Goal: Transaction & Acquisition: Purchase product/service

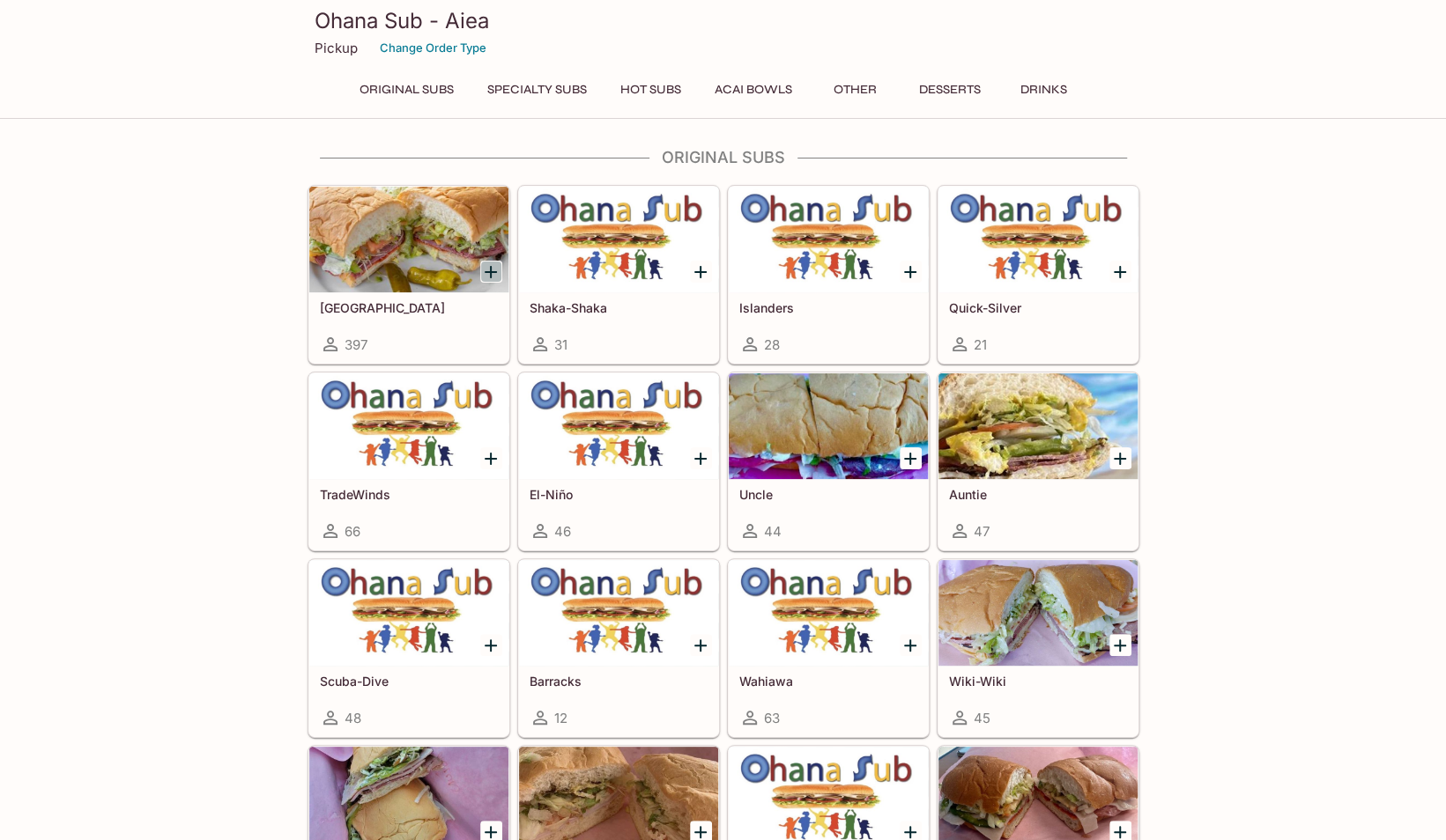
click at [483, 269] on icon "Add Italinano" at bounding box center [491, 272] width 21 height 21
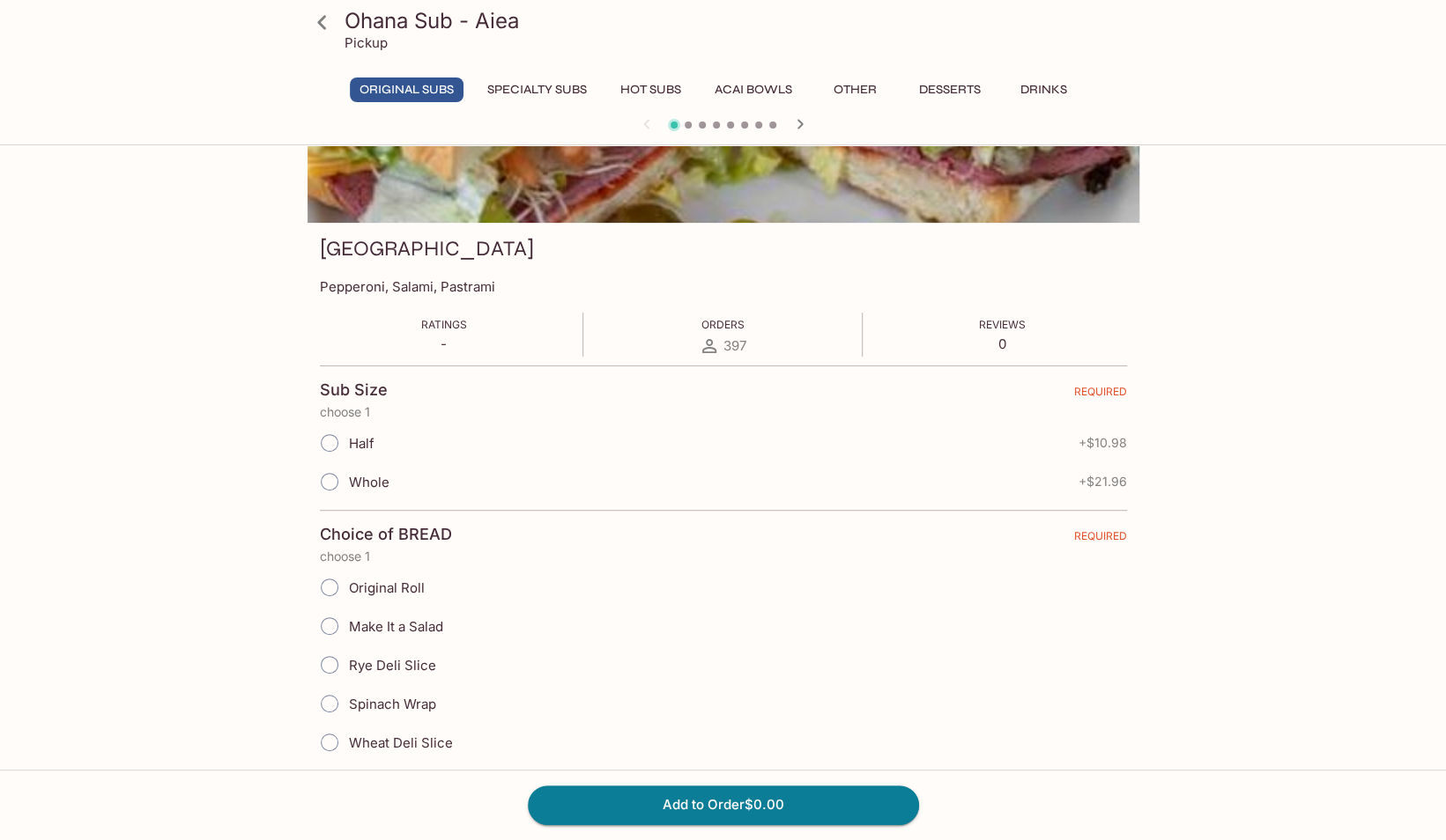
scroll to position [187, 0]
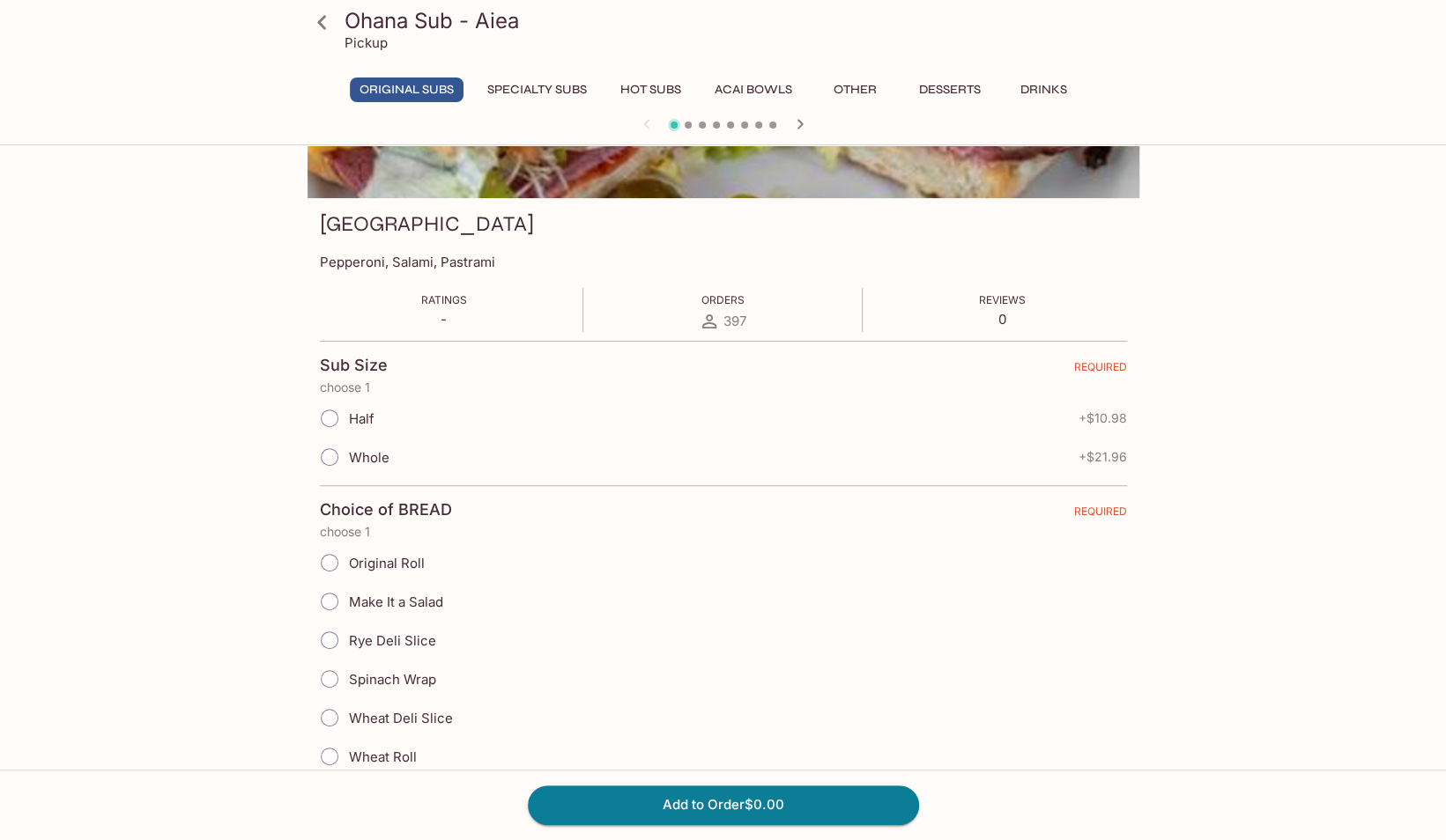
click at [368, 414] on span "Half" at bounding box center [362, 419] width 26 height 17
click at [348, 414] on input "Half" at bounding box center [329, 418] width 37 height 37
radio input "true"
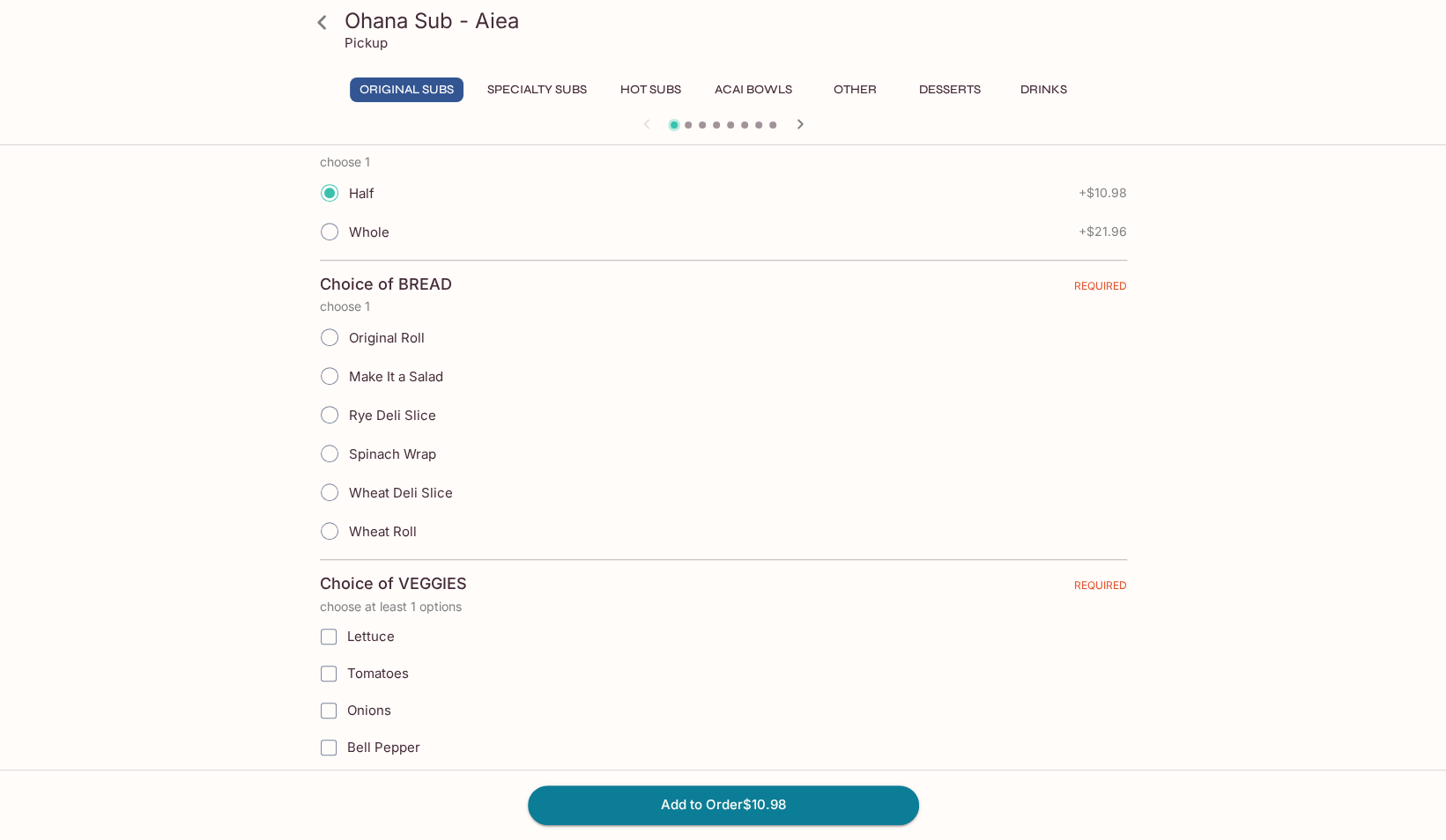
click at [416, 337] on span "Original Roll" at bounding box center [387, 337] width 76 height 17
click at [348, 337] on input "Original Roll" at bounding box center [329, 337] width 37 height 37
radio input "true"
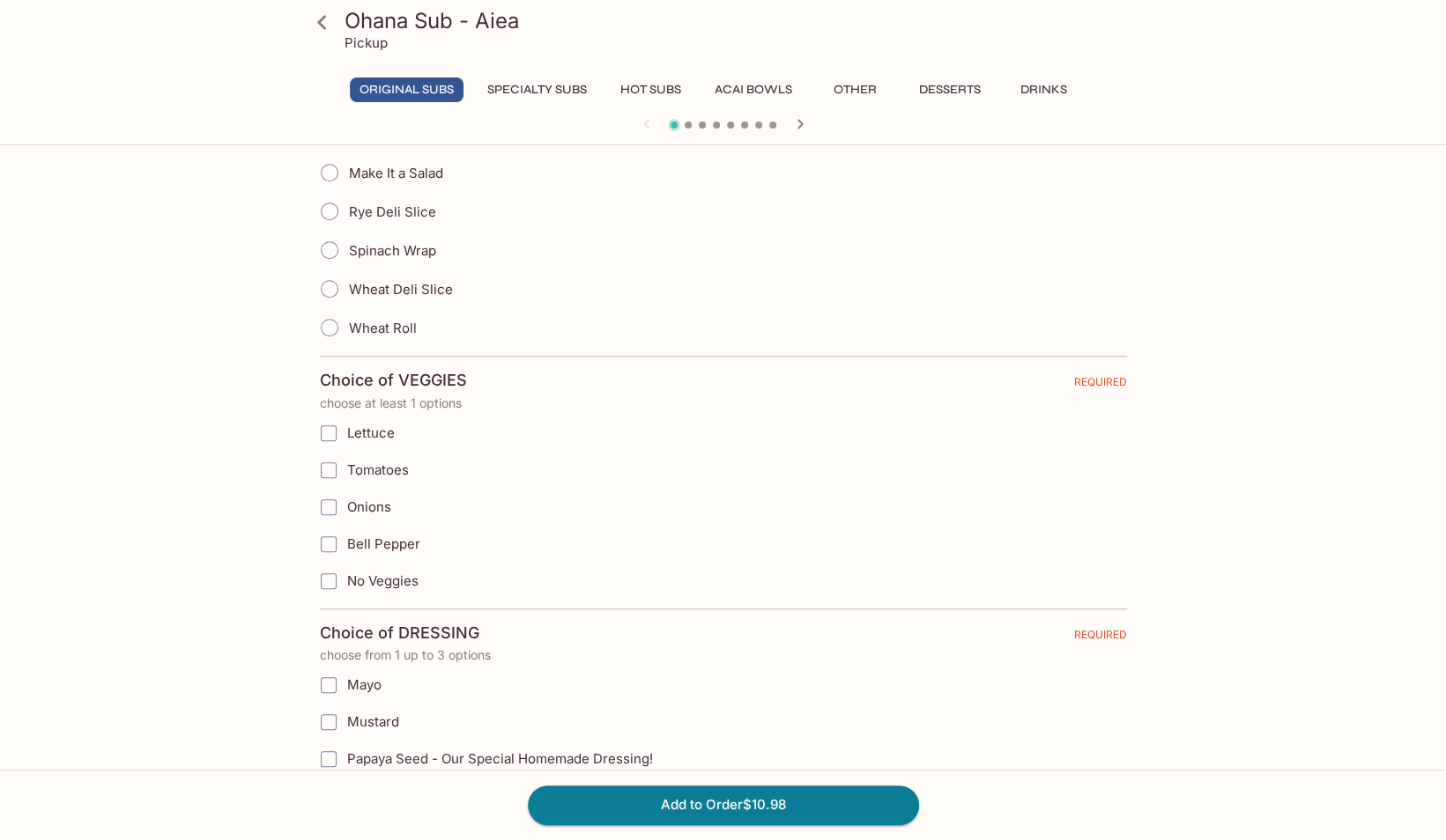
scroll to position [633, 0]
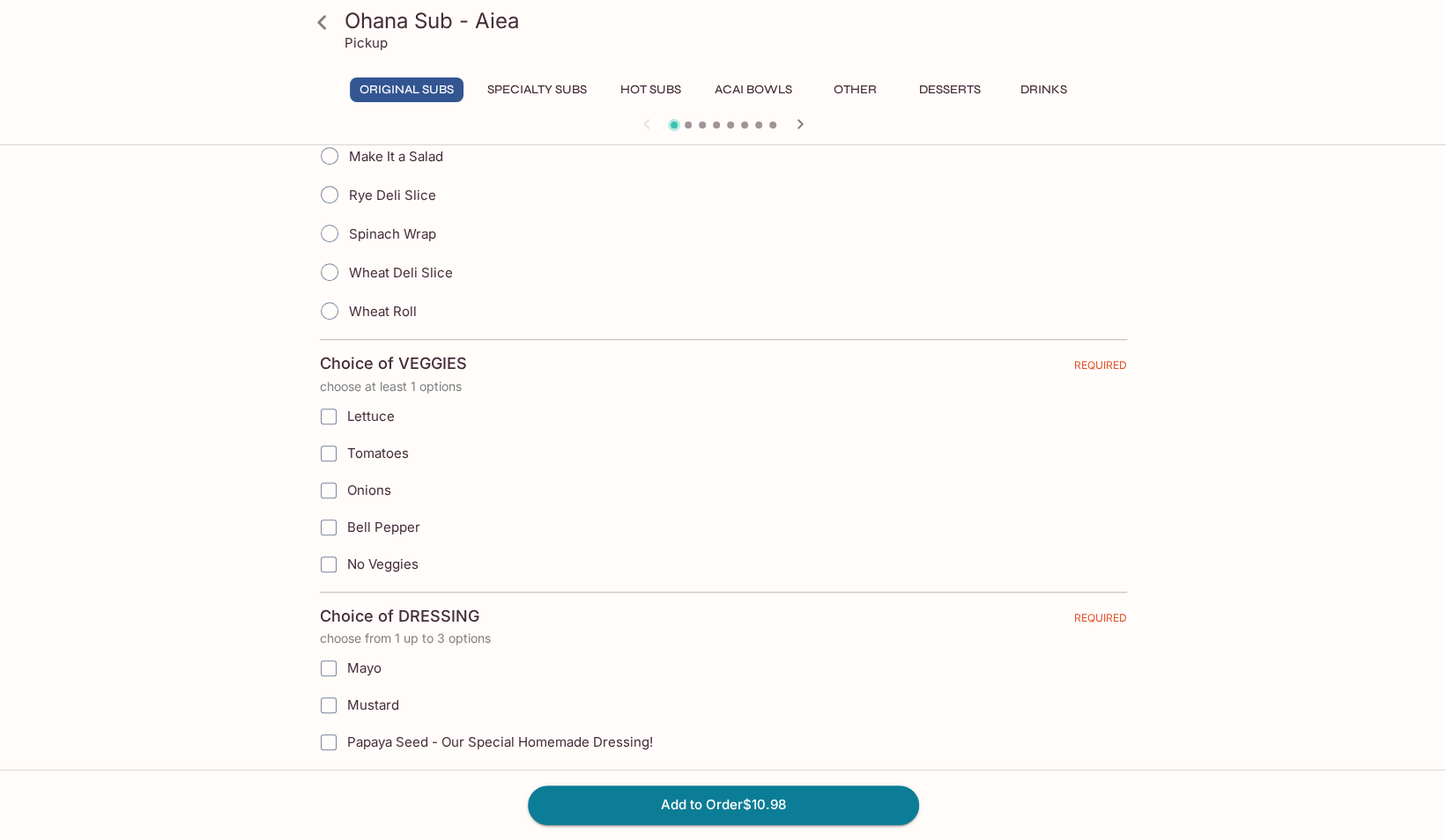
click at [337, 403] on input "Lettuce" at bounding box center [328, 416] width 35 height 35
checkbox input "true"
click at [331, 449] on input "Tomatoes" at bounding box center [328, 453] width 35 height 35
checkbox input "true"
click at [339, 487] on input "Onions" at bounding box center [328, 490] width 35 height 35
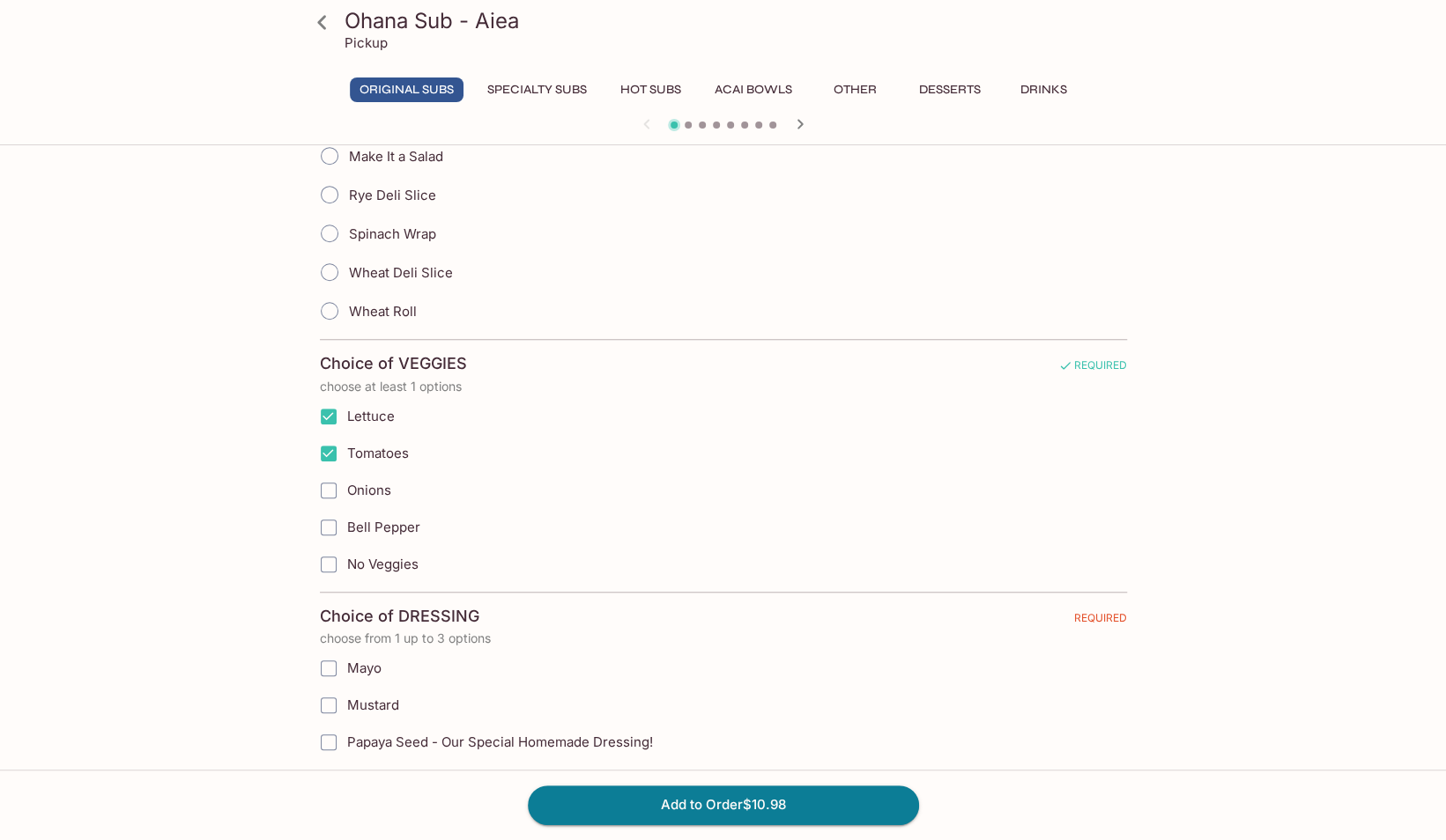
checkbox input "true"
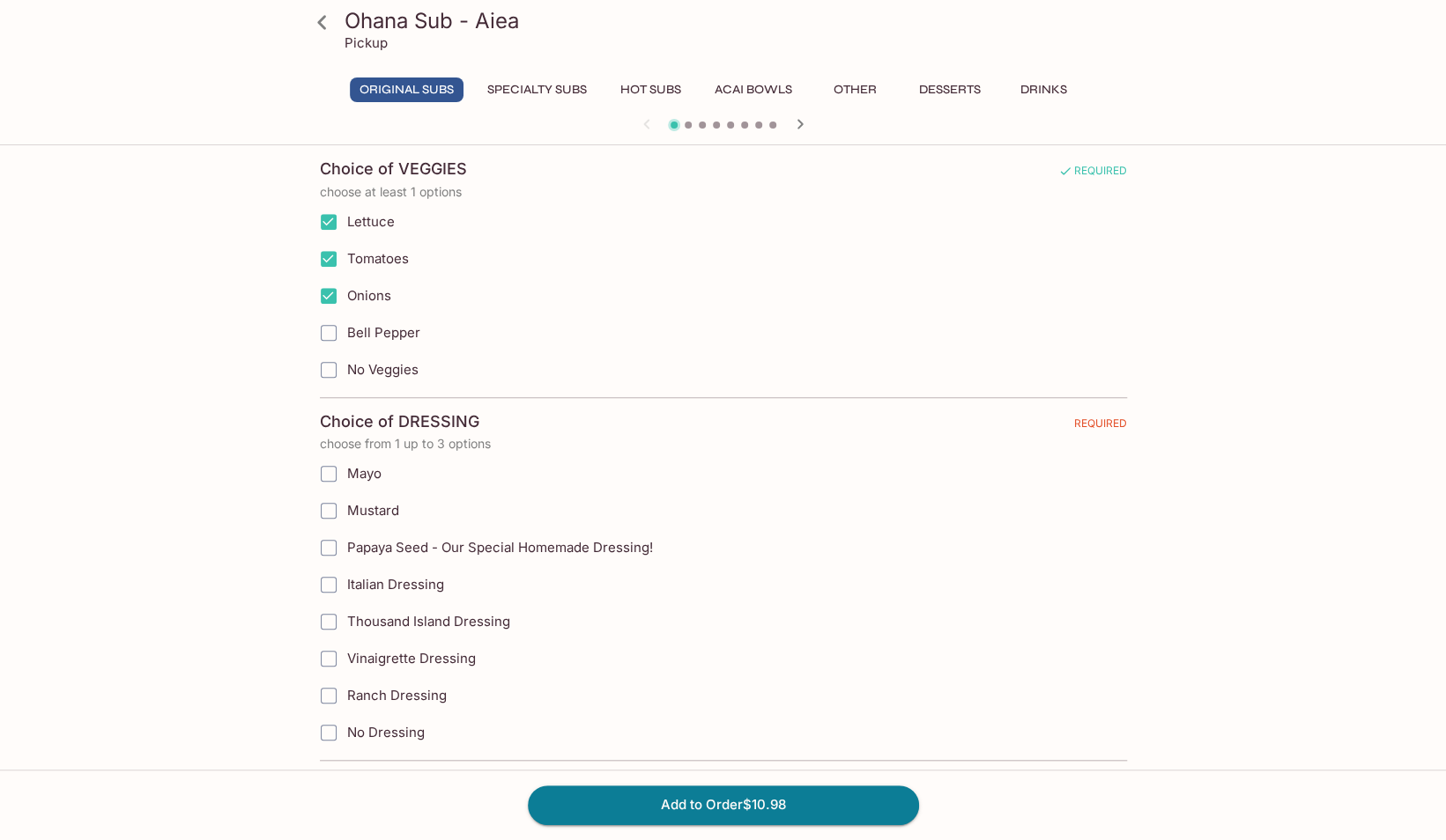
scroll to position [830, 0]
click at [330, 319] on input "Bell Pepper" at bounding box center [328, 329] width 35 height 35
checkbox input "true"
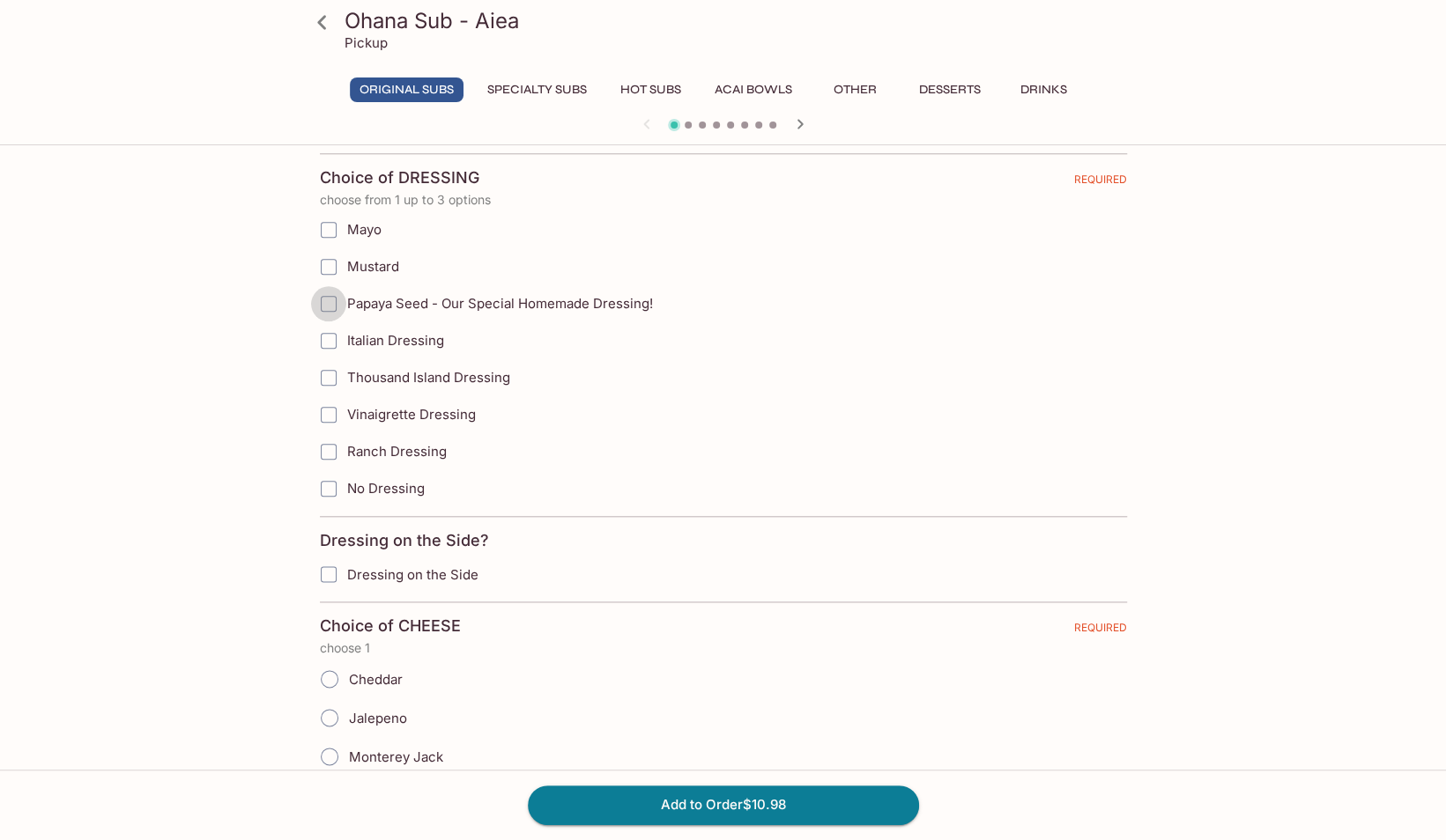
click at [330, 293] on input "Papaya Seed - Our Special Homemade Dressing!" at bounding box center [328, 304] width 35 height 35
checkbox input "true"
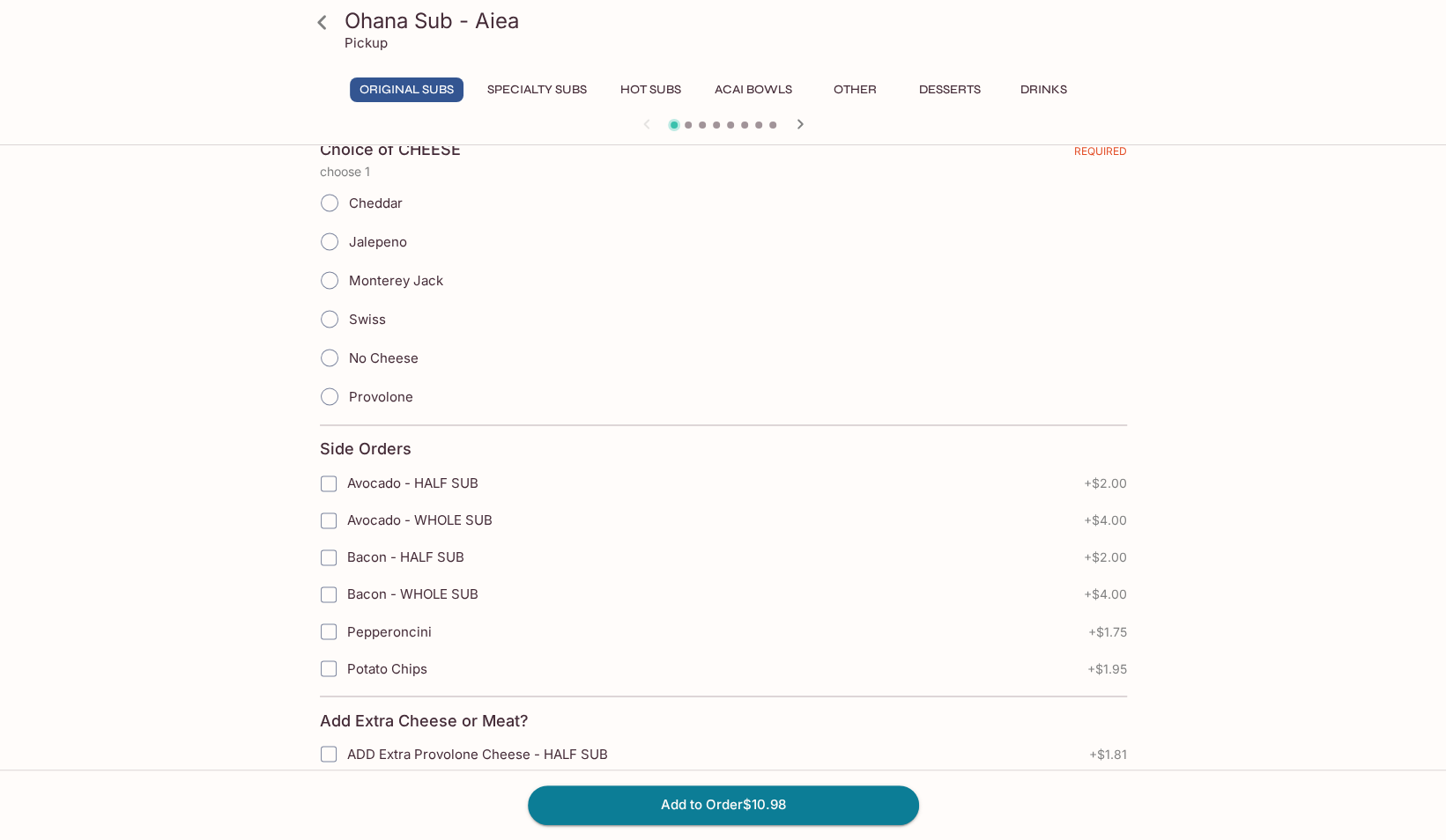
scroll to position [1547, 0]
click at [333, 382] on input "Provolone" at bounding box center [329, 397] width 37 height 37
radio input "true"
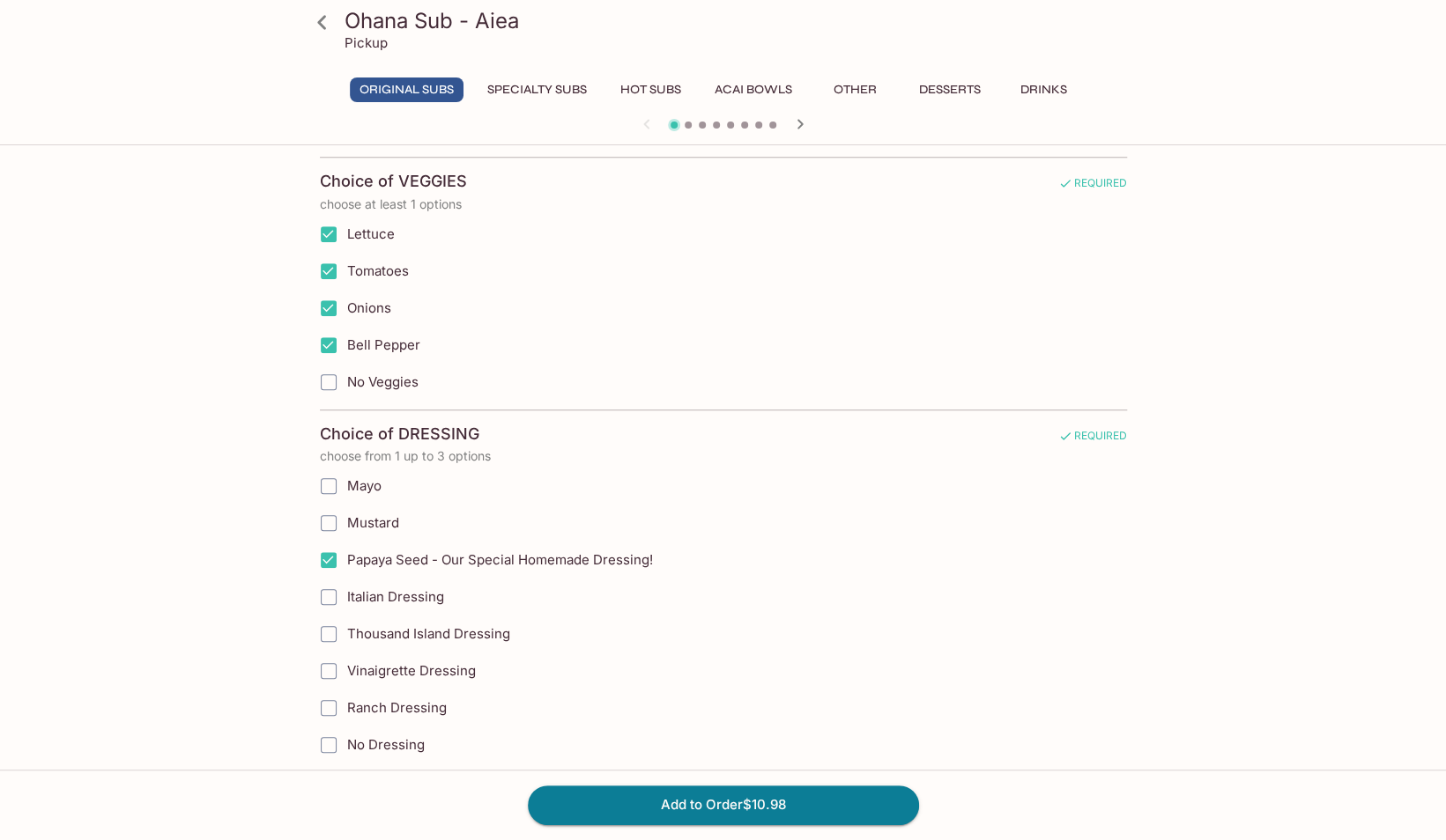
scroll to position [951, 0]
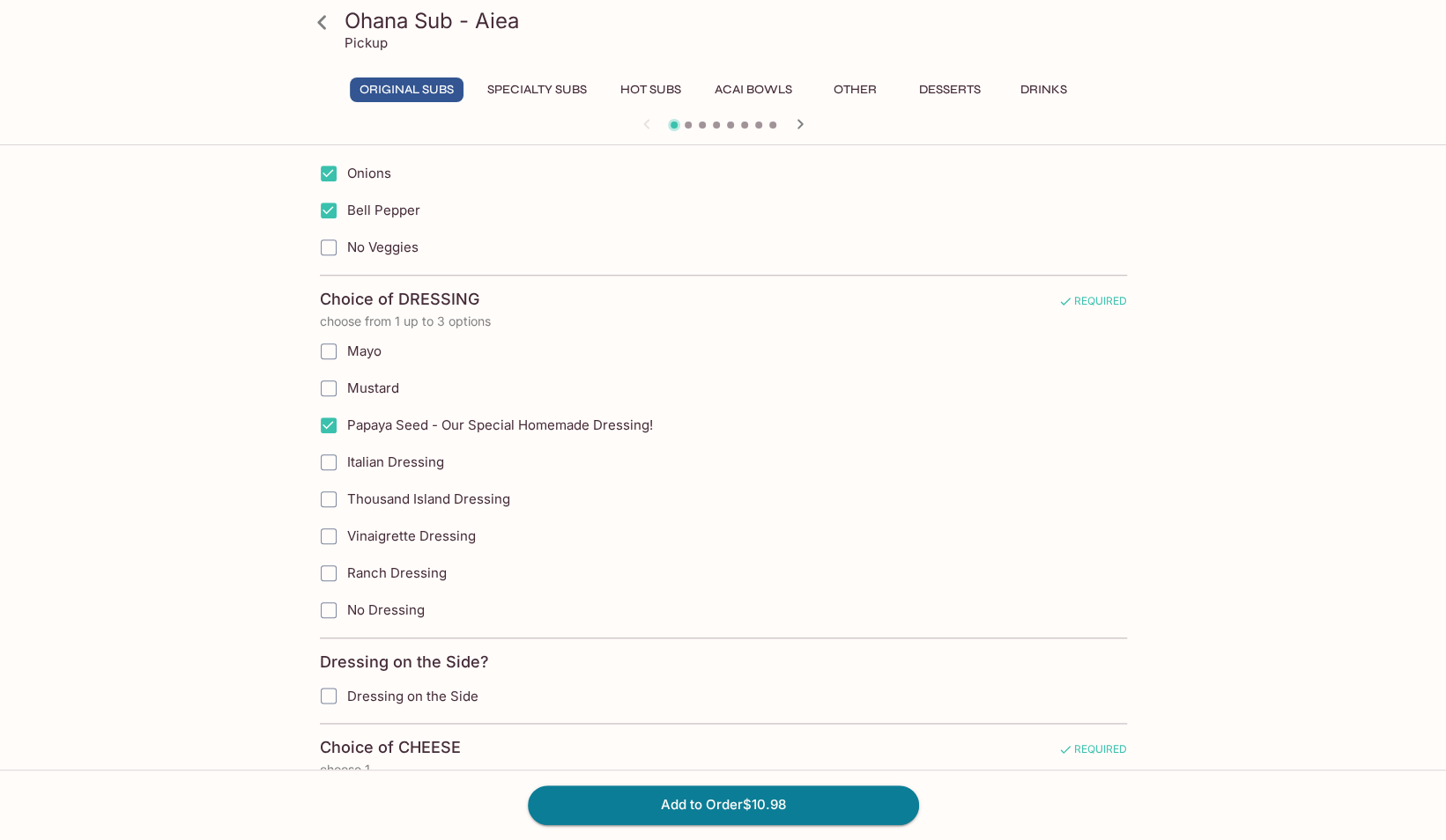
click at [337, 337] on input "Mayo" at bounding box center [328, 351] width 35 height 35
checkbox input "true"
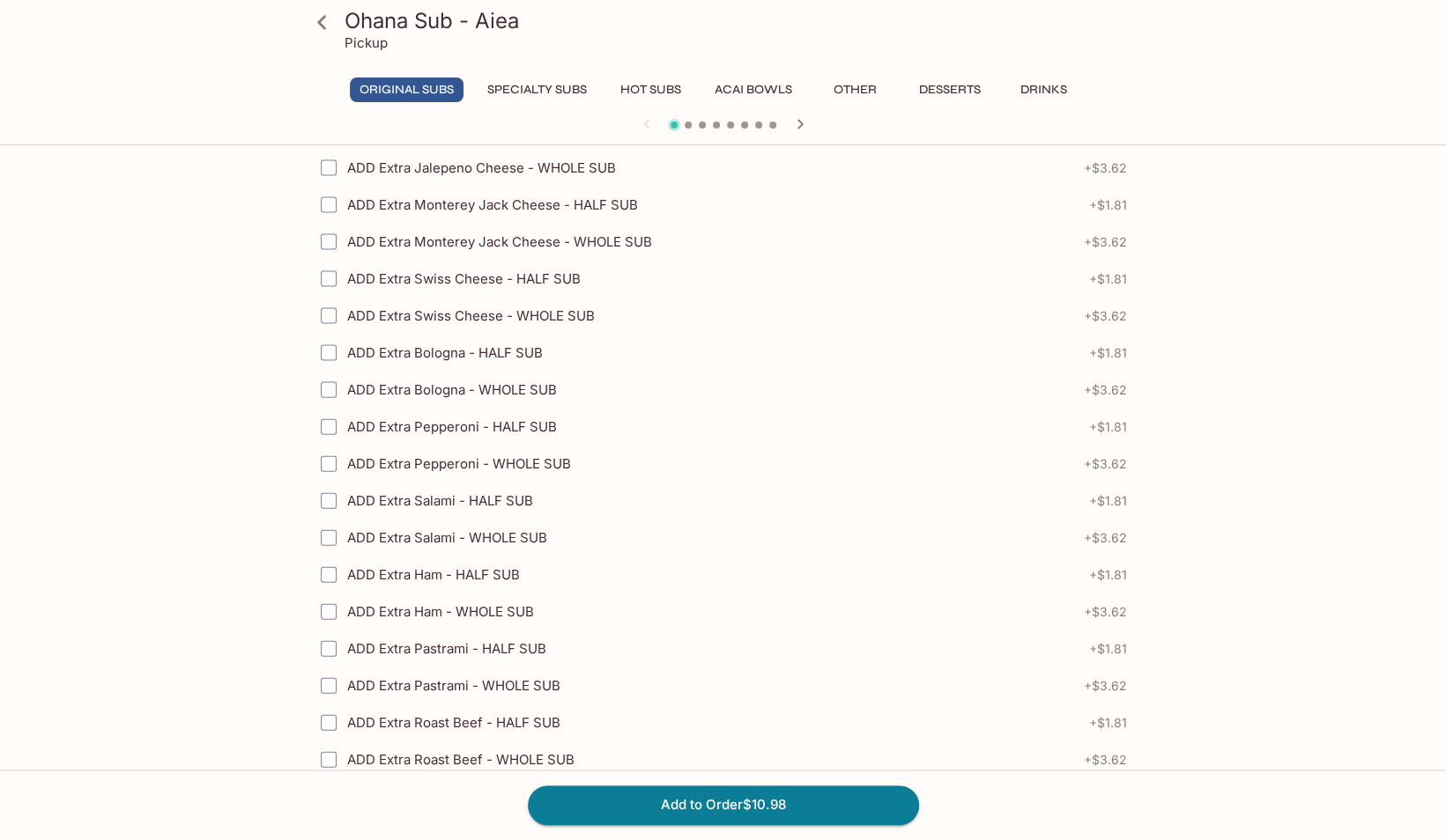
scroll to position [2611, 0]
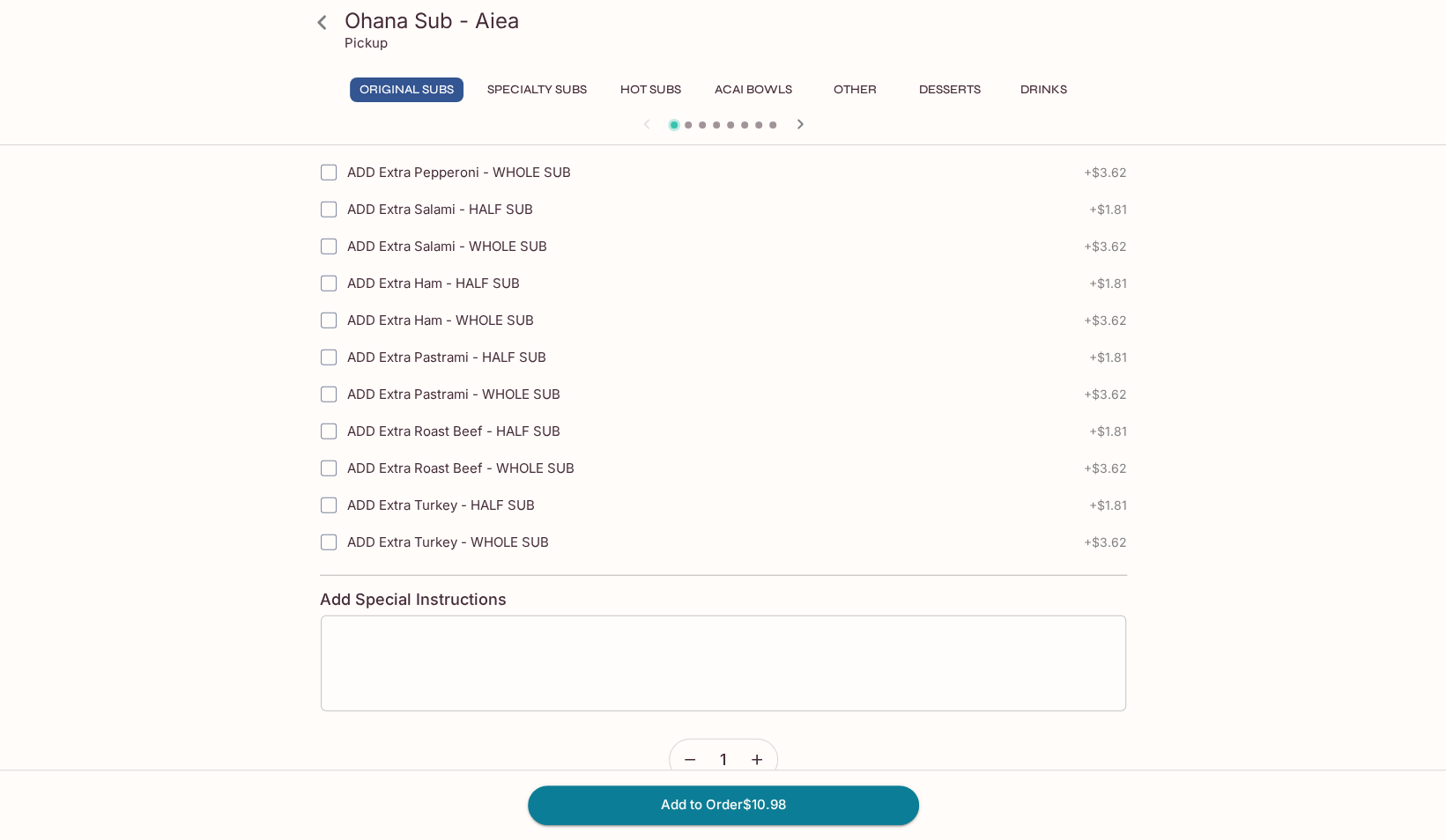
click at [484, 630] on textarea at bounding box center [723, 663] width 781 height 67
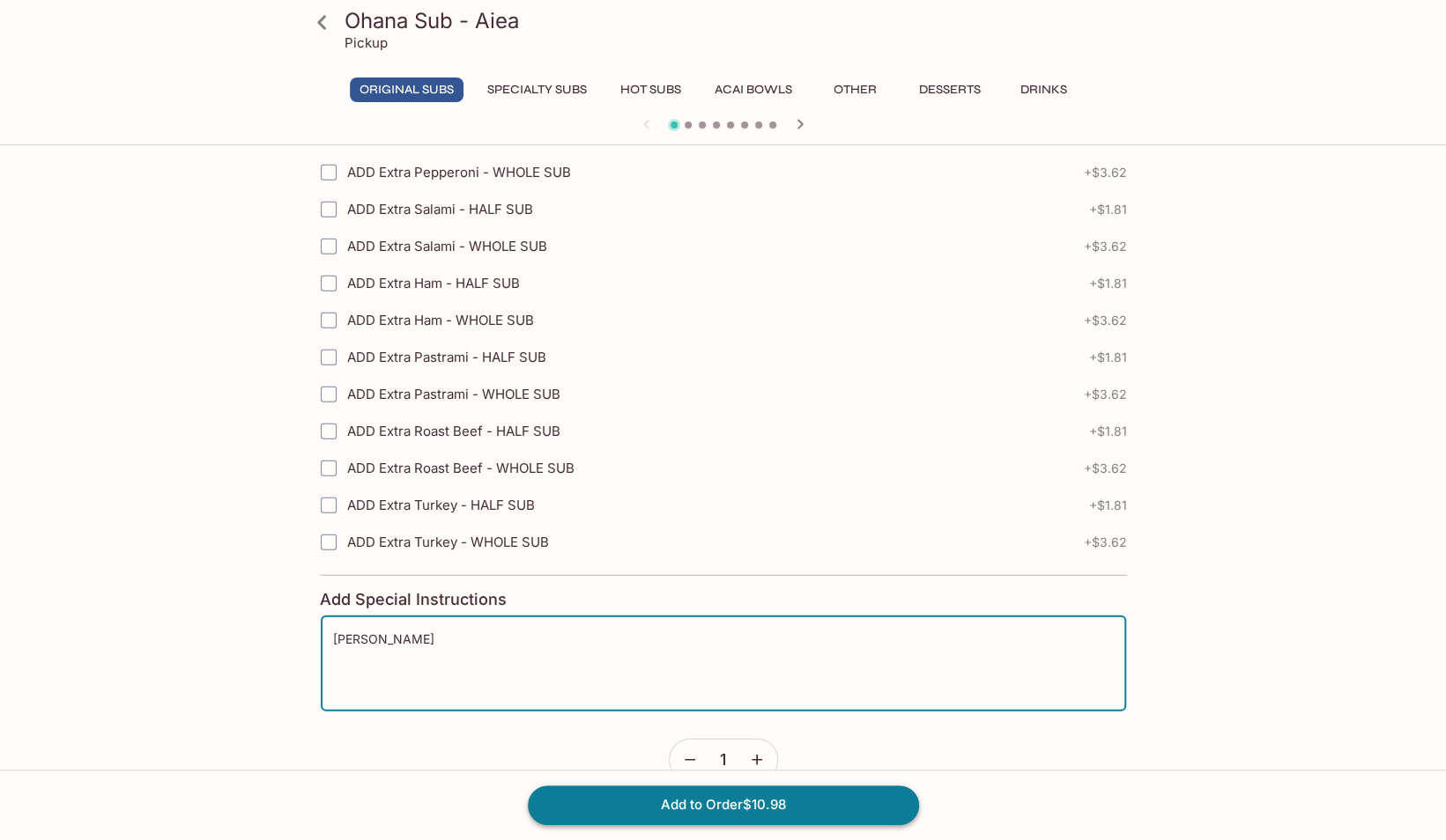
type textarea "[PERSON_NAME]"
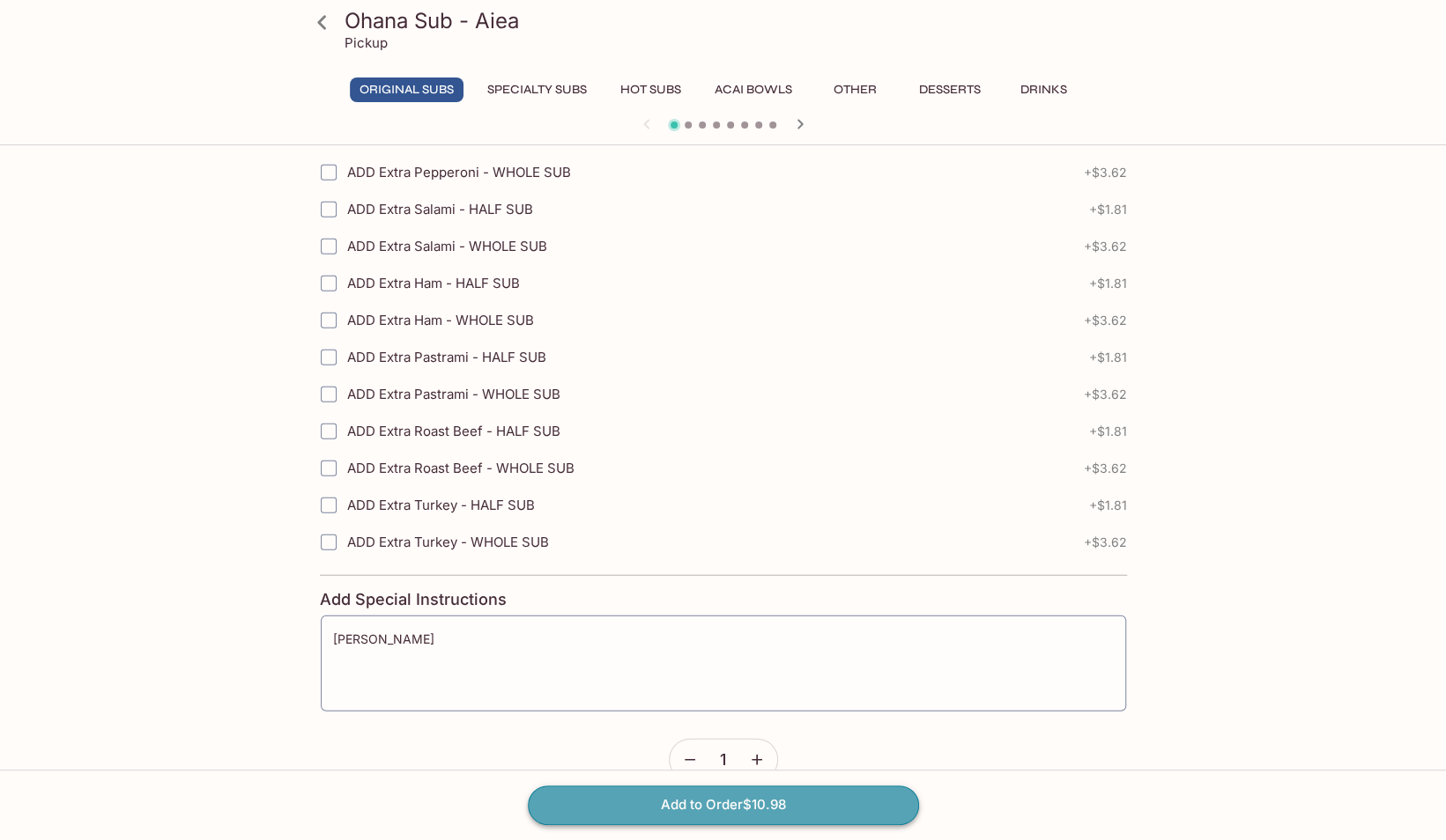
click at [702, 798] on button "Add to Order $10.98" at bounding box center [723, 804] width 391 height 38
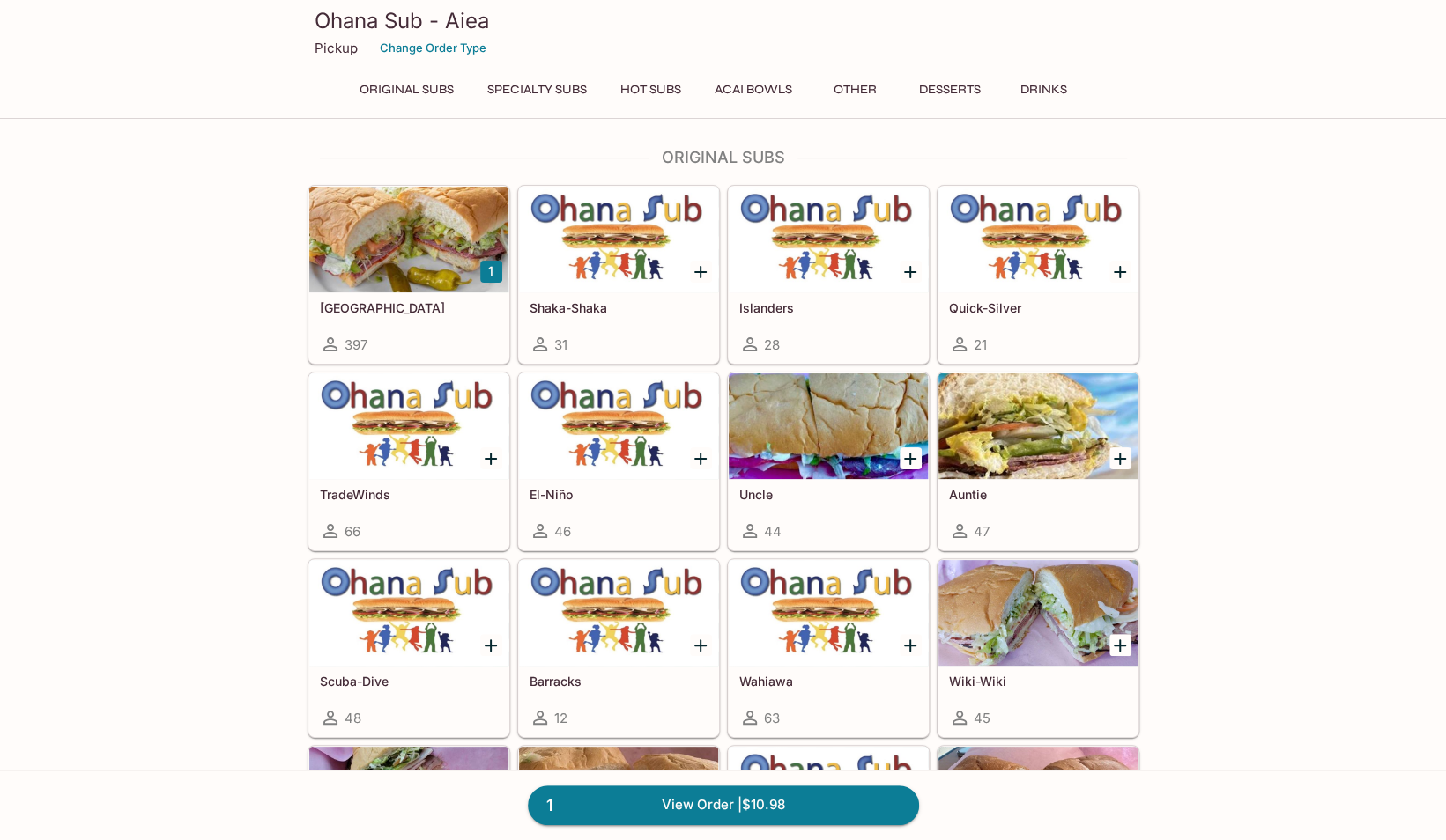
click at [401, 259] on div at bounding box center [408, 239] width 199 height 105
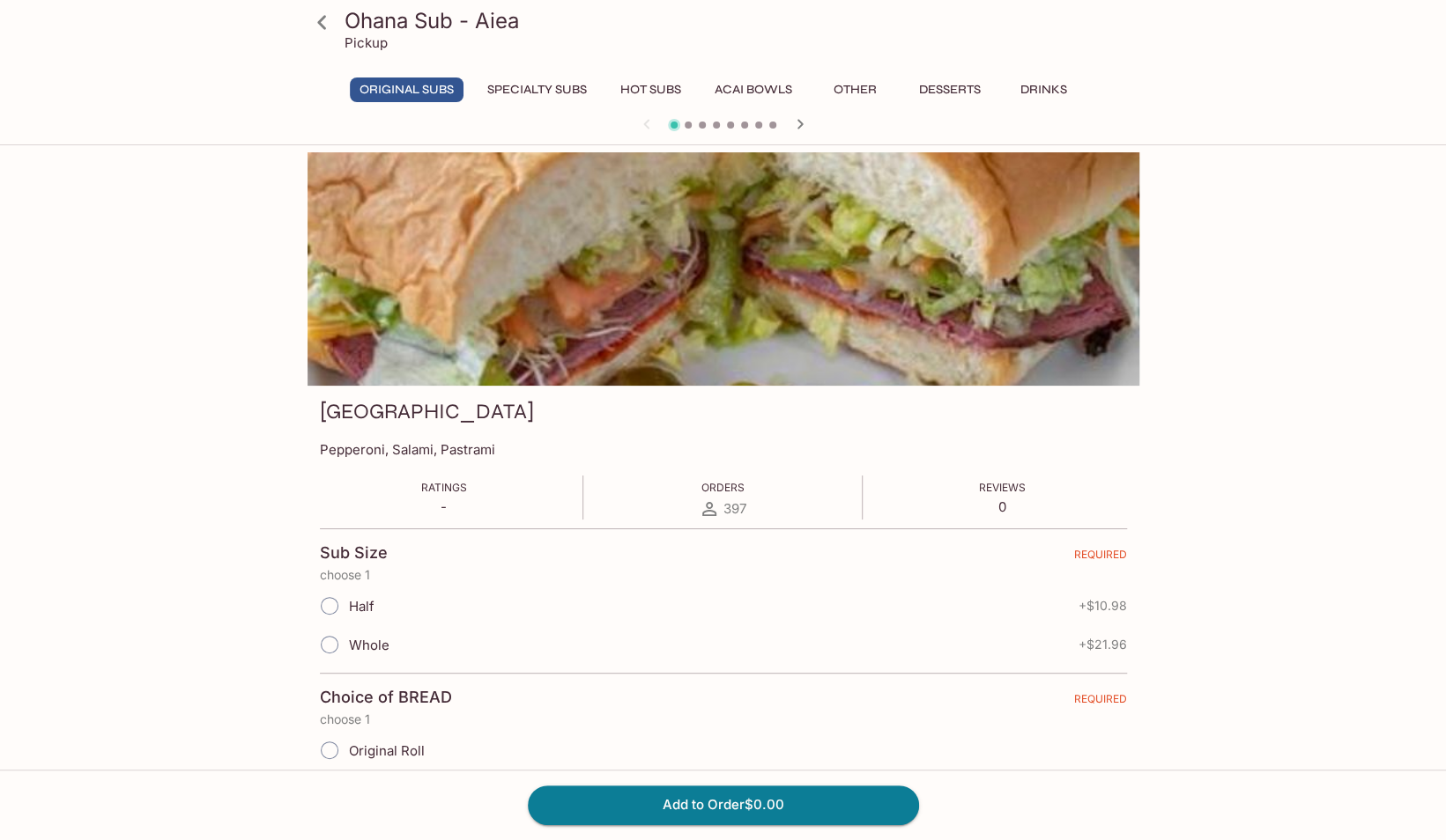
click at [357, 596] on label "Half" at bounding box center [342, 605] width 64 height 38
click at [348, 596] on input "Half" at bounding box center [329, 605] width 37 height 37
radio input "true"
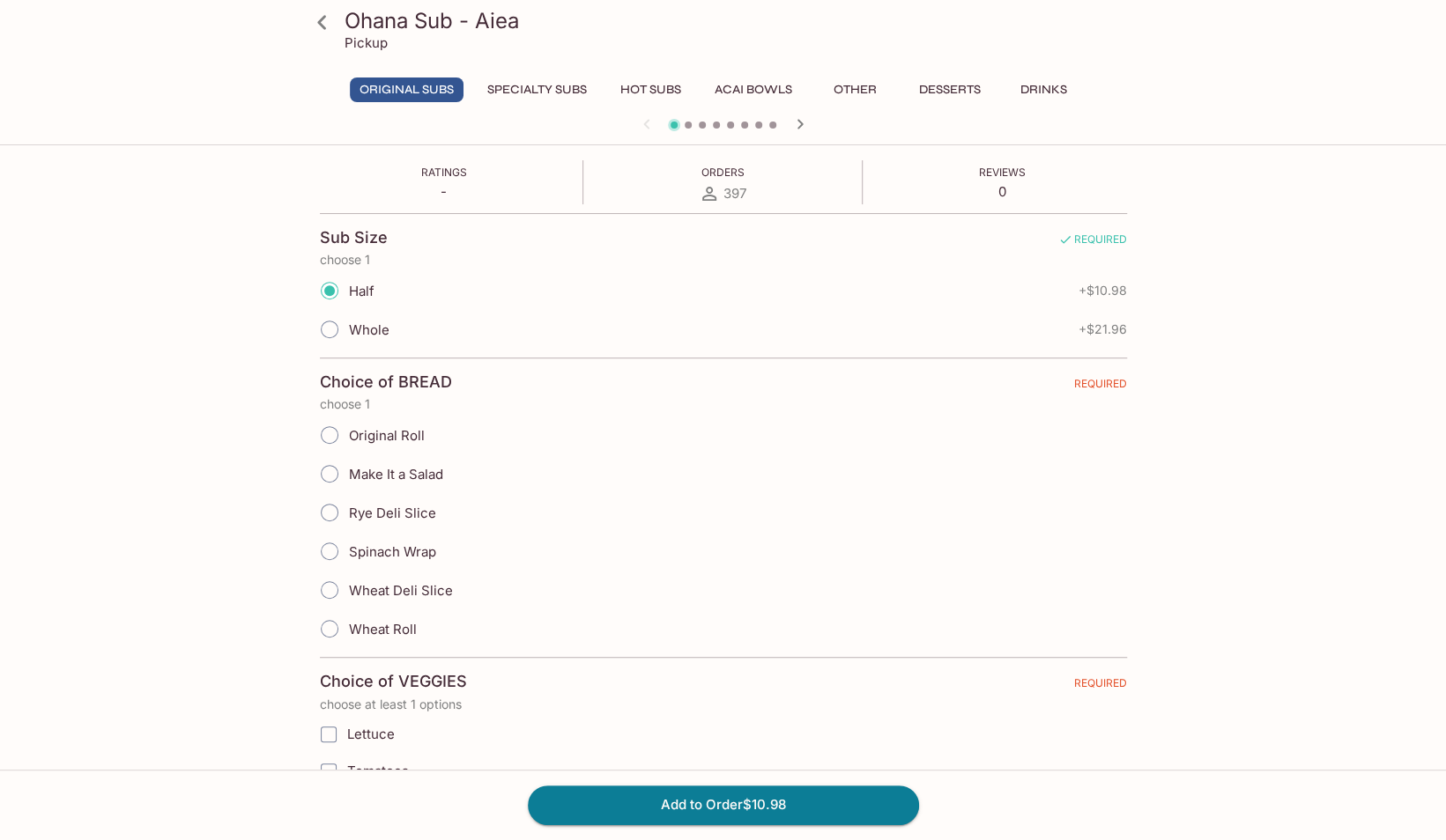
scroll to position [317, 0]
click at [386, 416] on label "Original Roll" at bounding box center [367, 433] width 114 height 38
click at [348, 416] on input "Original Roll" at bounding box center [329, 433] width 37 height 37
radio input "true"
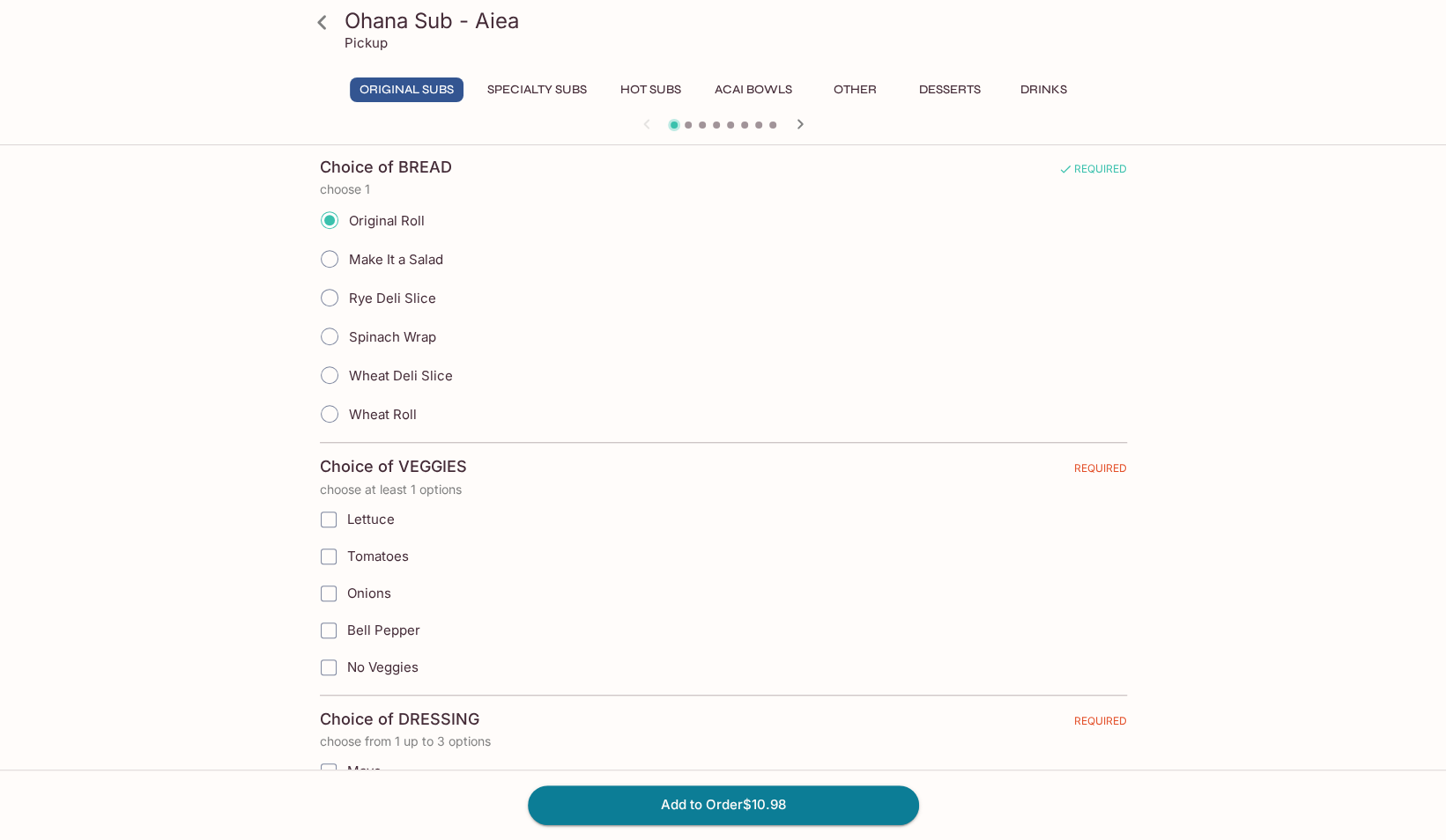
click at [330, 508] on input "Lettuce" at bounding box center [328, 519] width 35 height 35
checkbox input "true"
click at [319, 581] on input "Onions" at bounding box center [328, 593] width 35 height 35
checkbox input "true"
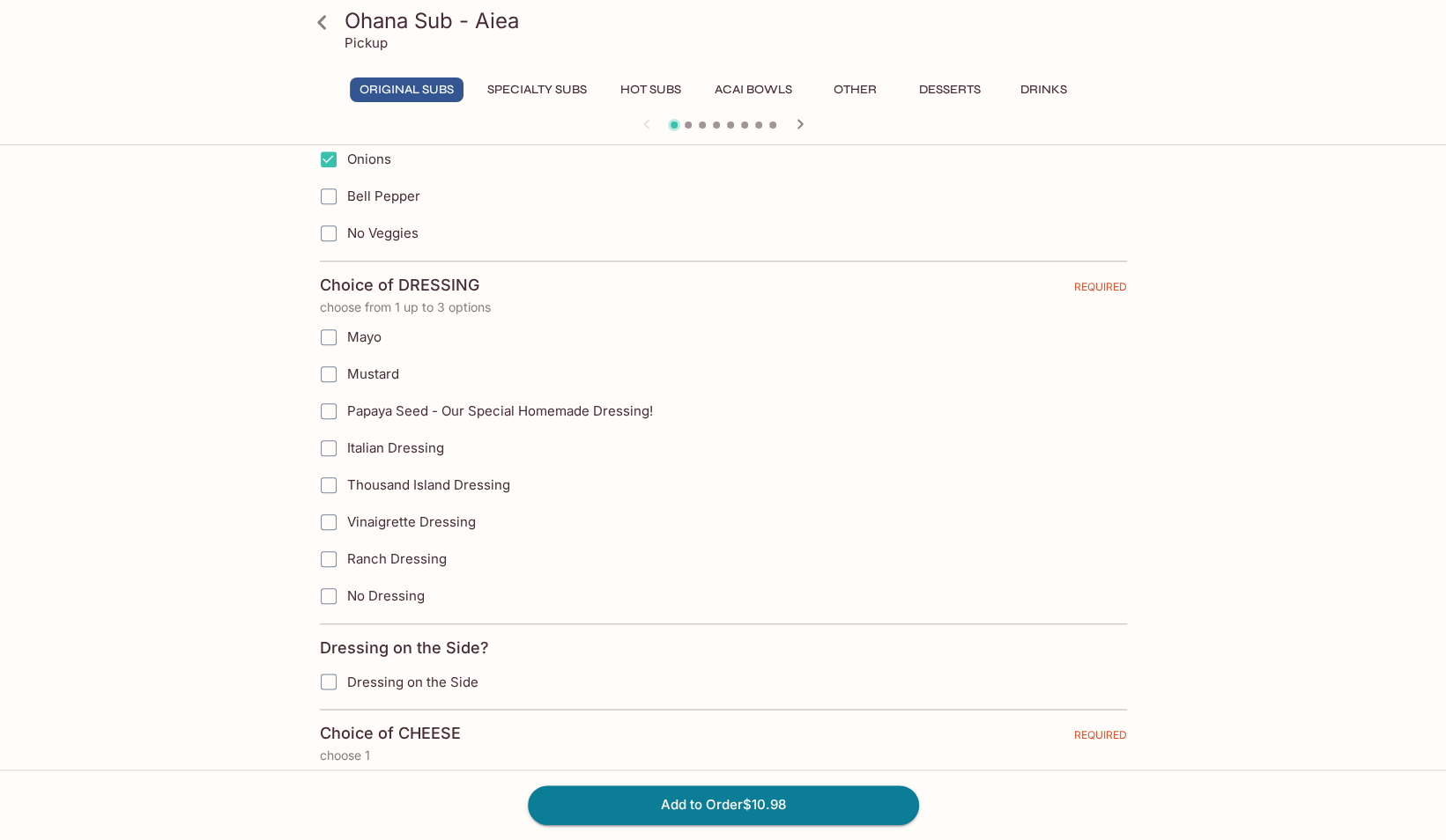
scroll to position [968, 0]
click at [430, 436] on span "Italian Dressing" at bounding box center [396, 444] width 97 height 17
click at [347, 433] on input "Italian Dressing" at bounding box center [328, 445] width 35 height 35
checkbox input "true"
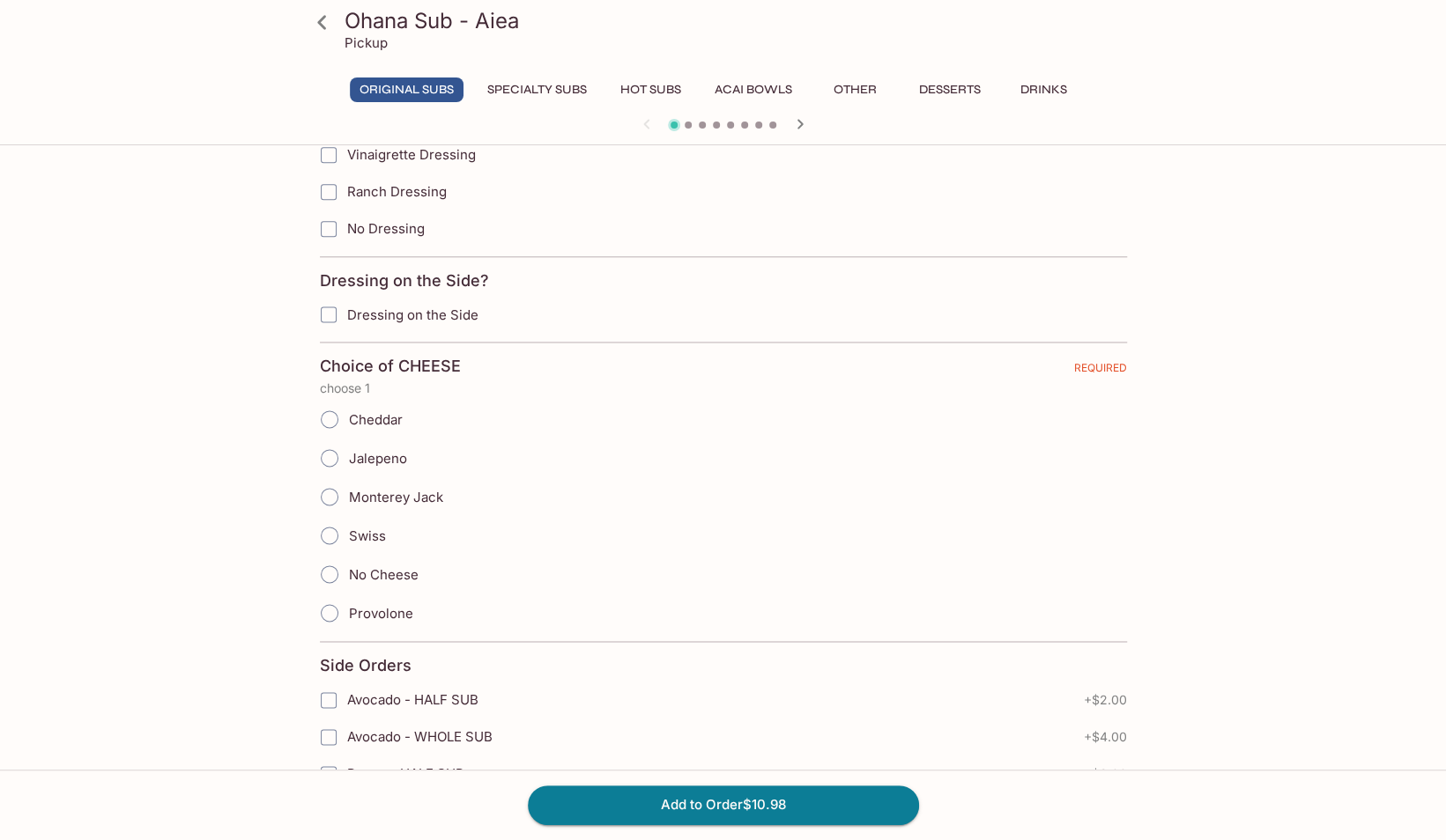
scroll to position [1335, 0]
click at [368, 602] on span "Provolone" at bounding box center [381, 610] width 64 height 17
click at [348, 591] on input "Provolone" at bounding box center [329, 609] width 37 height 37
radio input "true"
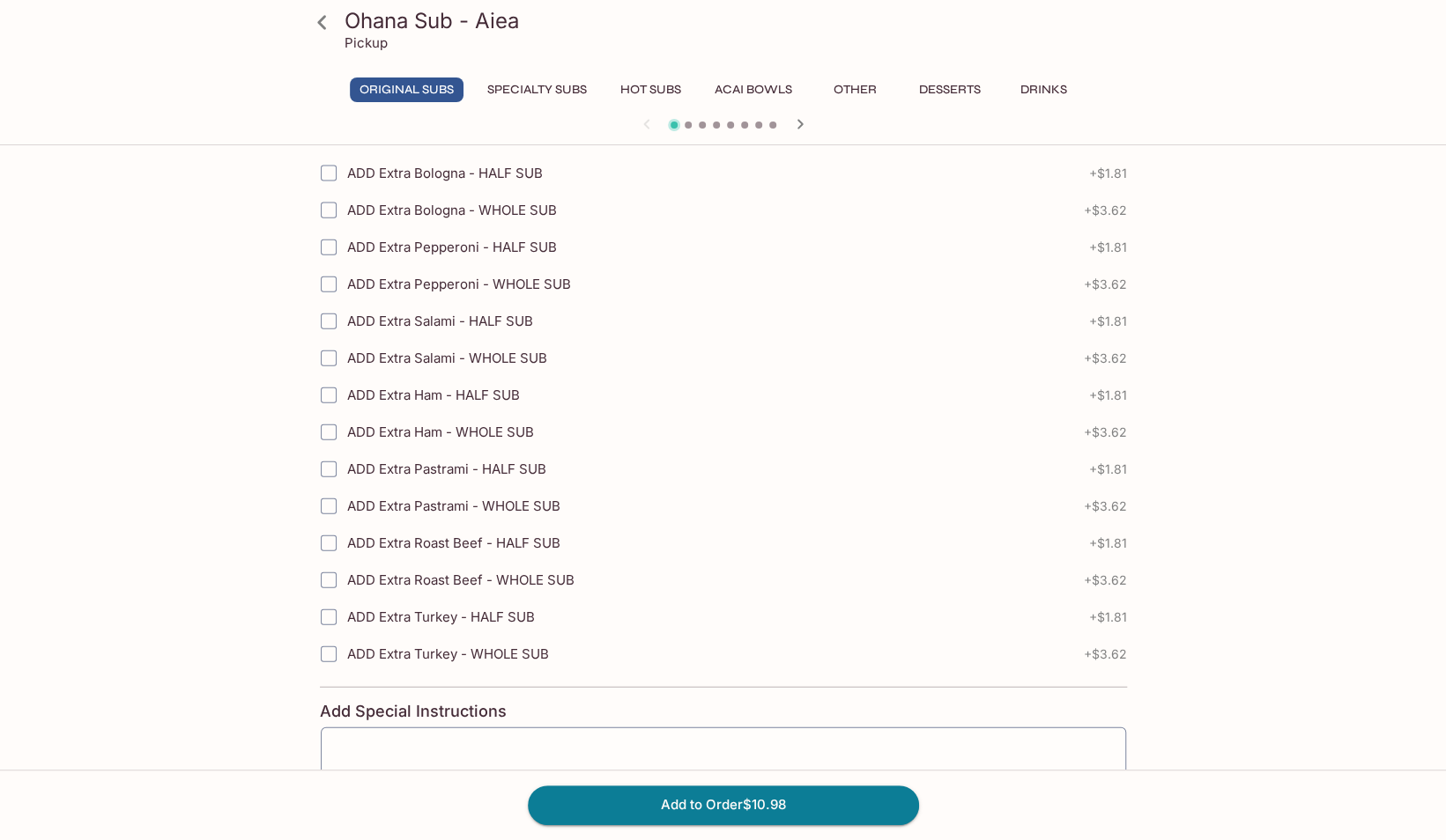
scroll to position [2611, 0]
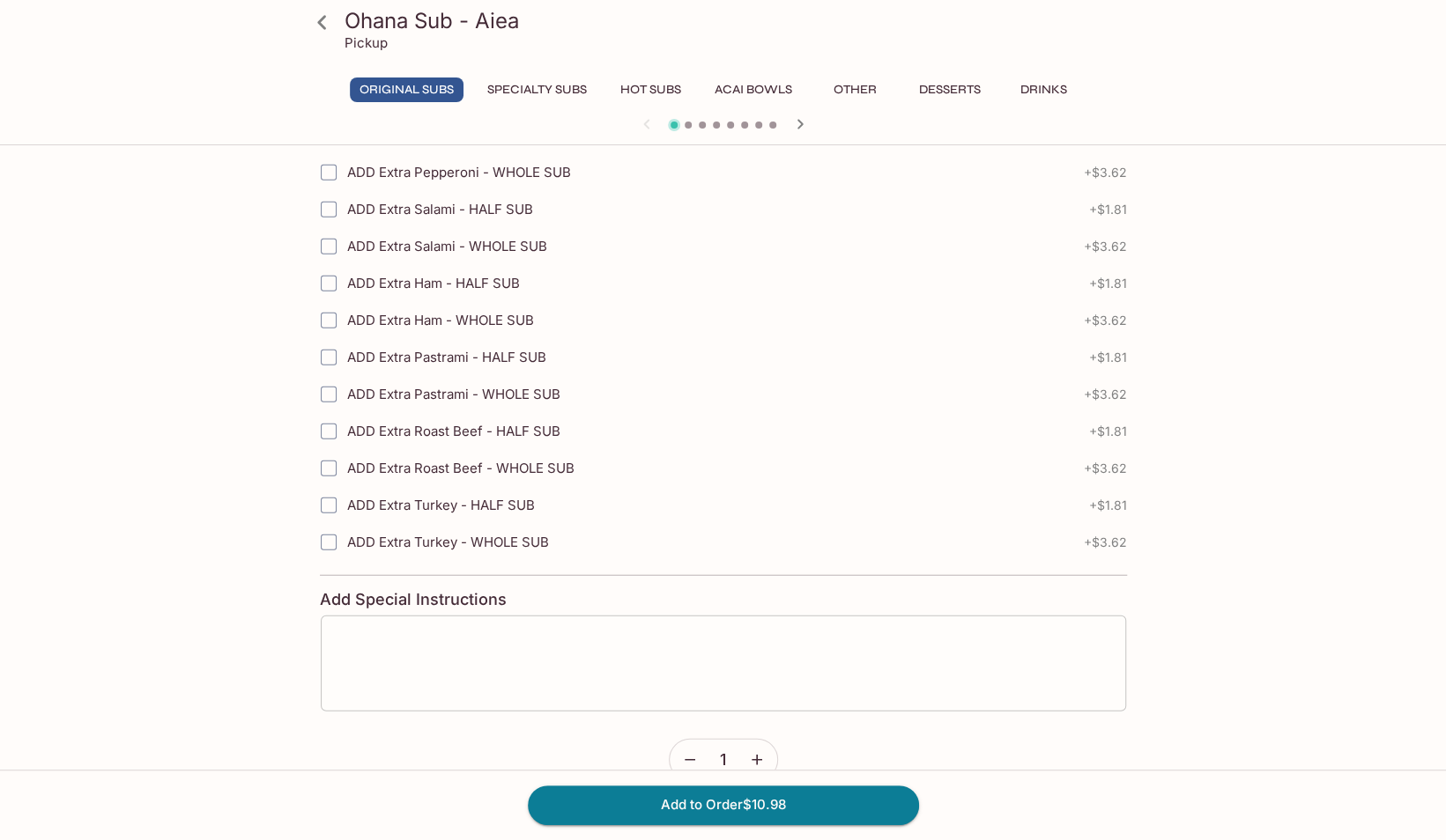
click at [503, 636] on textarea at bounding box center [723, 663] width 781 height 67
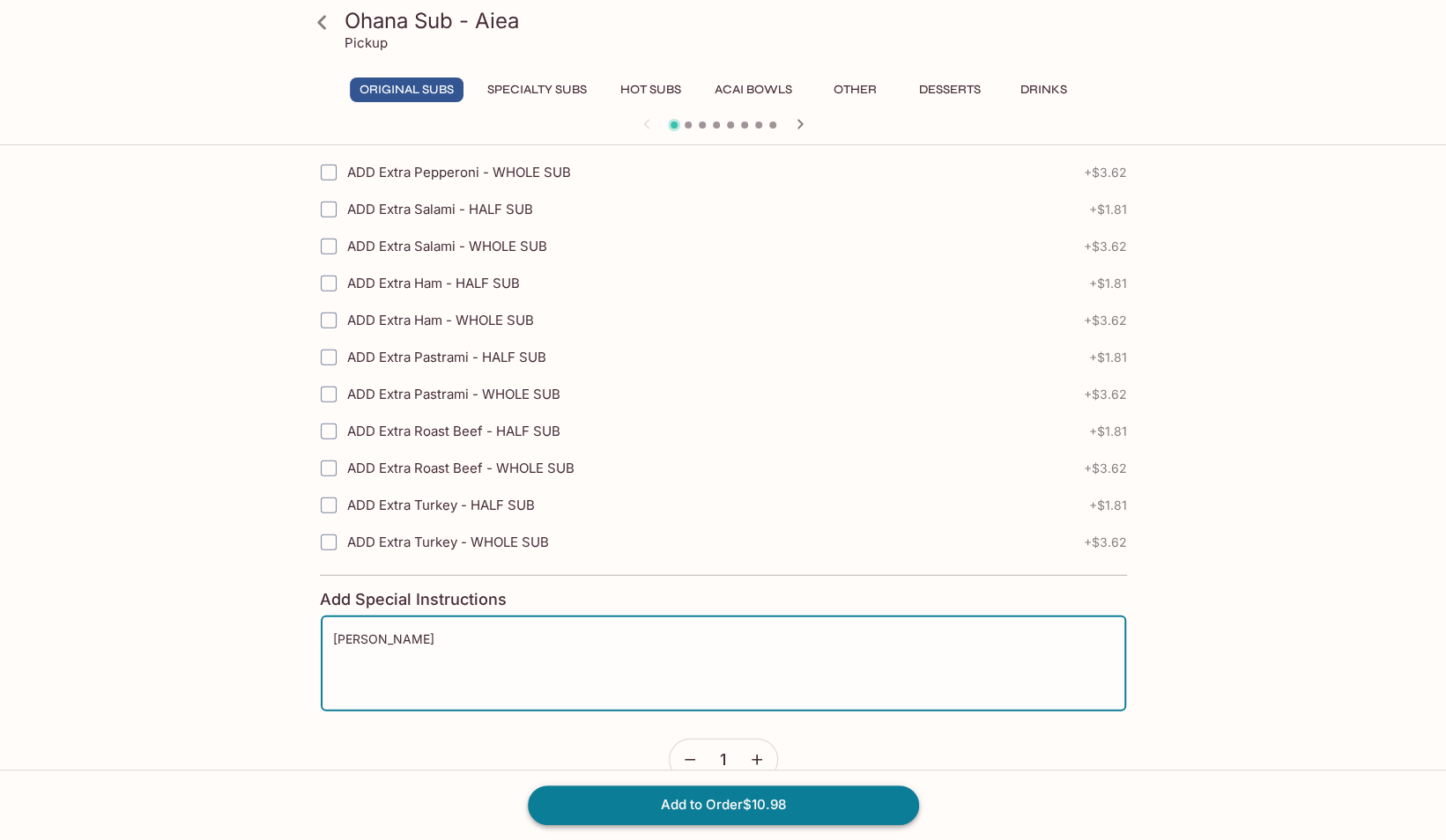
type textarea "[PERSON_NAME]"
click at [742, 803] on button "Add to Order $10.98" at bounding box center [723, 804] width 391 height 38
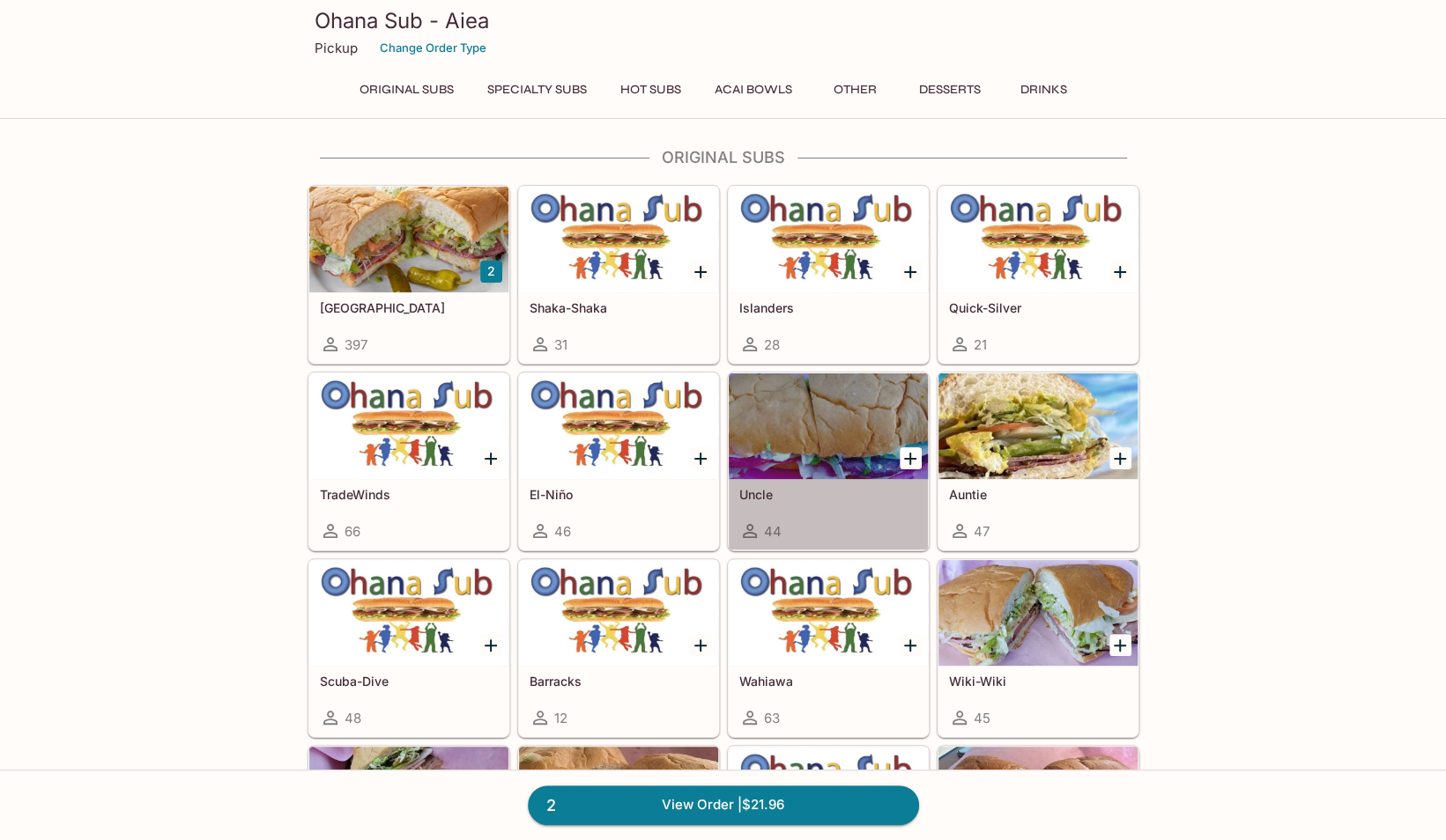
click at [882, 497] on h5 "Uncle" at bounding box center [828, 495] width 178 height 15
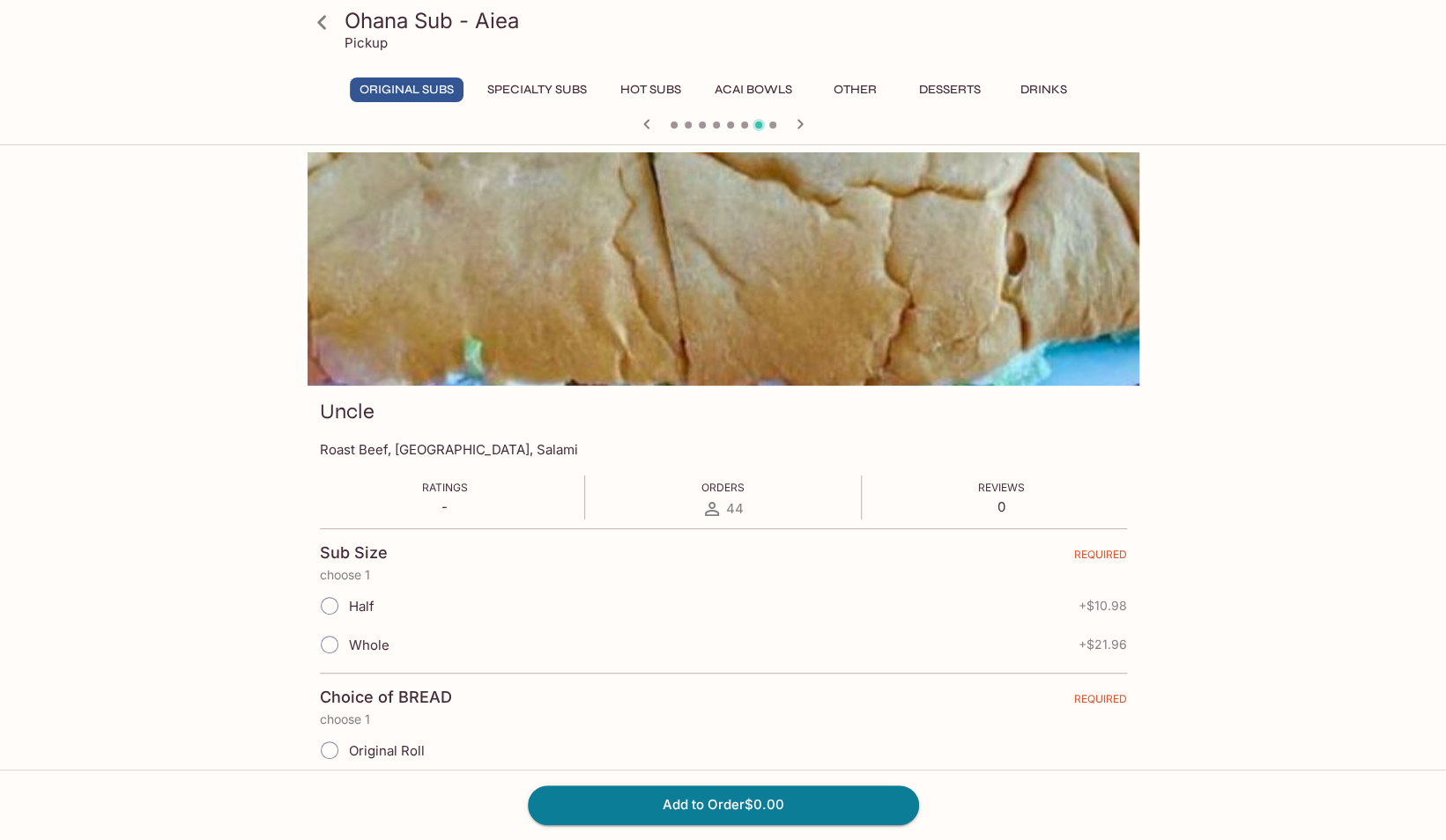
click at [338, 611] on input "Half" at bounding box center [329, 605] width 37 height 37
radio input "true"
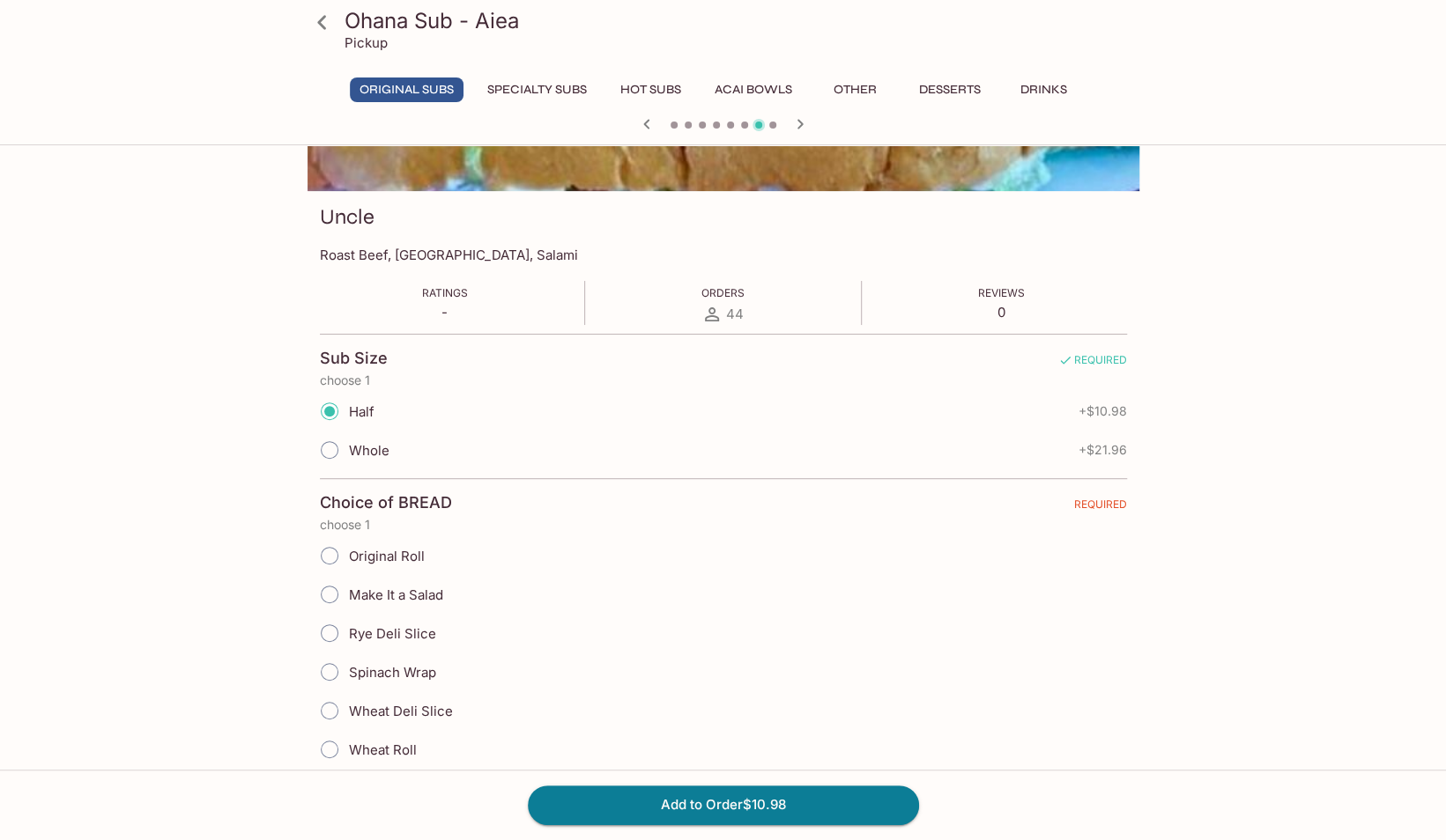
scroll to position [196, 0]
click at [392, 553] on span "Original Roll" at bounding box center [387, 554] width 76 height 17
click at [348, 553] on input "Original Roll" at bounding box center [329, 553] width 37 height 37
radio input "true"
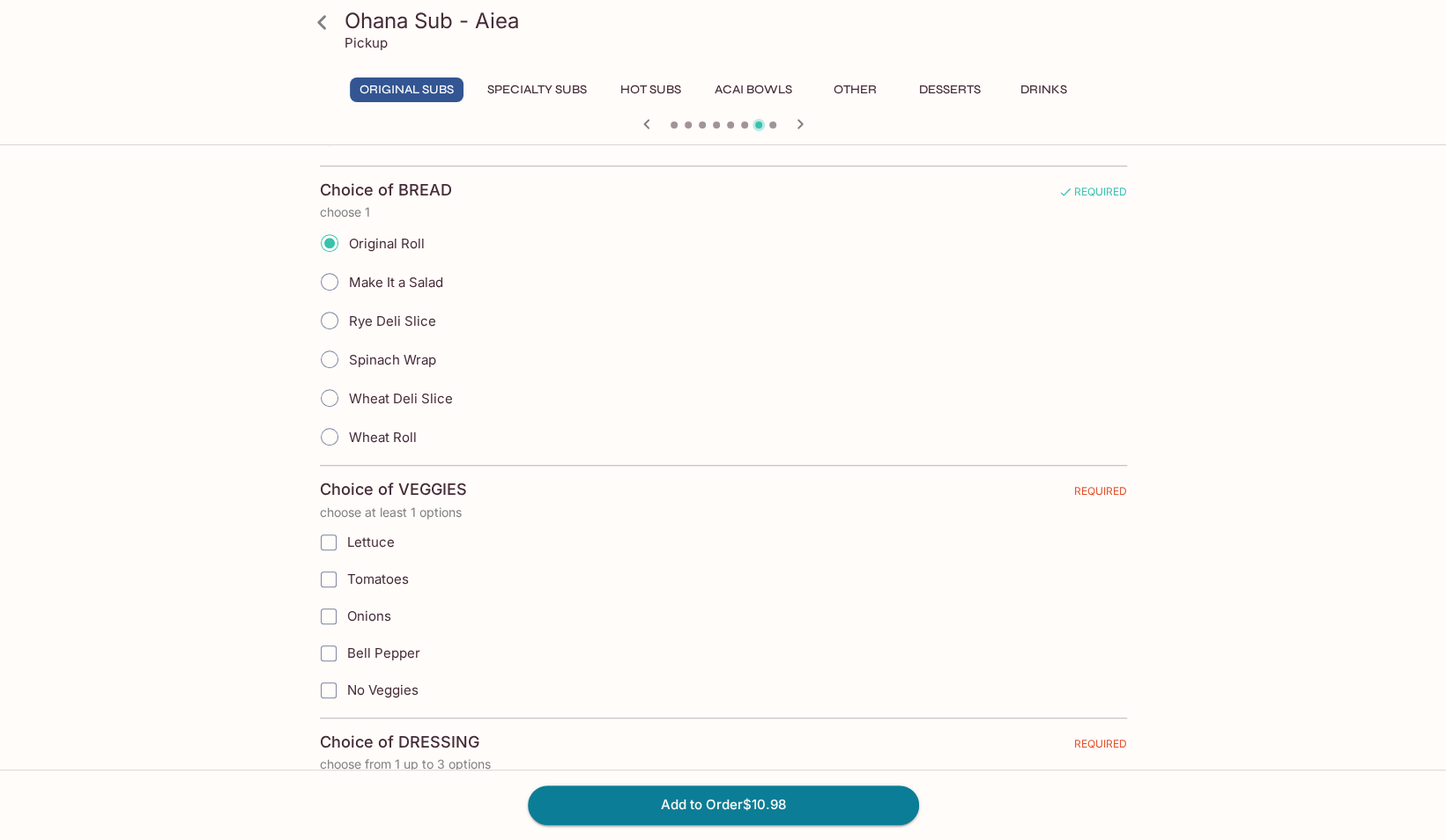
scroll to position [691, 0]
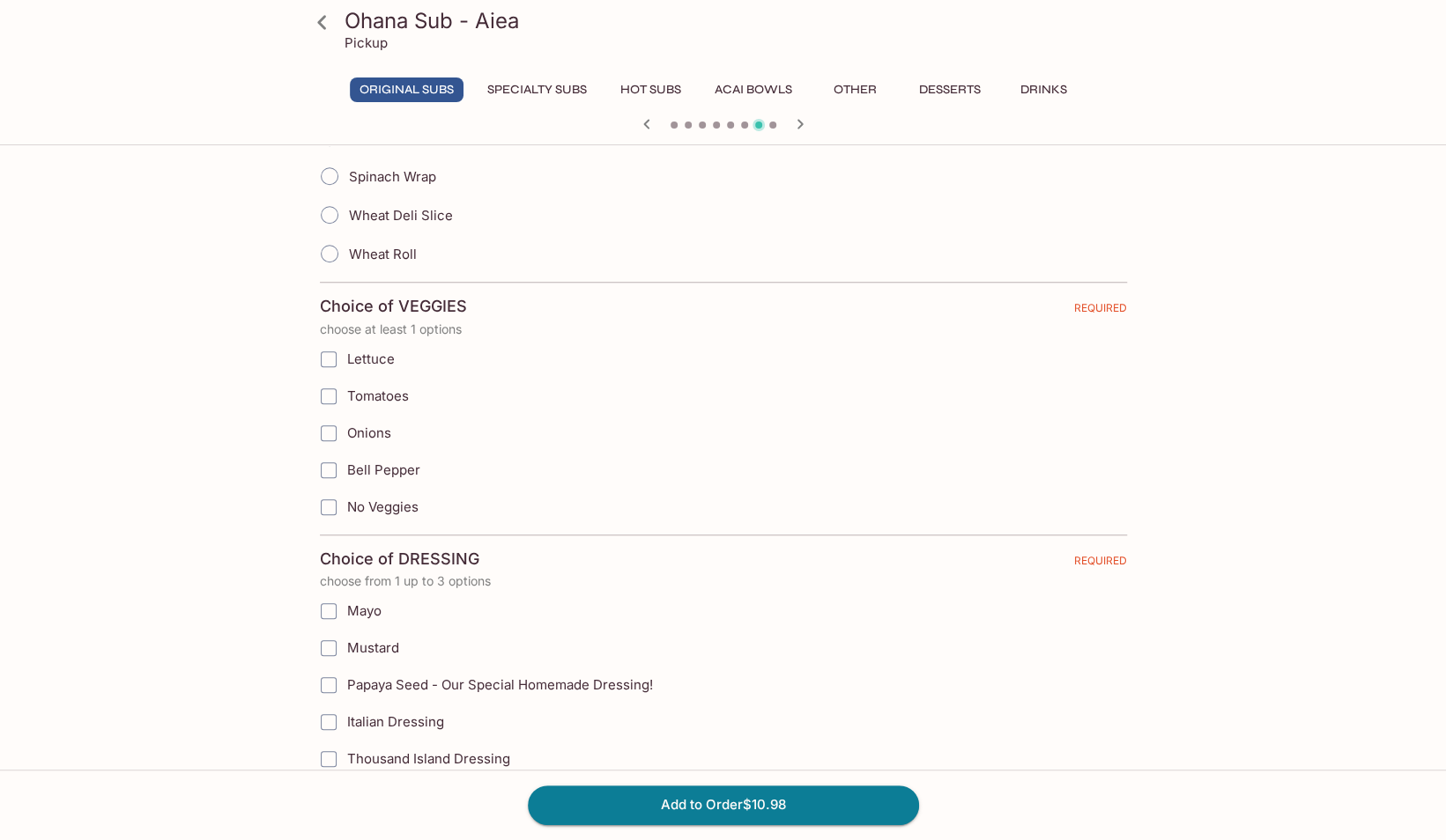
click at [384, 366] on label "Lettuce" at bounding box center [633, 359] width 648 height 37
click at [347, 366] on input "Lettuce" at bounding box center [328, 359] width 35 height 35
checkbox input "true"
click at [380, 425] on span "Onions" at bounding box center [369, 433] width 44 height 17
click at [347, 425] on input "Onions" at bounding box center [328, 433] width 35 height 35
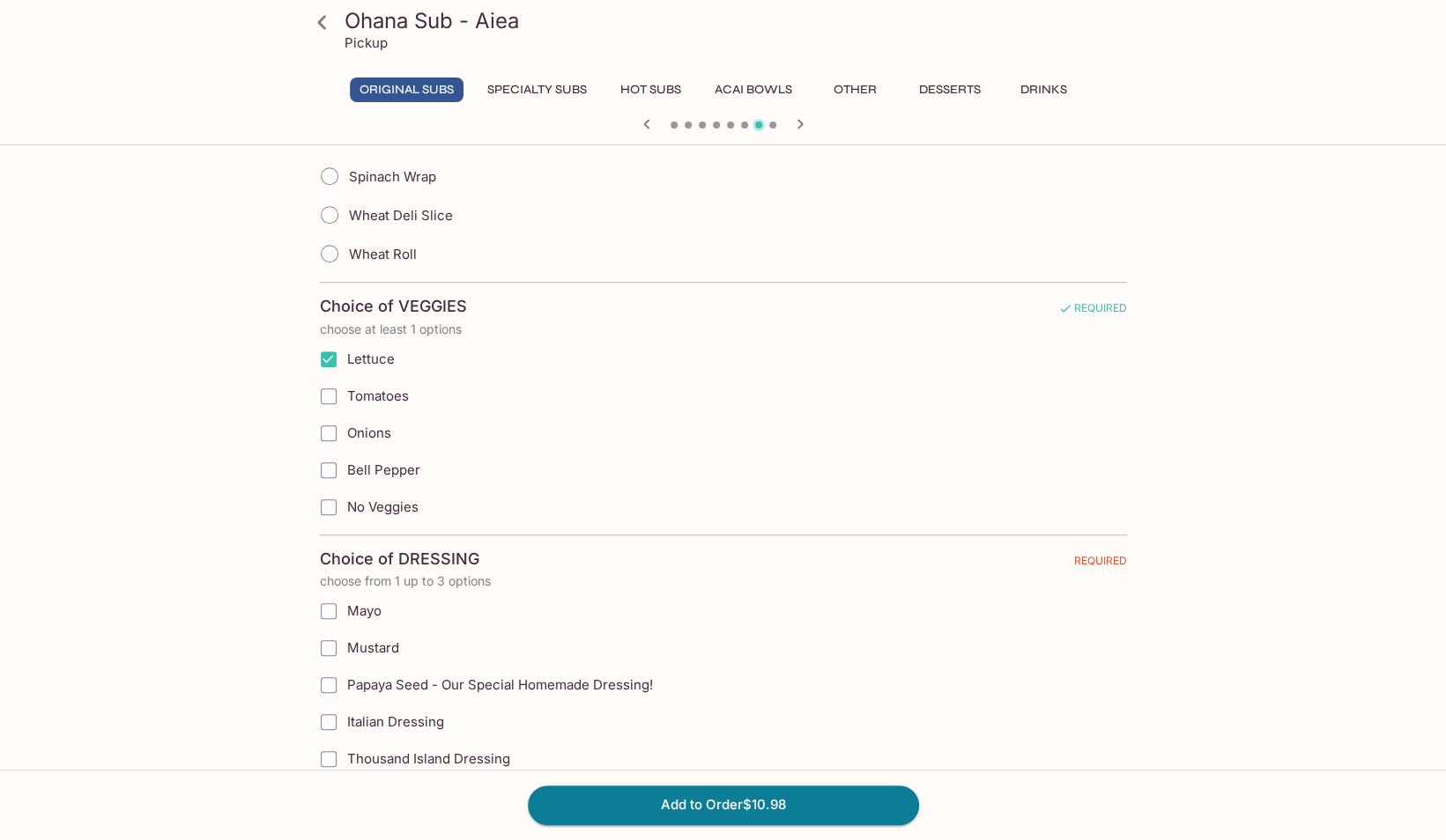
checkbox input "true"
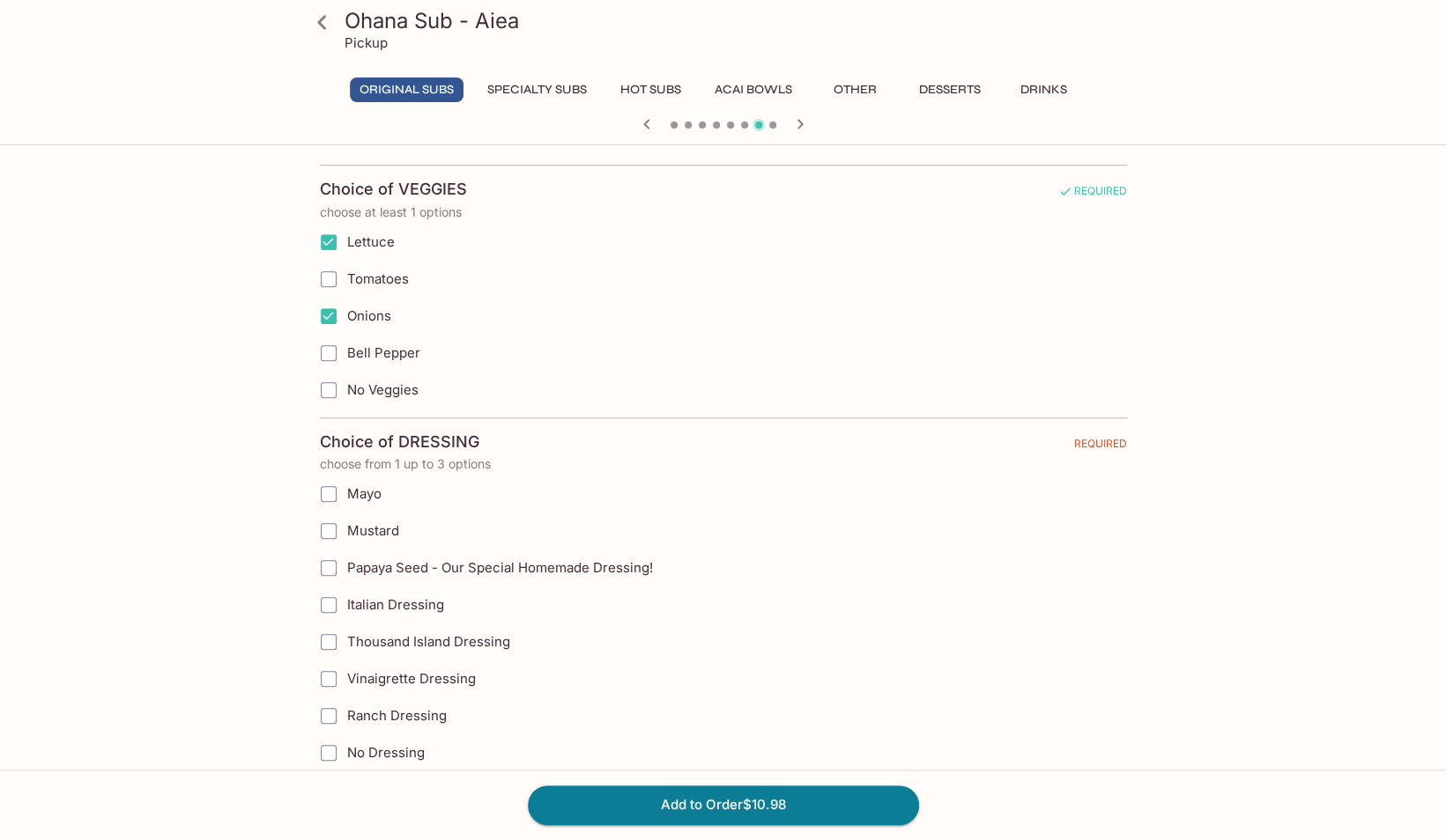
scroll to position [812, 0]
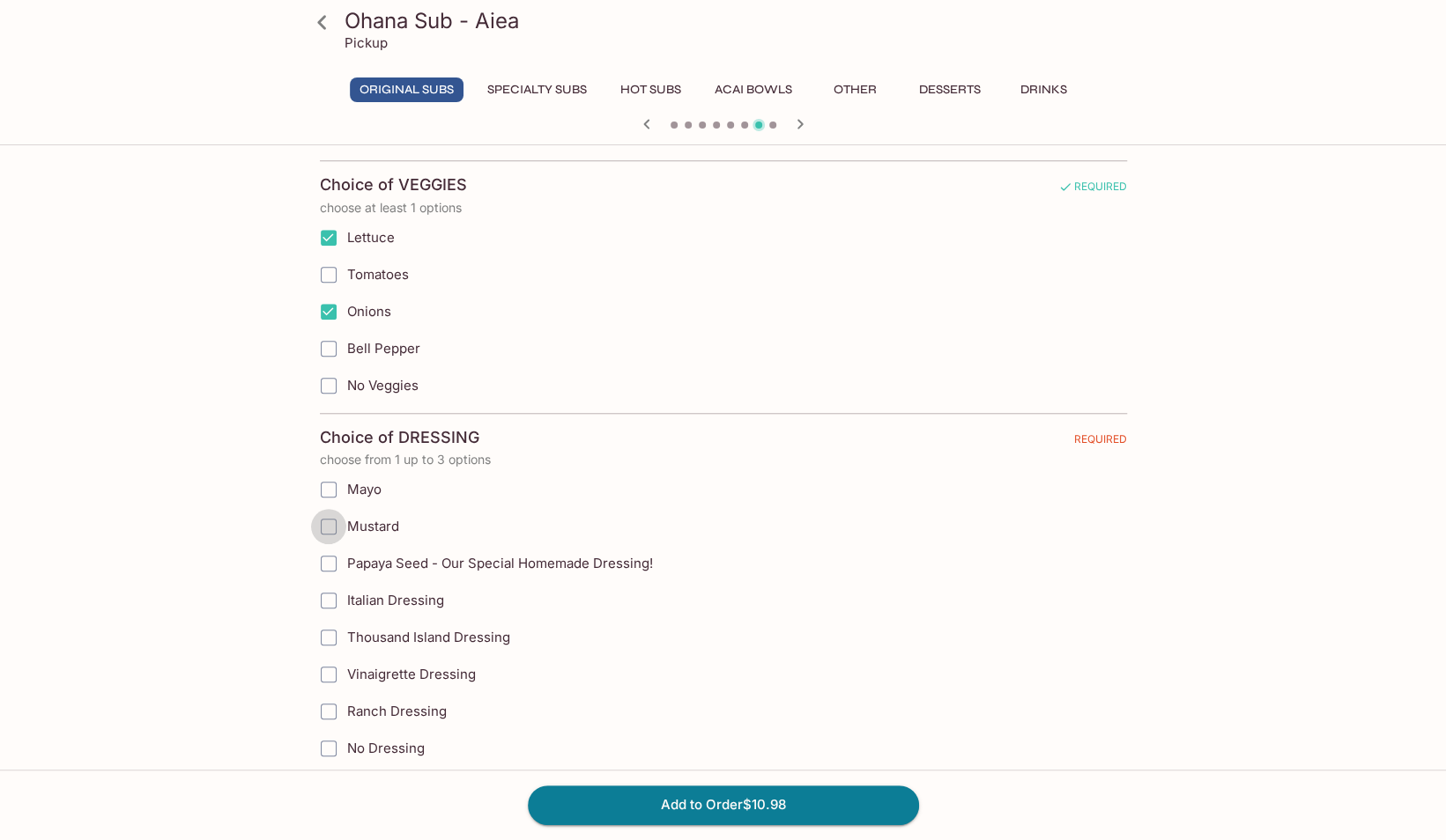
click at [333, 520] on input "Mustard" at bounding box center [328, 526] width 35 height 35
checkbox input "true"
click at [328, 590] on input "Italian Dressing" at bounding box center [328, 600] width 35 height 35
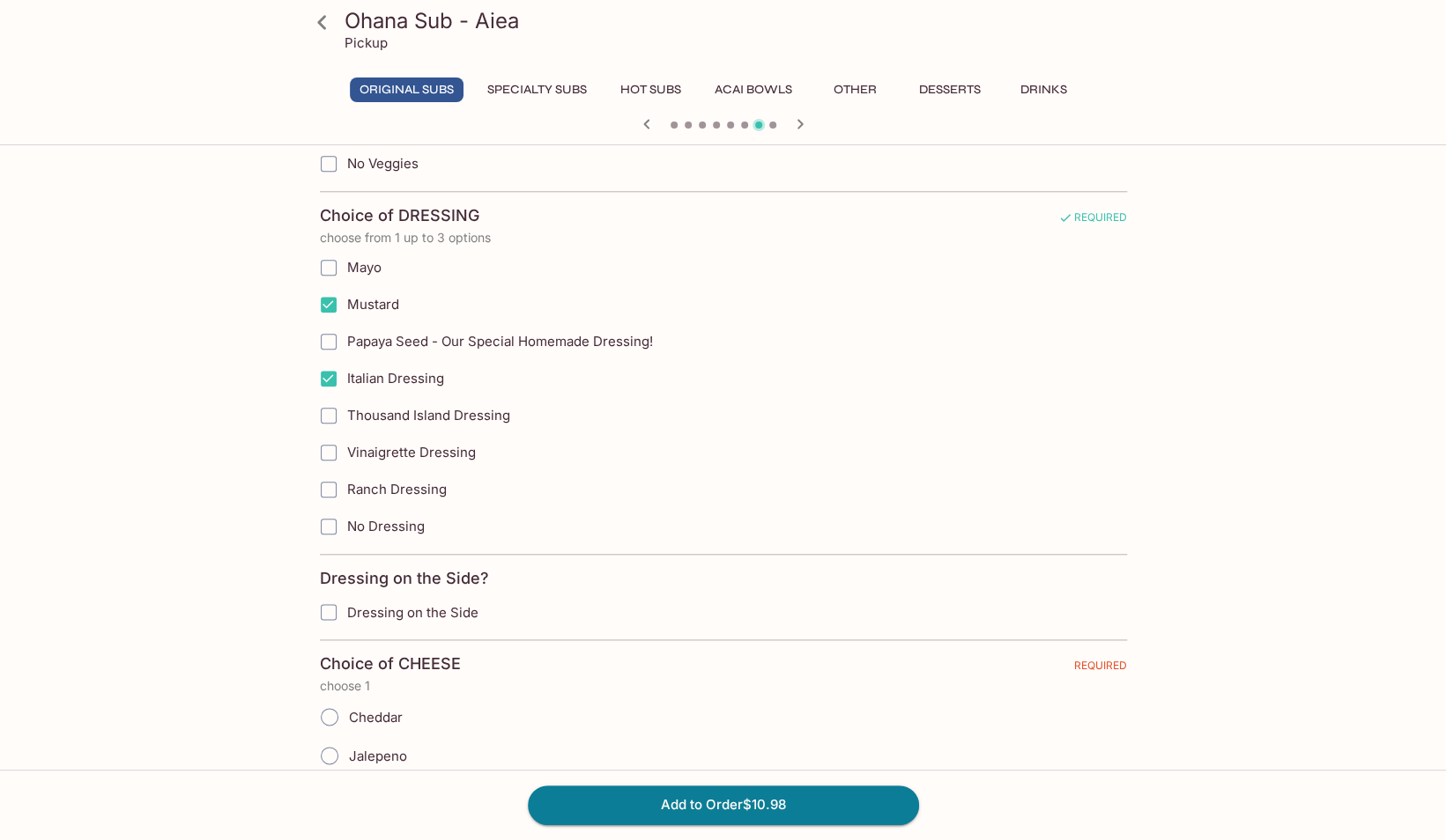
scroll to position [1035, 0]
click at [330, 367] on input "Italian Dressing" at bounding box center [328, 378] width 35 height 35
checkbox input "false"
click at [330, 440] on input "Vinaigrette Dressing" at bounding box center [328, 451] width 35 height 35
checkbox input "true"
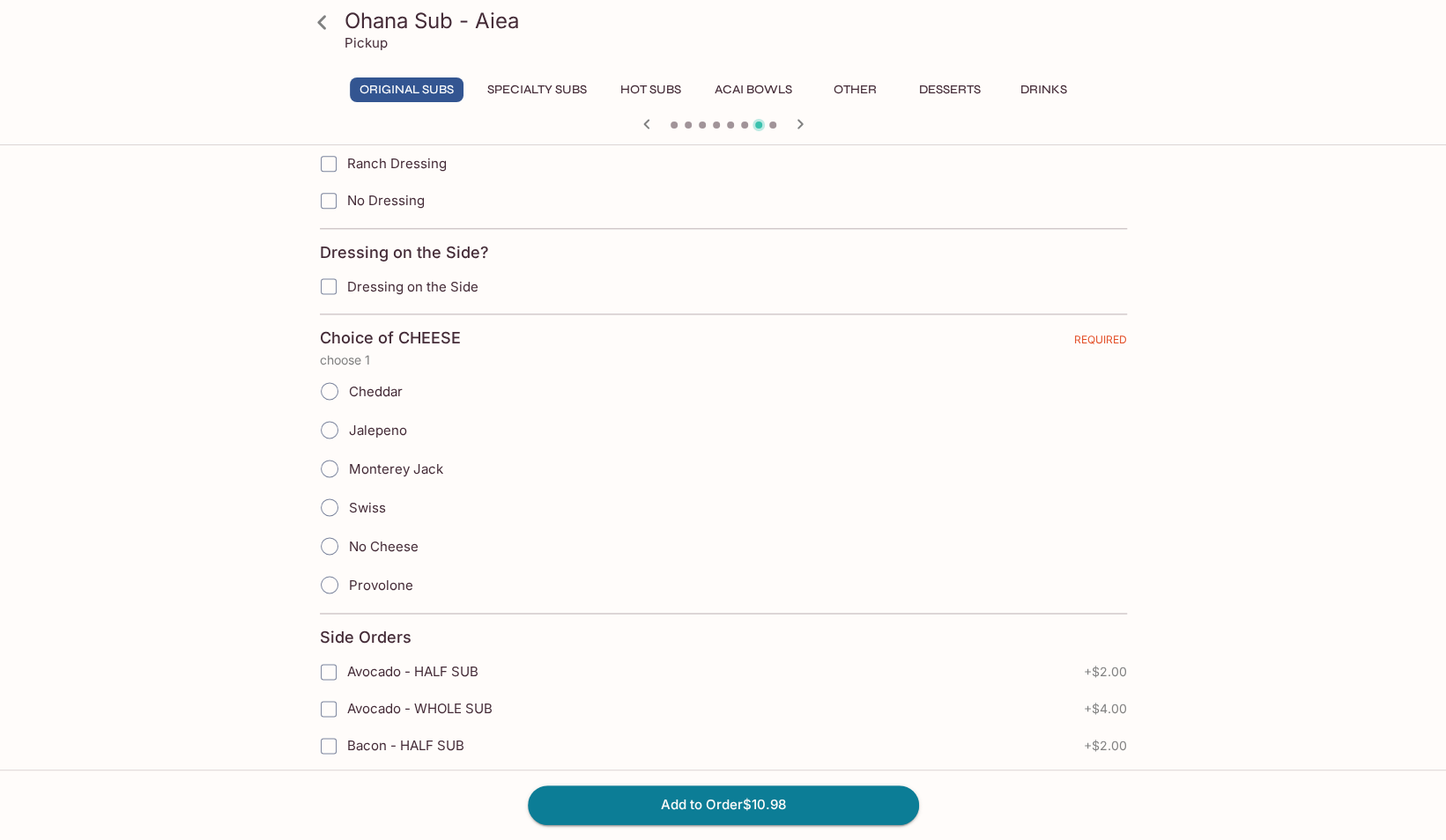
scroll to position [1360, 0]
click at [330, 565] on input "Provolone" at bounding box center [329, 583] width 37 height 37
radio input "true"
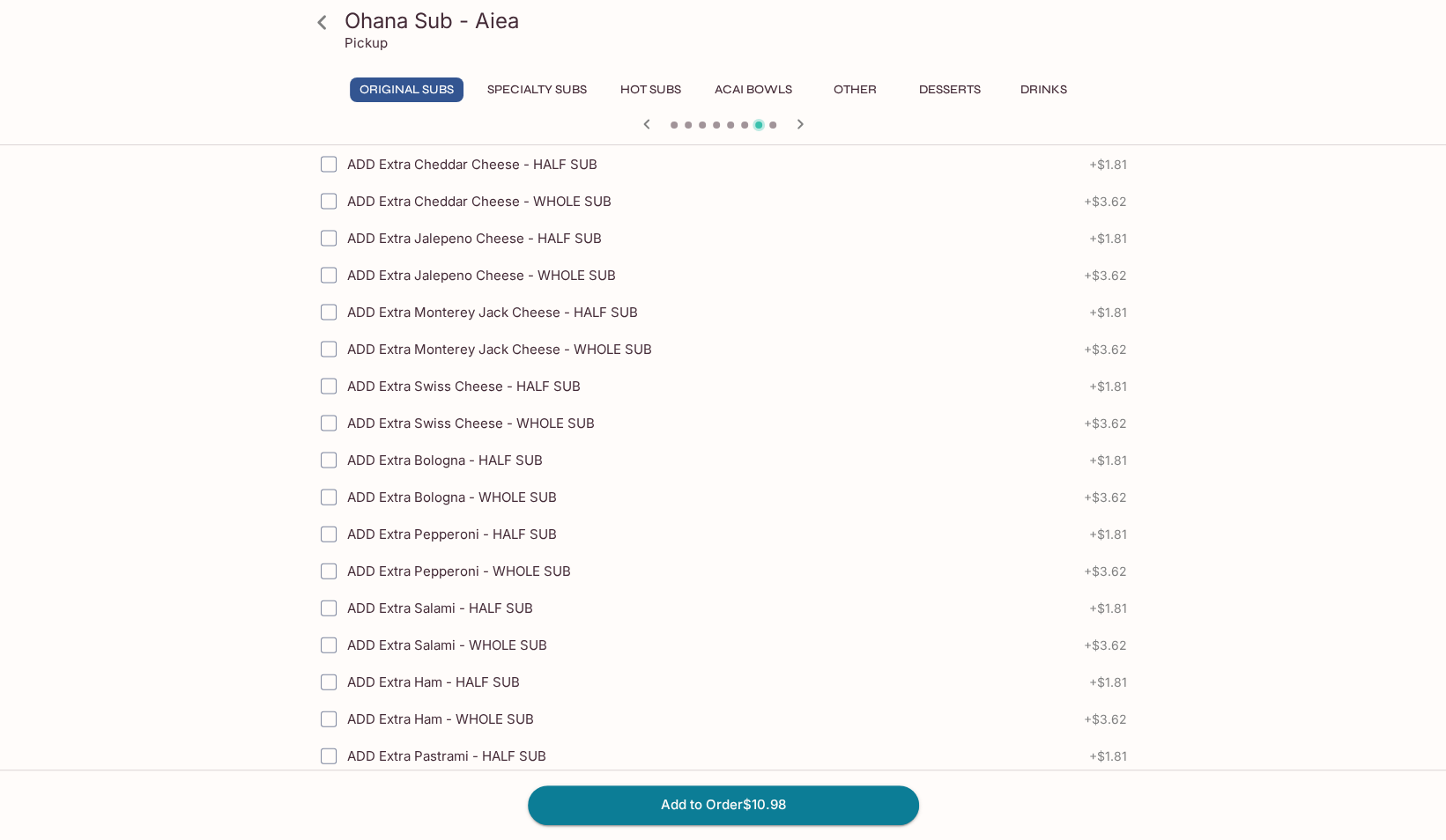
scroll to position [2611, 0]
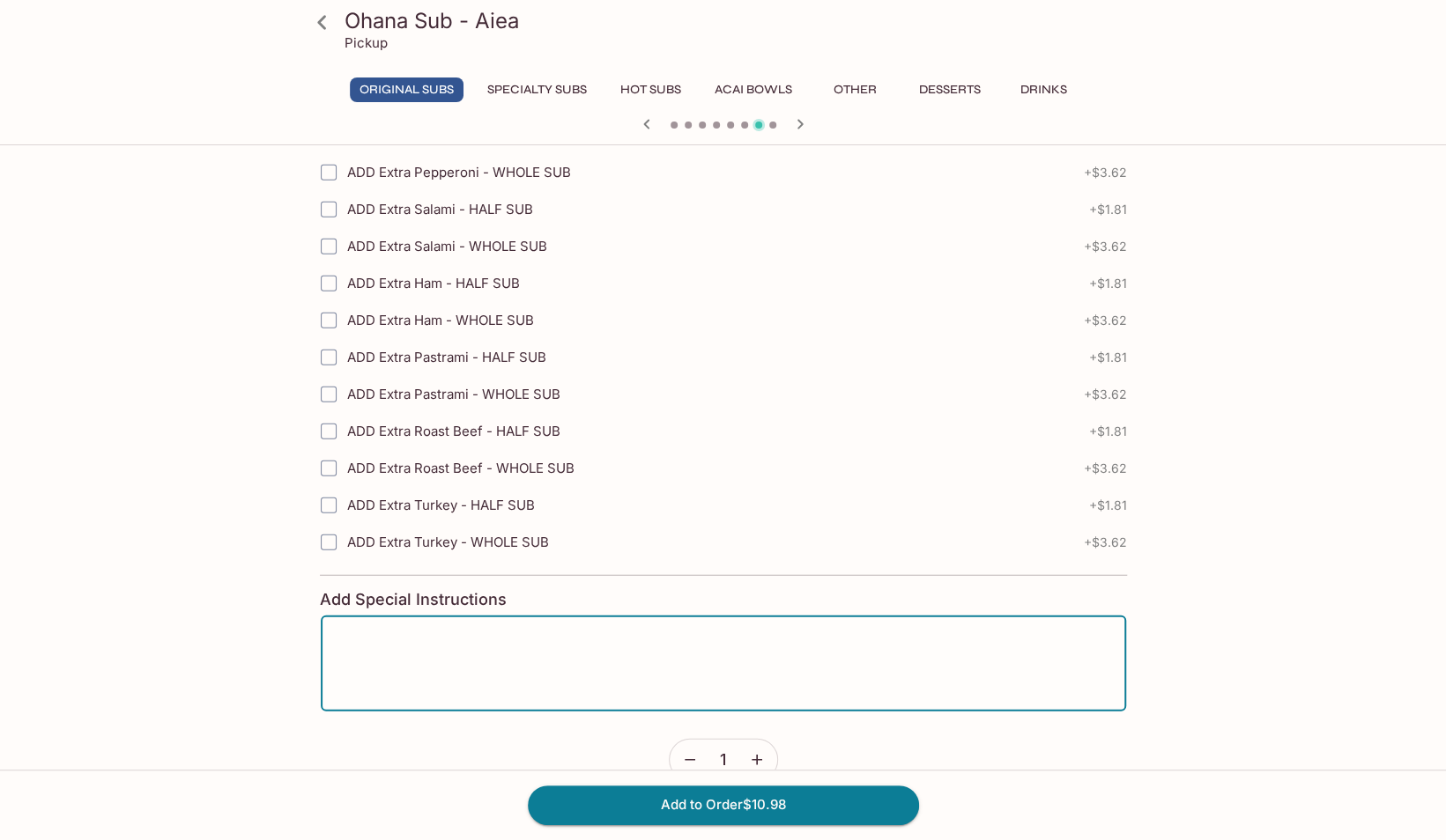
click at [524, 630] on textarea at bounding box center [723, 663] width 781 height 67
type textarea "[PERSON_NAME]"
click at [691, 807] on button "Add to Order $10.98" at bounding box center [723, 804] width 391 height 38
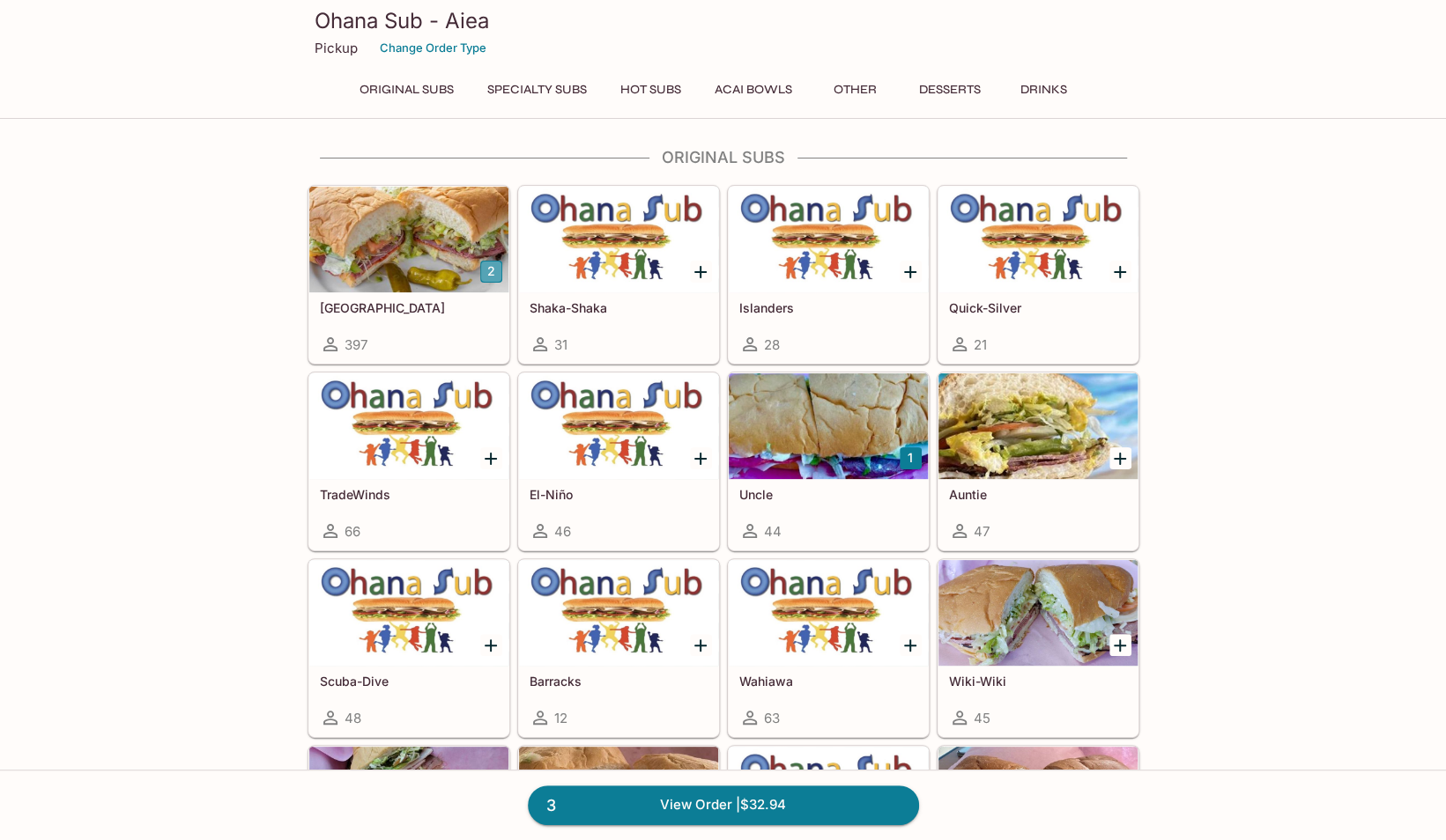
click at [488, 270] on button "2" at bounding box center [491, 271] width 22 height 22
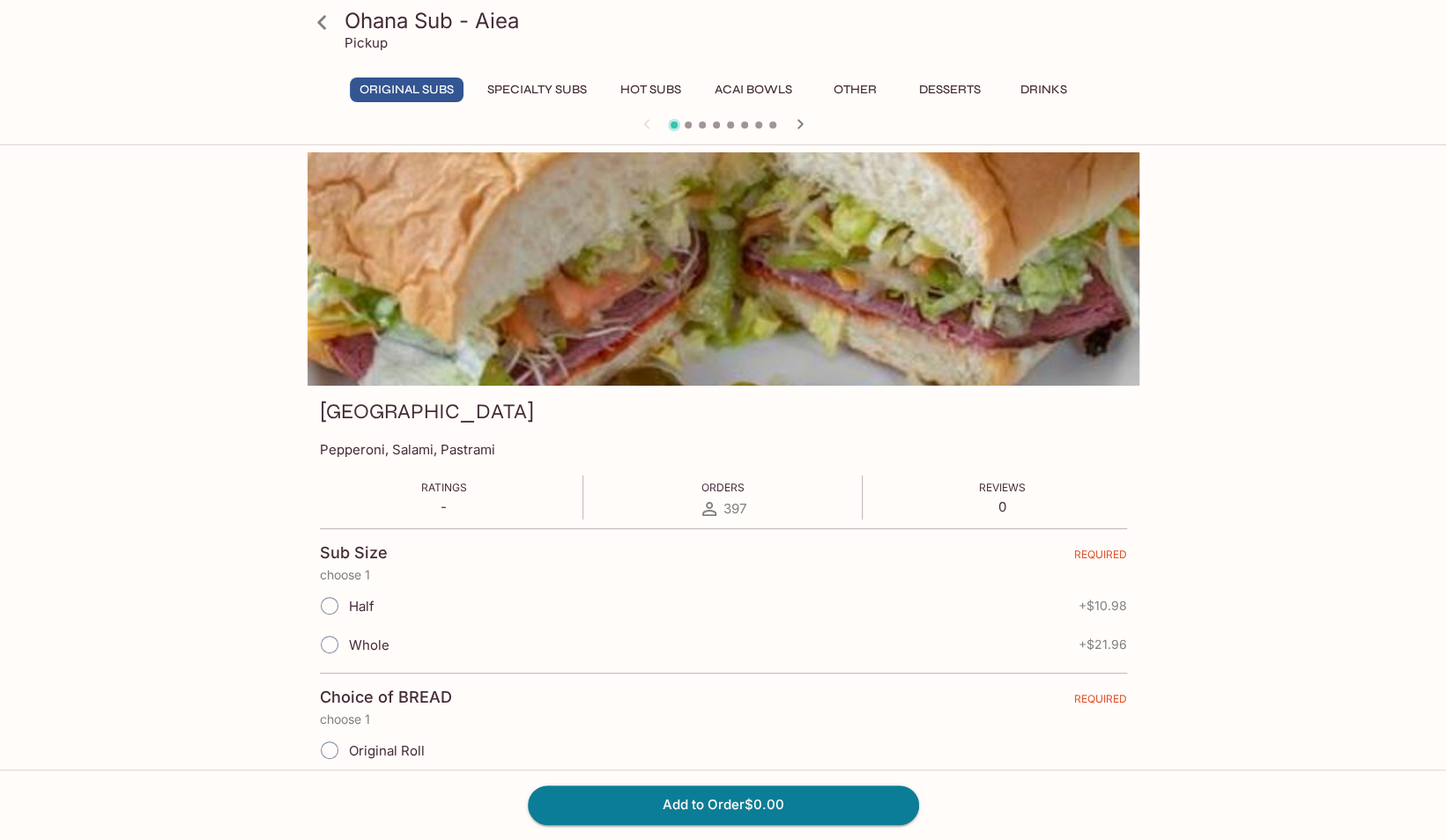
click at [321, 29] on icon at bounding box center [322, 22] width 31 height 31
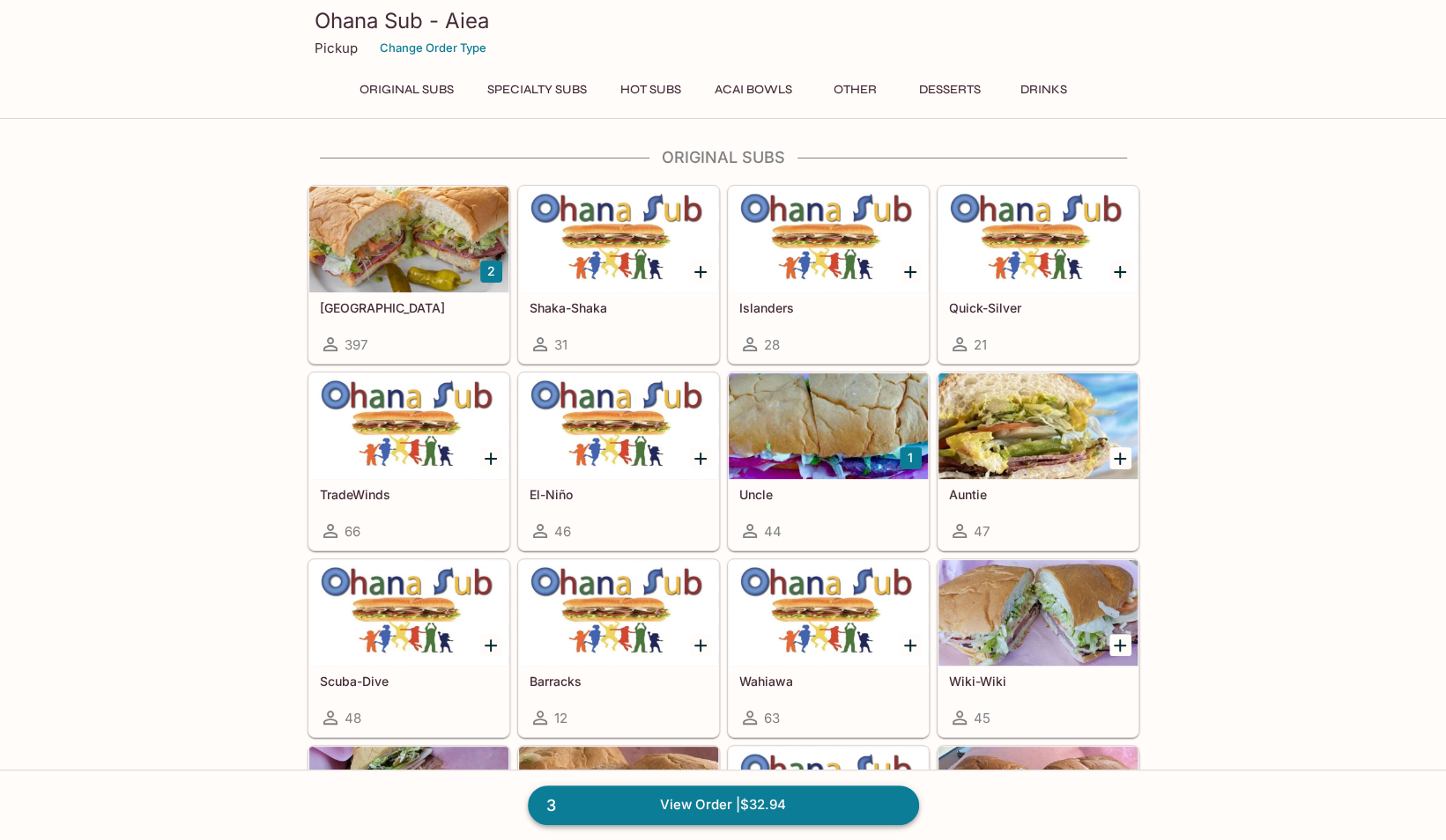
click at [693, 811] on link "3 View Order | $32.94" at bounding box center [723, 804] width 391 height 38
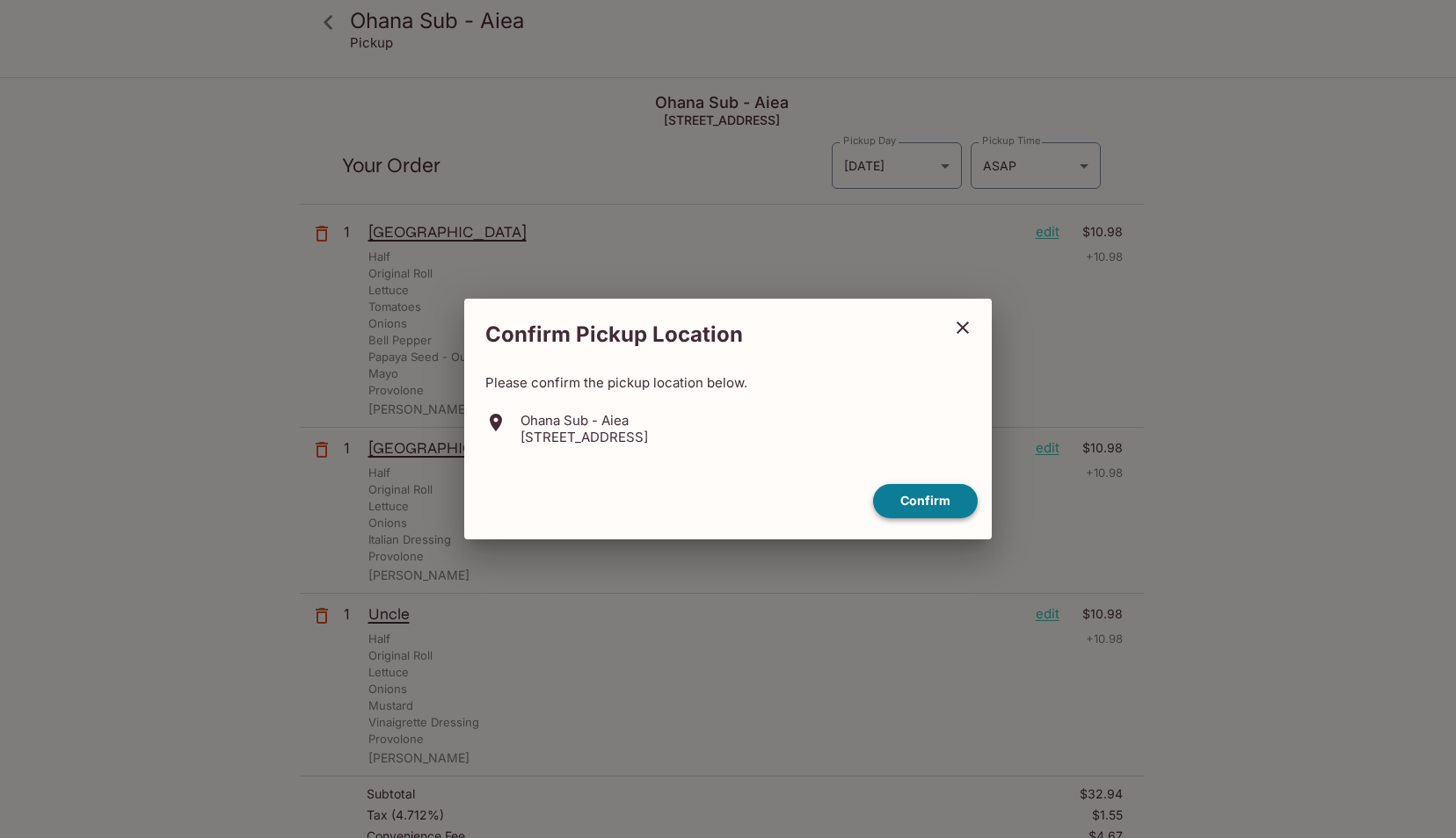
click at [914, 498] on button "Confirm" at bounding box center [925, 501] width 104 height 34
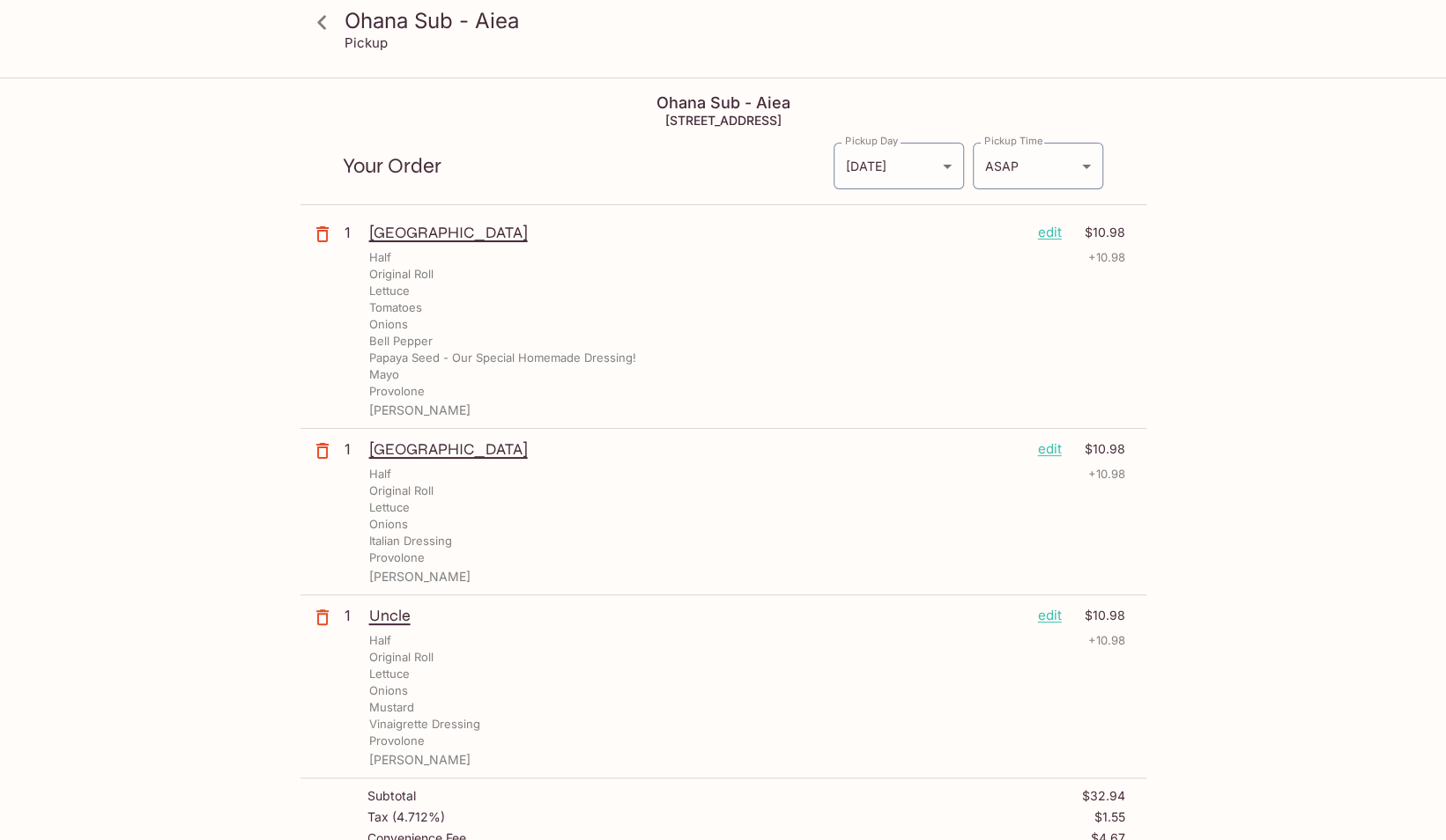
click at [1050, 449] on p "edit" at bounding box center [1049, 449] width 24 height 20
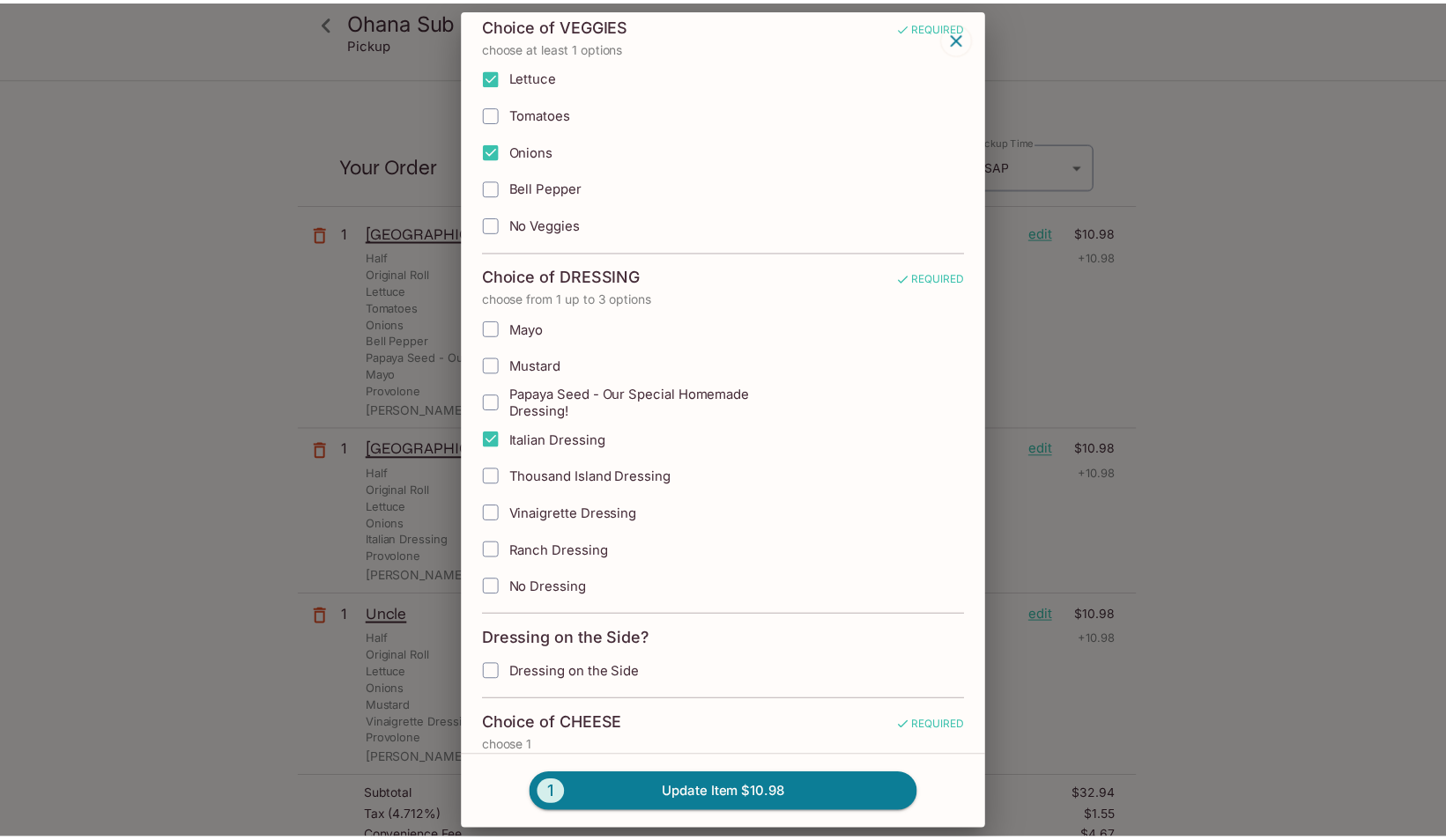
scroll to position [572, 0]
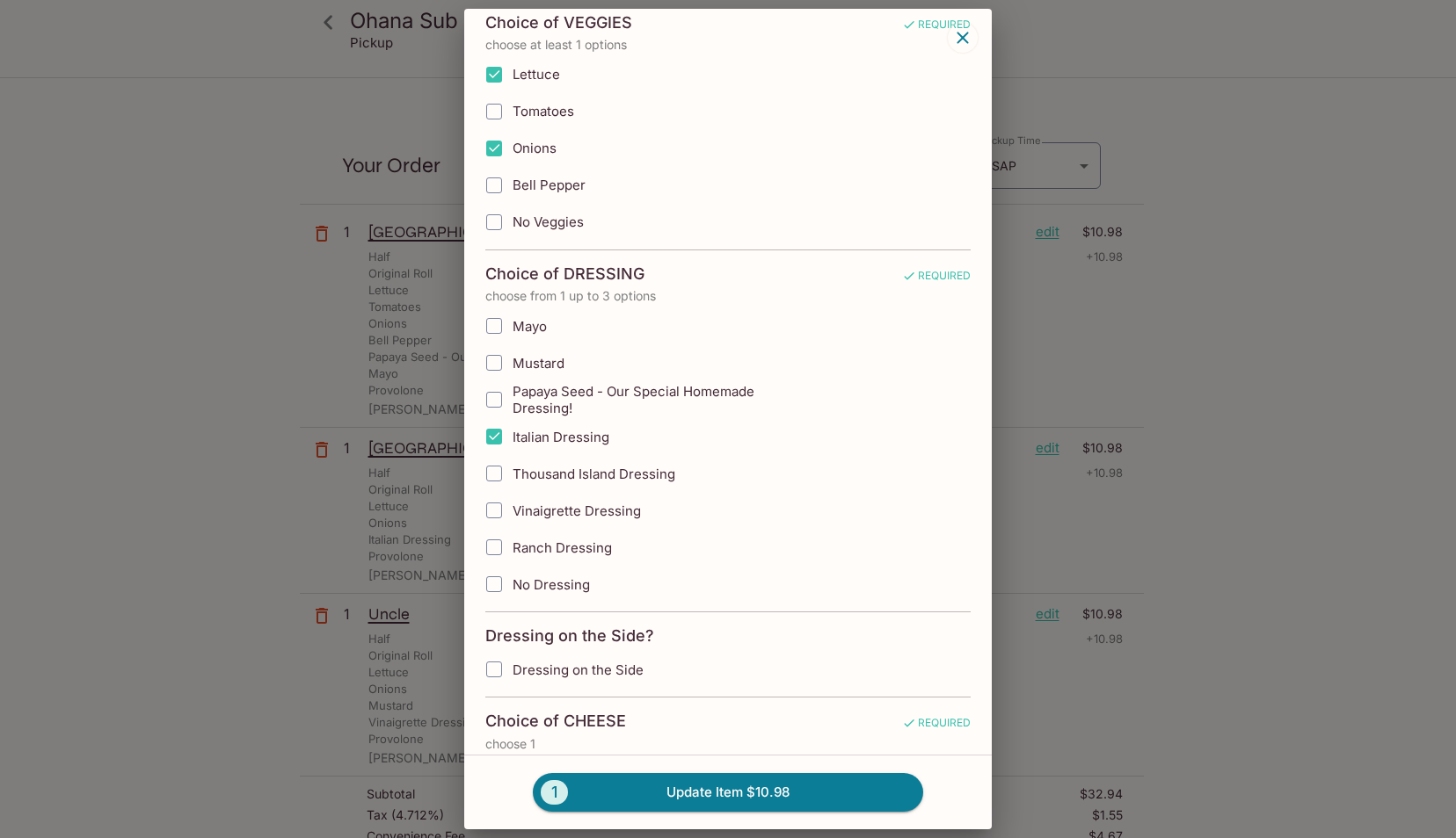
click at [562, 502] on span "Vinaigrette Dressing" at bounding box center [577, 510] width 128 height 17
click at [511, 499] on input "Vinaigrette Dressing" at bounding box center [494, 510] width 35 height 35
checkbox input "true"
click at [486, 419] on input "Italian Dressing" at bounding box center [494, 436] width 35 height 35
checkbox input "false"
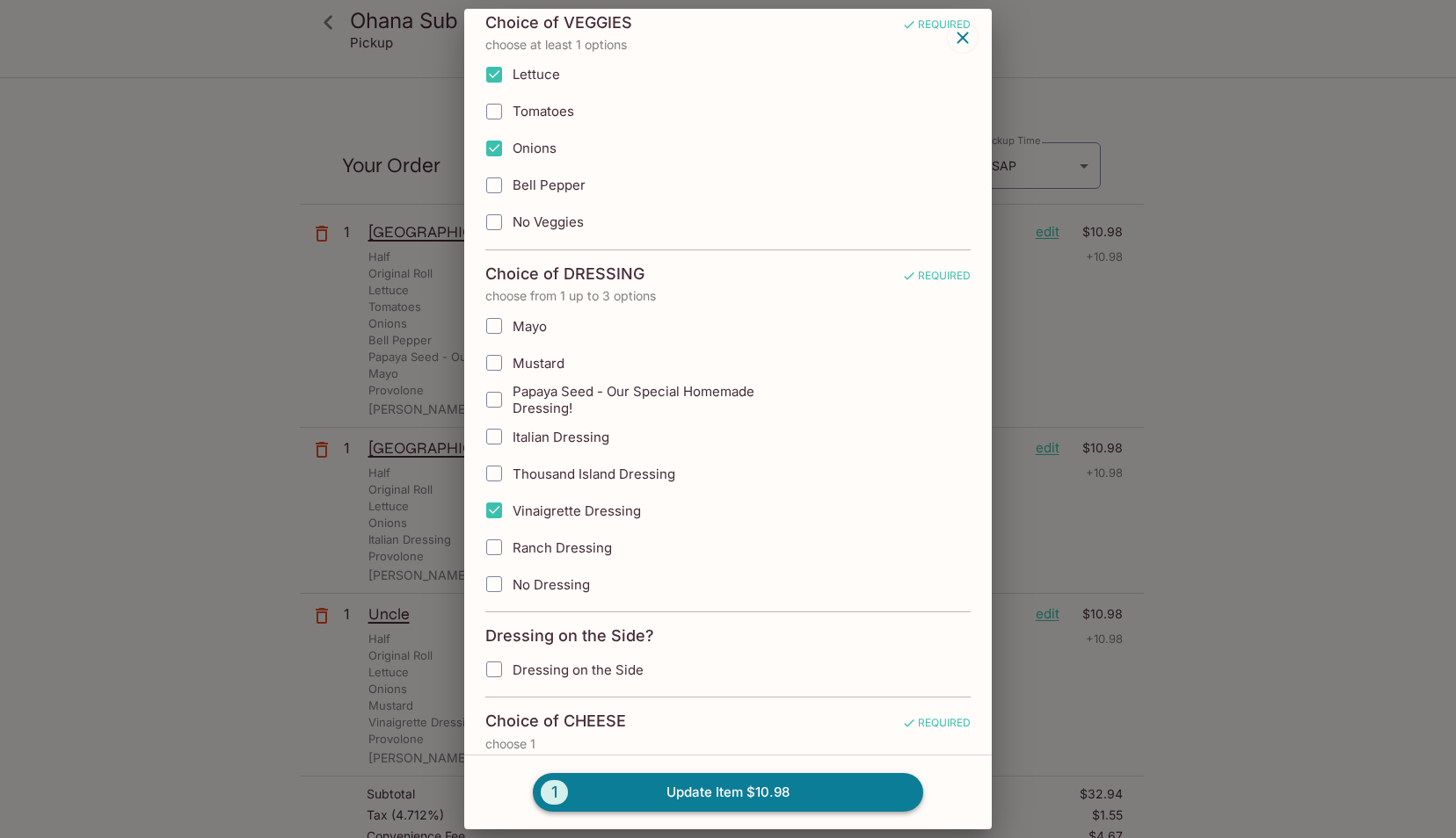
click at [674, 787] on button "1 Update Item $10.98" at bounding box center [728, 792] width 390 height 38
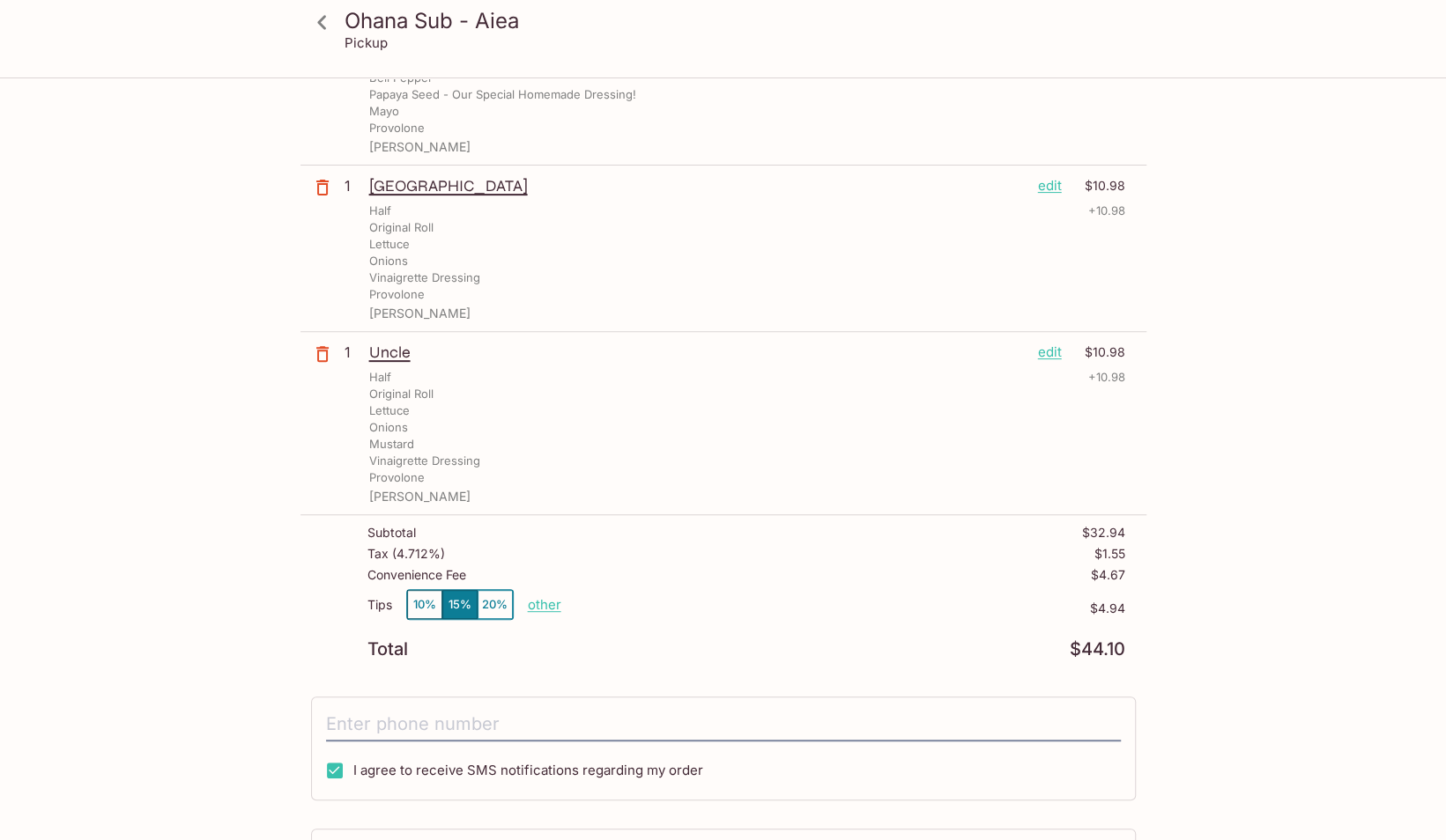
scroll to position [0, 0]
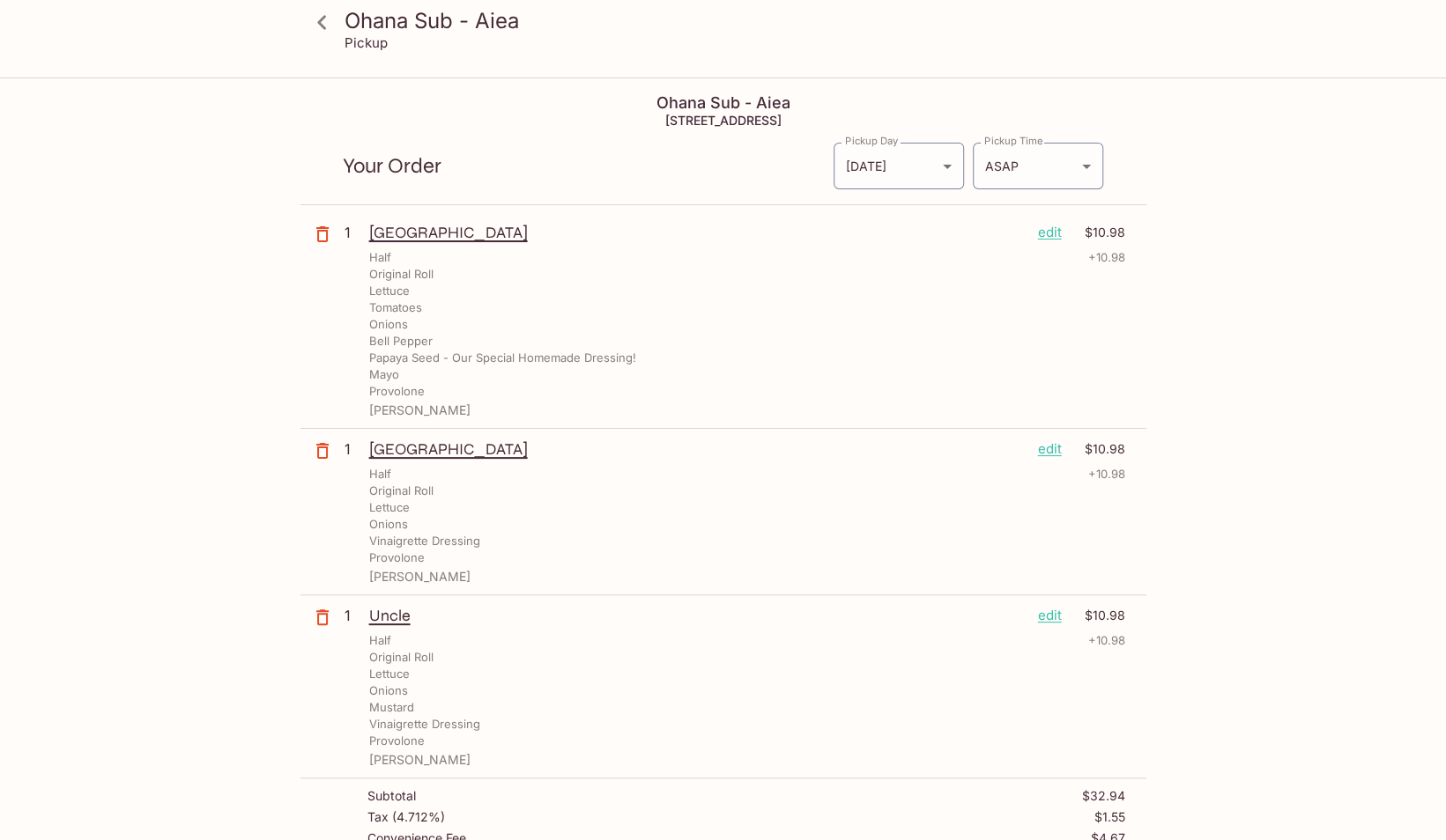
click at [314, 25] on icon at bounding box center [322, 22] width 31 height 31
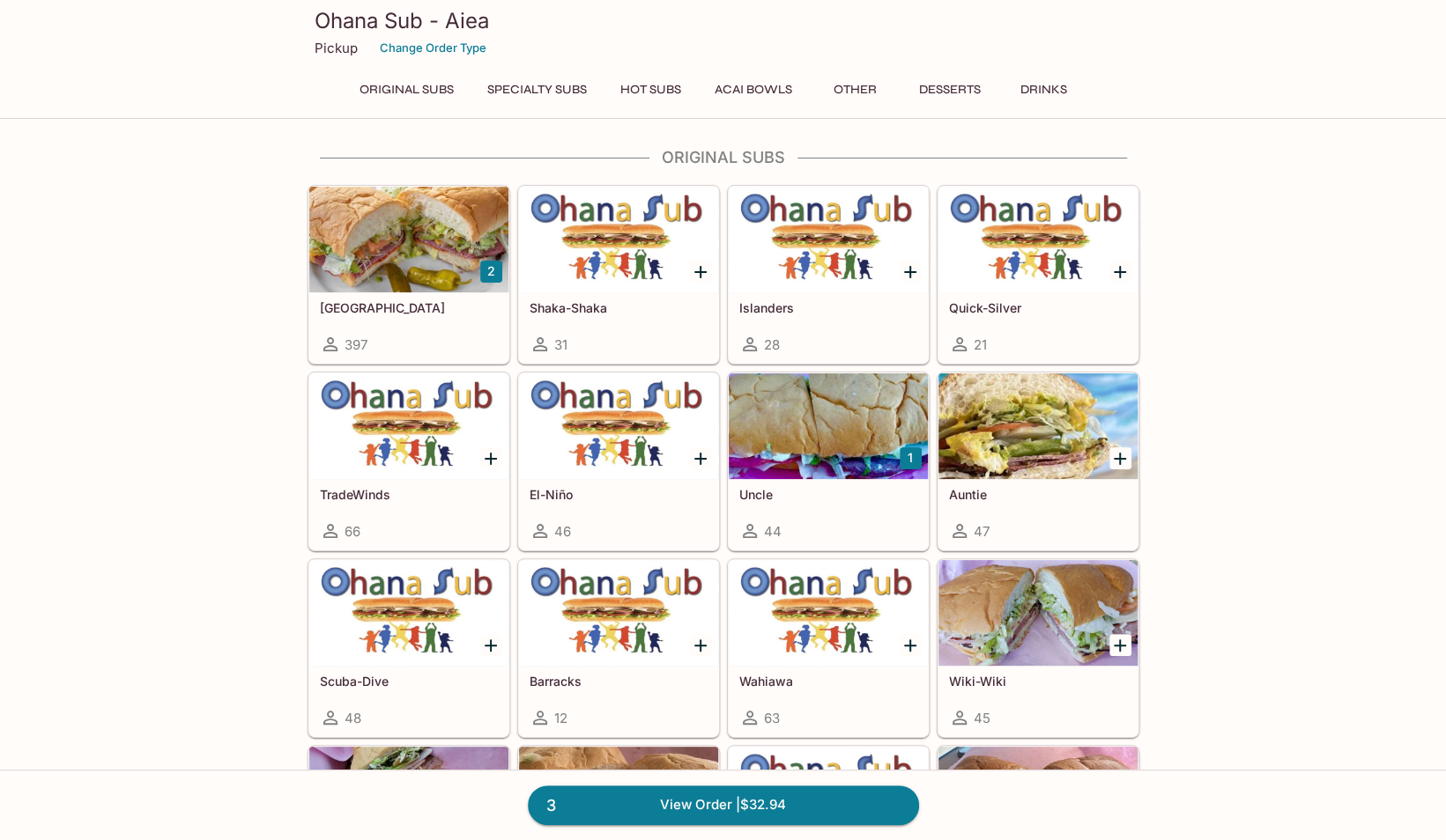
click at [404, 271] on div at bounding box center [408, 239] width 199 height 105
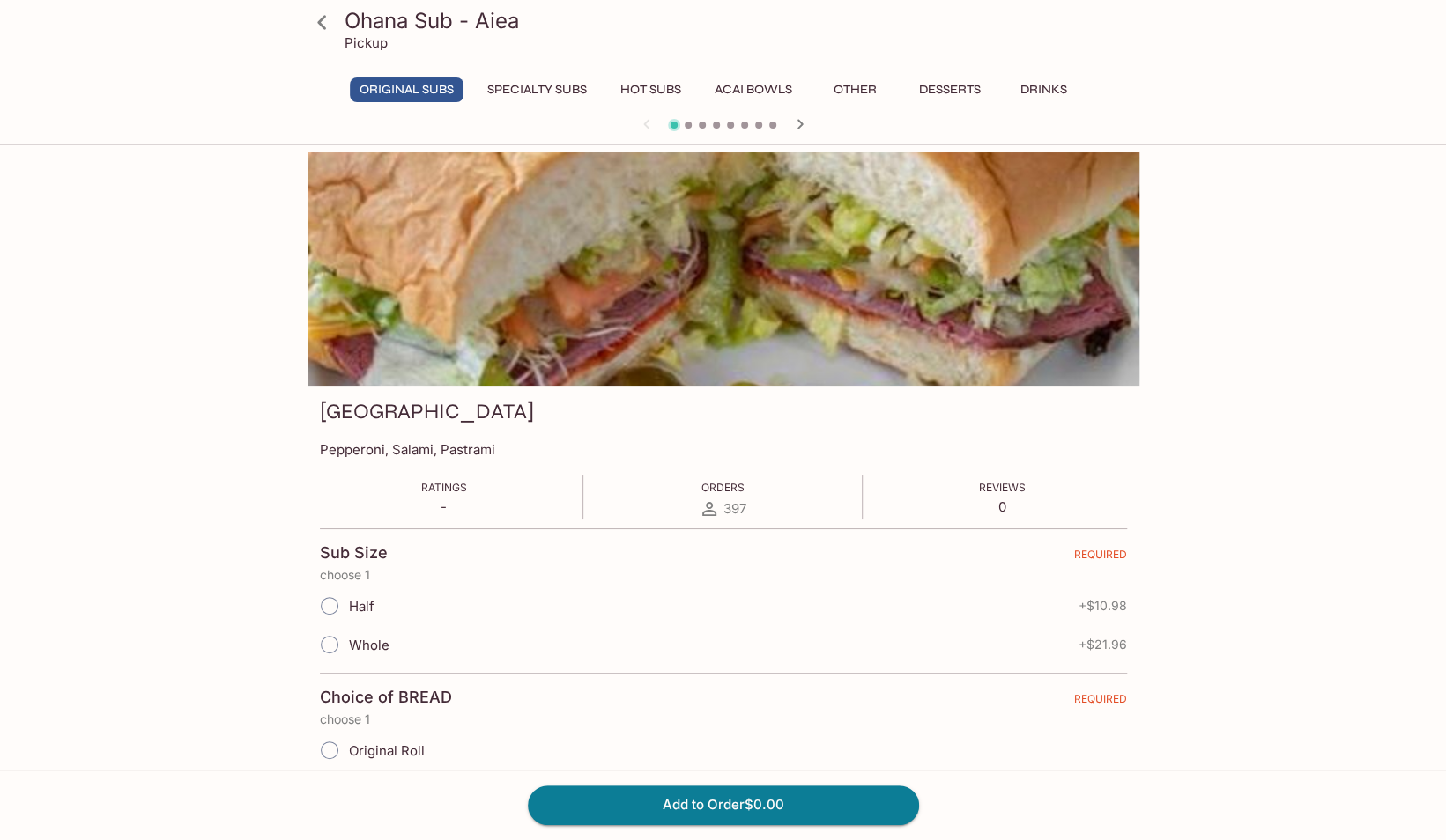
click at [360, 603] on span "Half" at bounding box center [362, 606] width 26 height 17
click at [348, 603] on input "Half" at bounding box center [329, 605] width 37 height 37
radio input "true"
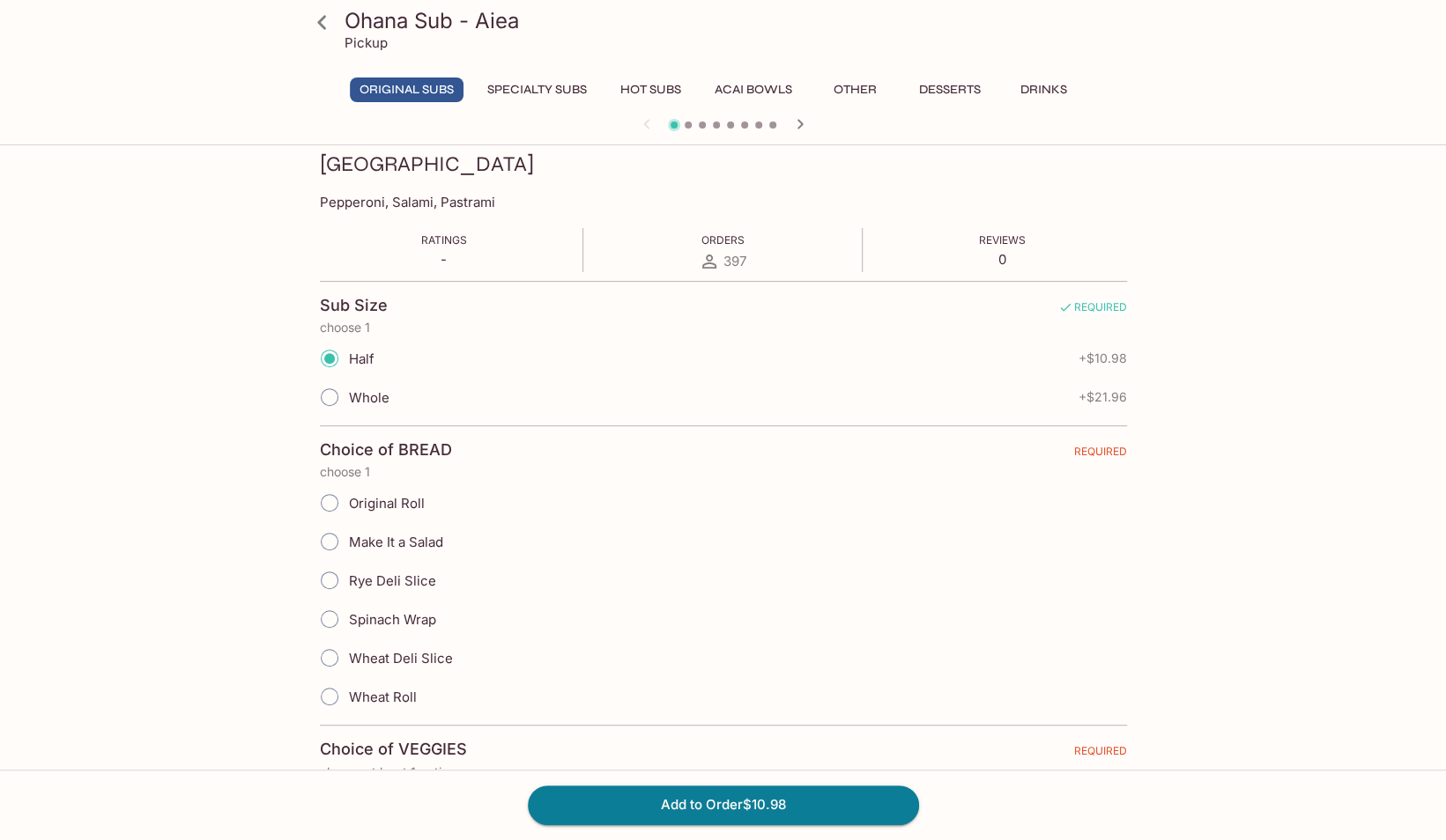
scroll to position [254, 0]
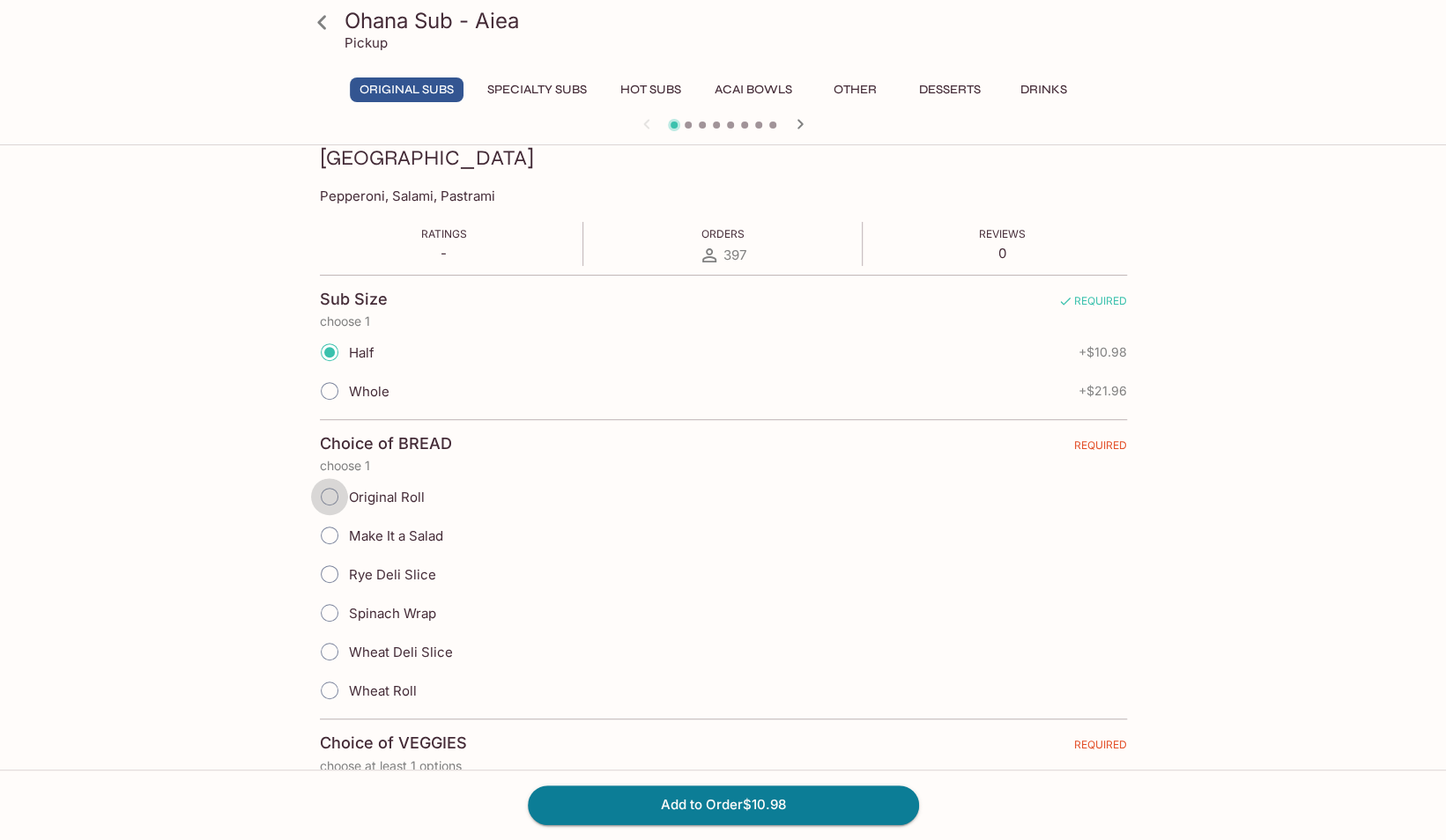
click at [346, 497] on input "Original Roll" at bounding box center [329, 496] width 37 height 37
radio input "true"
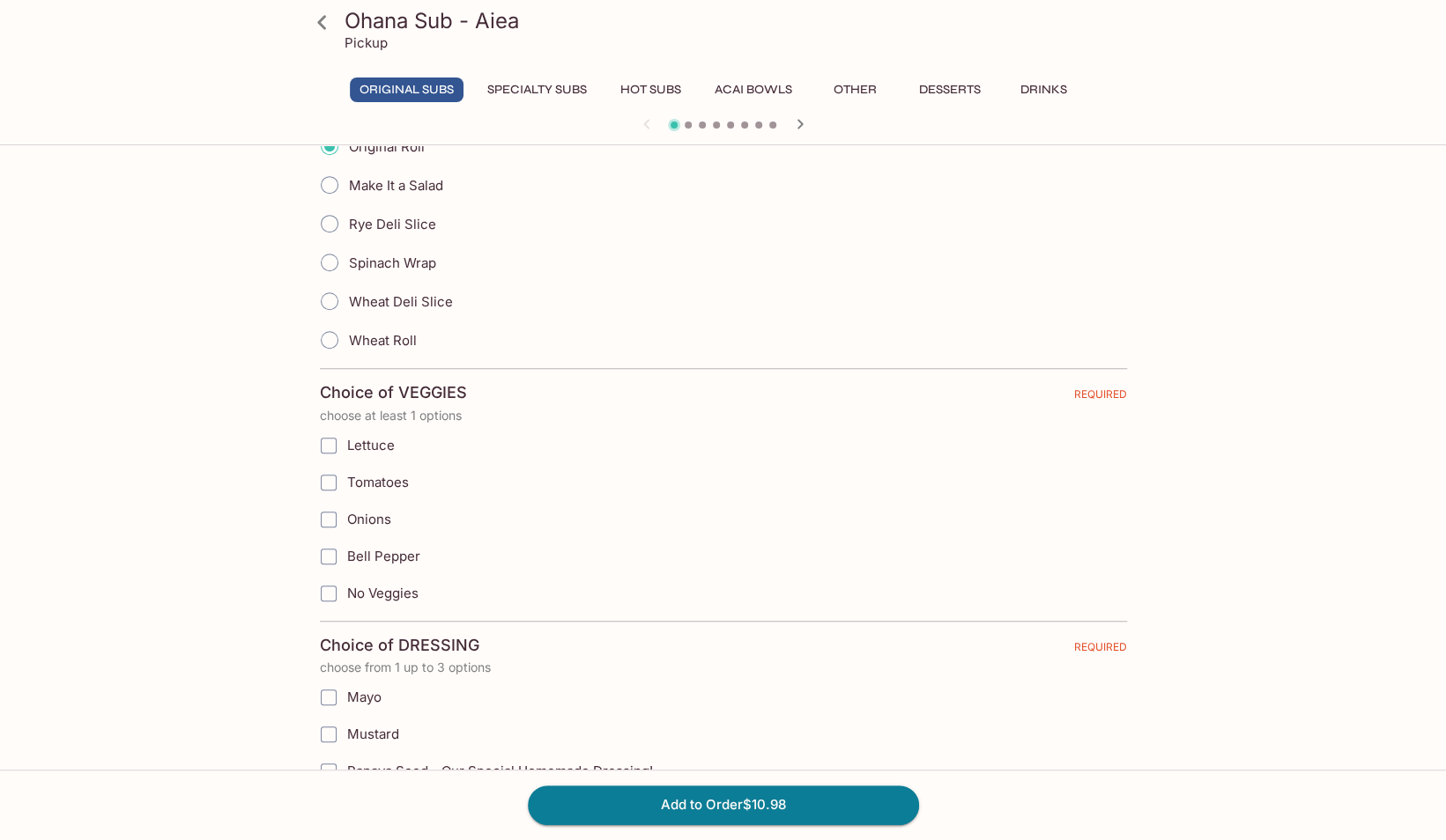
scroll to position [610, 0]
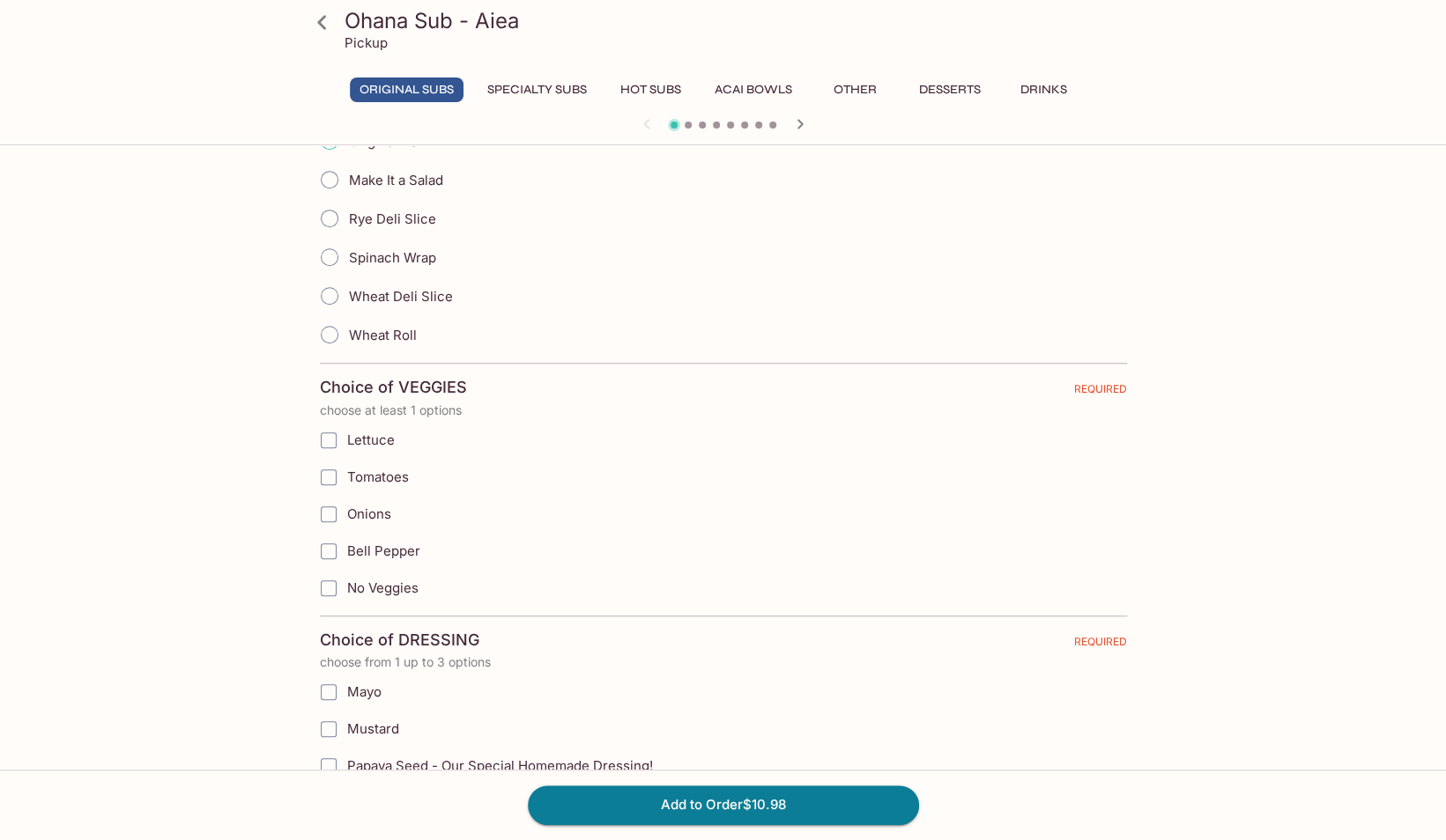
click at [379, 433] on span "Lettuce" at bounding box center [371, 439] width 47 height 17
click at [347, 433] on input "Lettuce" at bounding box center [328, 440] width 35 height 35
checkbox input "true"
click at [355, 460] on label "Tomatoes" at bounding box center [633, 477] width 648 height 37
click at [347, 460] on input "Tomatoes" at bounding box center [328, 477] width 35 height 35
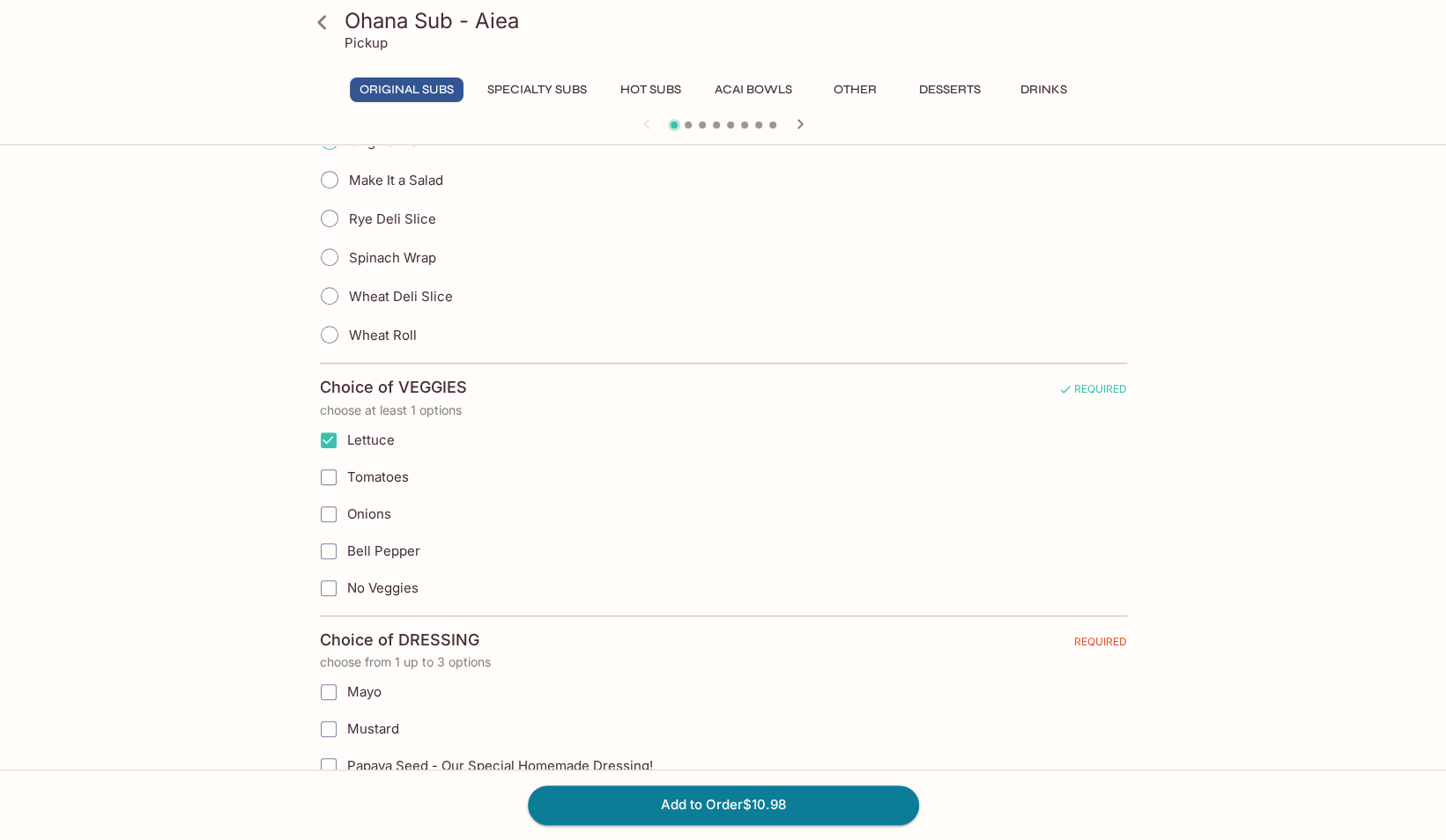
checkbox input "true"
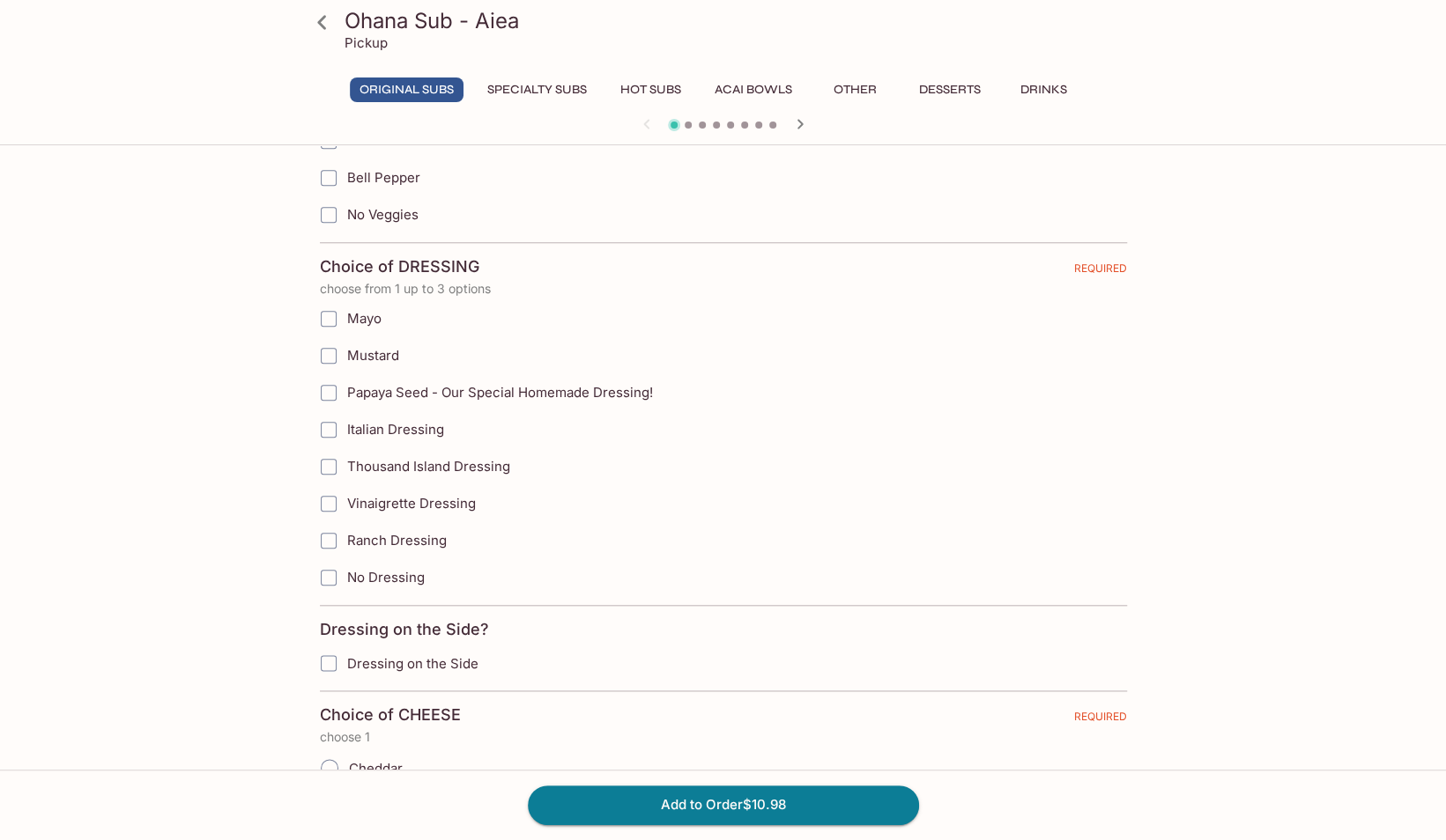
scroll to position [984, 0]
click at [386, 495] on span "Vinaigrette Dressing" at bounding box center [412, 503] width 129 height 17
click at [347, 488] on input "Vinaigrette Dressing" at bounding box center [328, 503] width 35 height 35
checkbox input "true"
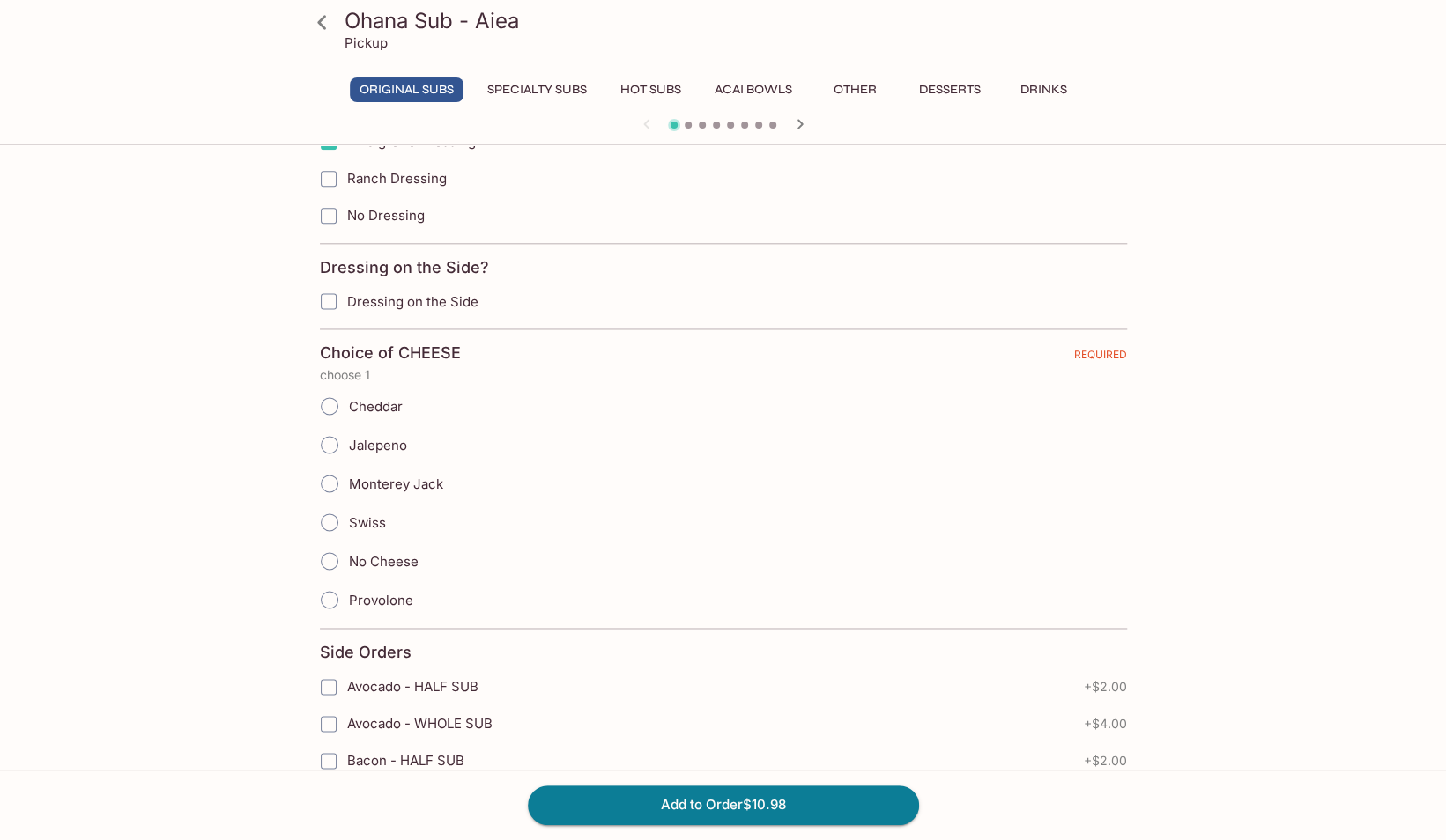
click at [326, 505] on input "Swiss" at bounding box center [329, 521] width 37 height 37
radio input "true"
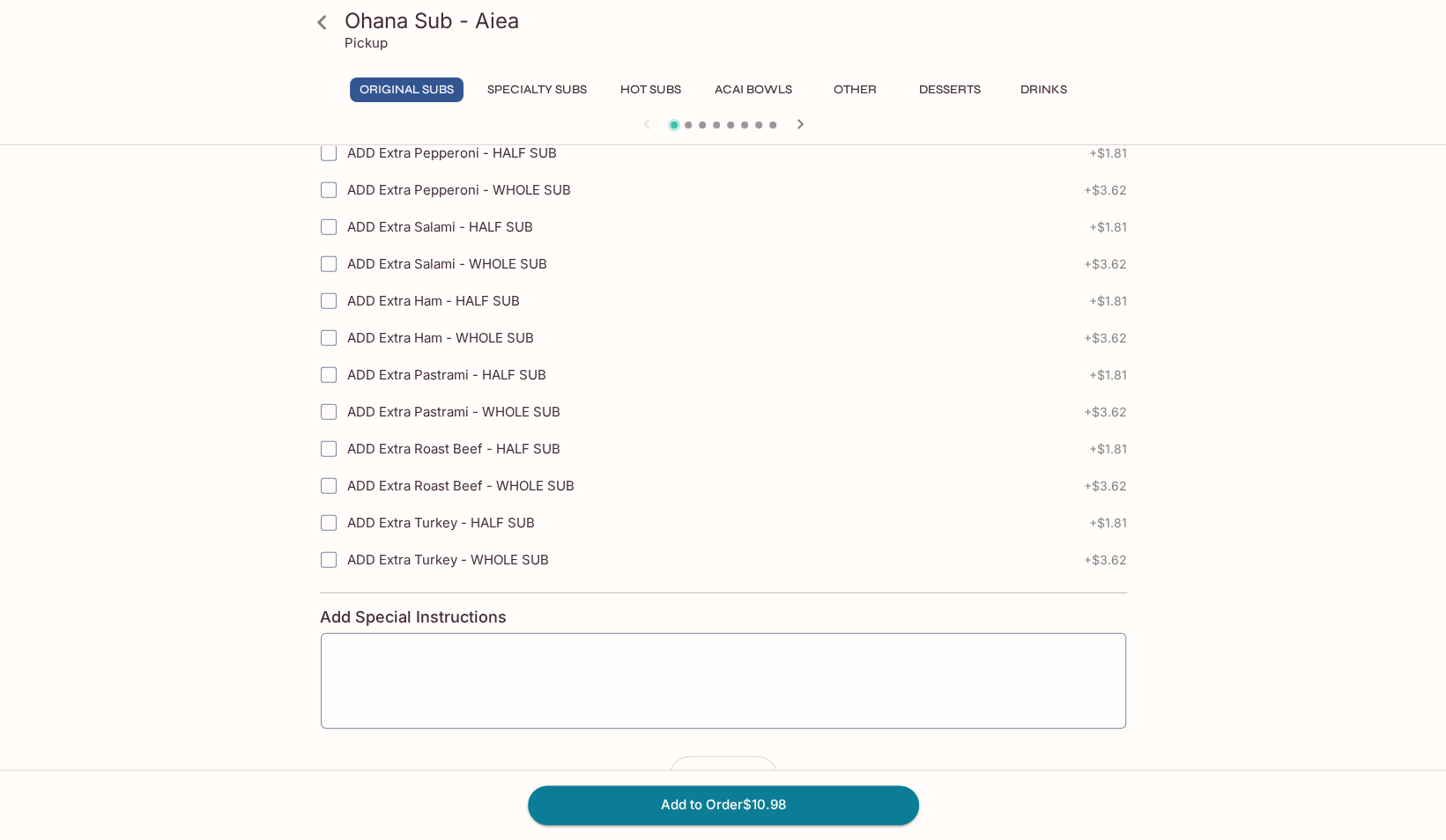
scroll to position [2611, 0]
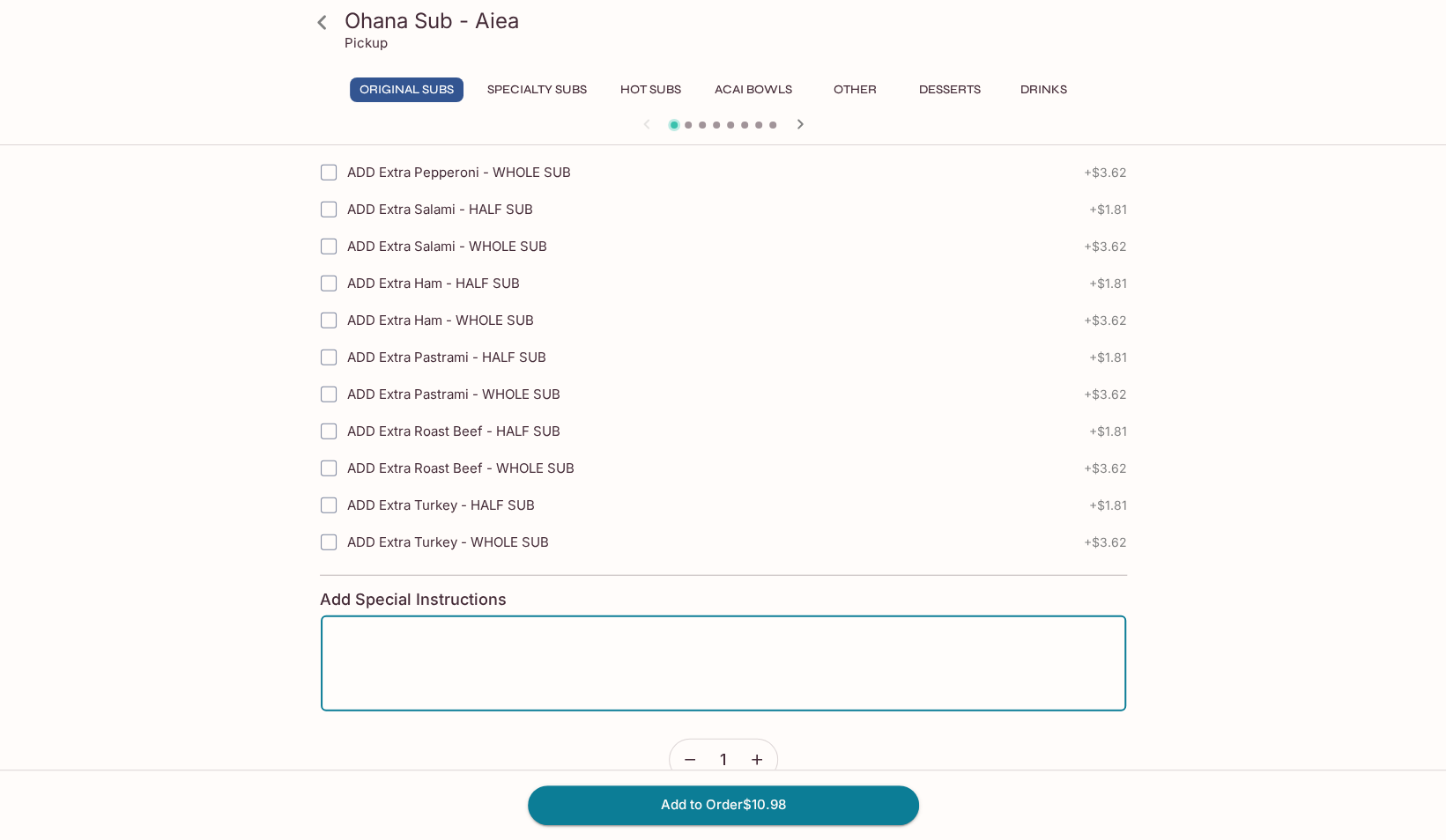
click at [407, 630] on textarea at bounding box center [723, 663] width 781 height 67
type textarea "a"
type textarea "Watdon"
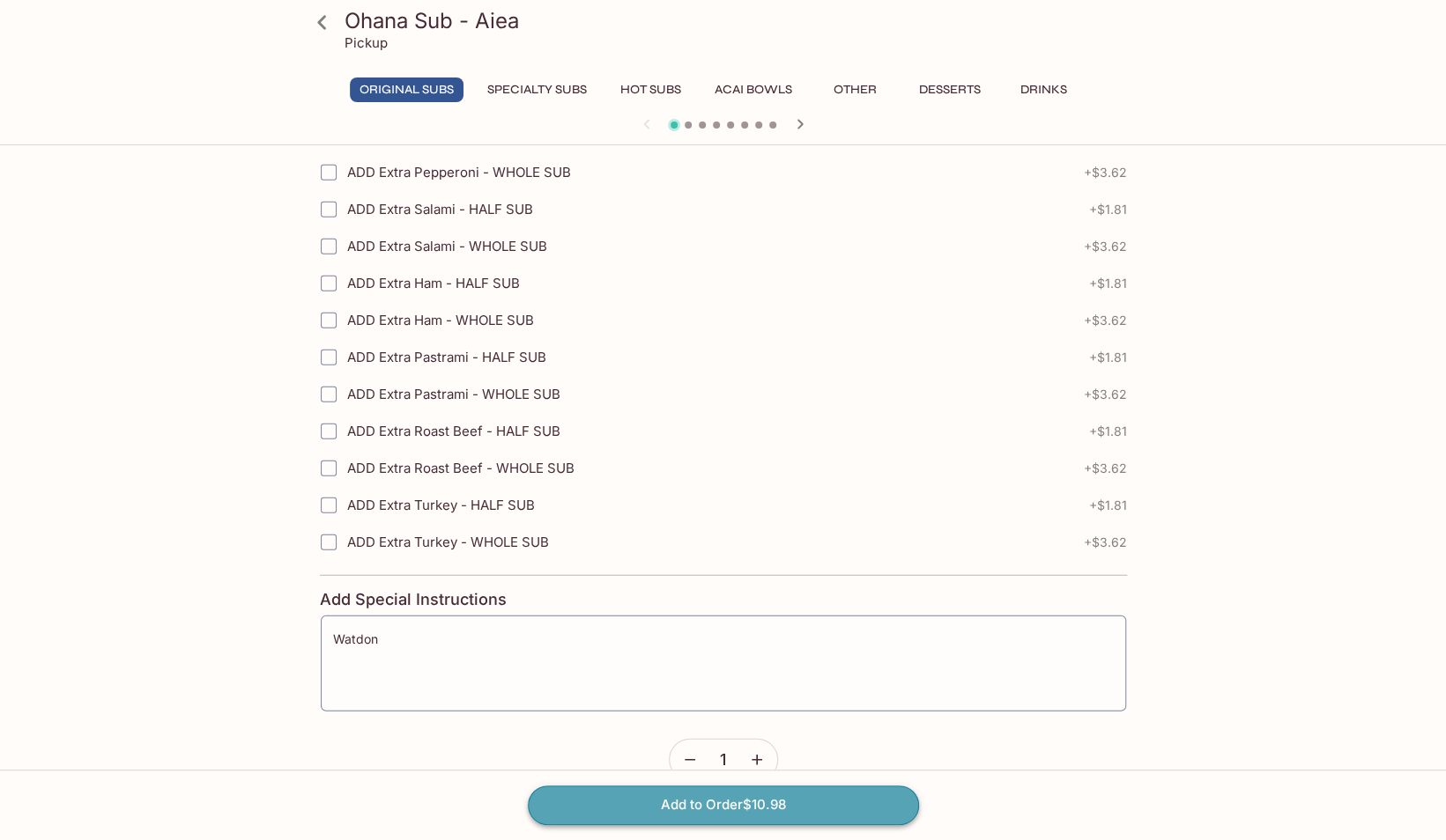
click at [656, 805] on button "Add to Order $10.98" at bounding box center [723, 804] width 391 height 38
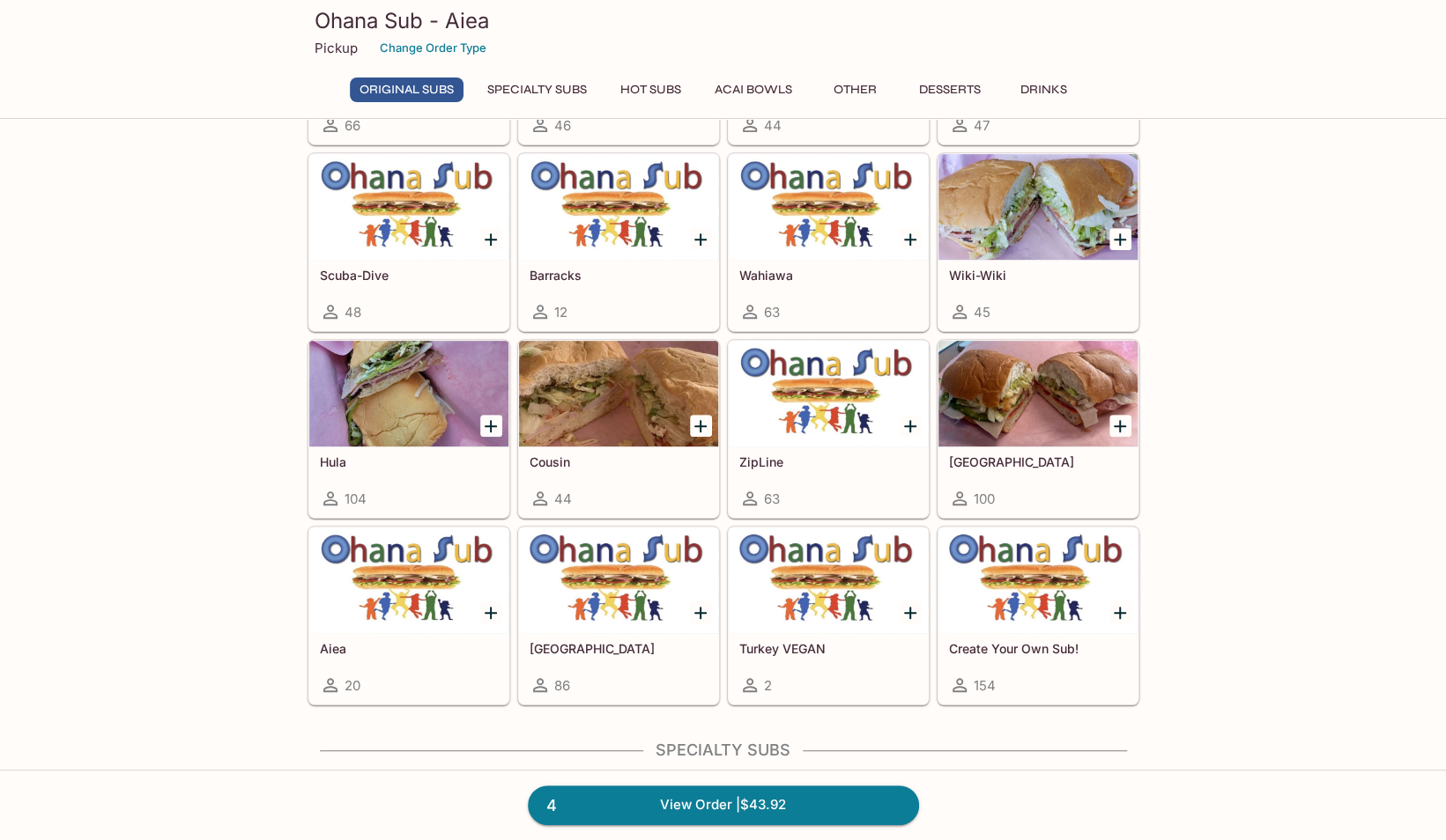
scroll to position [409, 0]
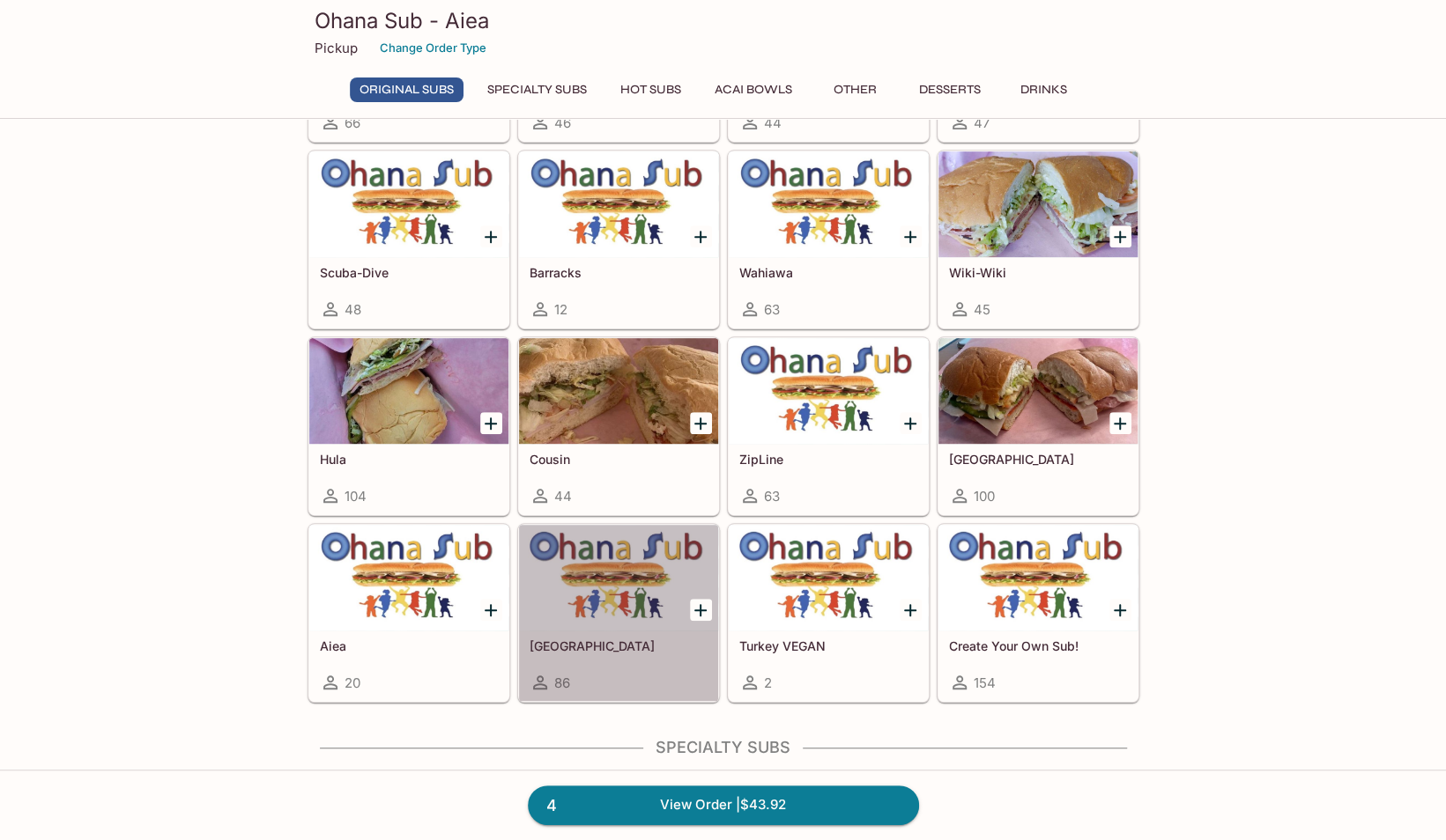
click at [606, 631] on div "Turkey 86" at bounding box center [618, 665] width 199 height 71
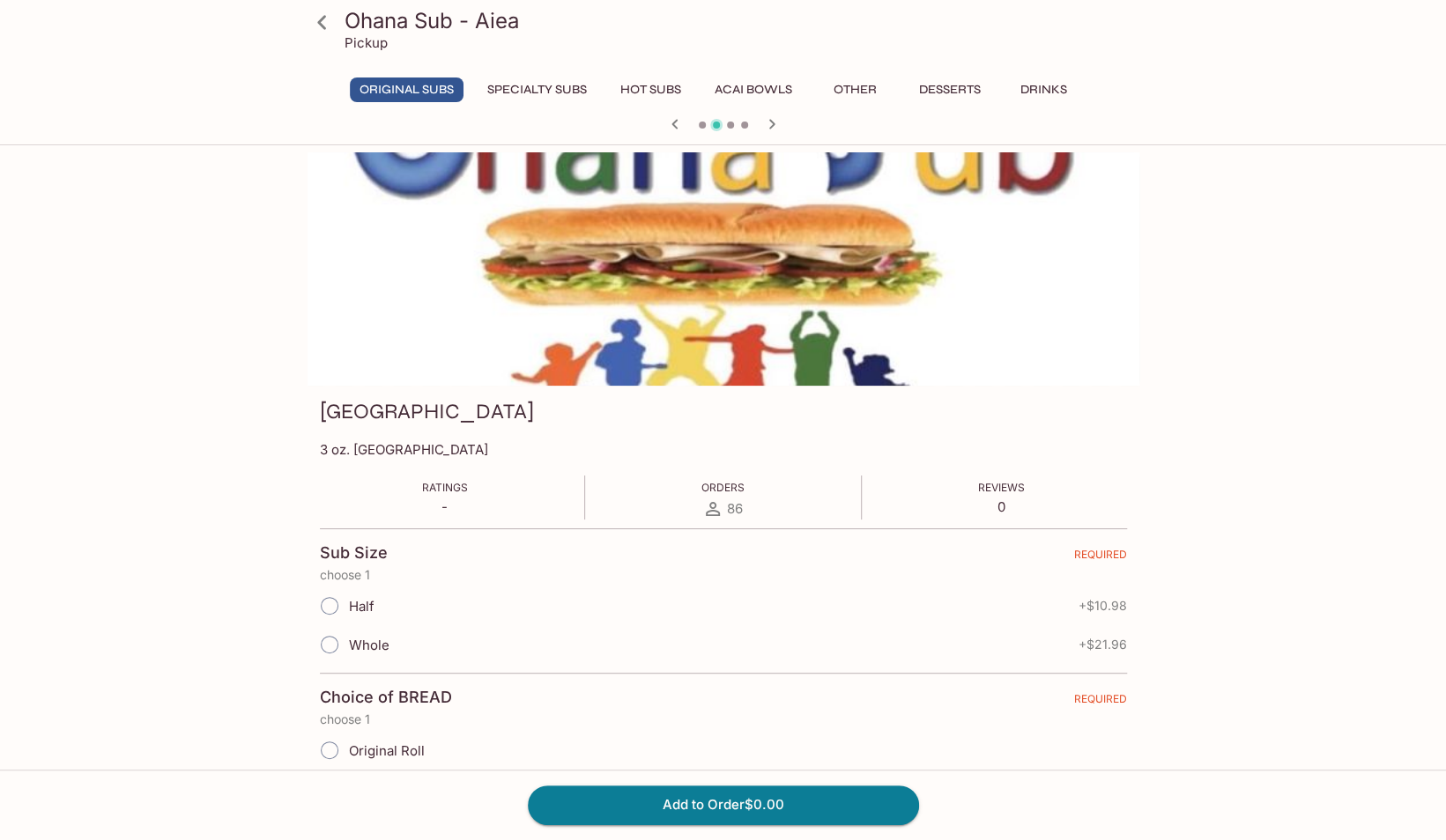
click at [357, 602] on span "Half" at bounding box center [362, 606] width 26 height 17
click at [348, 602] on input "Half" at bounding box center [329, 605] width 37 height 37
radio input "true"
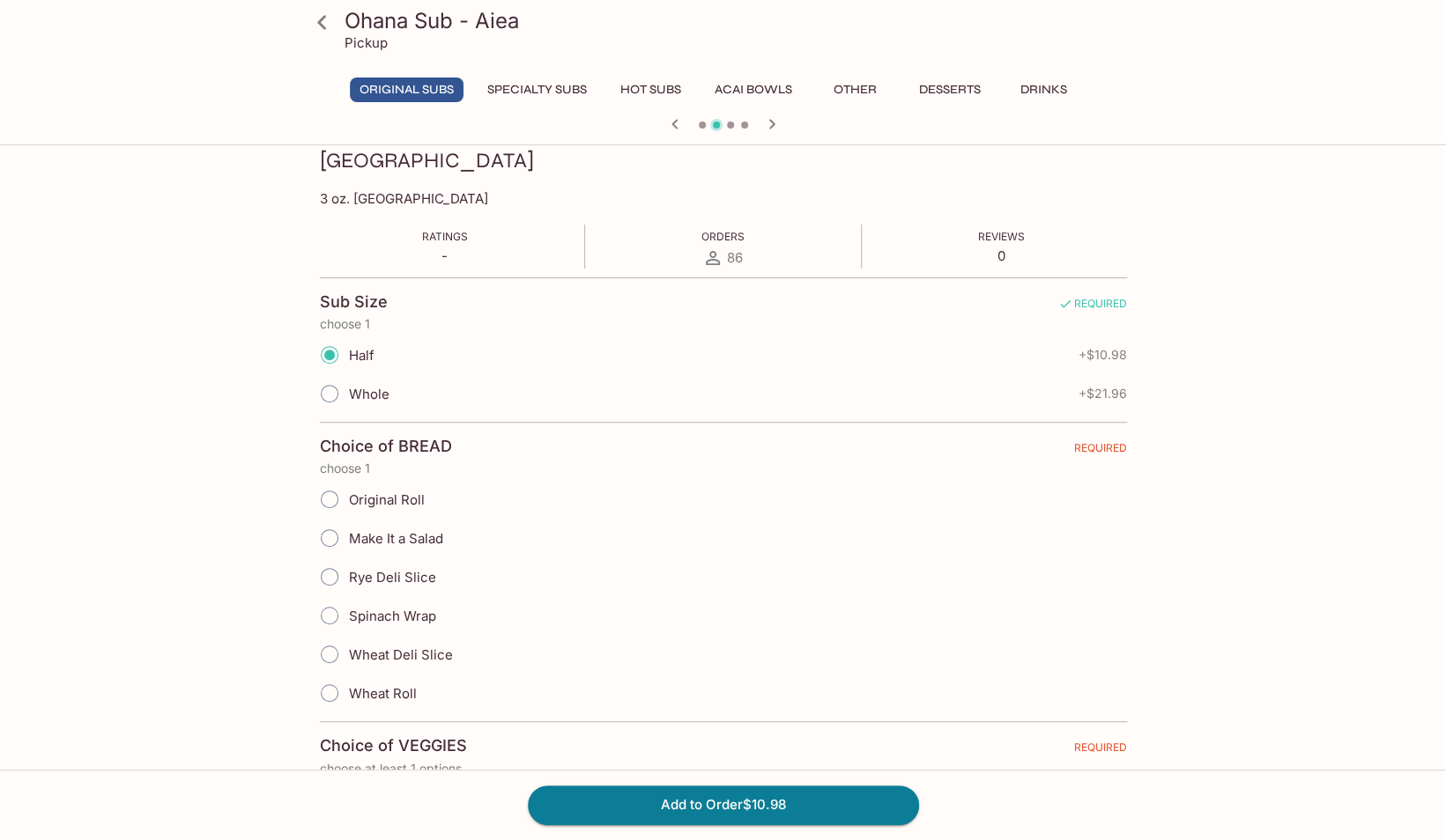
scroll to position [252, 0]
click at [404, 492] on span "Original Roll" at bounding box center [387, 499] width 76 height 17
click at [348, 492] on input "Original Roll" at bounding box center [329, 498] width 37 height 37
radio input "true"
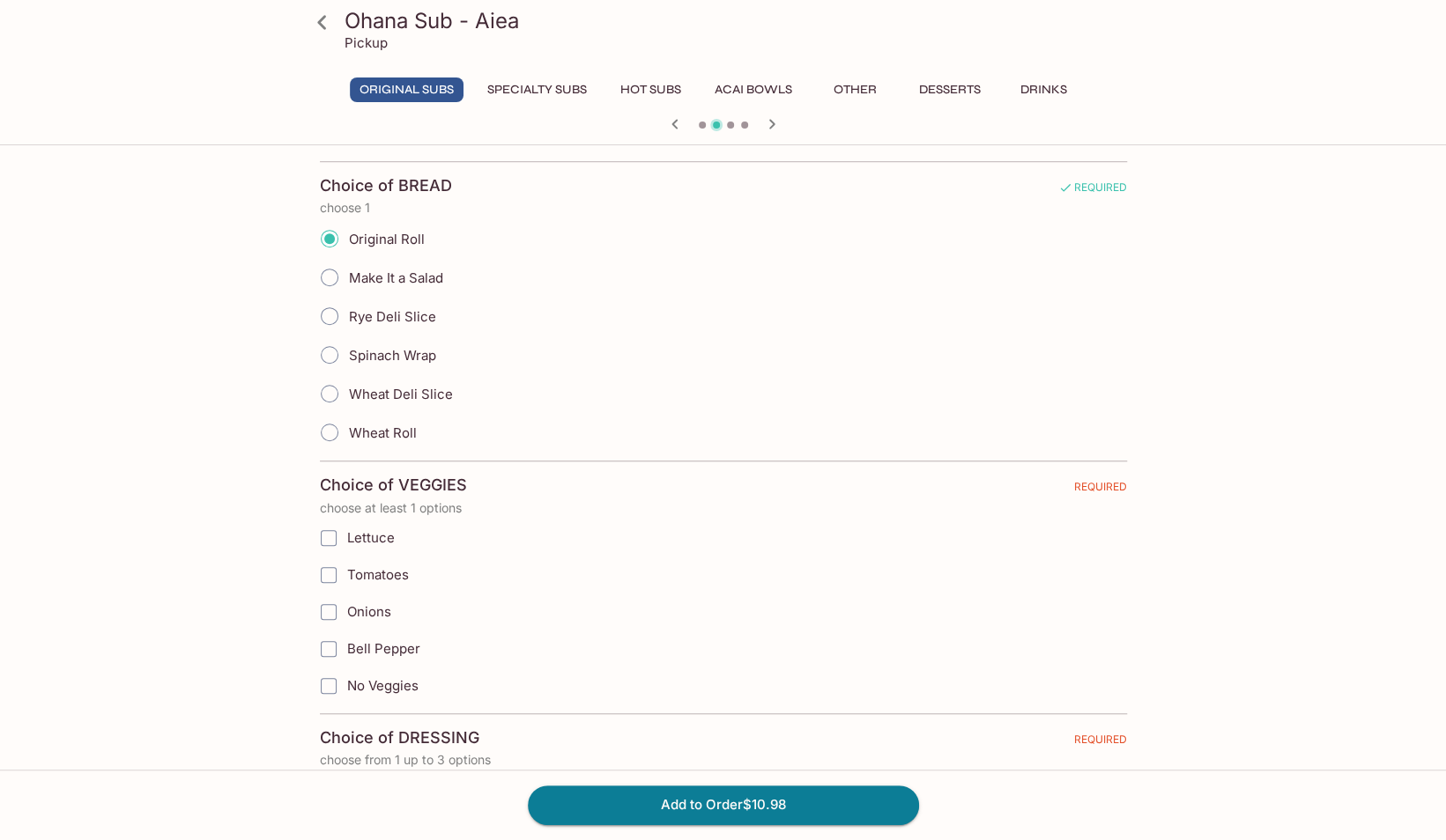
scroll to position [514, 0]
click at [389, 527] on span "Lettuce" at bounding box center [371, 535] width 47 height 17
click at [347, 525] on input "Lettuce" at bounding box center [328, 535] width 35 height 35
checkbox input "true"
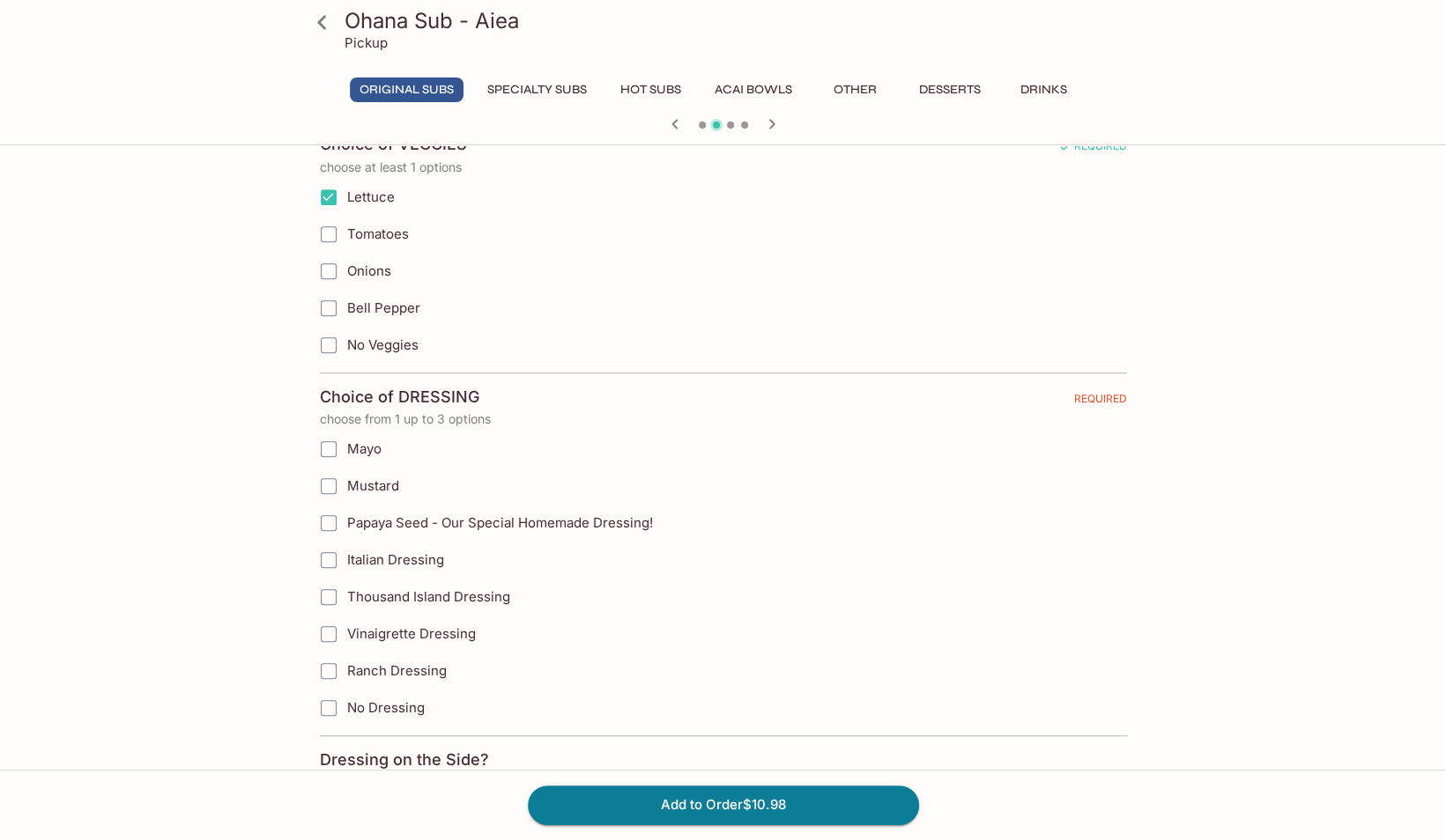
scroll to position [853, 0]
click at [408, 503] on label "Papaya Seed - Our Special Homemade Dressing!" at bounding box center [633, 521] width 648 height 37
click at [347, 504] on input "Papaya Seed - Our Special Homemade Dressing!" at bounding box center [328, 521] width 35 height 35
checkbox input "true"
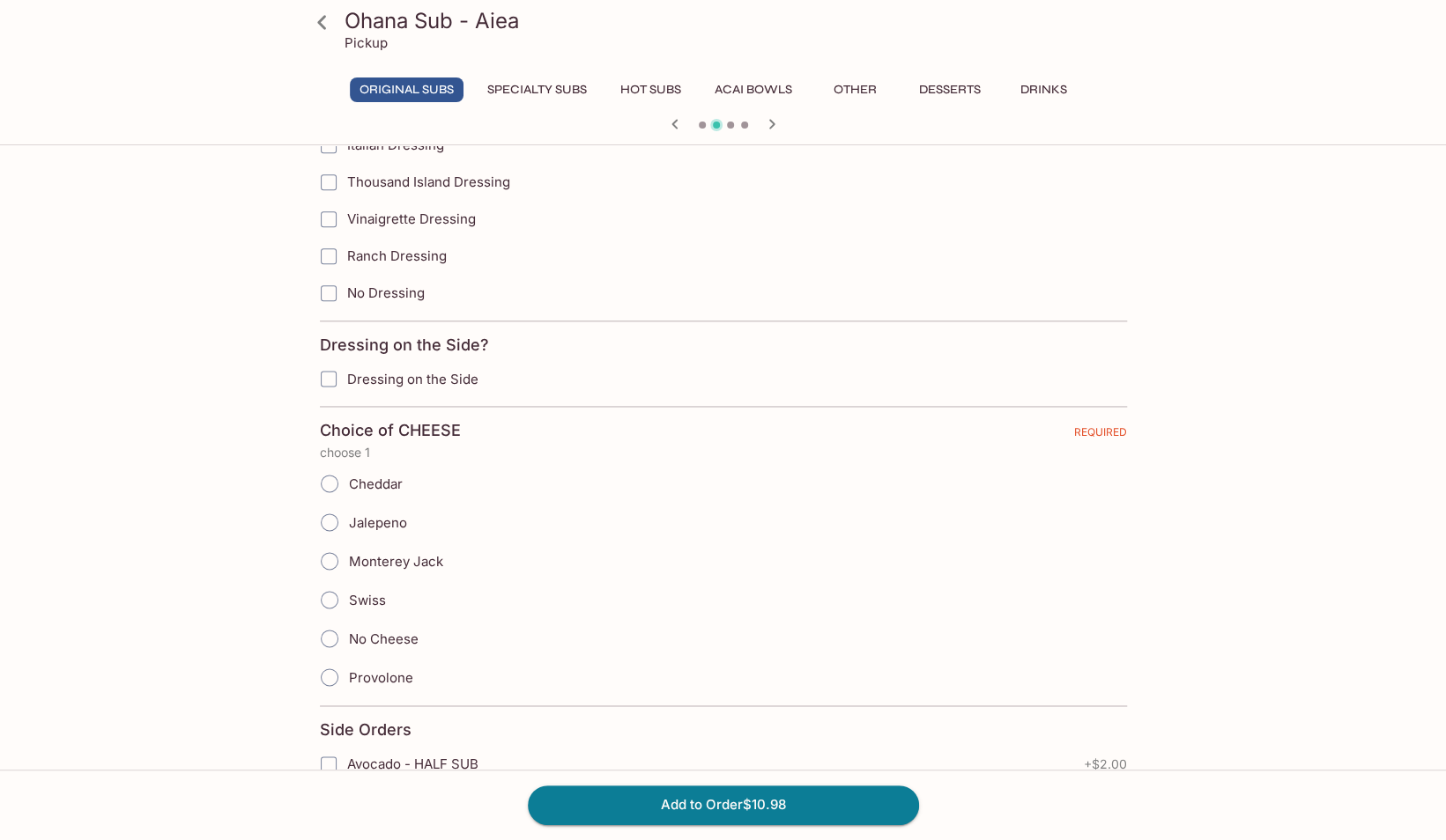
scroll to position [1268, 0]
click at [351, 591] on label "Swiss" at bounding box center [347, 598] width 76 height 38
click at [348, 591] on input "Swiss" at bounding box center [329, 598] width 37 height 37
radio input "true"
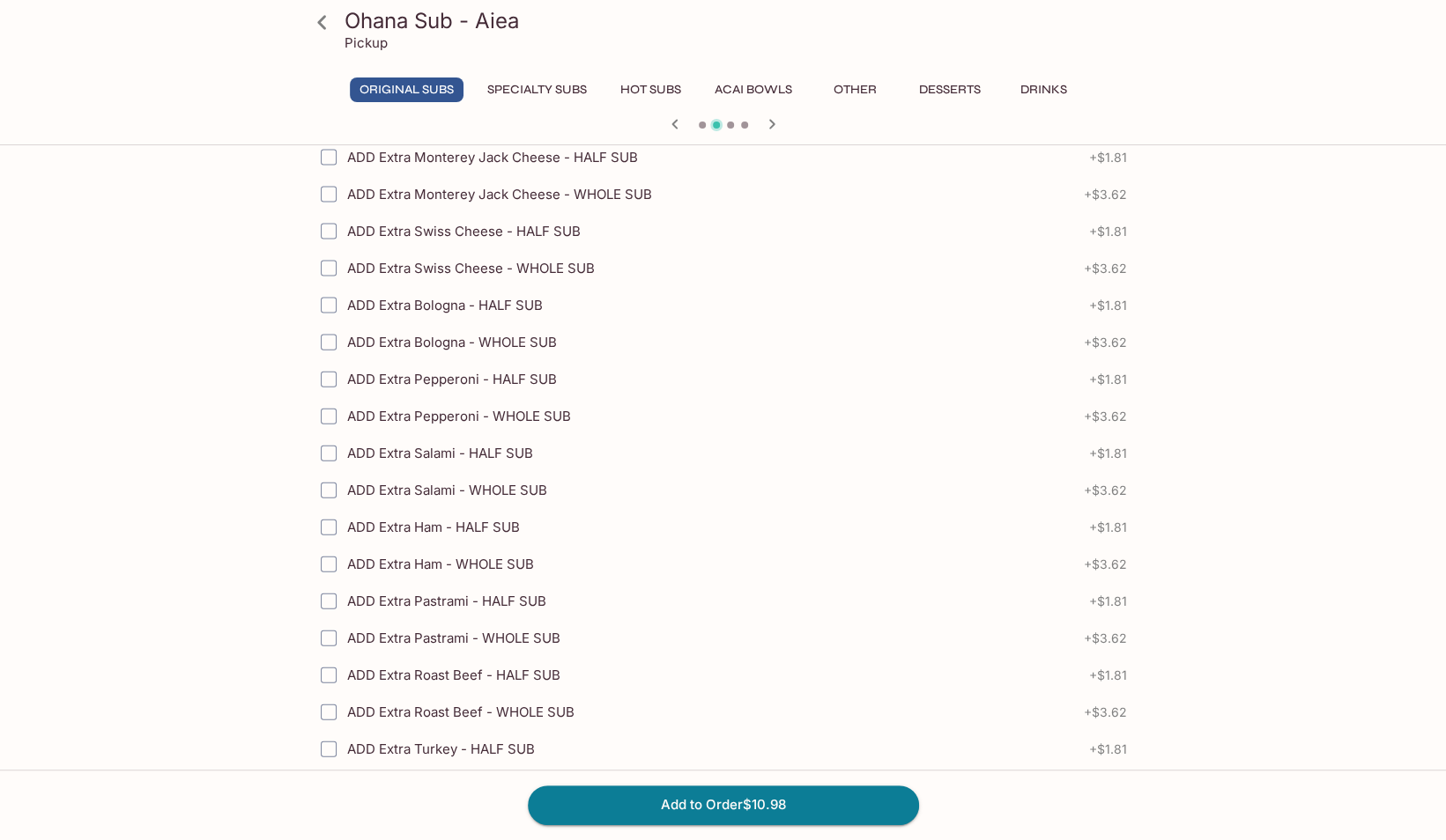
scroll to position [2611, 0]
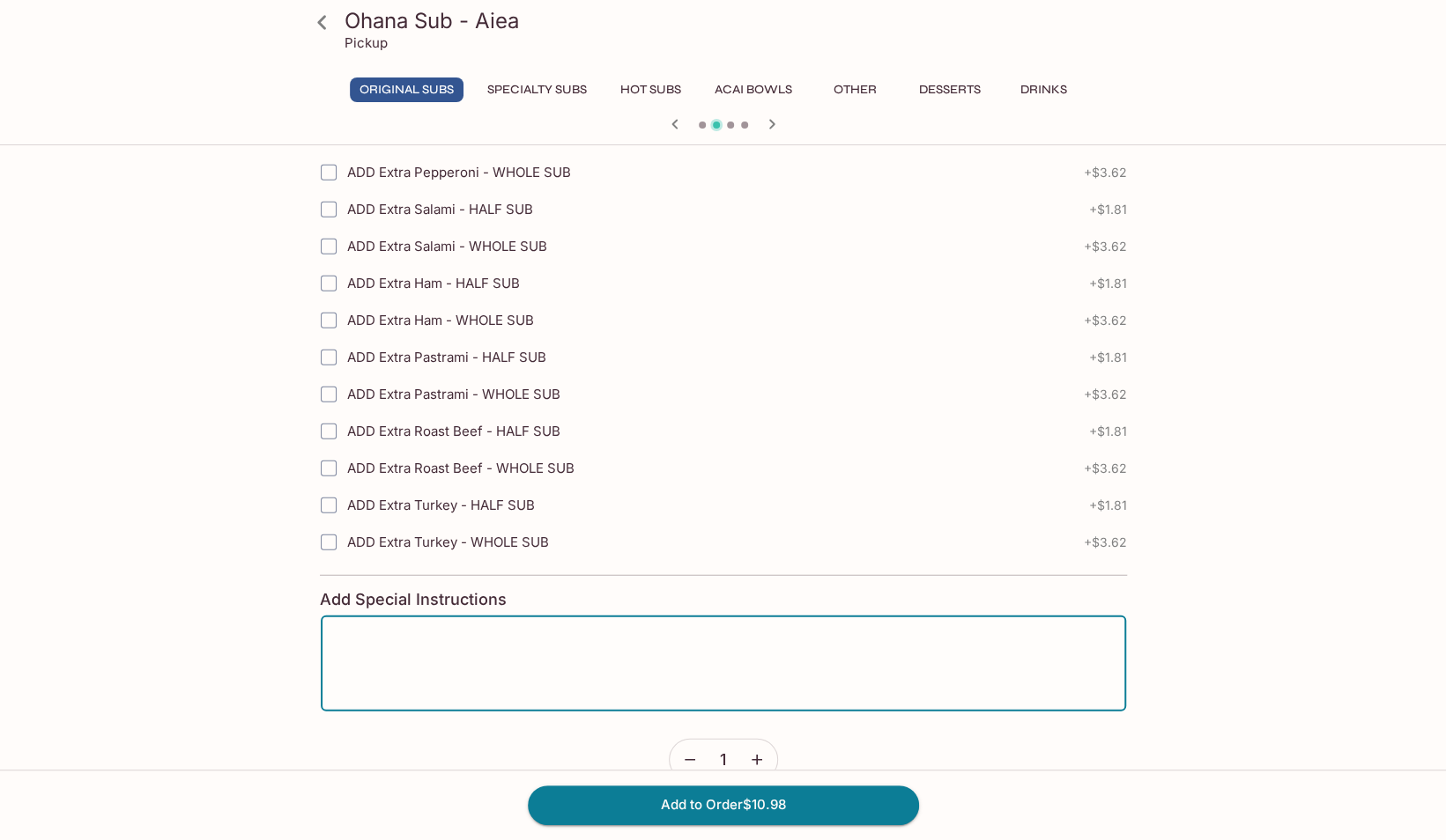
click at [501, 630] on textarea at bounding box center [723, 663] width 781 height 67
type textarea "[PERSON_NAME]"
click at [623, 800] on button "Add to Order $10.98" at bounding box center [723, 804] width 391 height 38
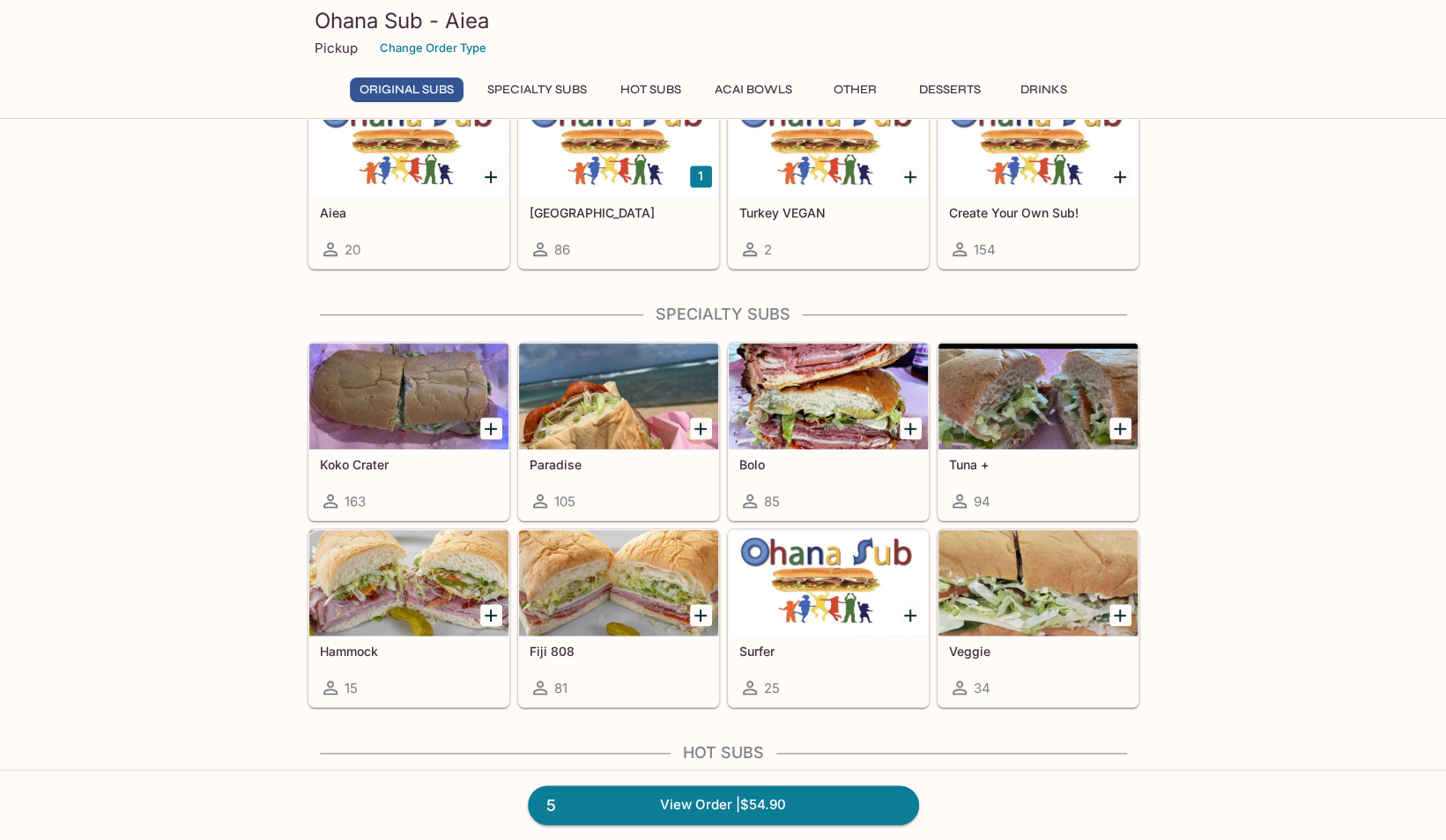
scroll to position [849, 0]
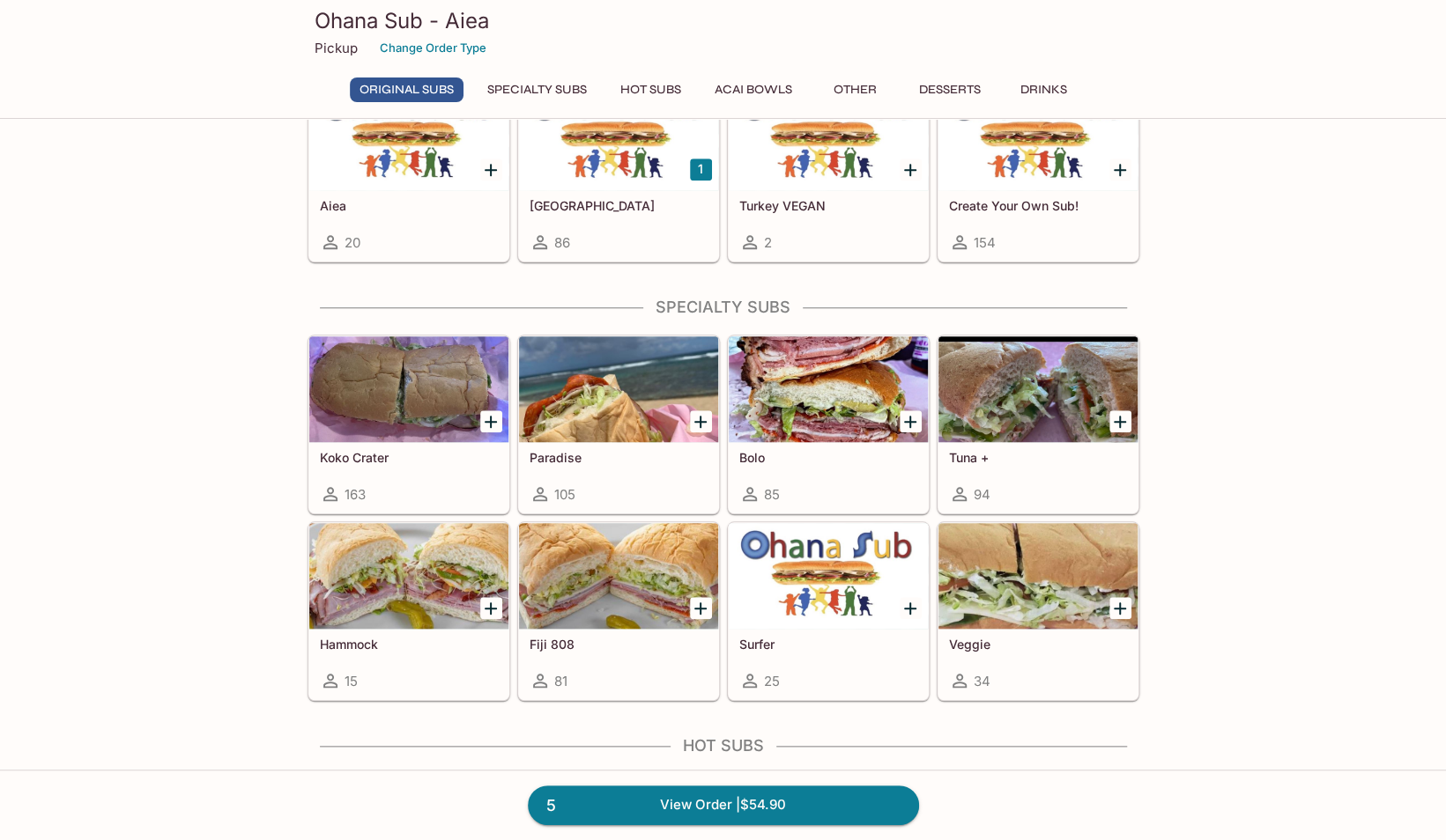
click at [1072, 470] on div "Tuna + 94" at bounding box center [1038, 477] width 199 height 71
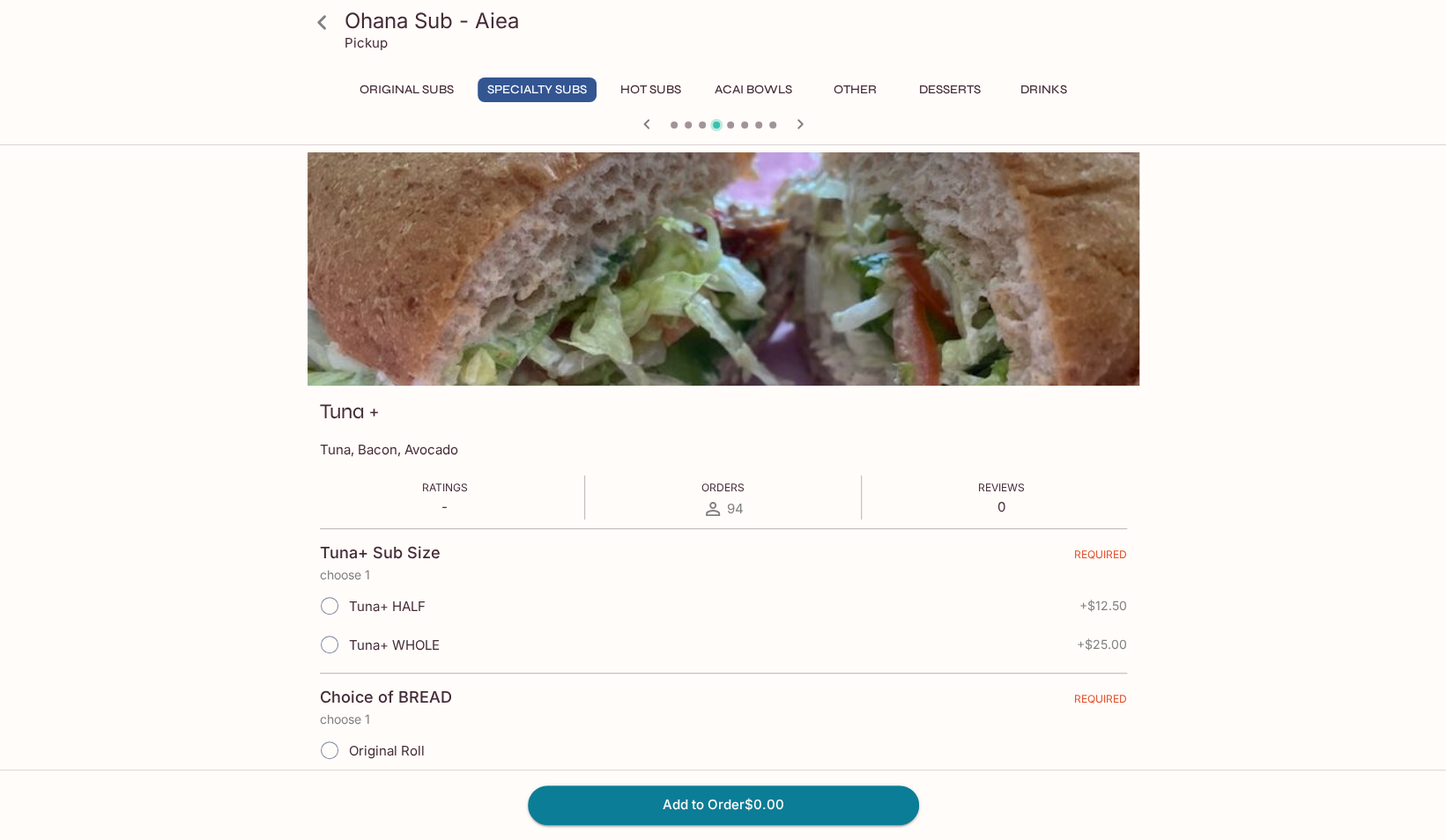
click at [399, 601] on span "Tuna+ HALF" at bounding box center [388, 606] width 77 height 17
click at [348, 601] on input "Tuna+ HALF" at bounding box center [329, 605] width 37 height 37
radio input "true"
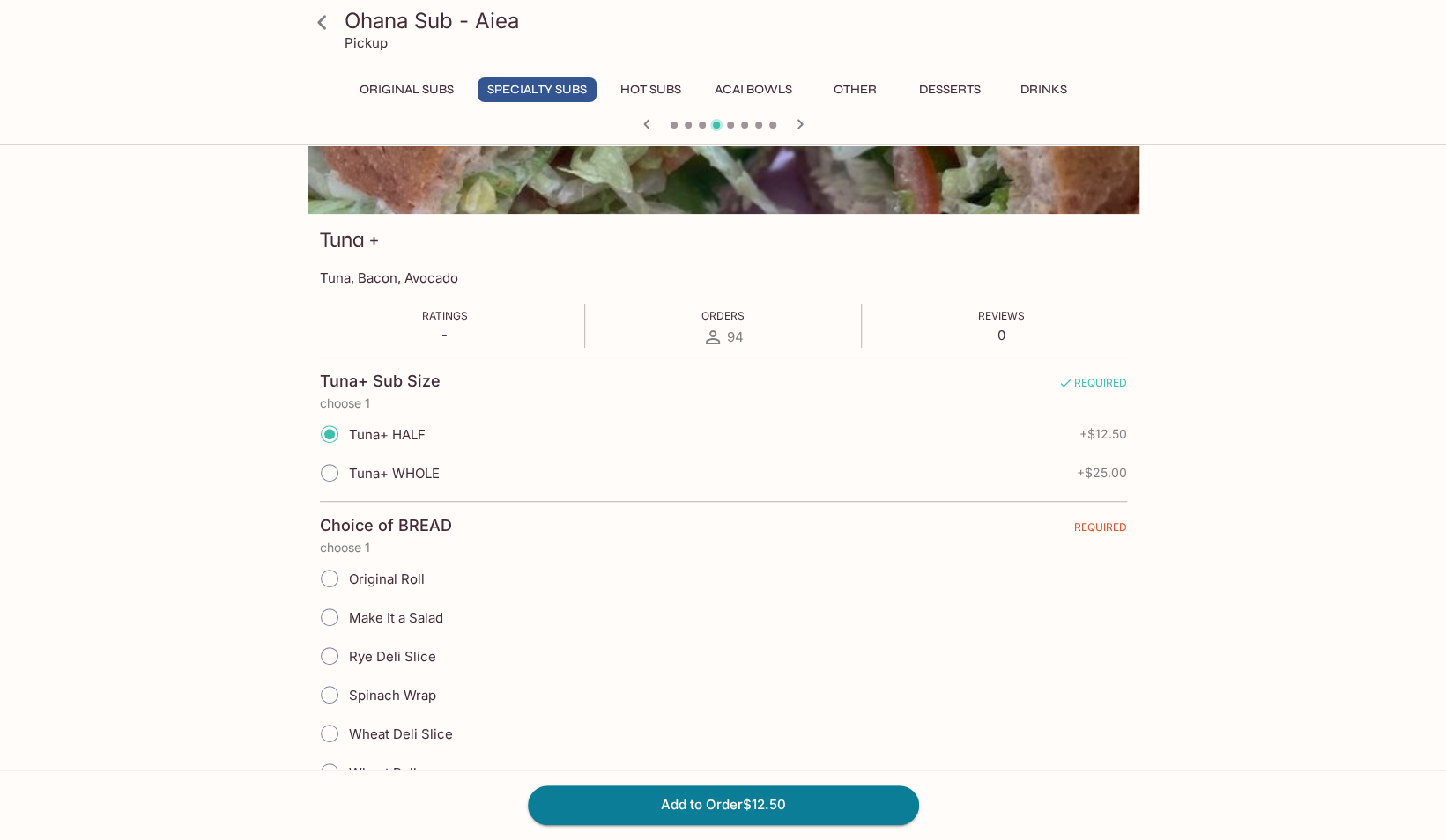
scroll to position [172, 0]
click at [377, 571] on span "Original Roll" at bounding box center [387, 578] width 76 height 17
click at [348, 571] on input "Original Roll" at bounding box center [329, 578] width 37 height 37
radio input "true"
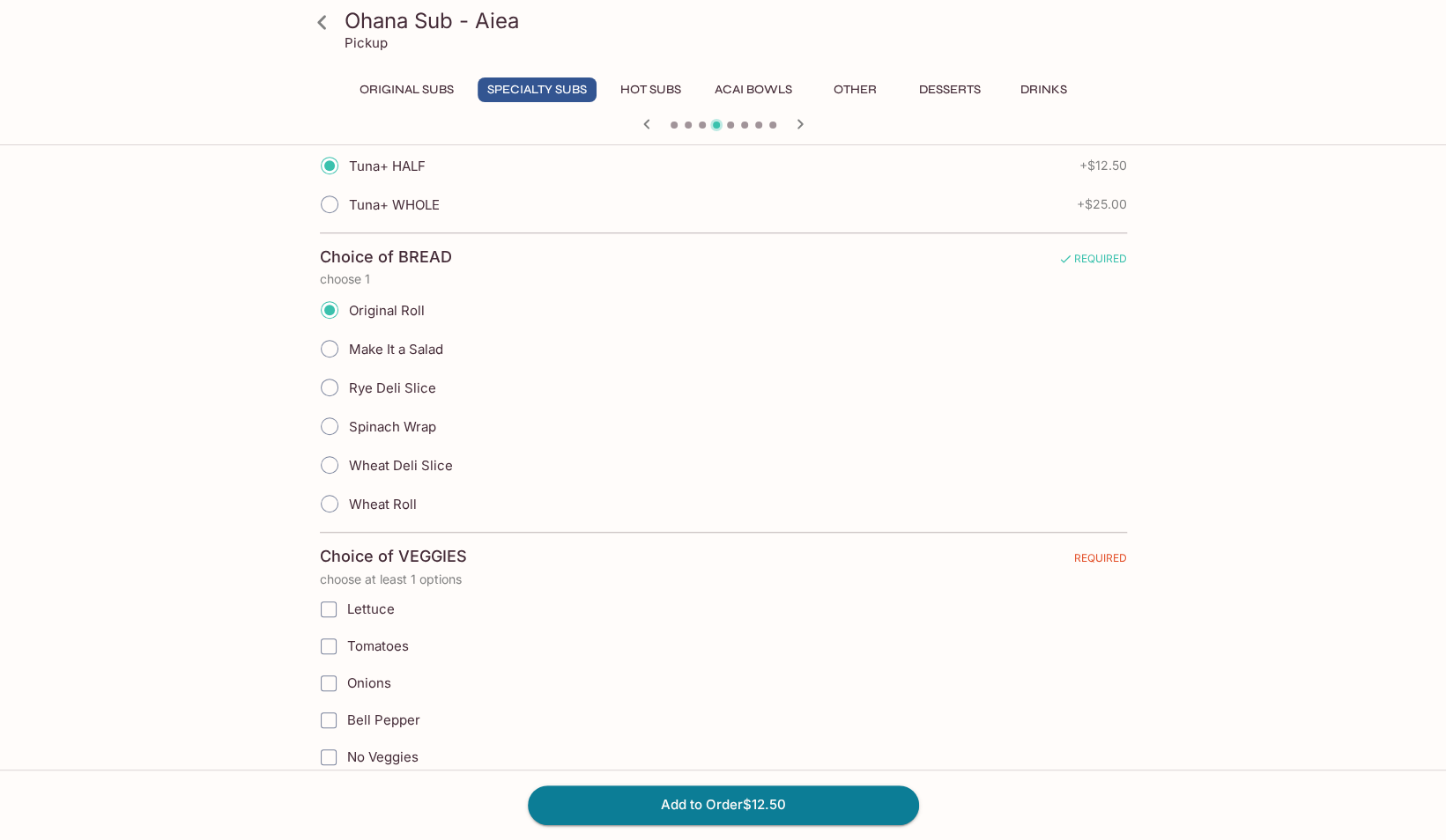
click at [377, 601] on span "Lettuce" at bounding box center [371, 609] width 47 height 17
click at [347, 597] on input "Lettuce" at bounding box center [328, 609] width 35 height 35
checkbox input "true"
click at [388, 642] on span "Tomatoes" at bounding box center [378, 645] width 62 height 17
click at [347, 642] on input "Tomatoes" at bounding box center [328, 646] width 35 height 35
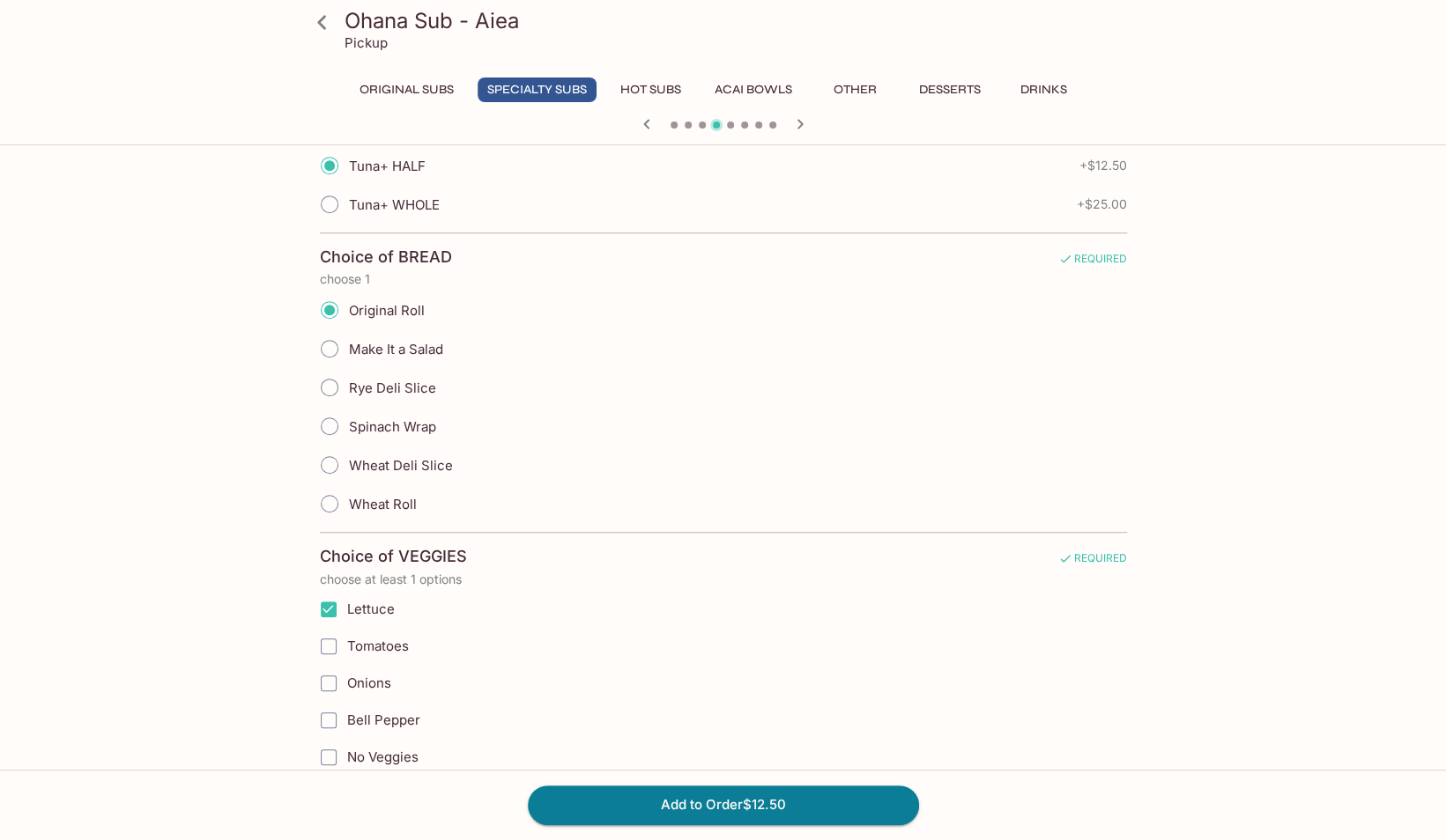
checkbox input "true"
click at [378, 675] on span "Onions" at bounding box center [369, 683] width 44 height 17
click at [347, 675] on input "Onions" at bounding box center [328, 683] width 35 height 35
checkbox input "true"
click at [400, 702] on label "Bell Pepper" at bounding box center [633, 719] width 648 height 37
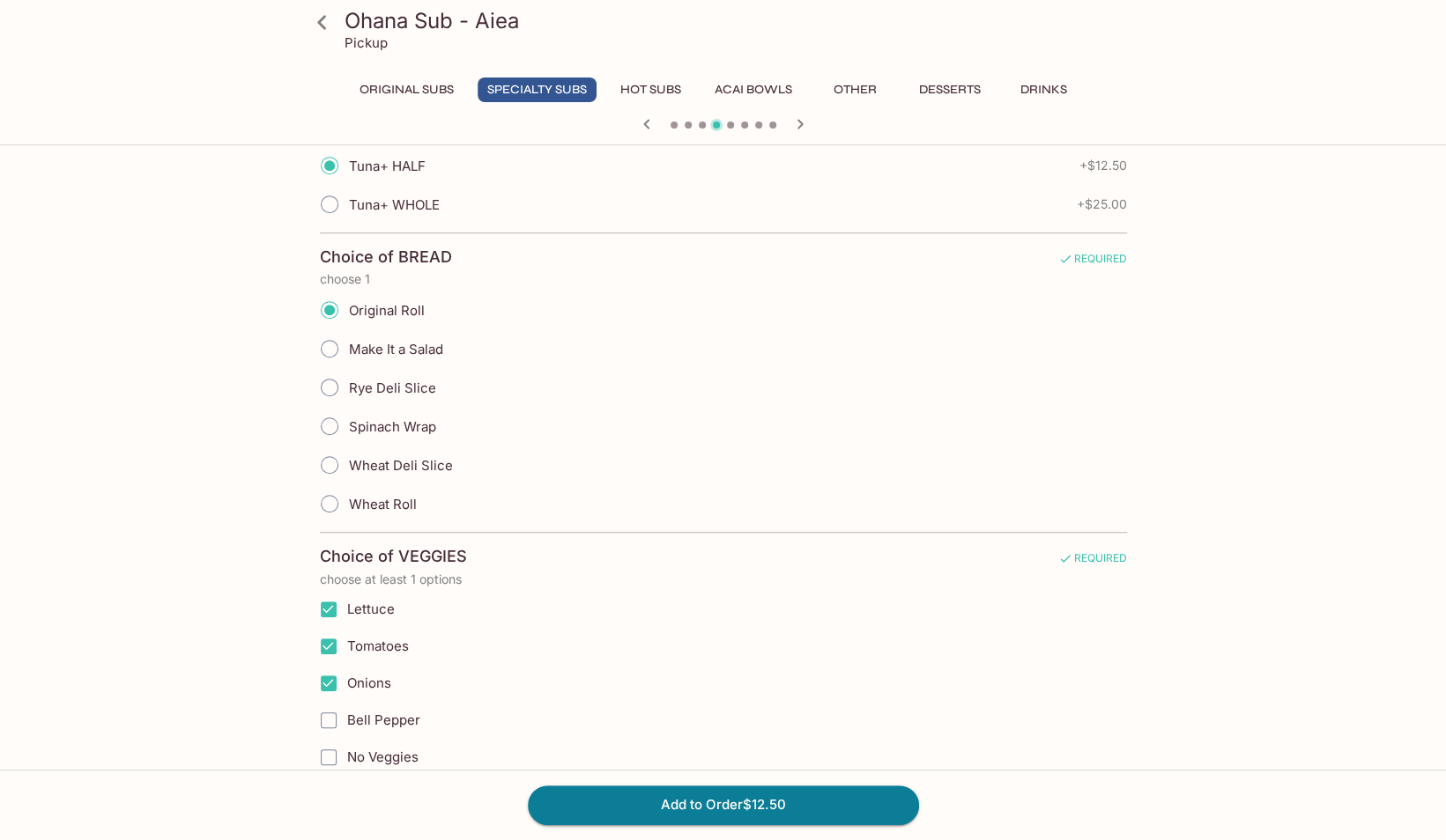
click at [347, 703] on input "Bell Pepper" at bounding box center [328, 719] width 35 height 35
checkbox input "true"
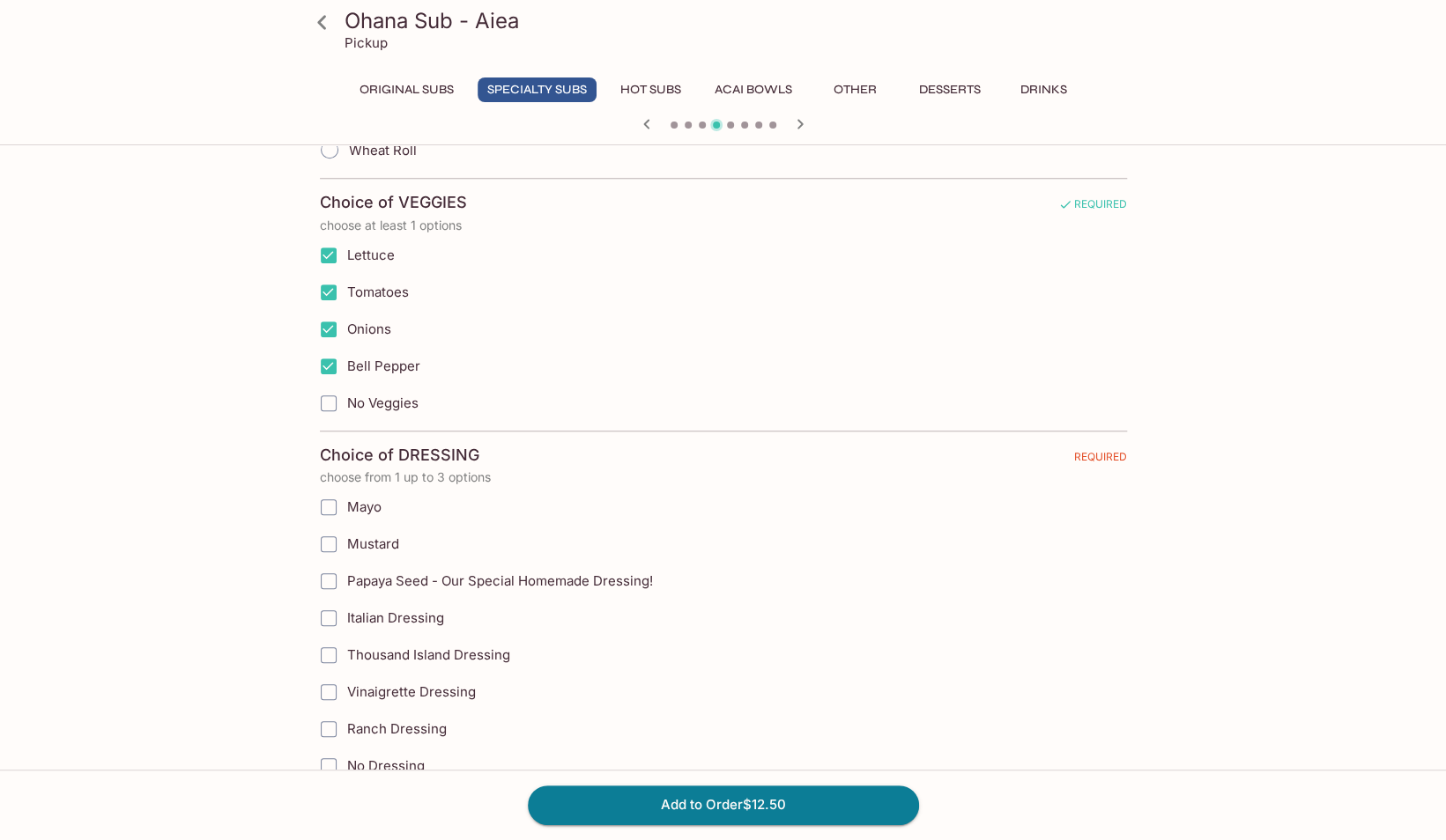
scroll to position [803, 0]
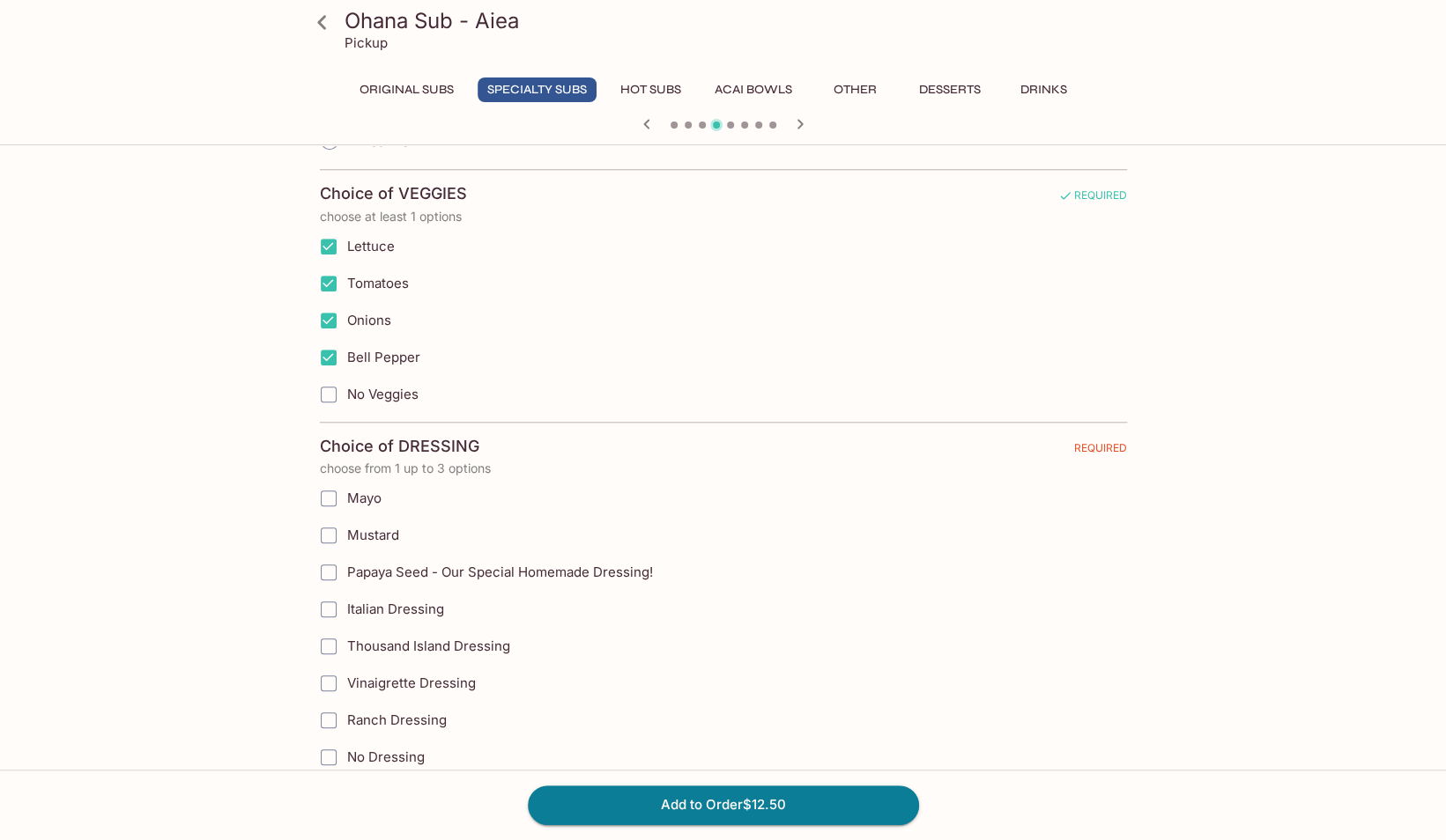
click at [487, 563] on span "Papaya Seed - Our Special Homemade Dressing!" at bounding box center [500, 571] width 305 height 17
click at [347, 555] on input "Papaya Seed - Our Special Homemade Dressing!" at bounding box center [328, 572] width 35 height 35
checkbox input "true"
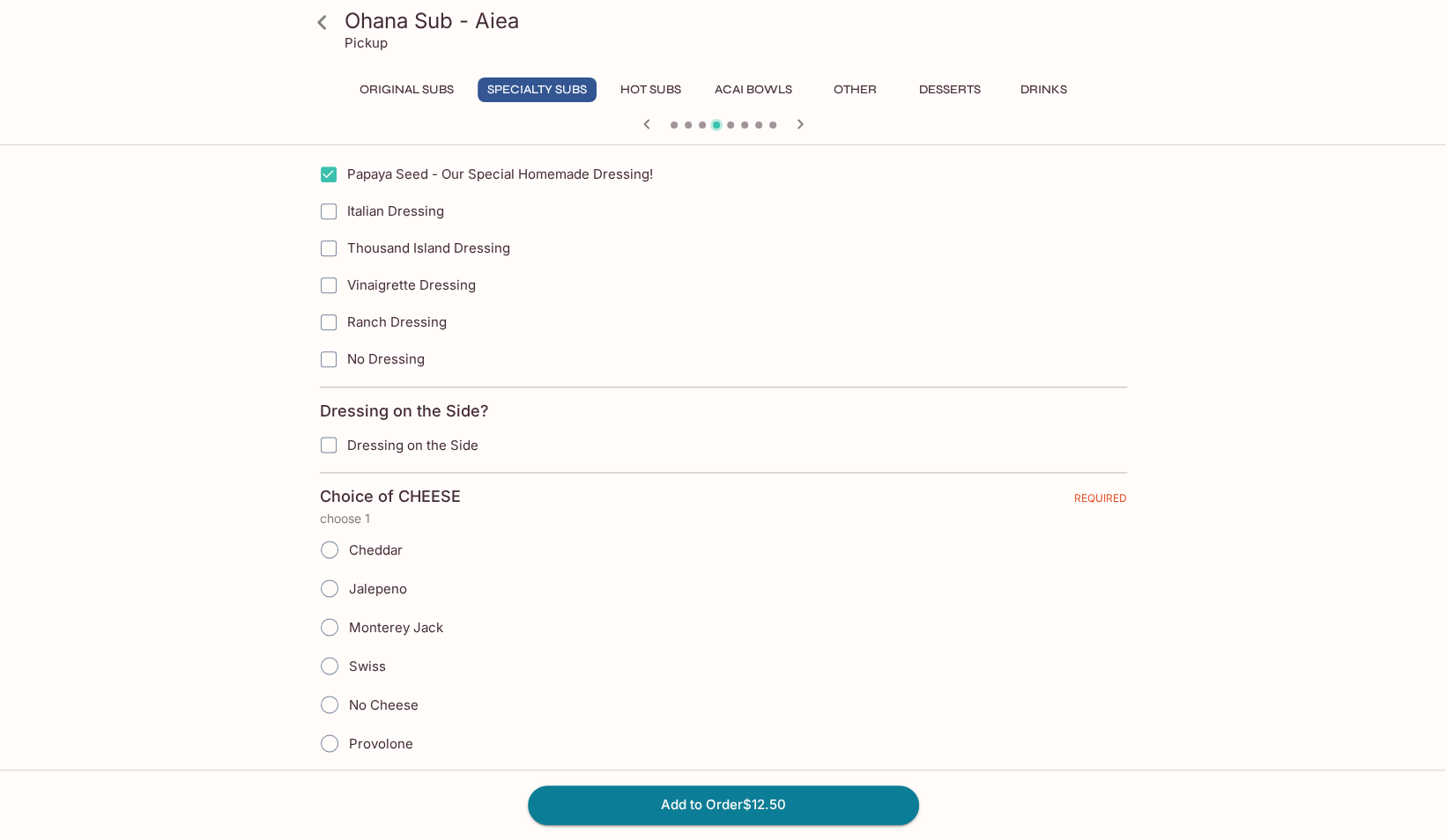
scroll to position [1202, 0]
click at [347, 648] on span at bounding box center [329, 664] width 38 height 38
click at [347, 648] on input "Swiss" at bounding box center [329, 664] width 37 height 37
radio input "true"
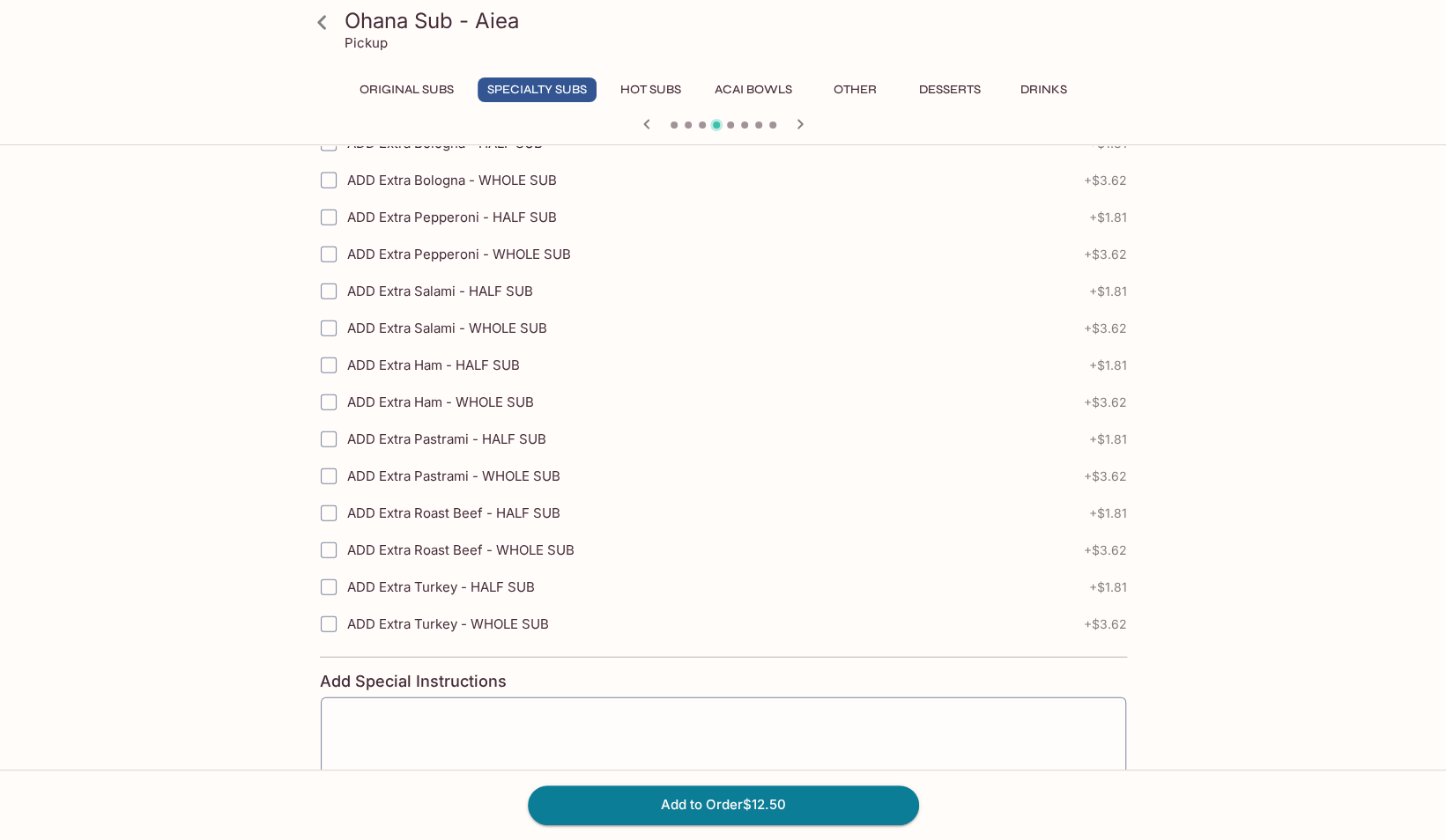
scroll to position [2611, 0]
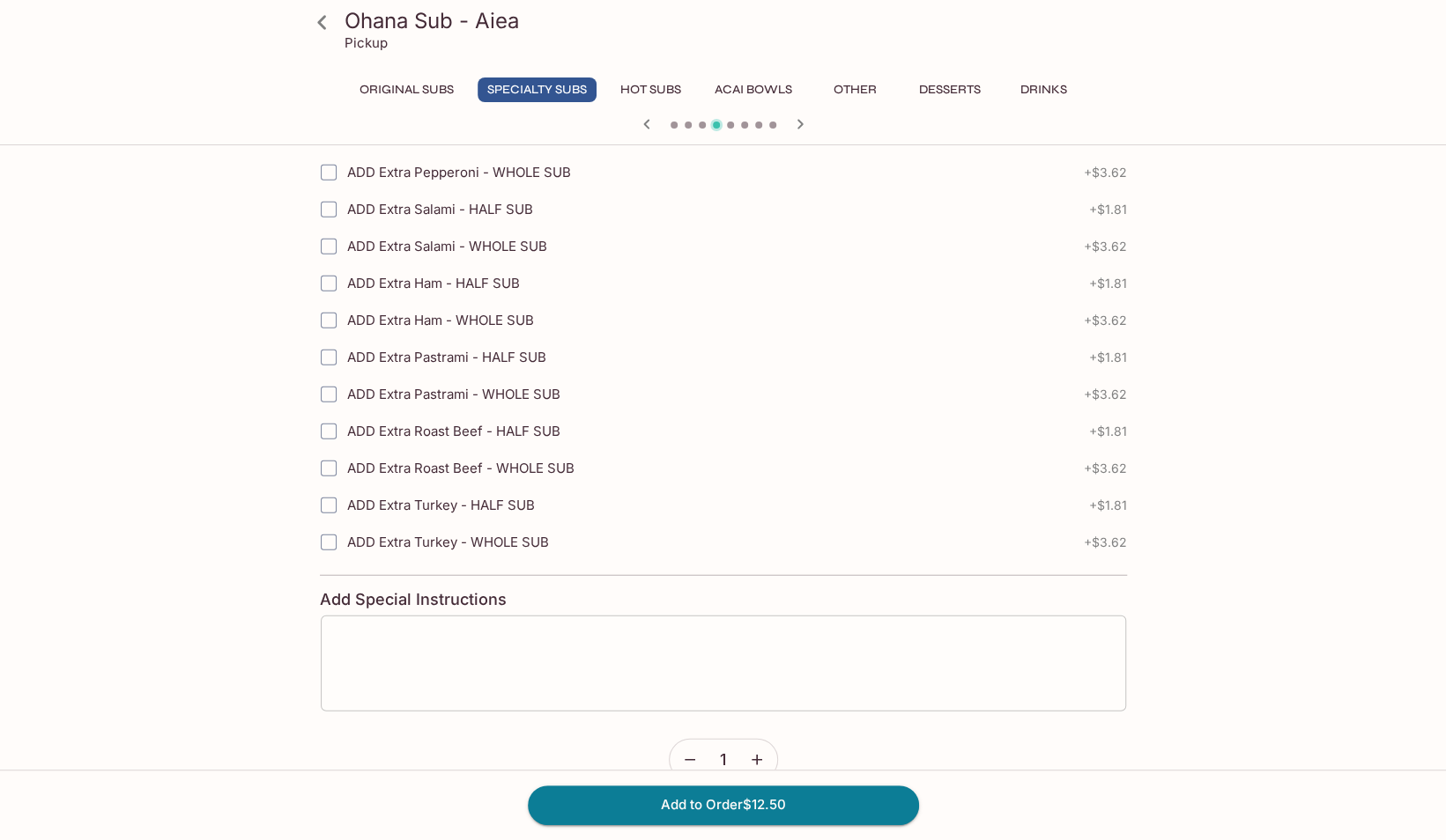
click at [590, 630] on textarea at bounding box center [723, 663] width 781 height 67
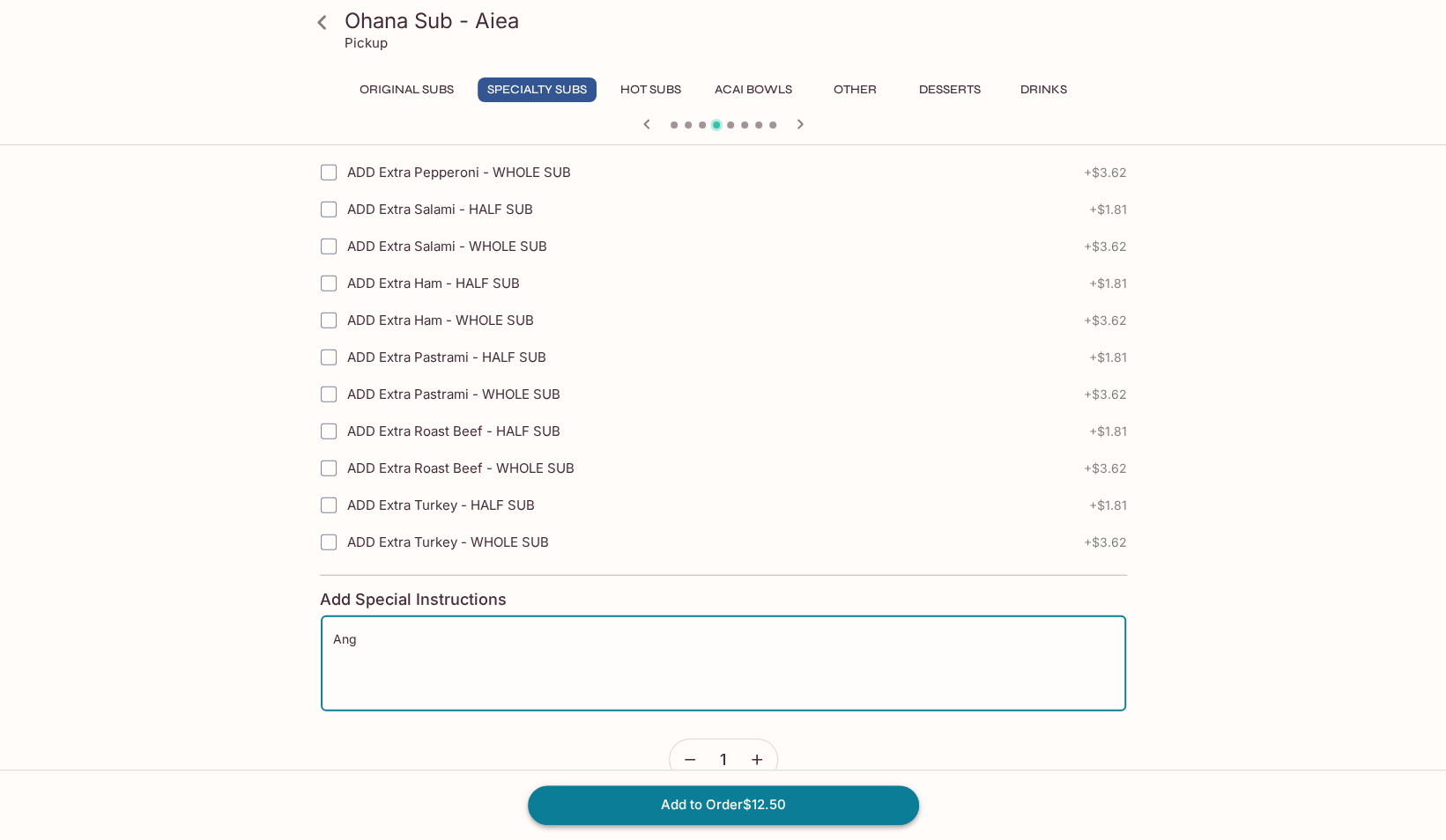
type textarea "Ang"
click at [676, 813] on button "Add to Order $12.50" at bounding box center [723, 804] width 391 height 38
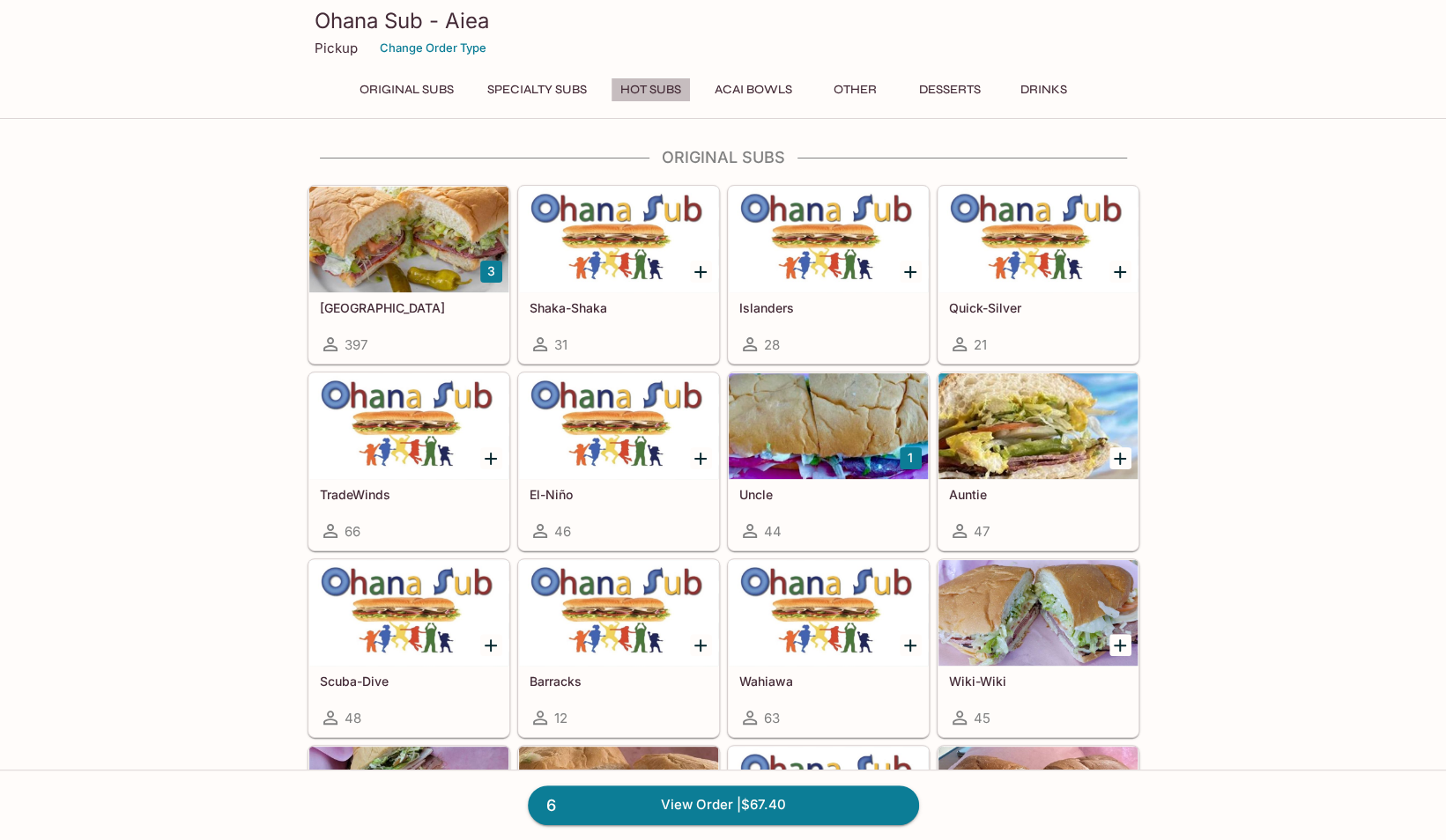
click at [651, 94] on button "Hot Subs" at bounding box center [651, 90] width 80 height 25
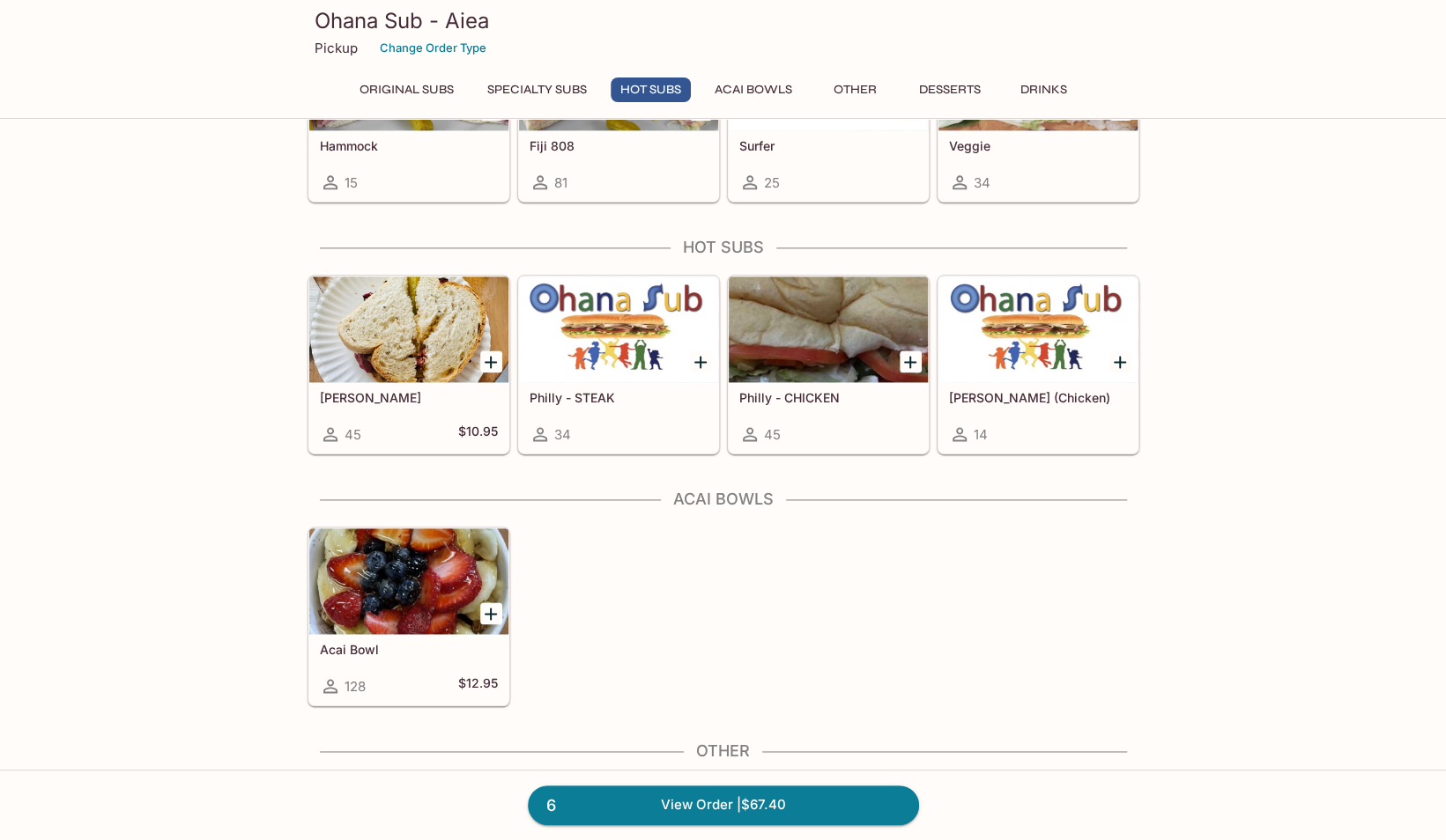
scroll to position [1426, 0]
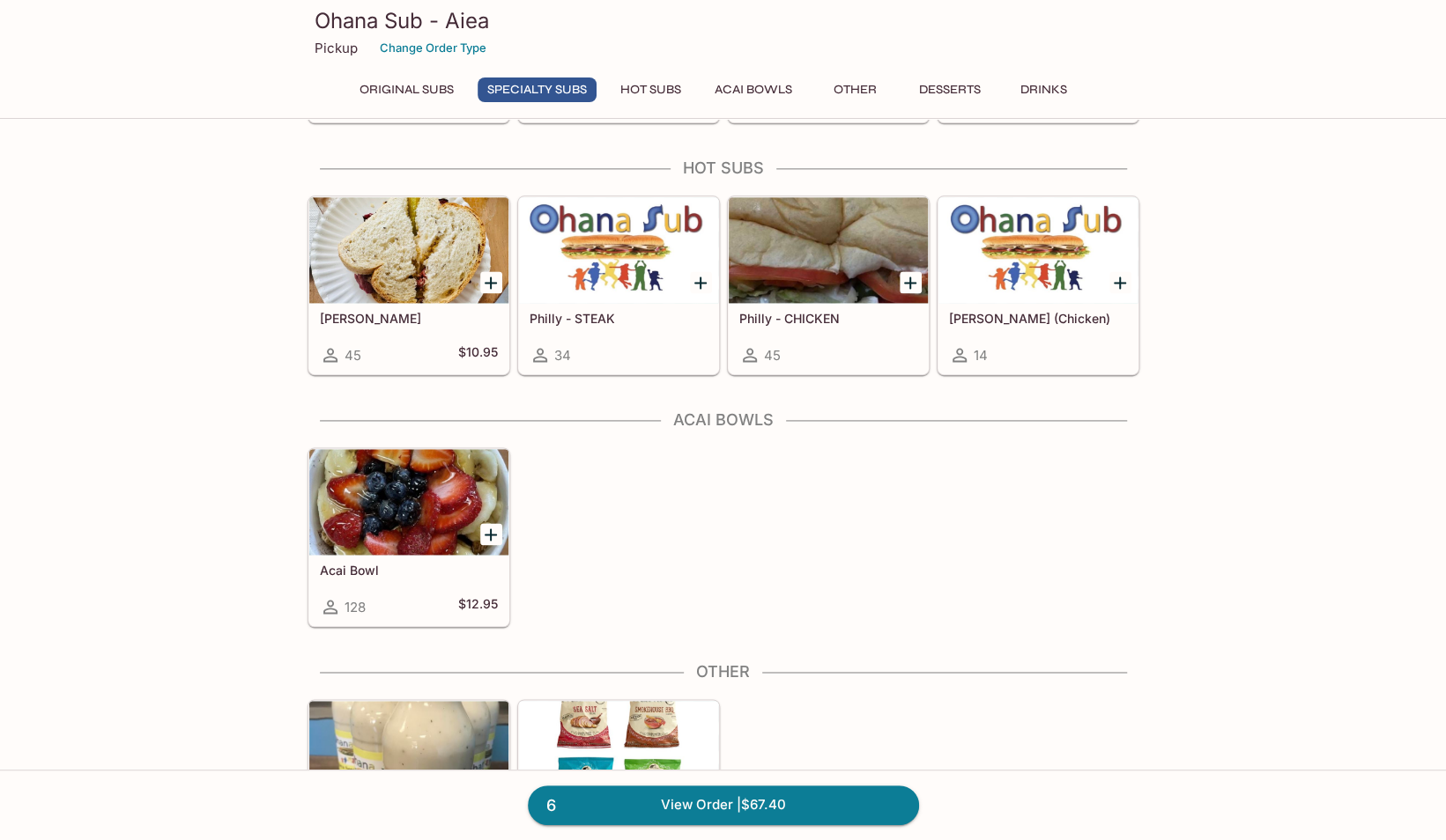
click at [605, 333] on div "Philly - STEAK 34" at bounding box center [618, 337] width 199 height 71
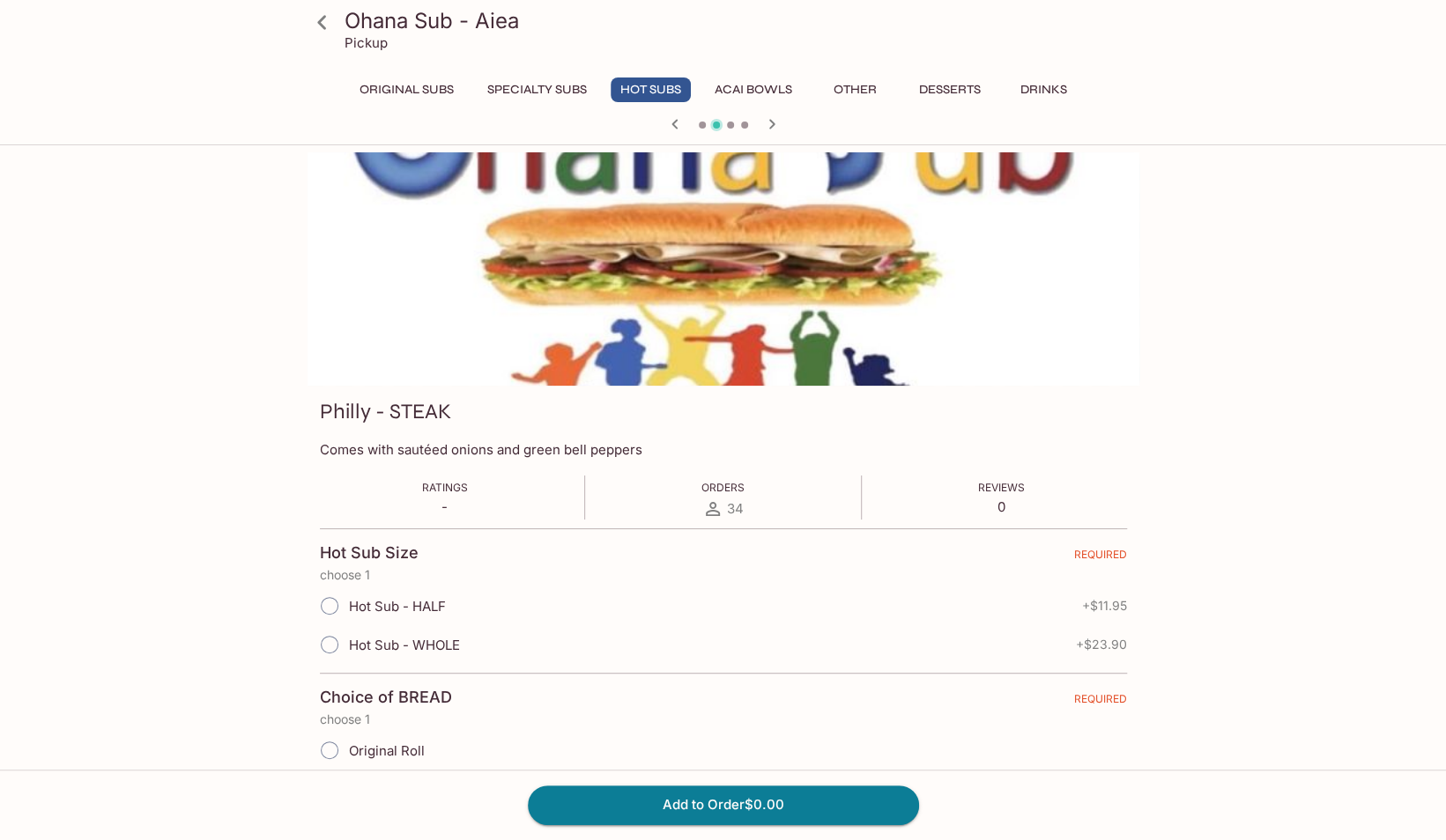
click at [396, 603] on span "Hot Sub - HALF" at bounding box center [397, 606] width 97 height 17
click at [348, 603] on input "Hot Sub - HALF" at bounding box center [329, 605] width 37 height 37
radio input "true"
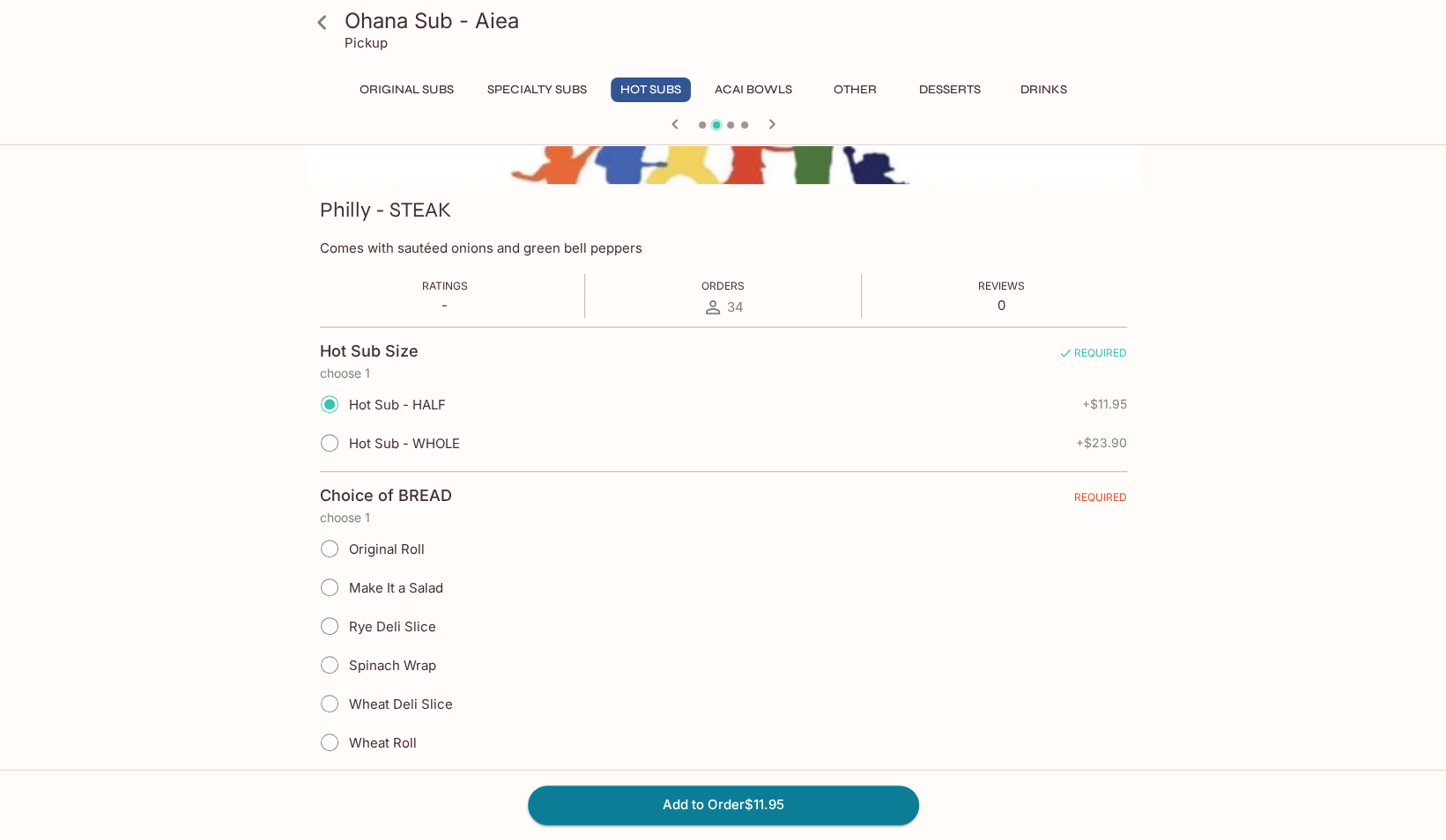
scroll to position [203, 0]
click at [397, 545] on span "Original Roll" at bounding box center [387, 548] width 76 height 17
click at [348, 545] on input "Original Roll" at bounding box center [329, 547] width 37 height 37
radio input "true"
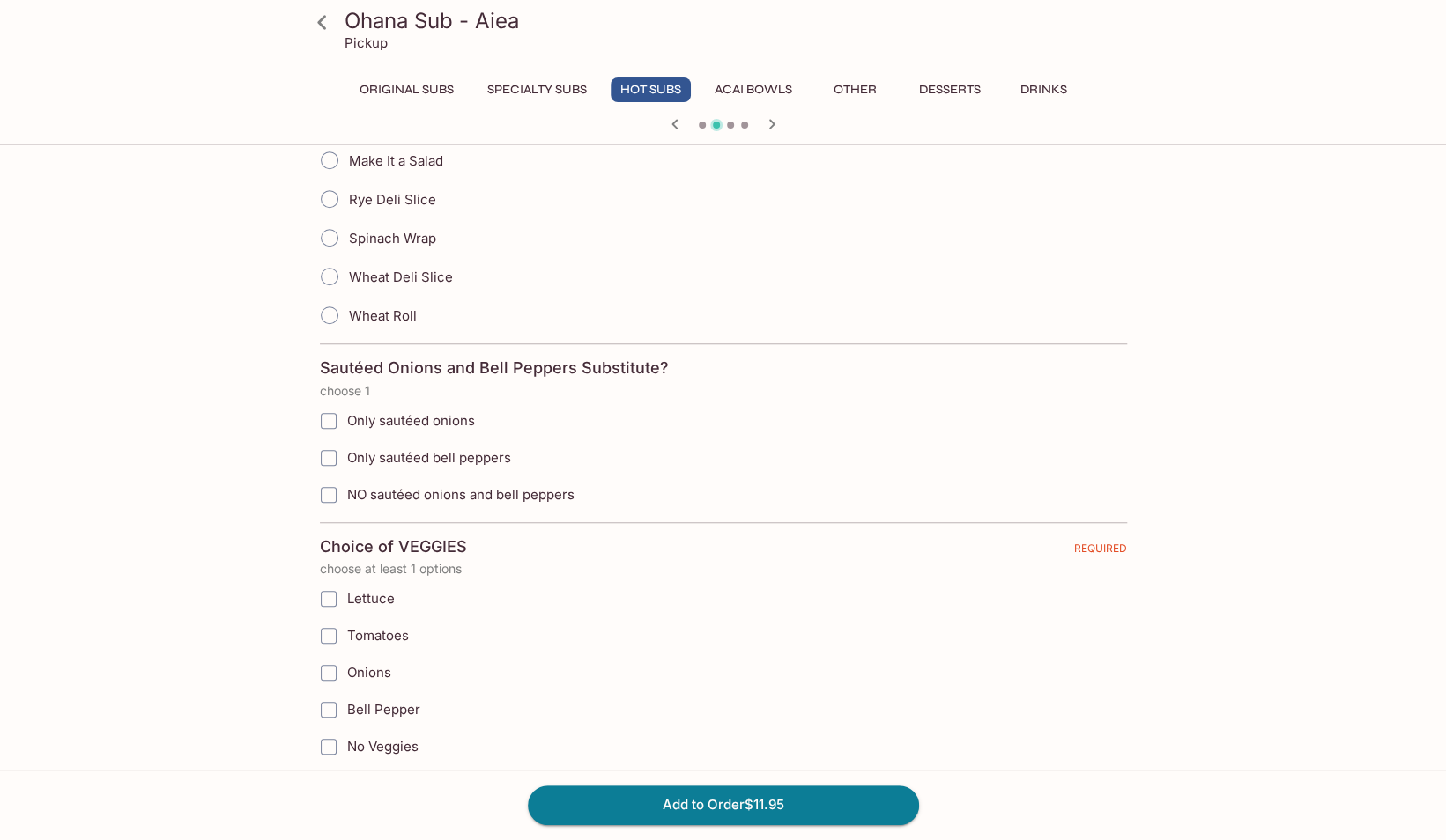
scroll to position [629, 0]
click at [538, 486] on span "NO sautéed onions and bell peppers" at bounding box center [461, 494] width 228 height 17
click at [347, 479] on input "NO sautéed onions and bell peppers" at bounding box center [328, 494] width 35 height 35
checkbox input "true"
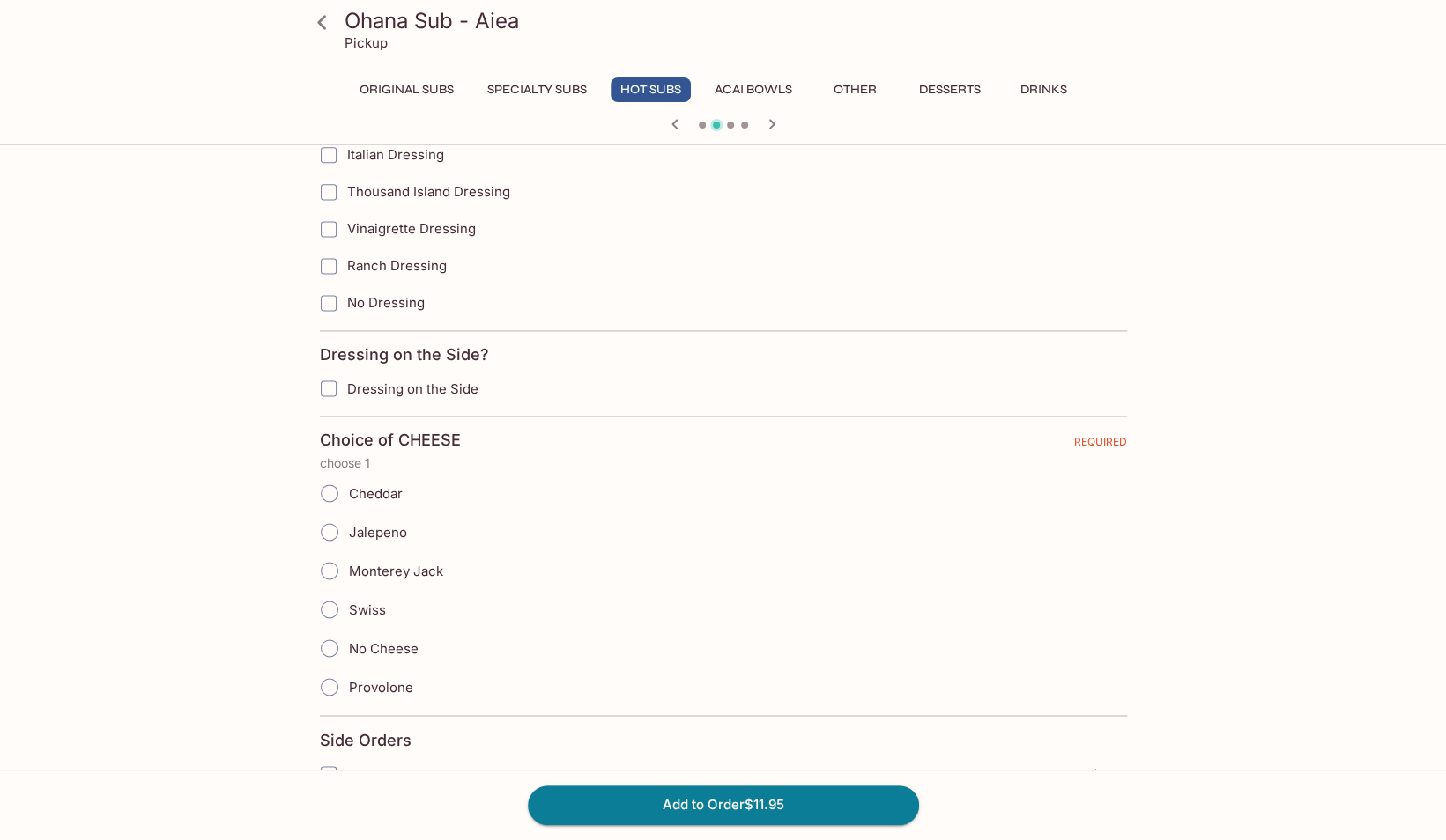
scroll to position [1525, 0]
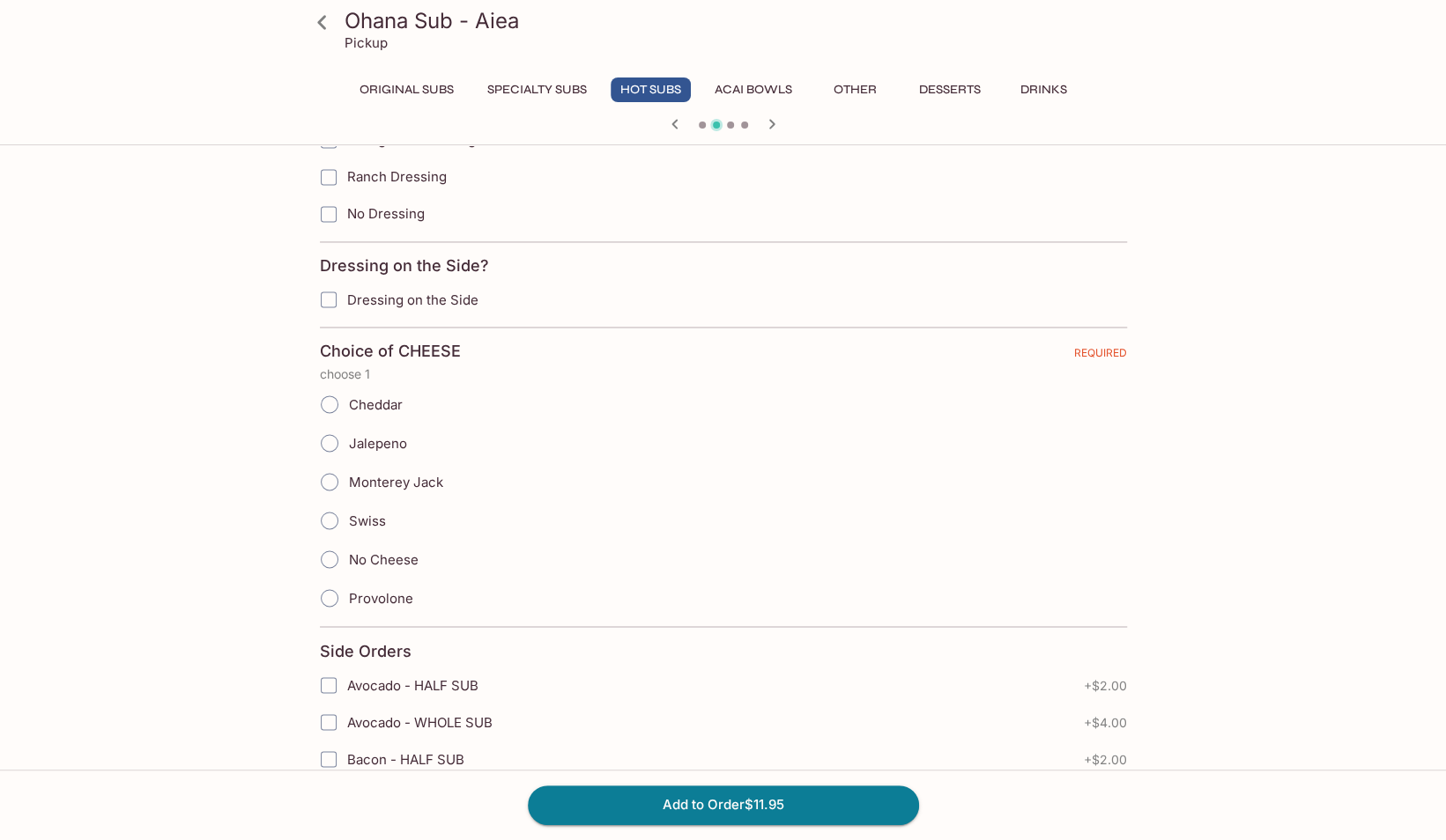
click at [366, 578] on label "Provolone" at bounding box center [361, 597] width 103 height 38
click at [348, 579] on input "Provolone" at bounding box center [329, 597] width 37 height 37
radio input "true"
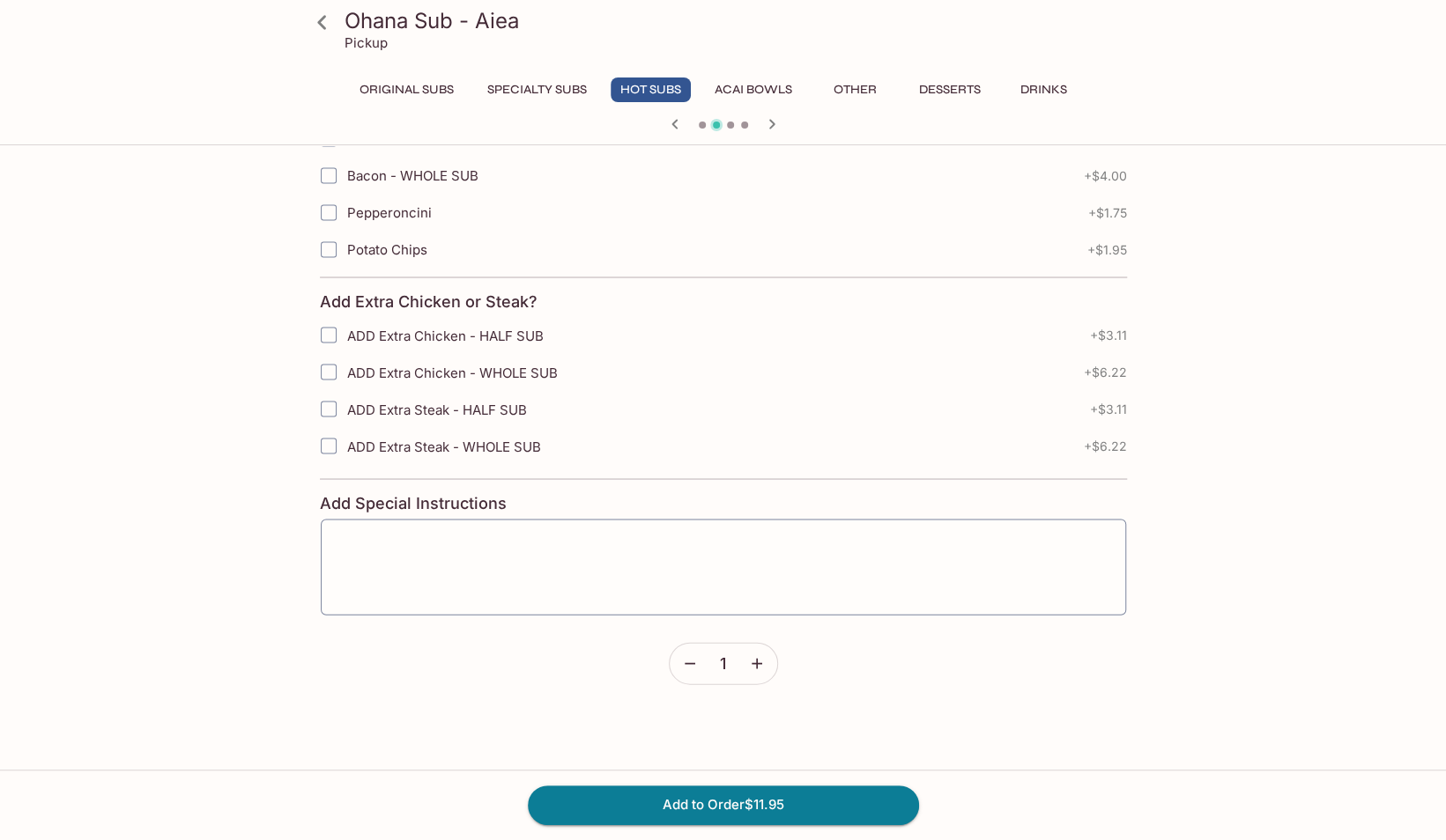
scroll to position [2154, 0]
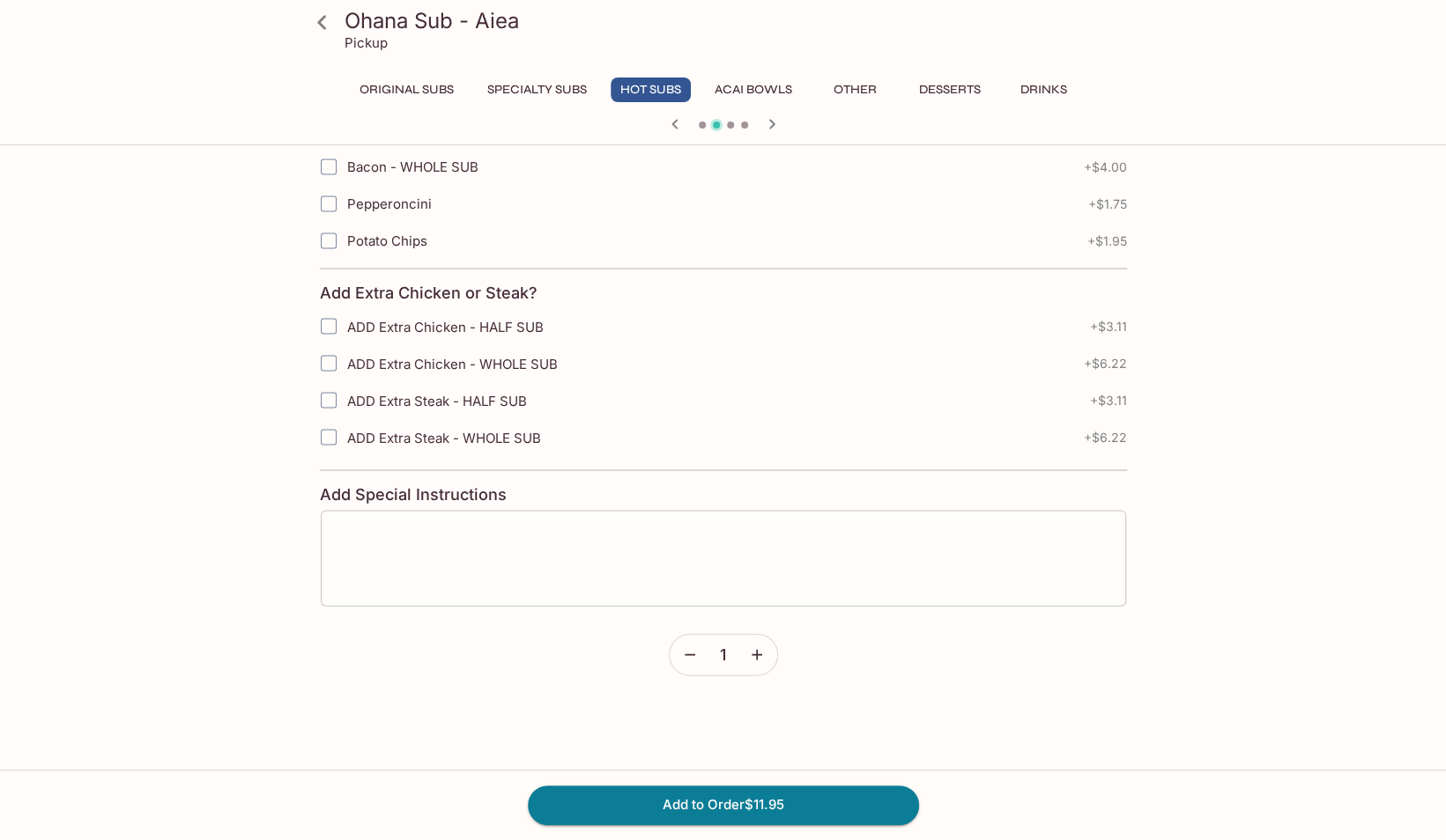
click at [515, 540] on textarea at bounding box center [723, 558] width 781 height 67
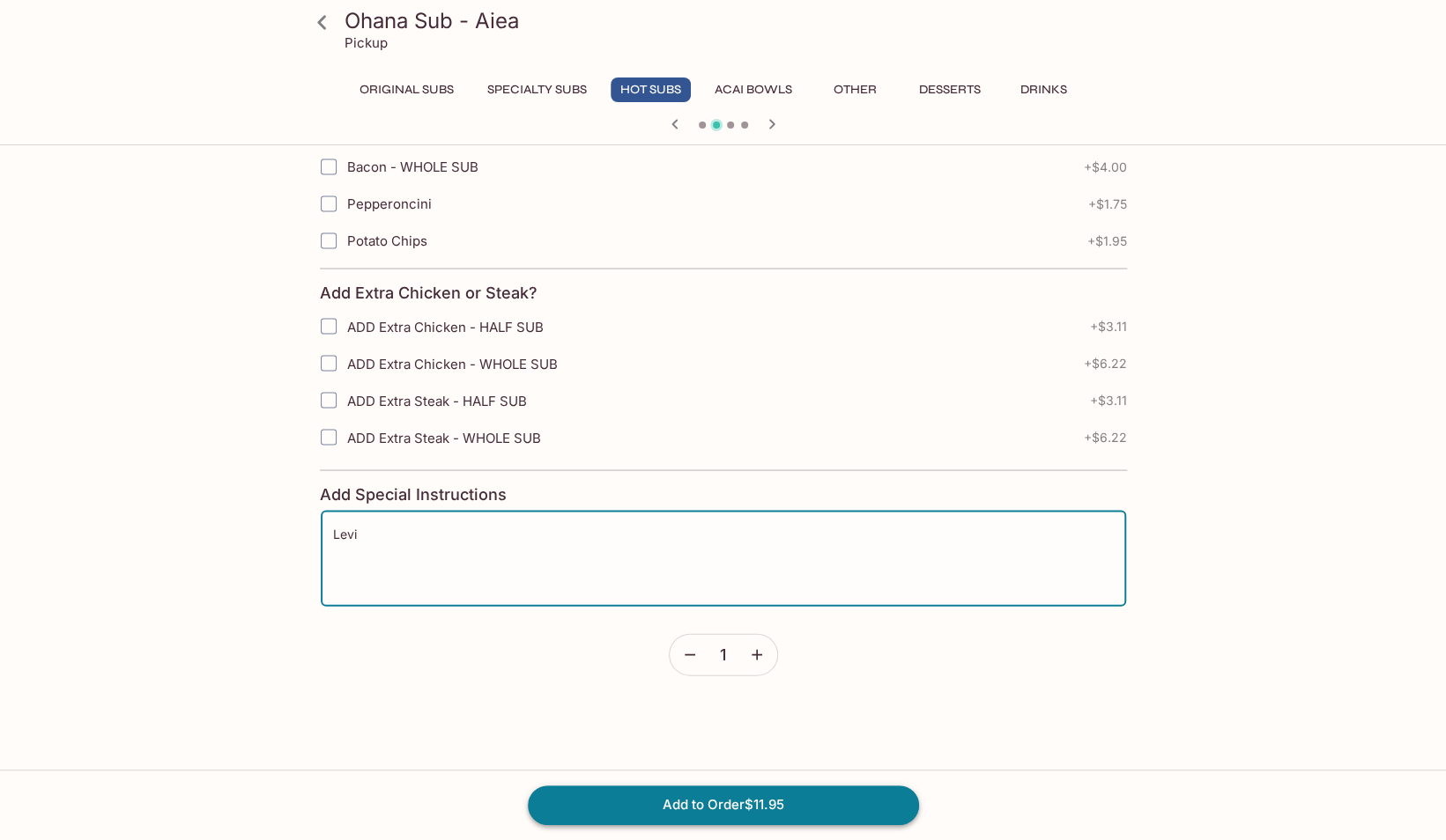
type textarea "Levi"
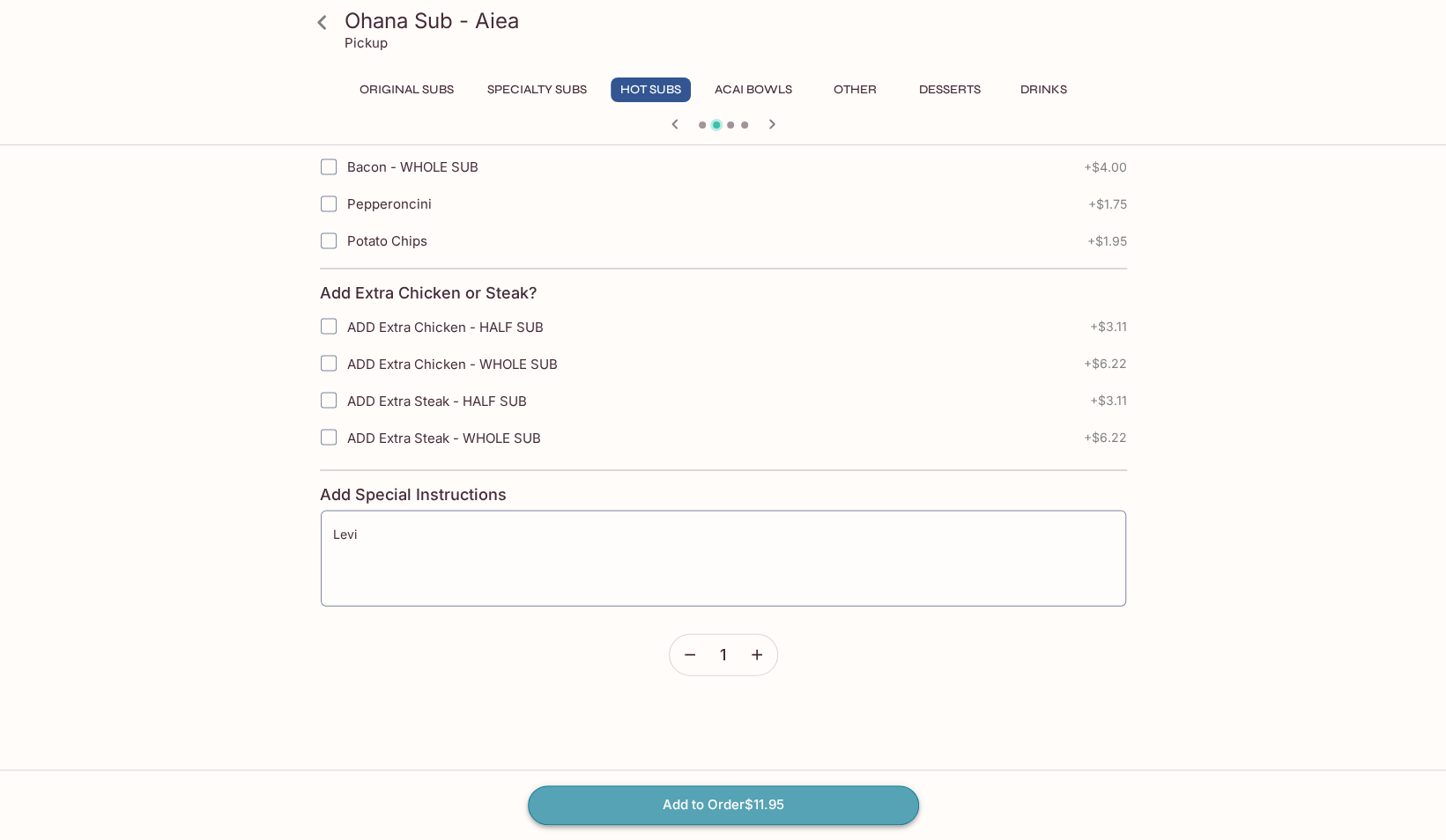
click at [731, 803] on button "Add to Order $11.95" at bounding box center [723, 804] width 391 height 38
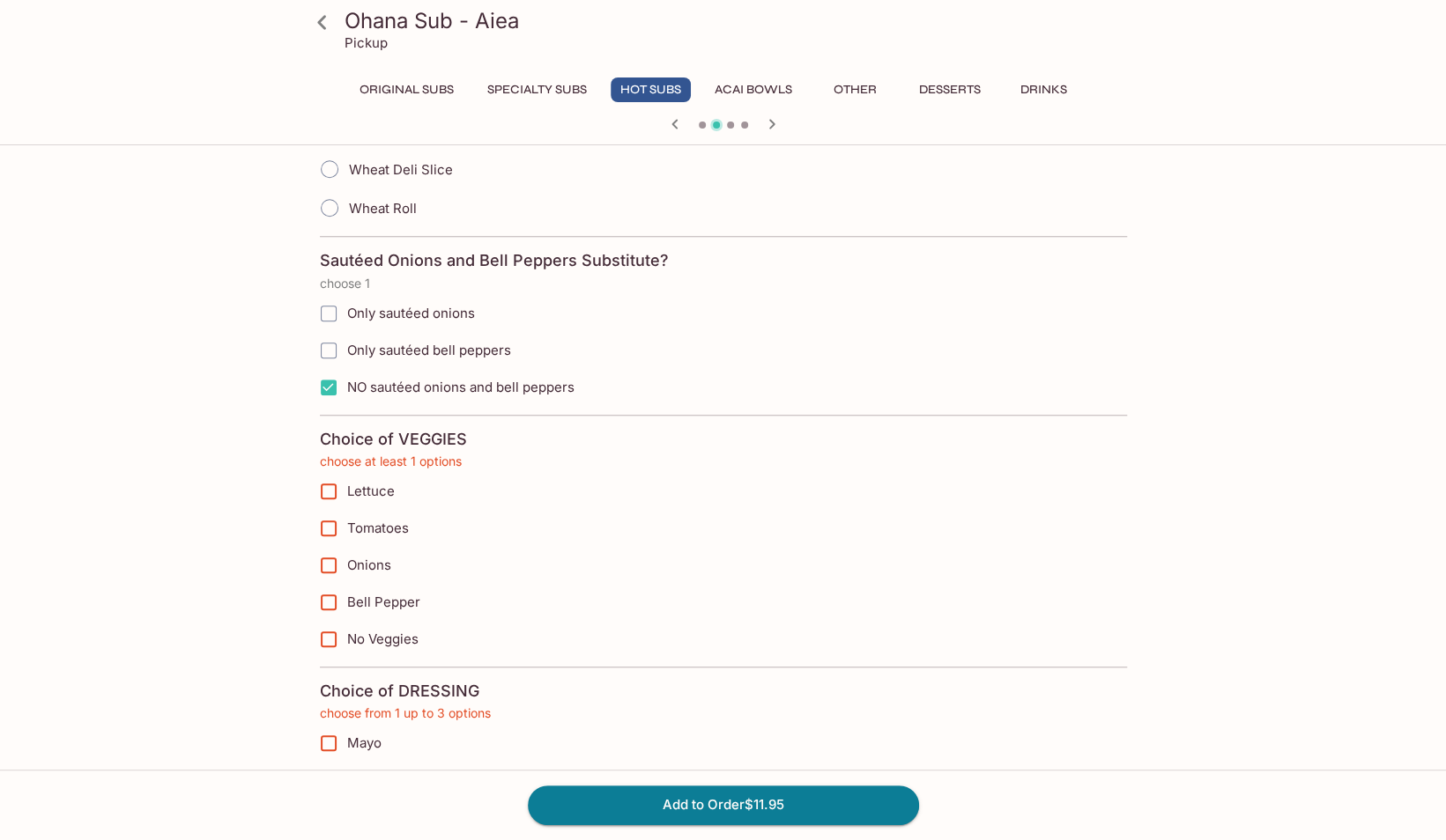
scroll to position [738, 0]
click at [395, 629] on span "No Veggies" at bounding box center [383, 637] width 71 height 17
click at [347, 628] on input "No Veggies" at bounding box center [328, 637] width 35 height 35
checkbox input "true"
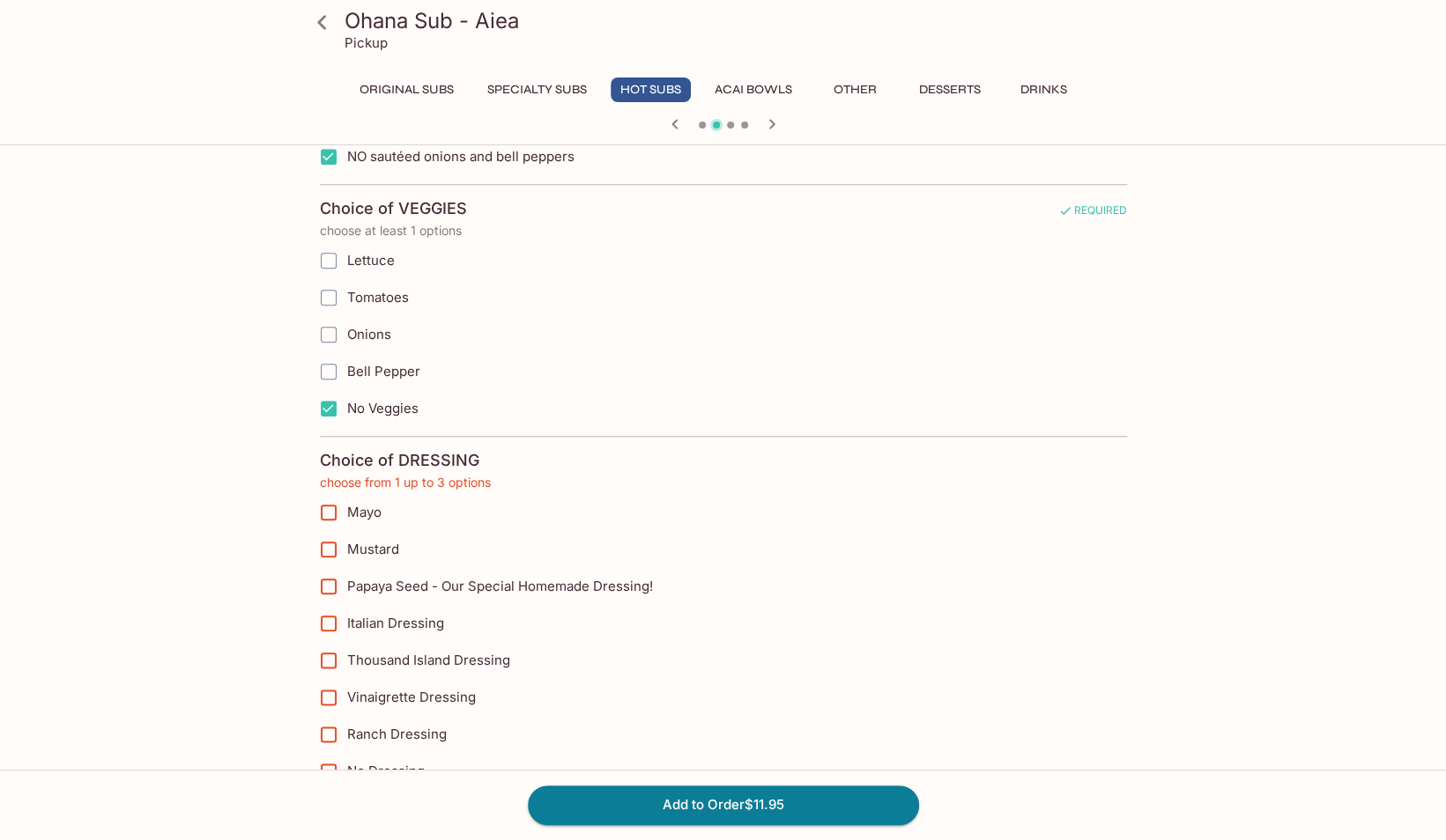
scroll to position [1069, 0]
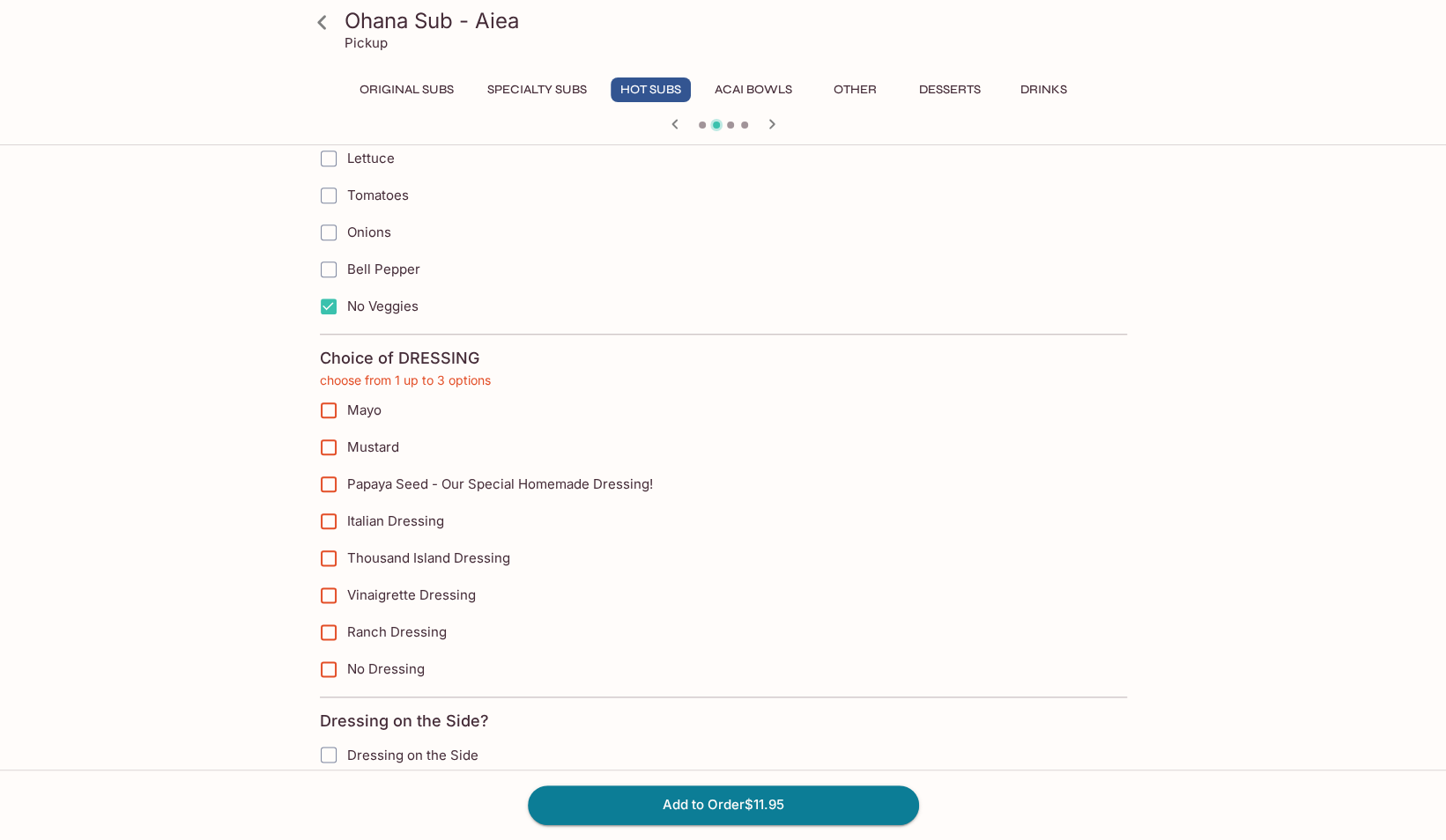
click at [400, 661] on span "No Dressing" at bounding box center [386, 669] width 78 height 17
click at [347, 659] on input "No Dressing" at bounding box center [328, 669] width 35 height 35
checkbox input "true"
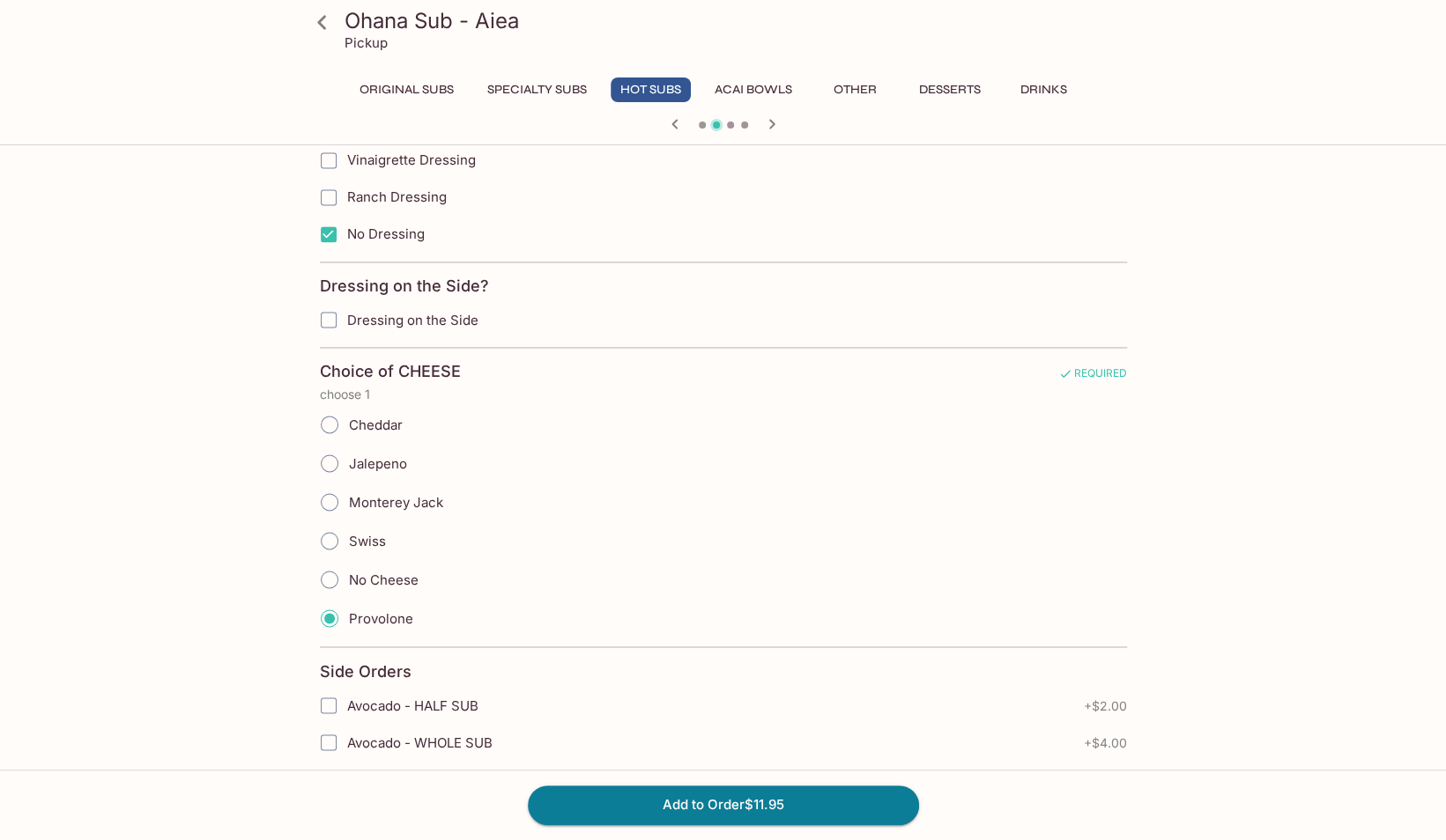
scroll to position [1511, 0]
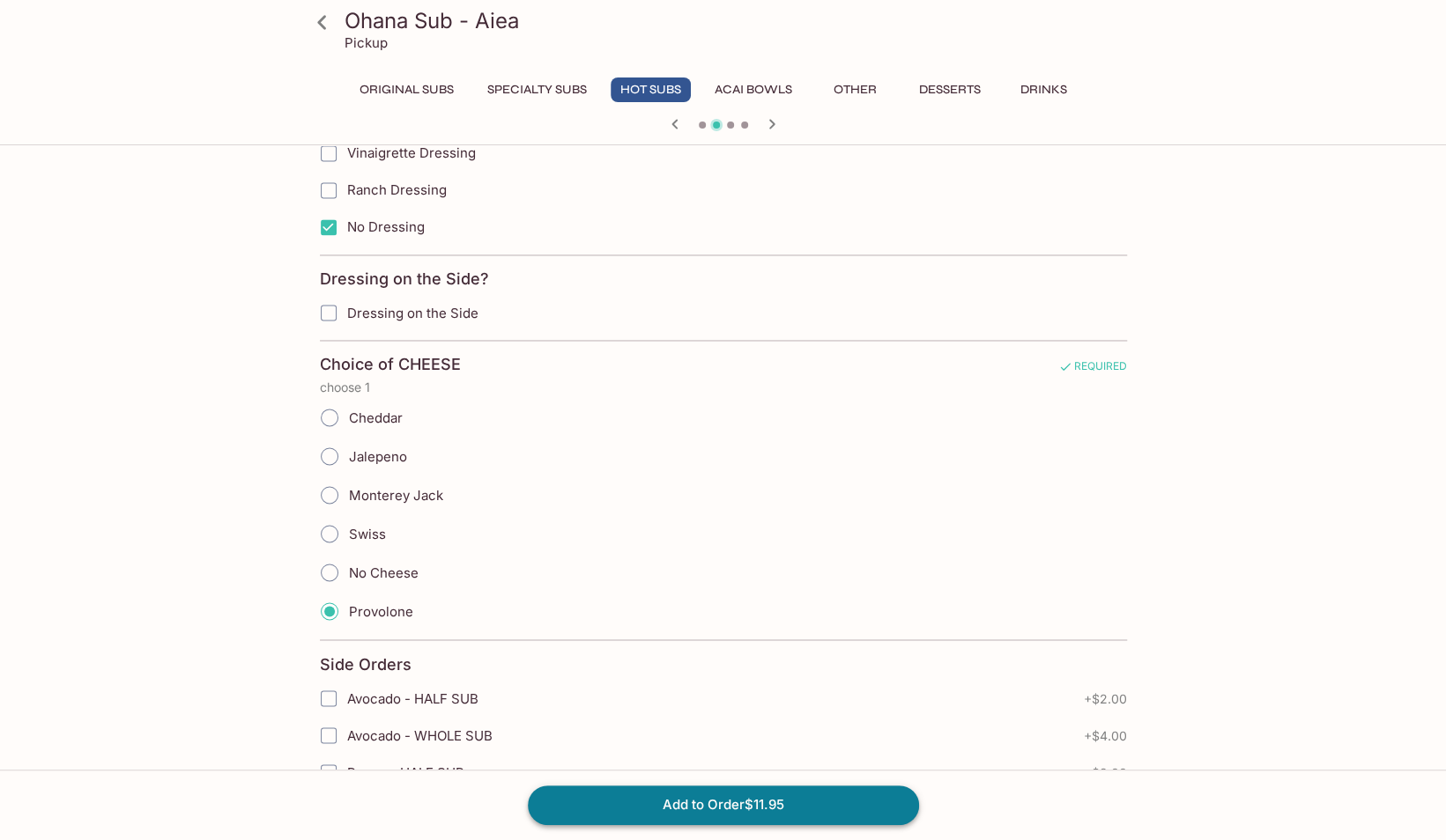
click at [701, 794] on button "Add to Order $11.95" at bounding box center [723, 804] width 391 height 38
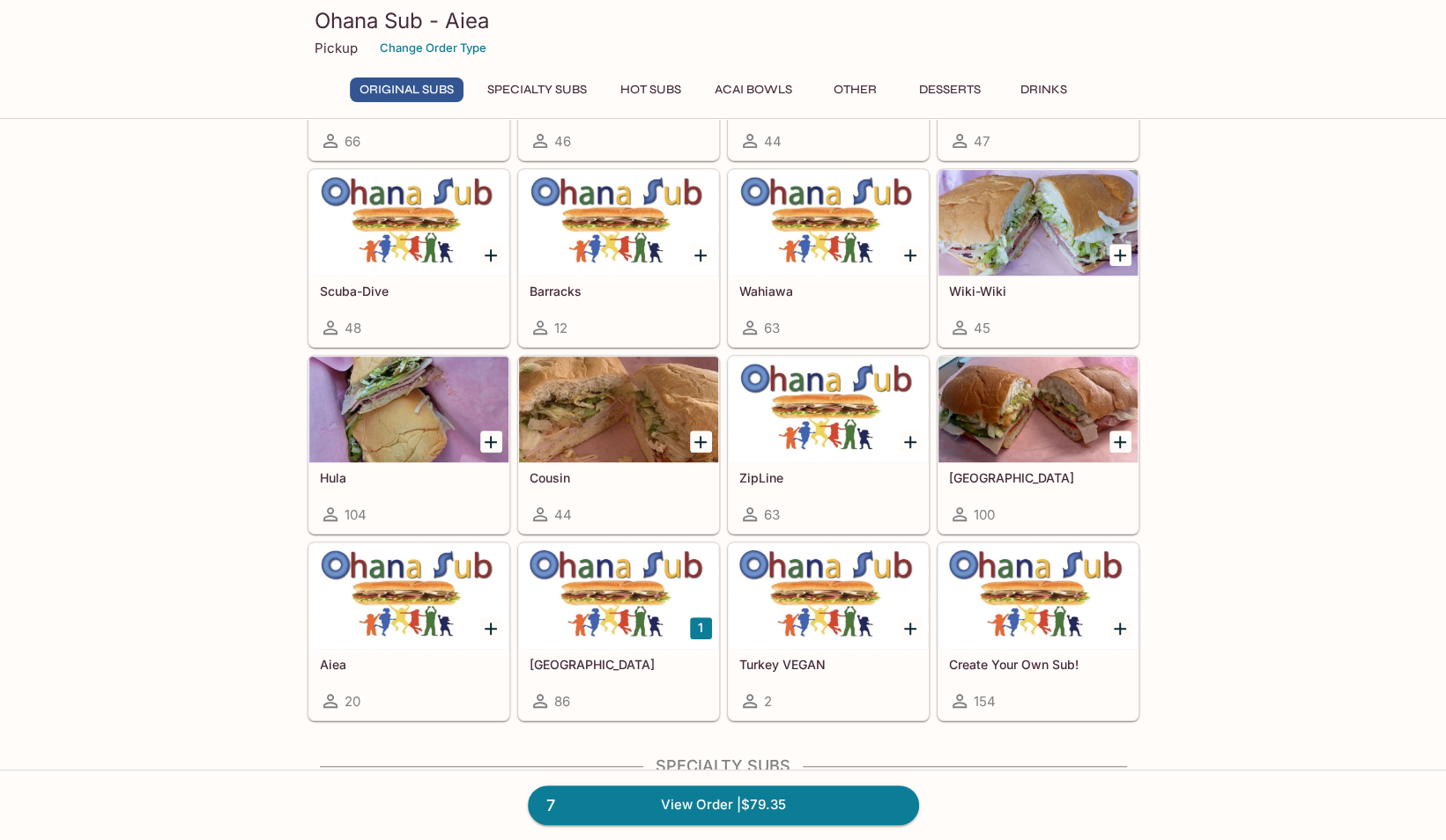
scroll to position [389, 0]
click at [635, 644] on div at bounding box center [618, 597] width 199 height 105
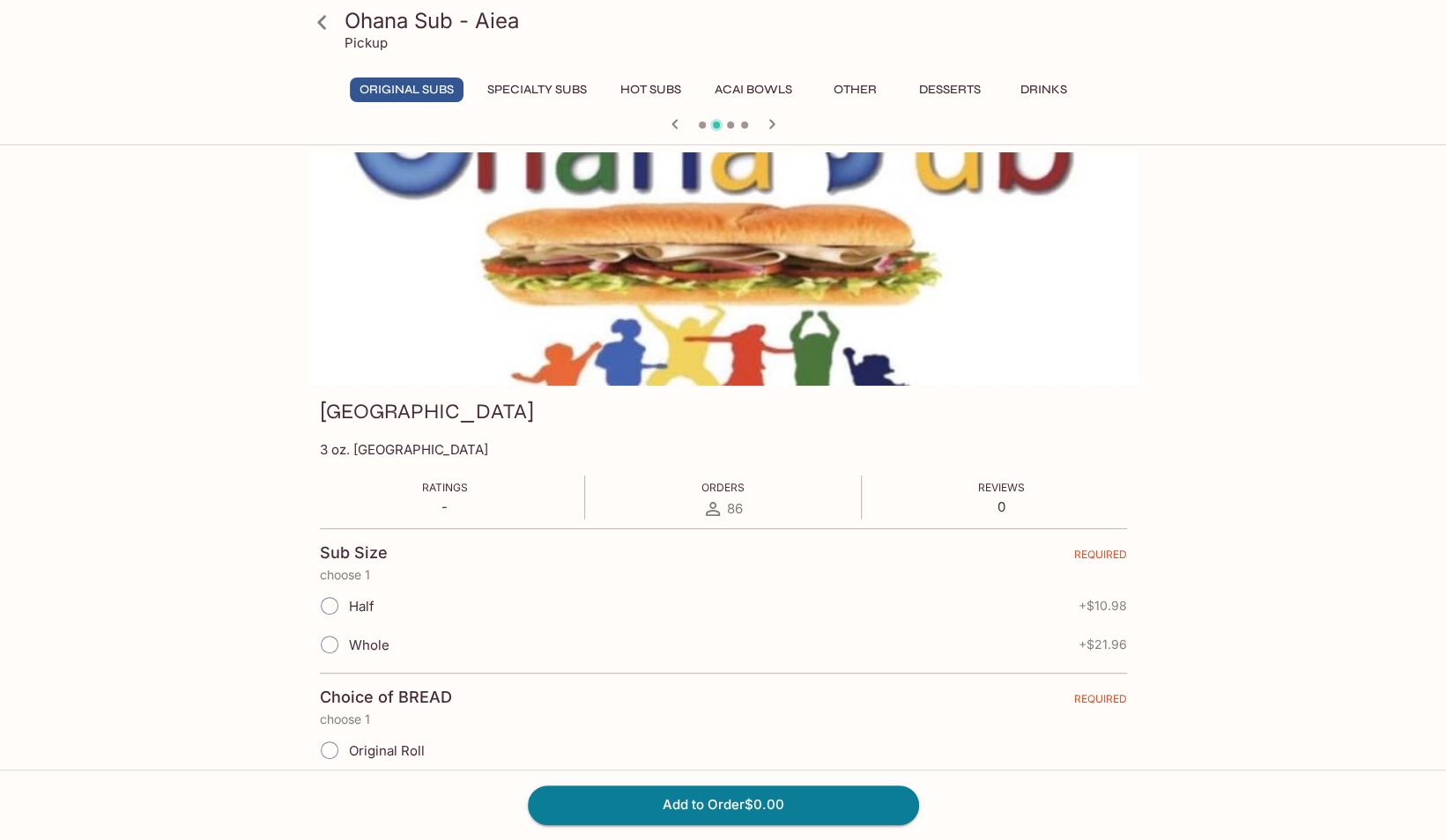
scroll to position [69, 0]
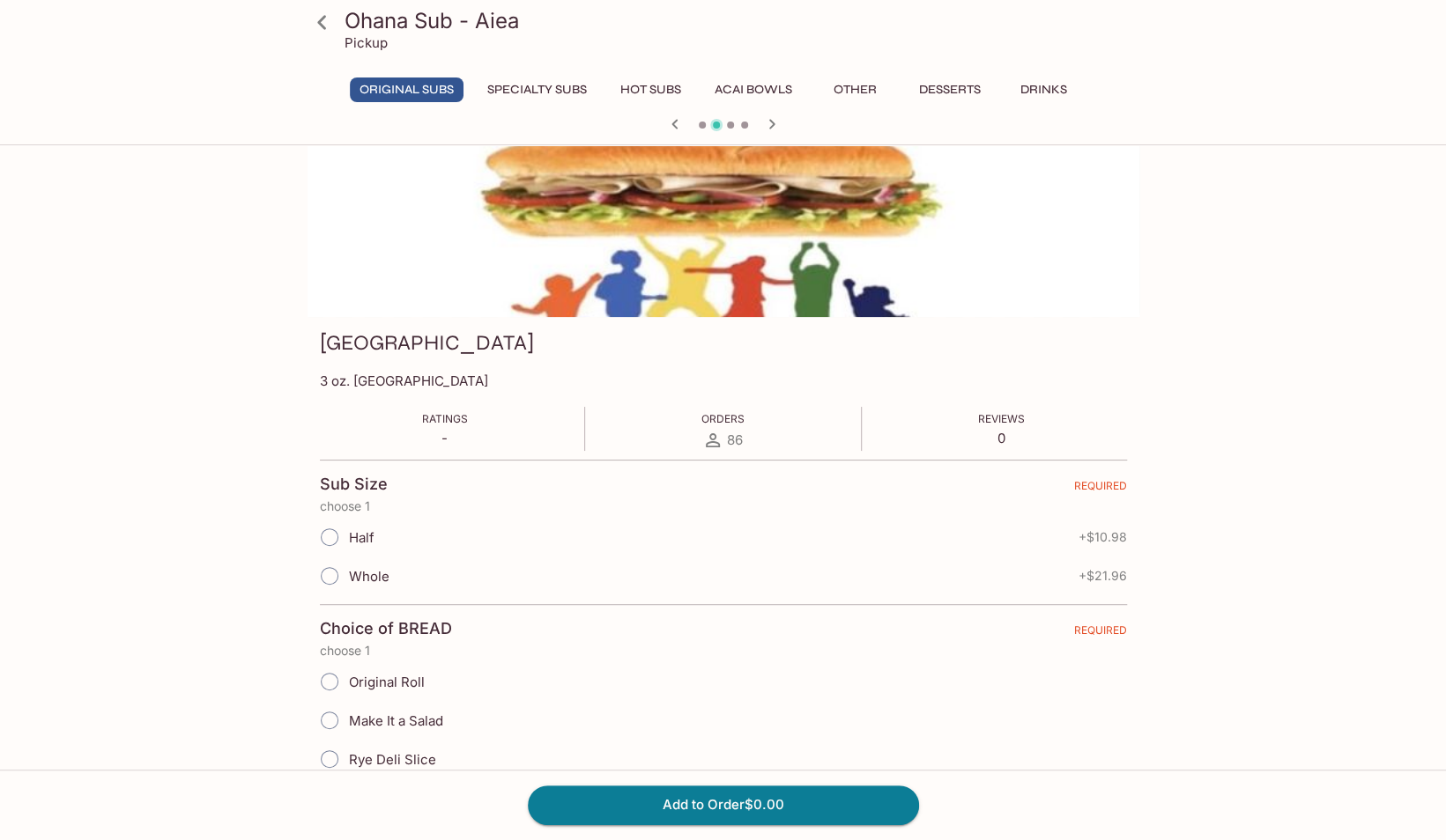
click at [351, 526] on label "Half" at bounding box center [342, 536] width 64 height 38
click at [348, 526] on input "Half" at bounding box center [329, 536] width 37 height 37
radio input "true"
click at [370, 675] on span "Original Roll" at bounding box center [387, 682] width 76 height 17
click at [348, 675] on input "Original Roll" at bounding box center [329, 681] width 37 height 37
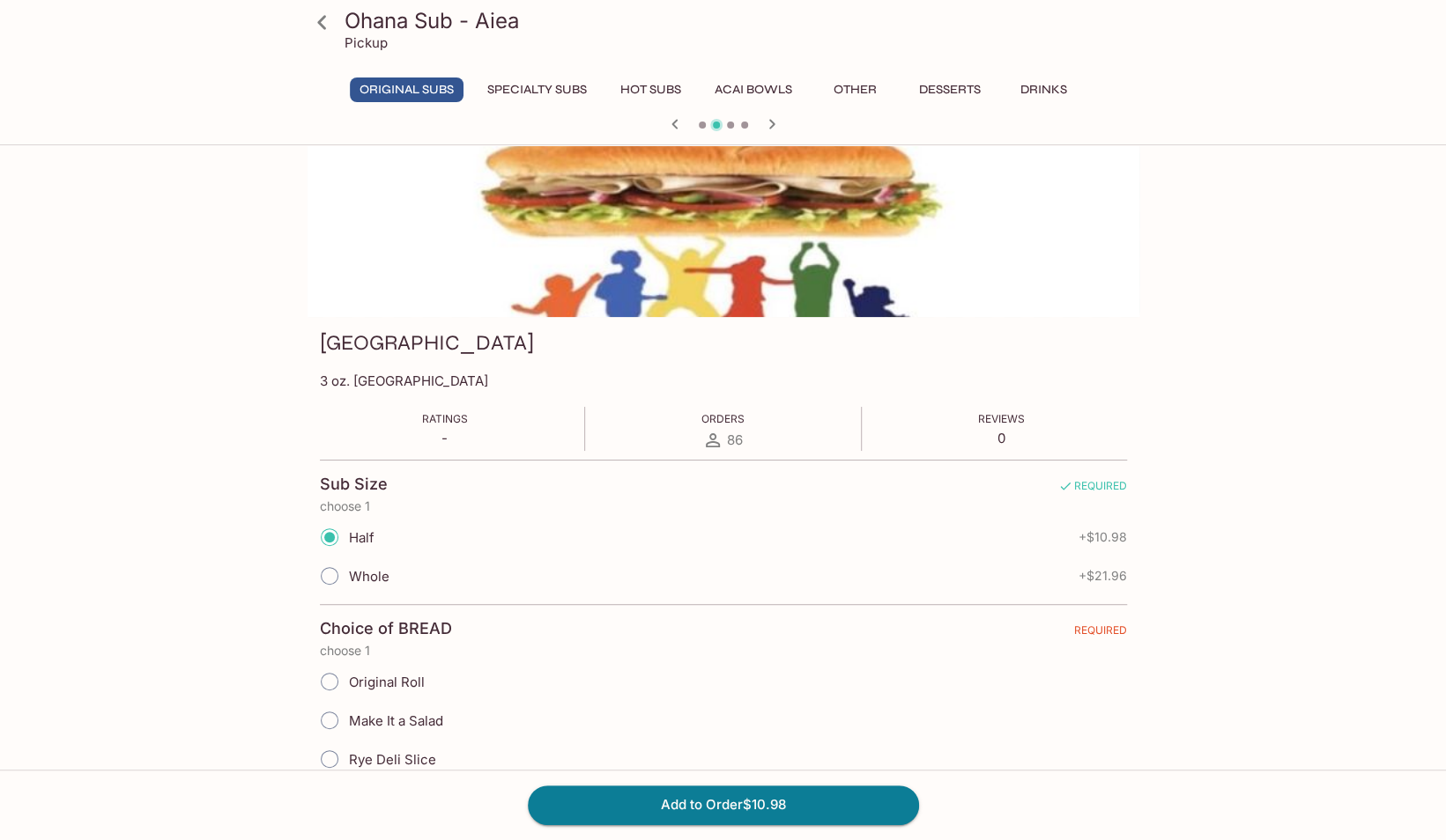
radio input "true"
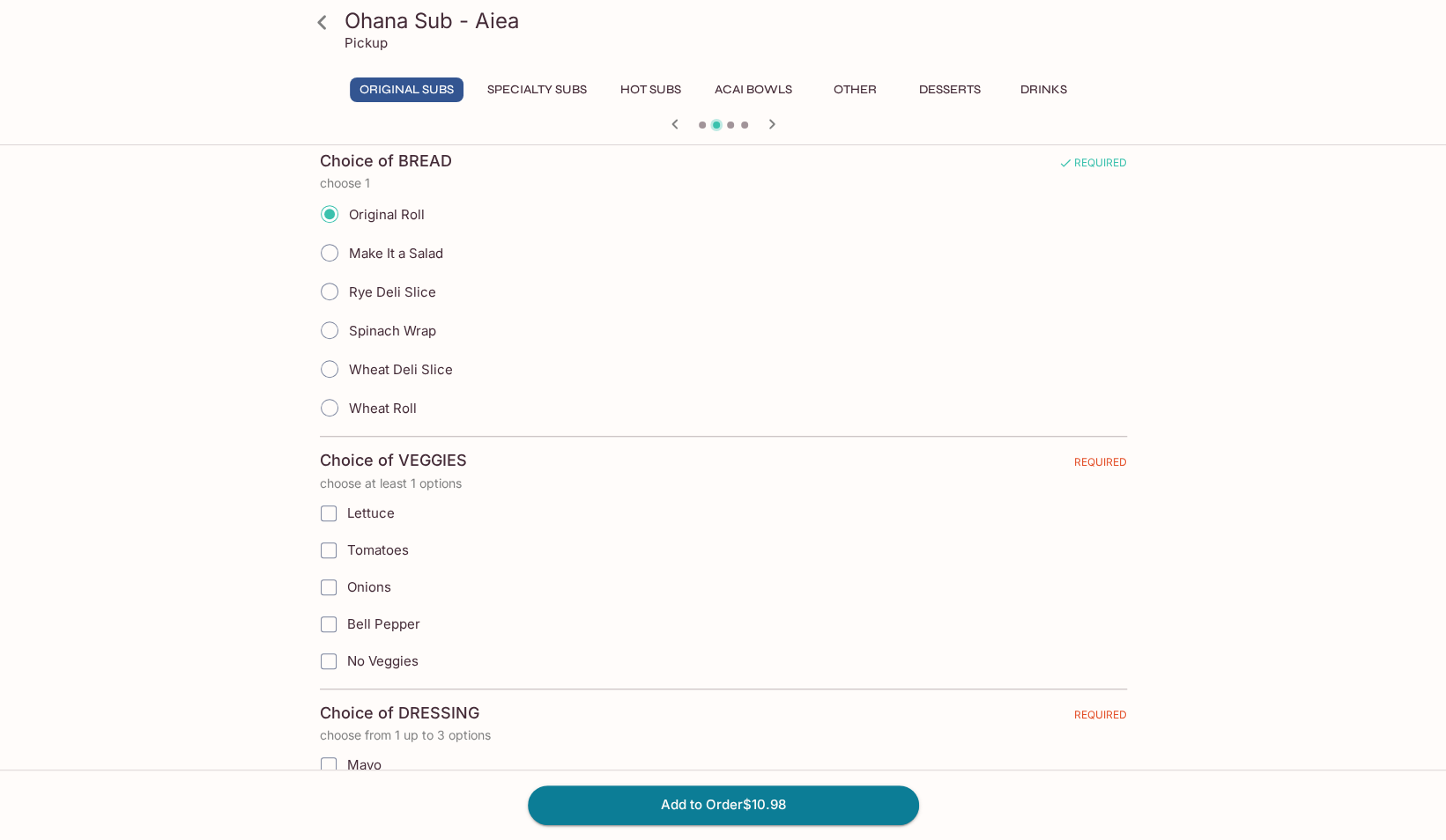
scroll to position [537, 0]
click at [347, 506] on span "Lettuce" at bounding box center [371, 511] width 47 height 17
click at [347, 506] on input "Lettuce" at bounding box center [328, 512] width 35 height 35
checkbox input "true"
click at [338, 544] on input "Tomatoes" at bounding box center [328, 549] width 35 height 35
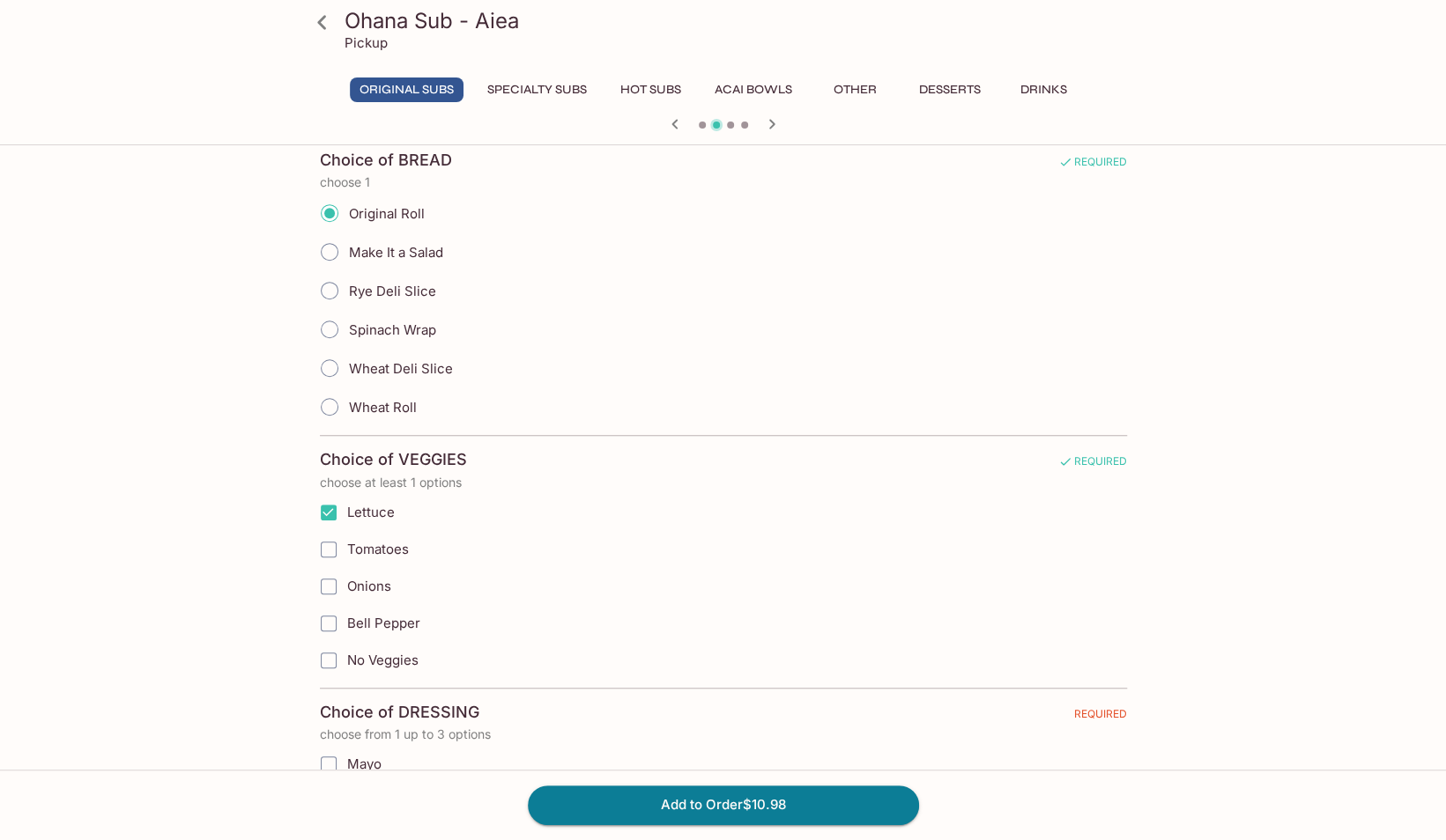
checkbox input "true"
click at [331, 587] on input "Onions" at bounding box center [328, 586] width 35 height 35
checkbox input "true"
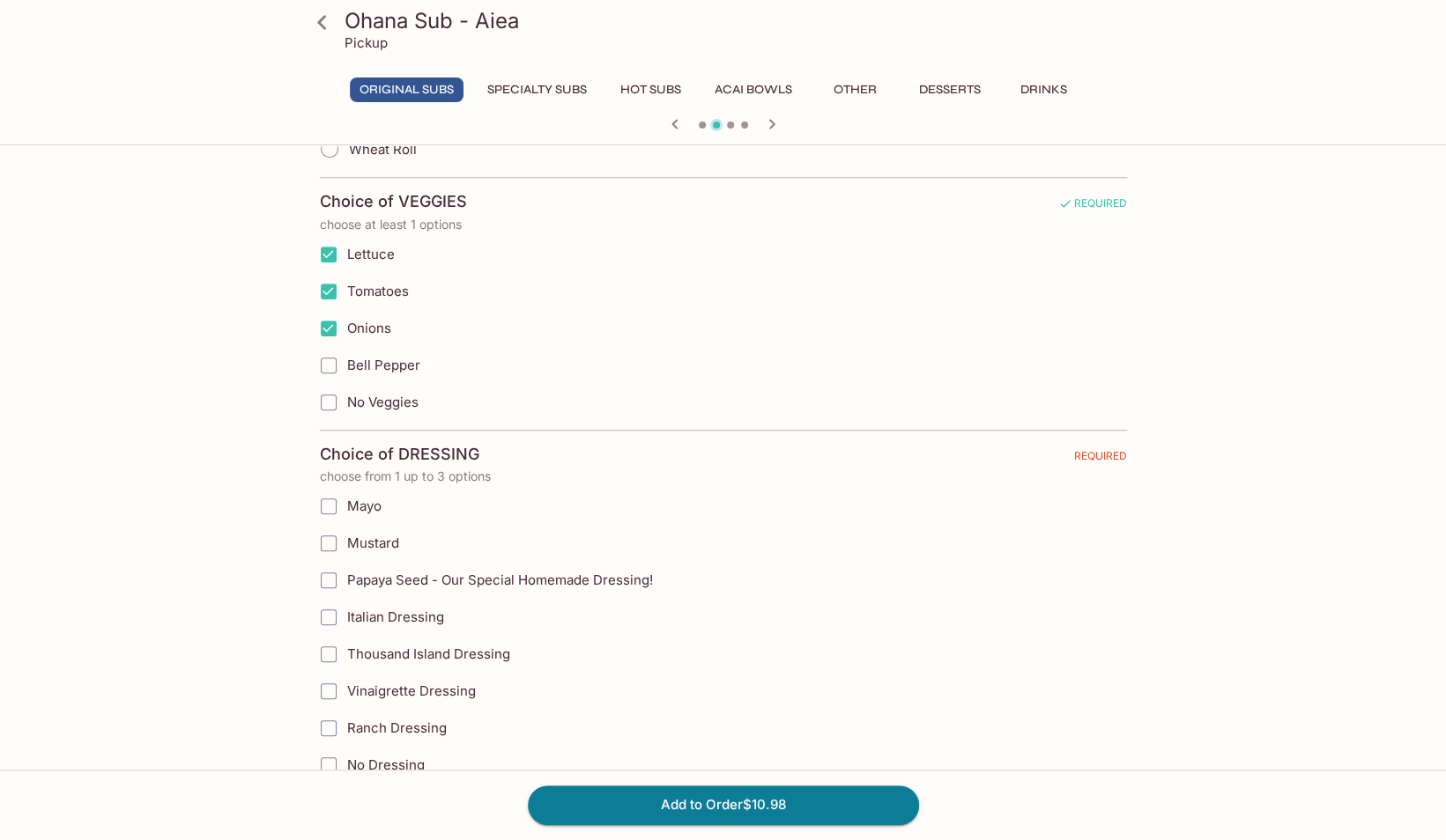
scroll to position [796, 0]
click at [332, 497] on input "Mayo" at bounding box center [328, 505] width 35 height 35
checkbox input "true"
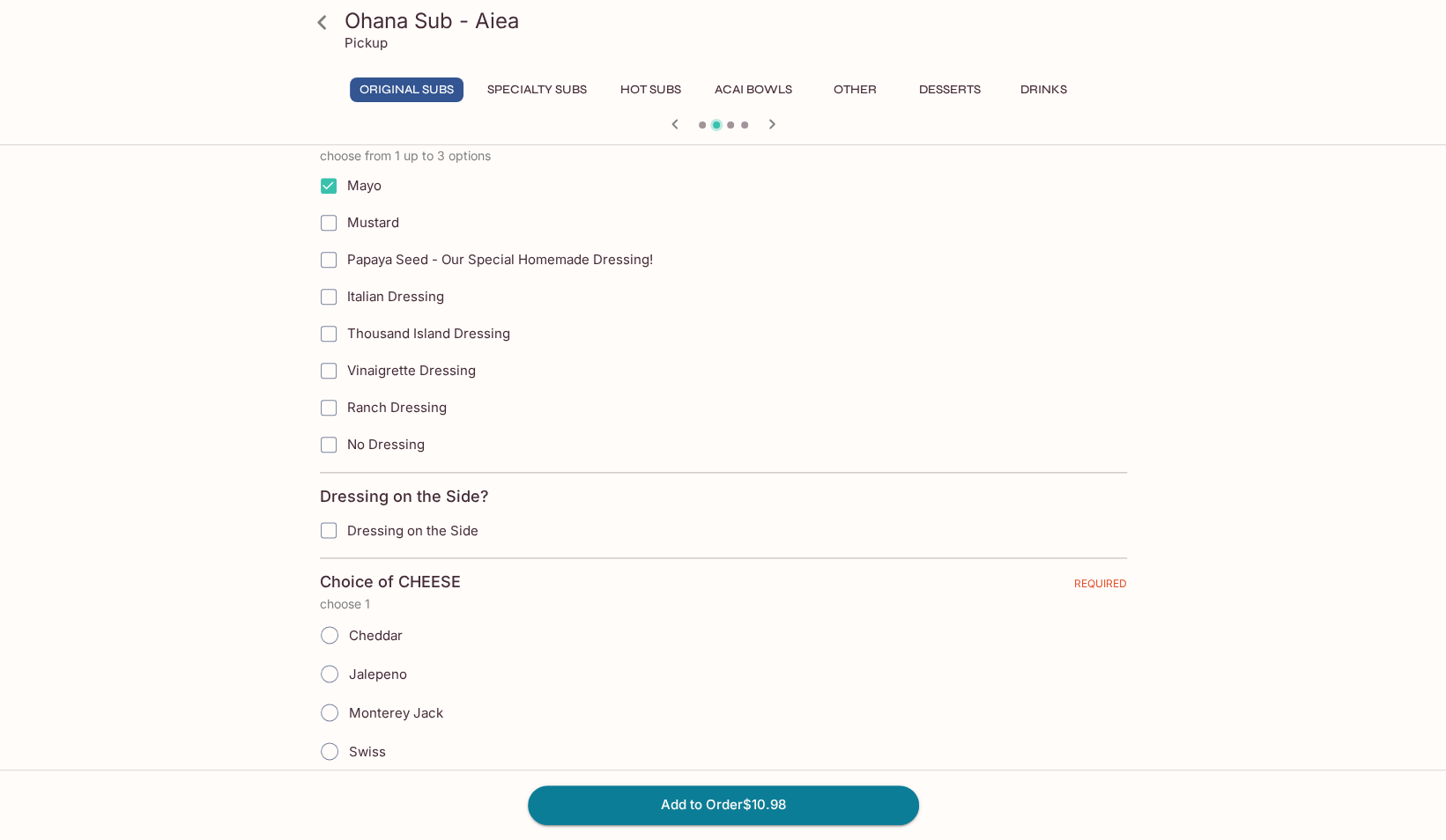
scroll to position [1314, 0]
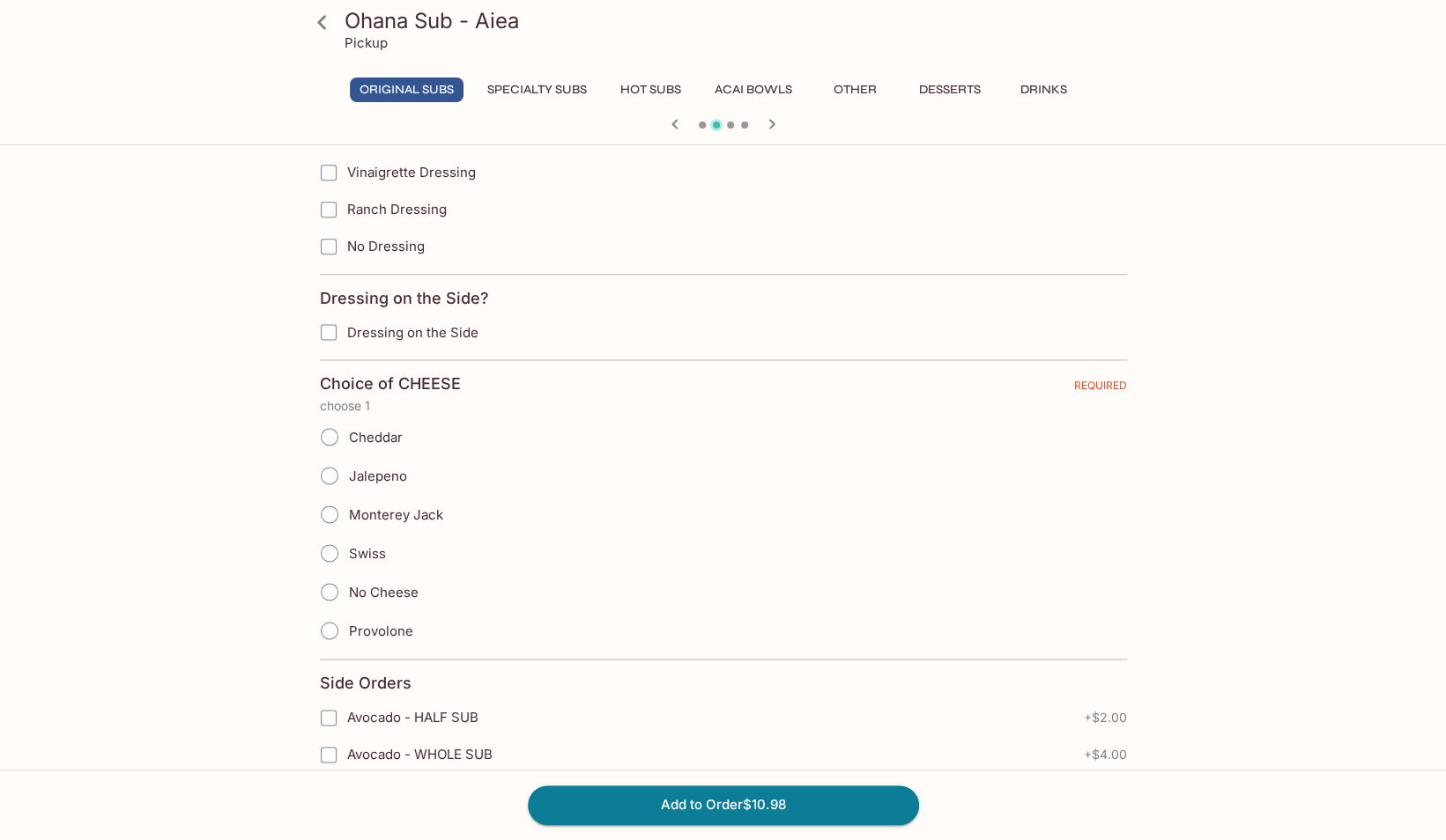
click at [333, 612] on input "Provolone" at bounding box center [329, 630] width 37 height 37
radio input "true"
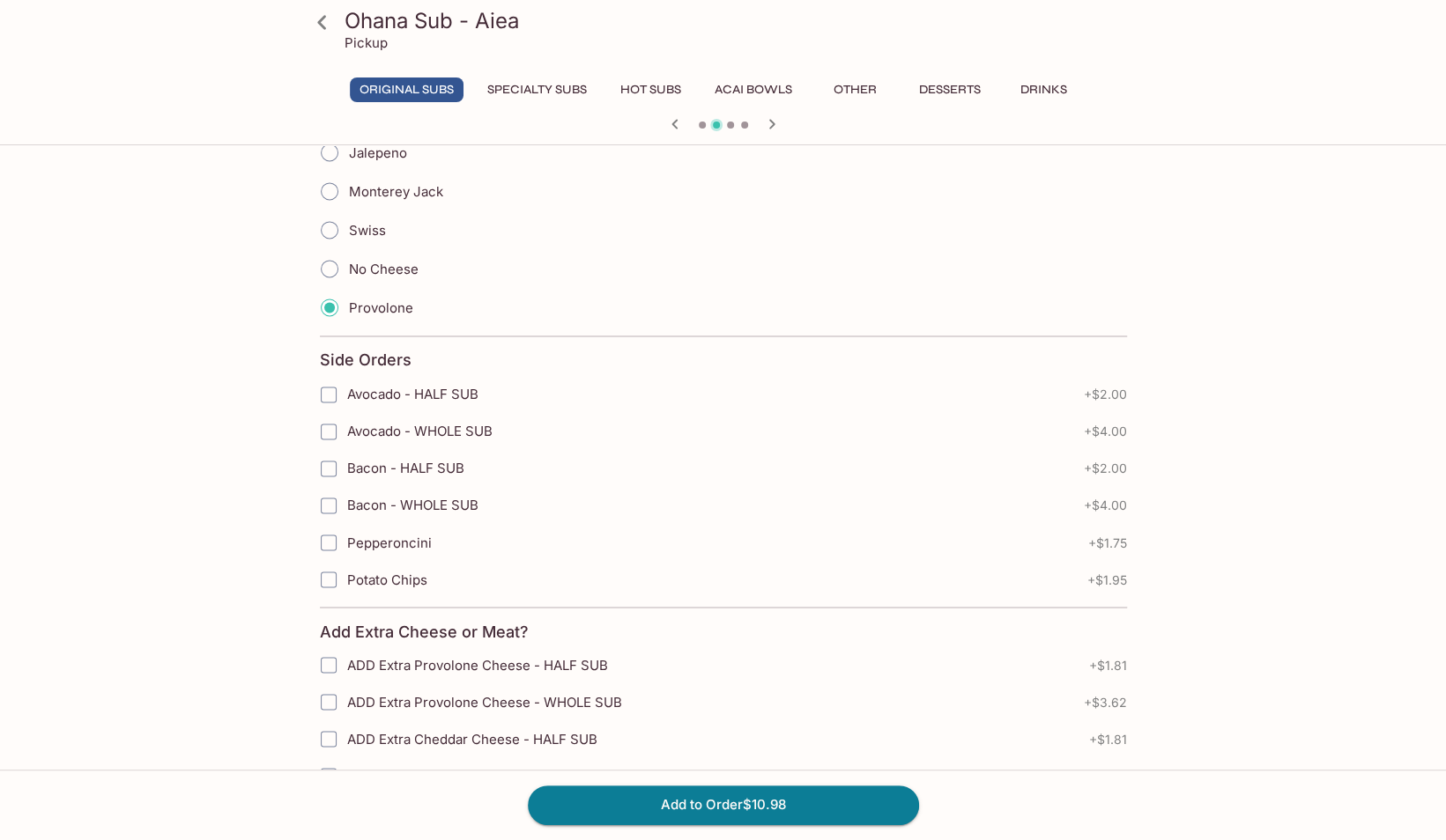
scroll to position [1639, 0]
click at [447, 384] on span "Avocado - HALF SUB" at bounding box center [413, 392] width 131 height 17
click at [347, 375] on input "Avocado - HALF SUB" at bounding box center [328, 392] width 35 height 35
checkbox input "true"
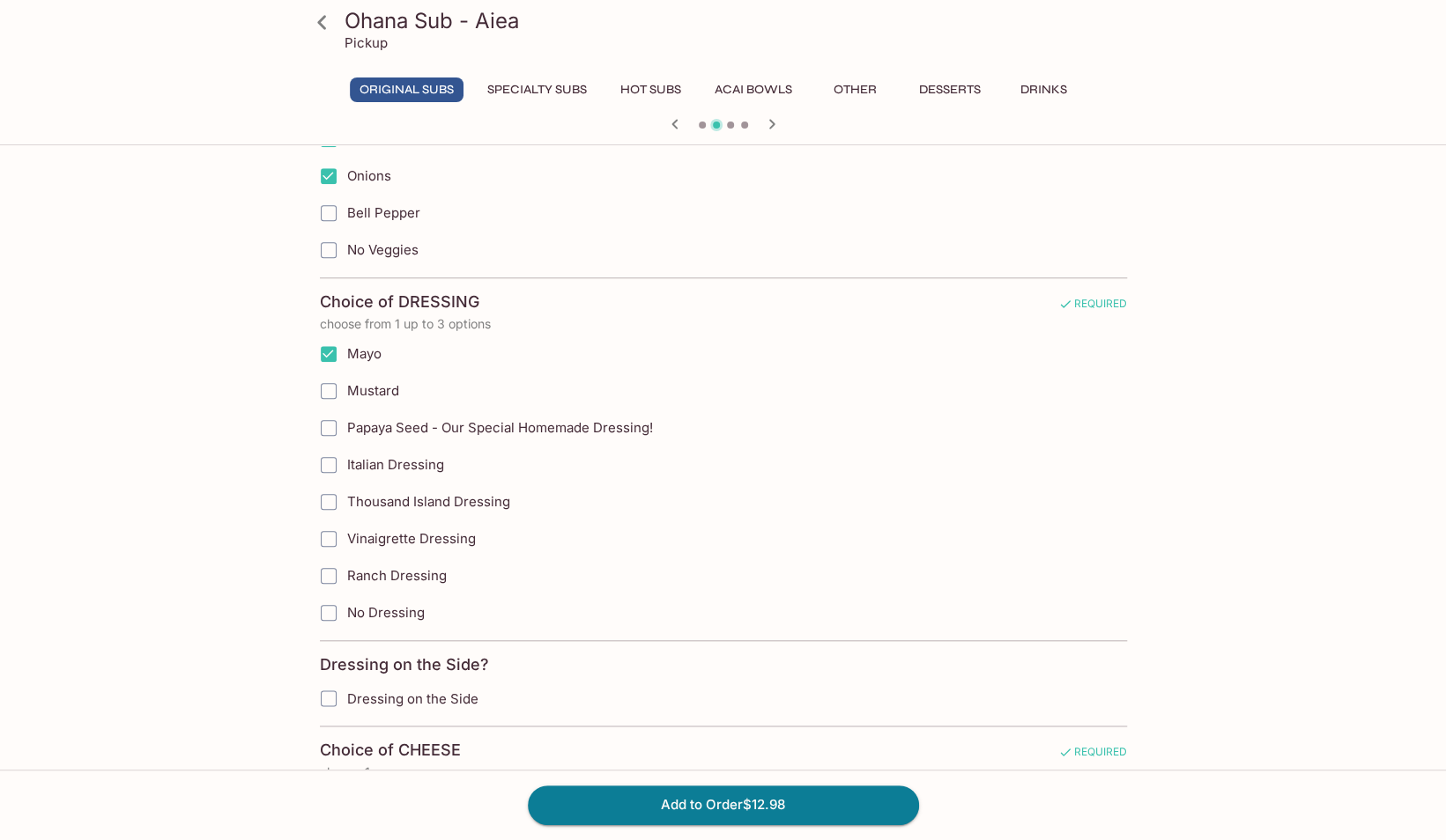
scroll to position [941, 0]
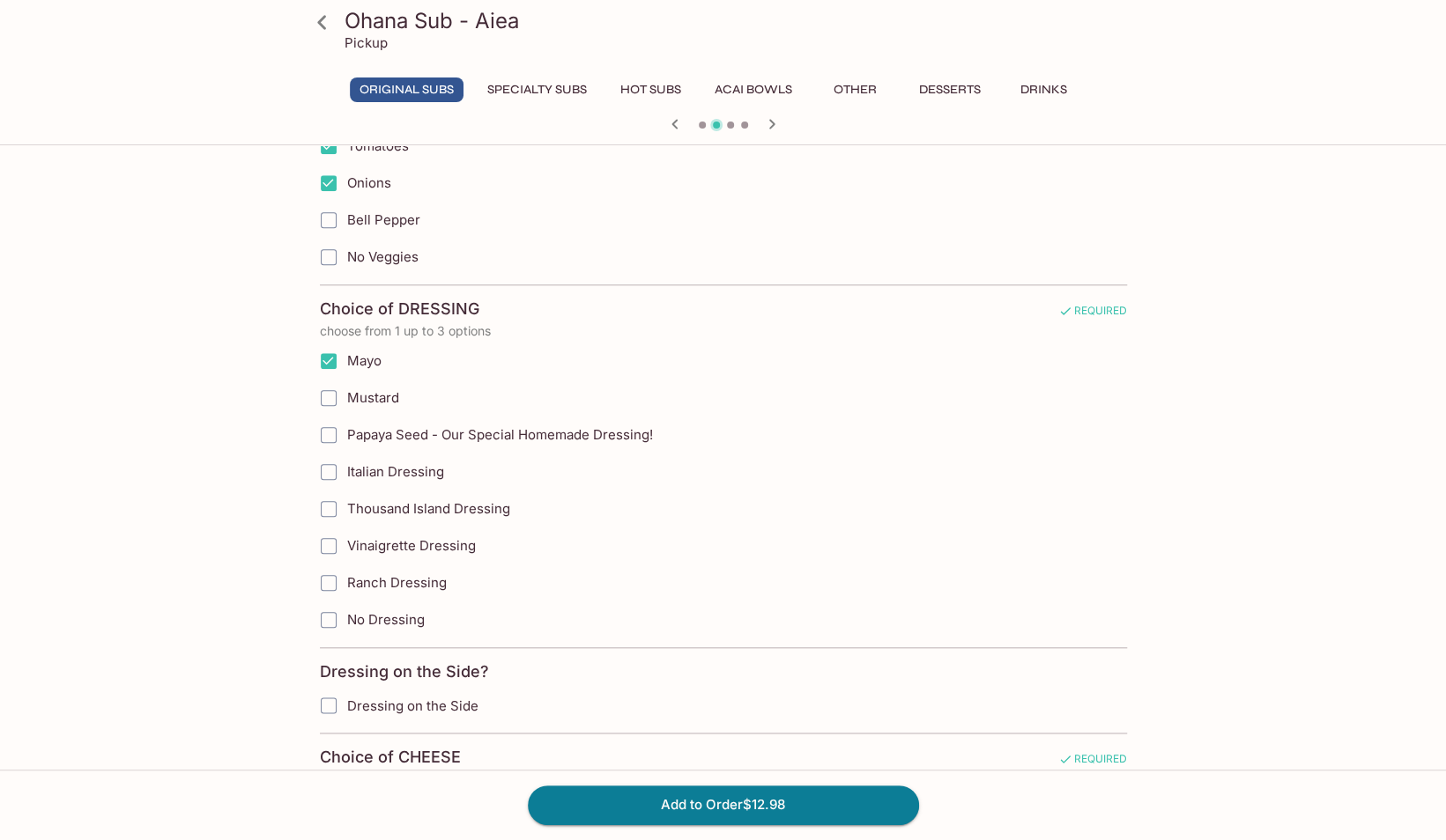
click at [326, 30] on icon at bounding box center [322, 22] width 31 height 31
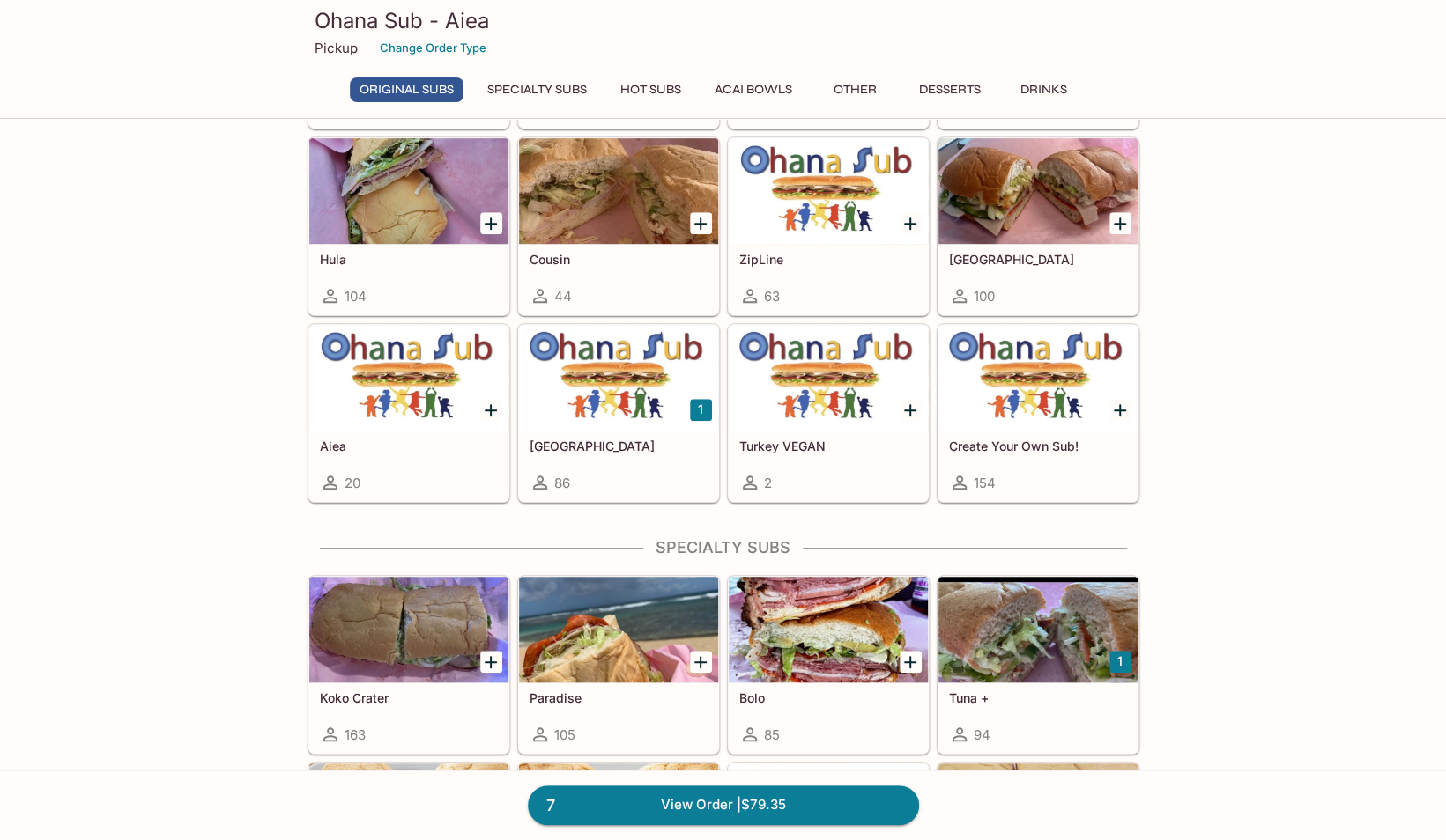
scroll to position [607, 0]
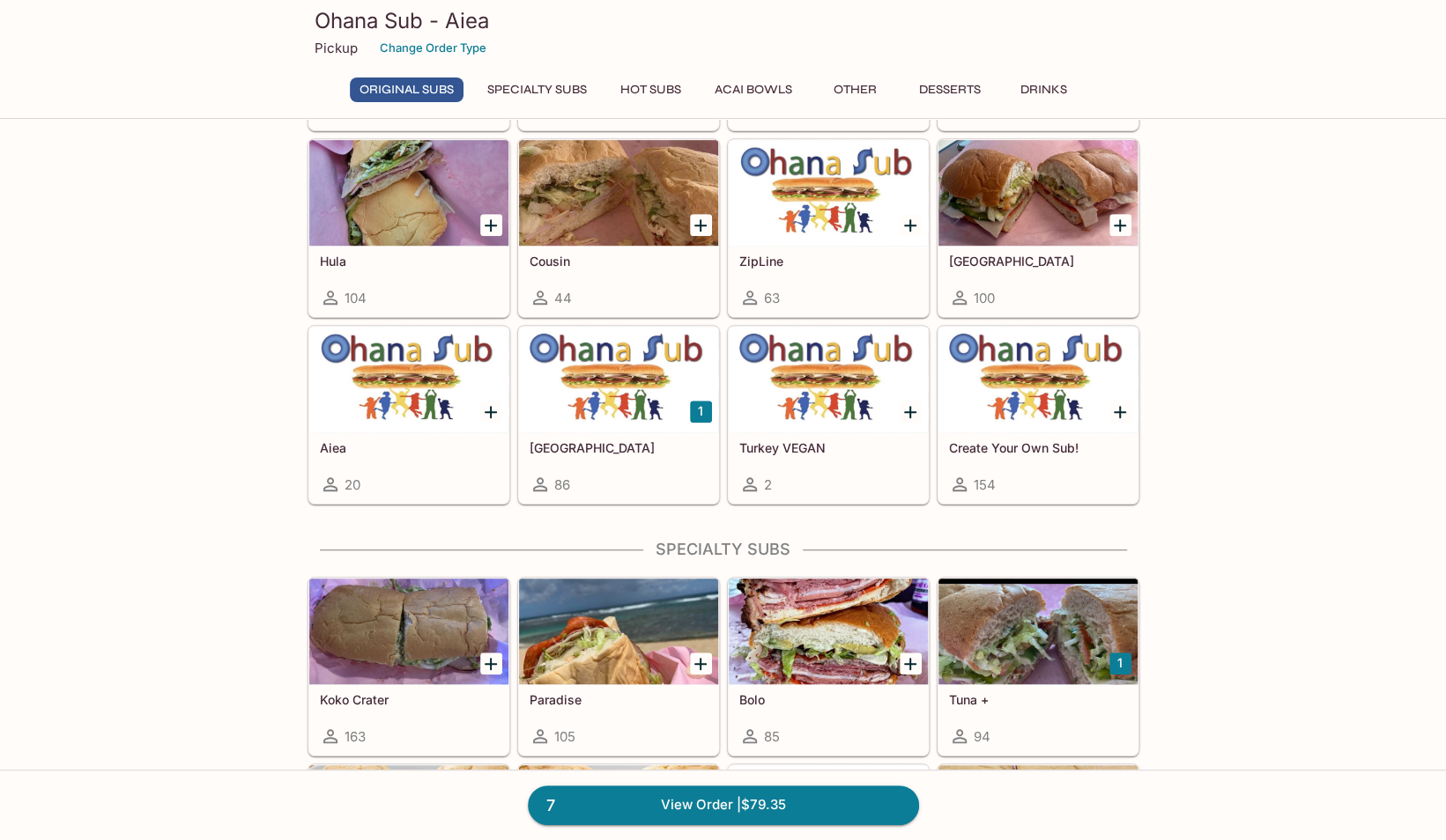
click at [596, 384] on div at bounding box center [618, 379] width 199 height 105
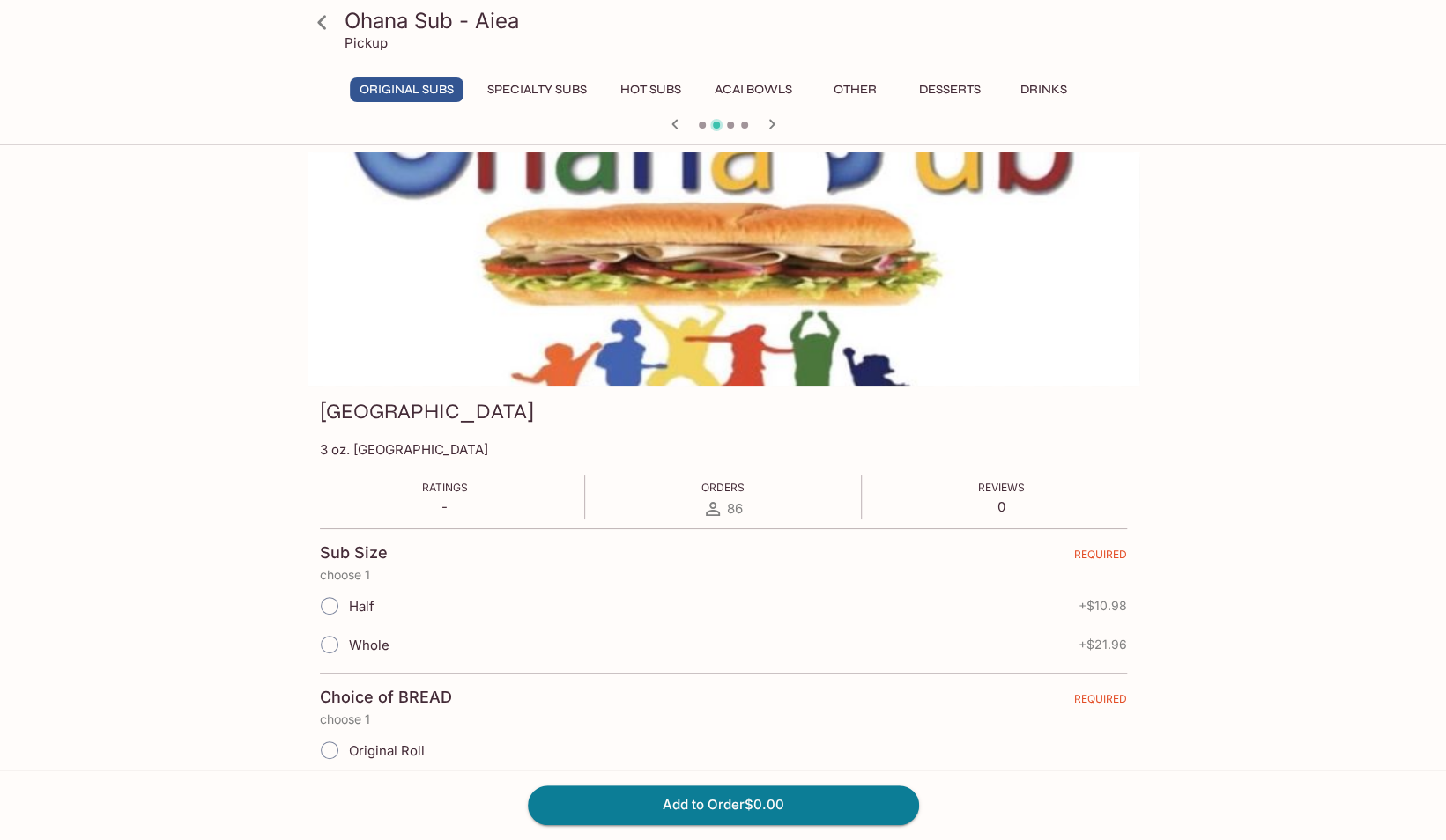
click at [342, 597] on input "Half" at bounding box center [329, 605] width 37 height 37
radio input "true"
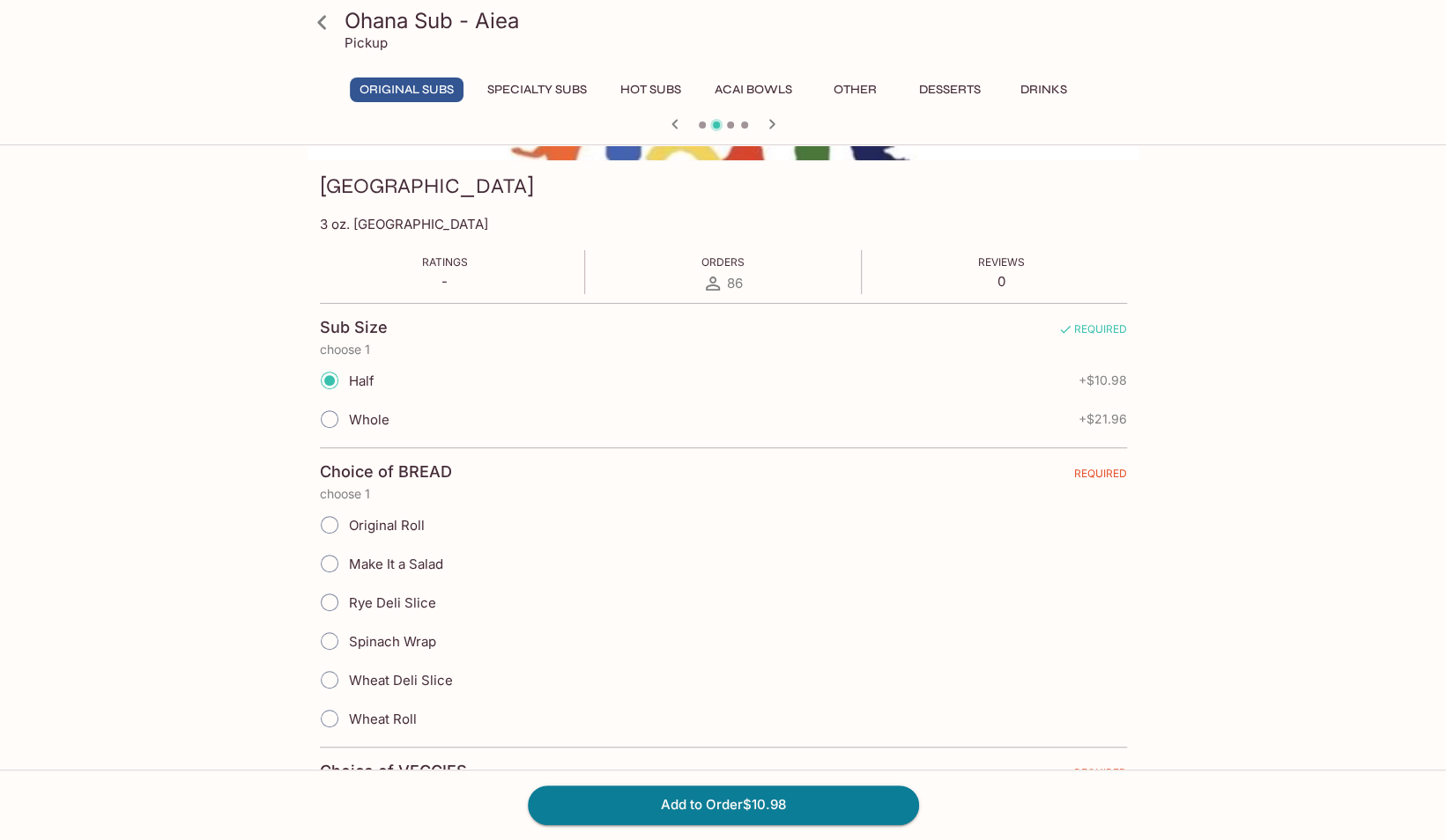
scroll to position [250, 0]
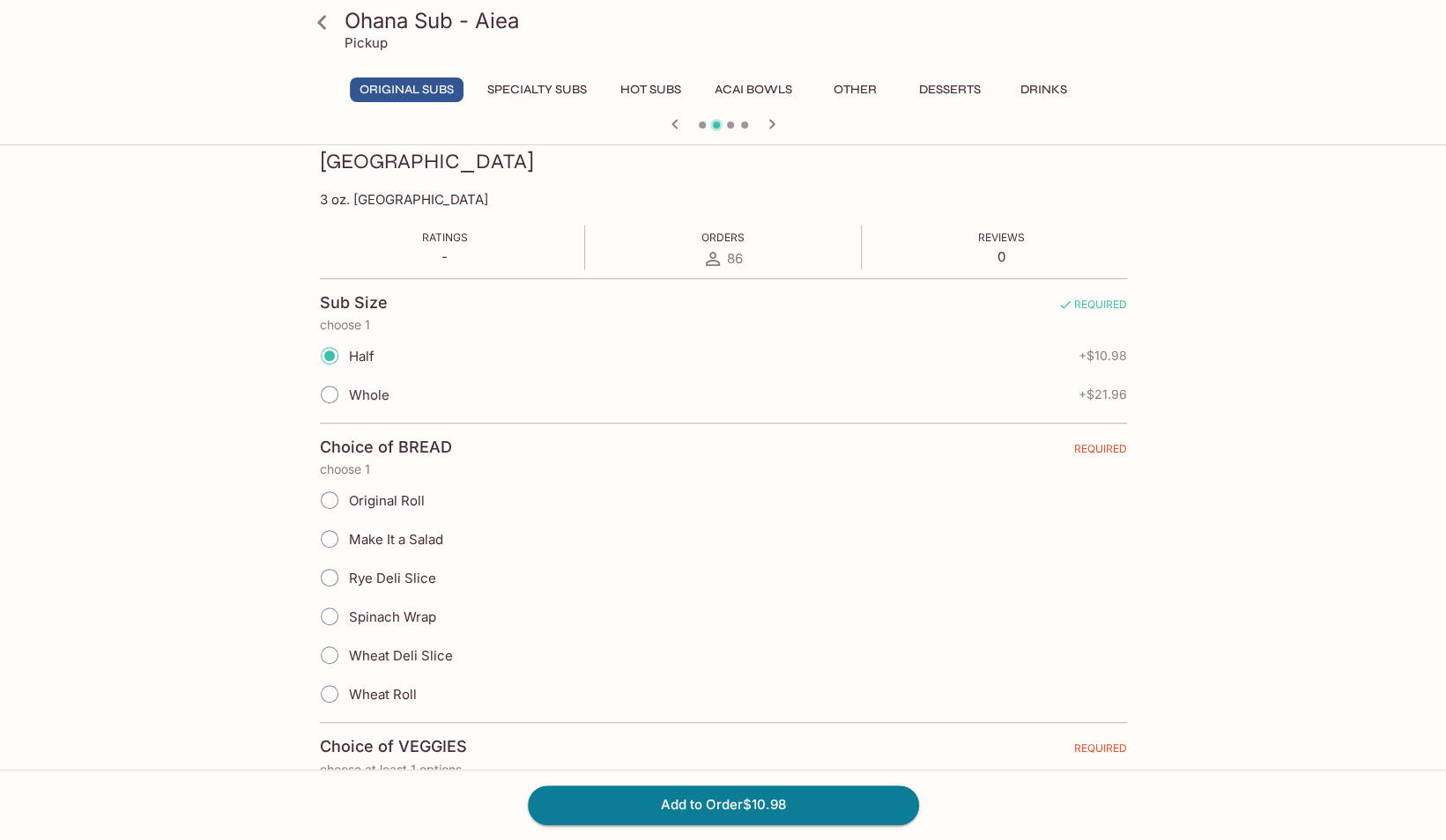
click at [418, 494] on span "Original Roll" at bounding box center [387, 501] width 76 height 17
click at [348, 494] on input "Original Roll" at bounding box center [329, 500] width 37 height 37
radio input "true"
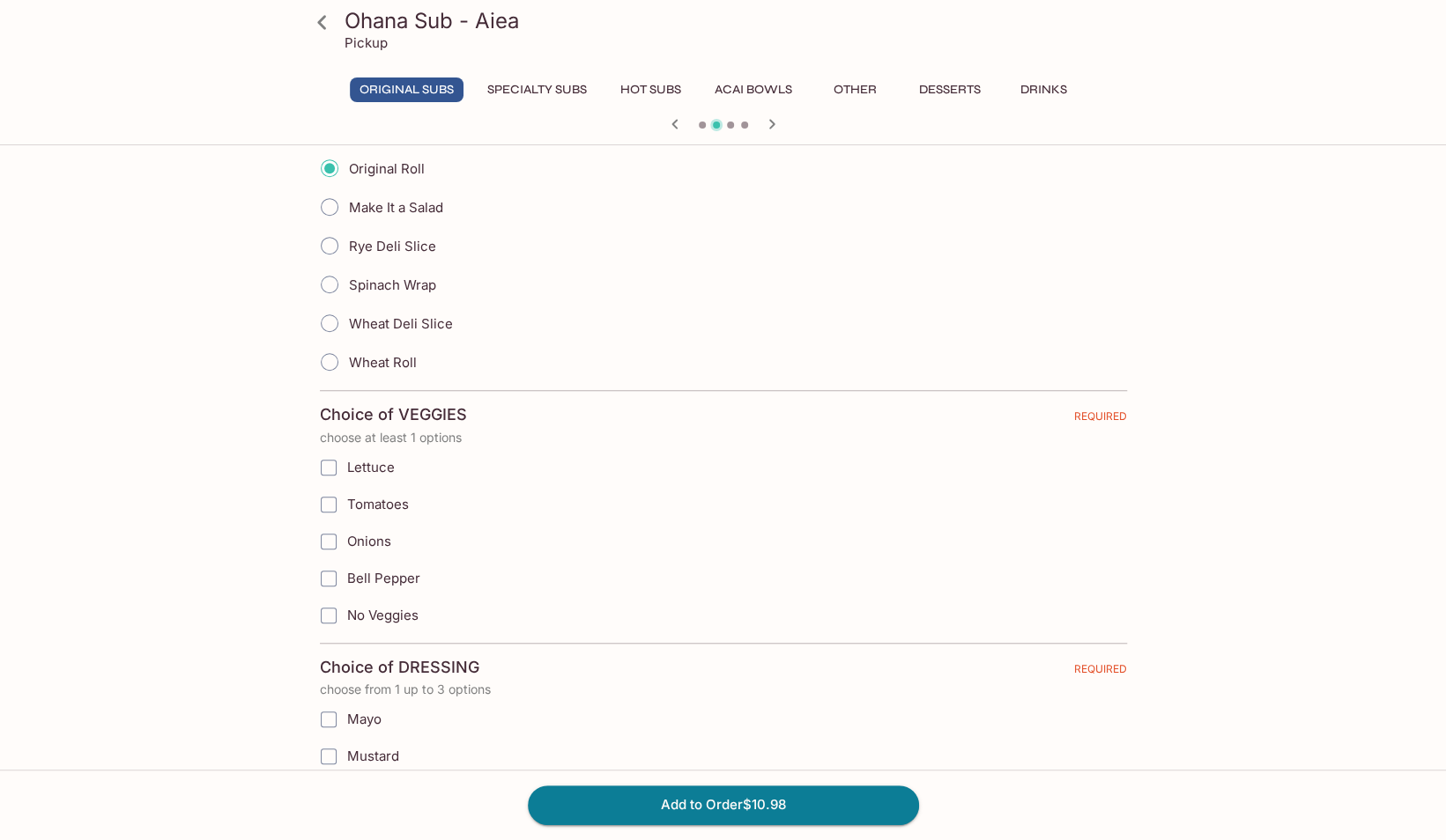
scroll to position [583, 0]
click at [389, 449] on label "Lettuce" at bounding box center [633, 466] width 648 height 37
click at [347, 449] on input "Lettuce" at bounding box center [328, 466] width 35 height 35
checkbox input "true"
click at [389, 495] on span "Tomatoes" at bounding box center [378, 503] width 62 height 17
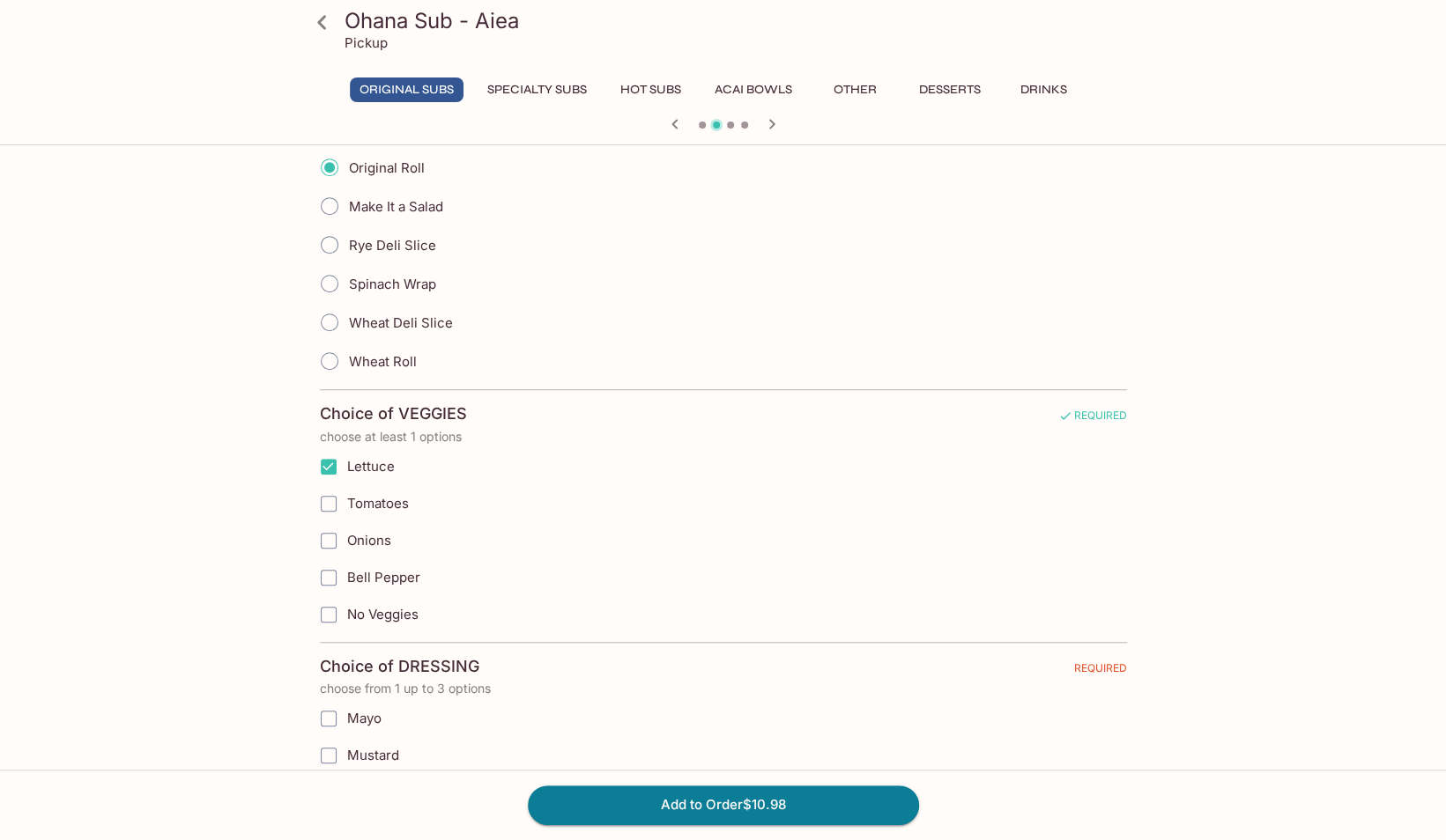
click at [347, 489] on input "Tomatoes" at bounding box center [328, 503] width 35 height 35
checkbox input "true"
click at [381, 541] on span "Onions" at bounding box center [369, 540] width 44 height 17
click at [347, 541] on input "Onions" at bounding box center [328, 540] width 35 height 35
checkbox input "true"
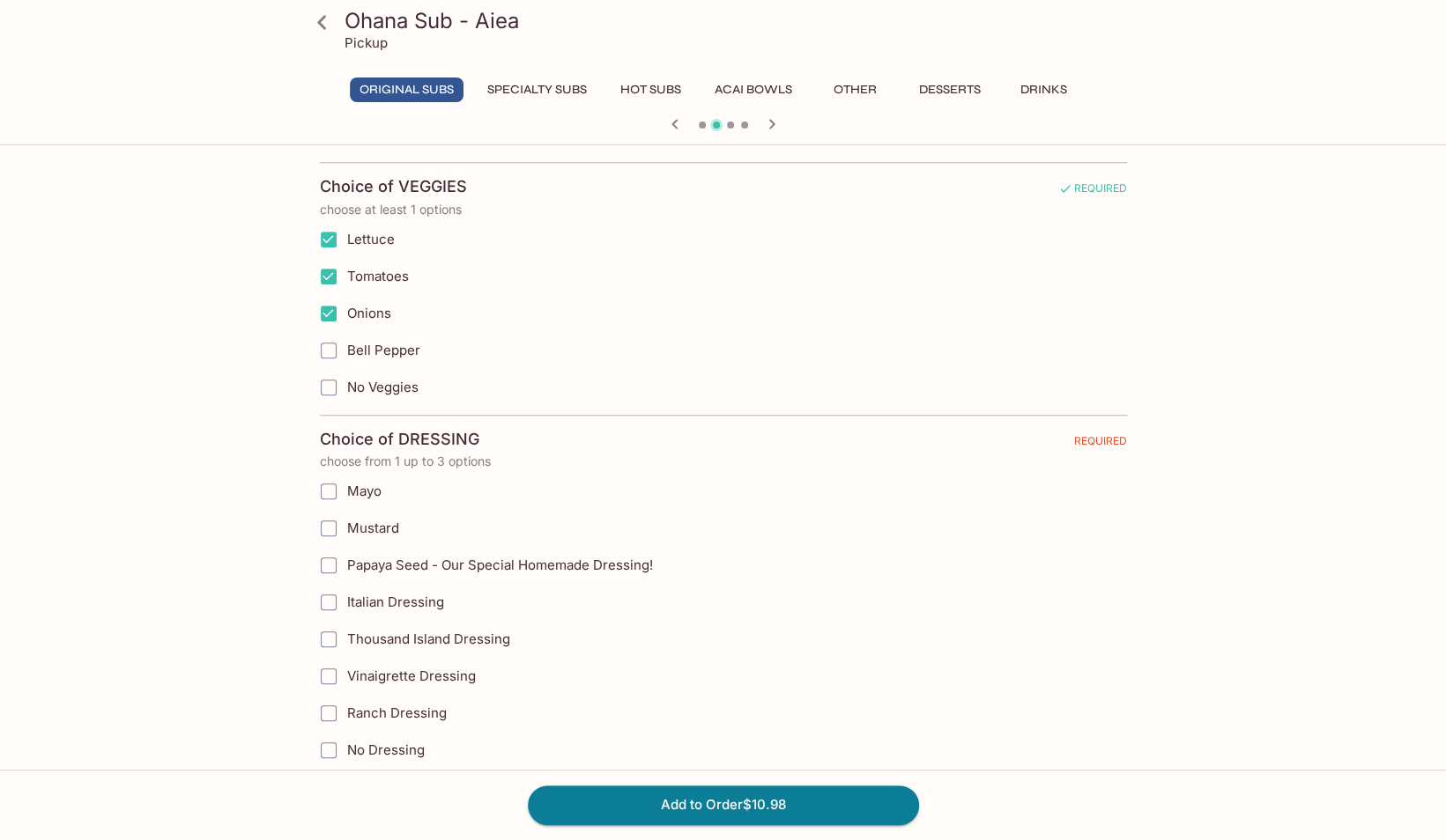
scroll to position [816, 0]
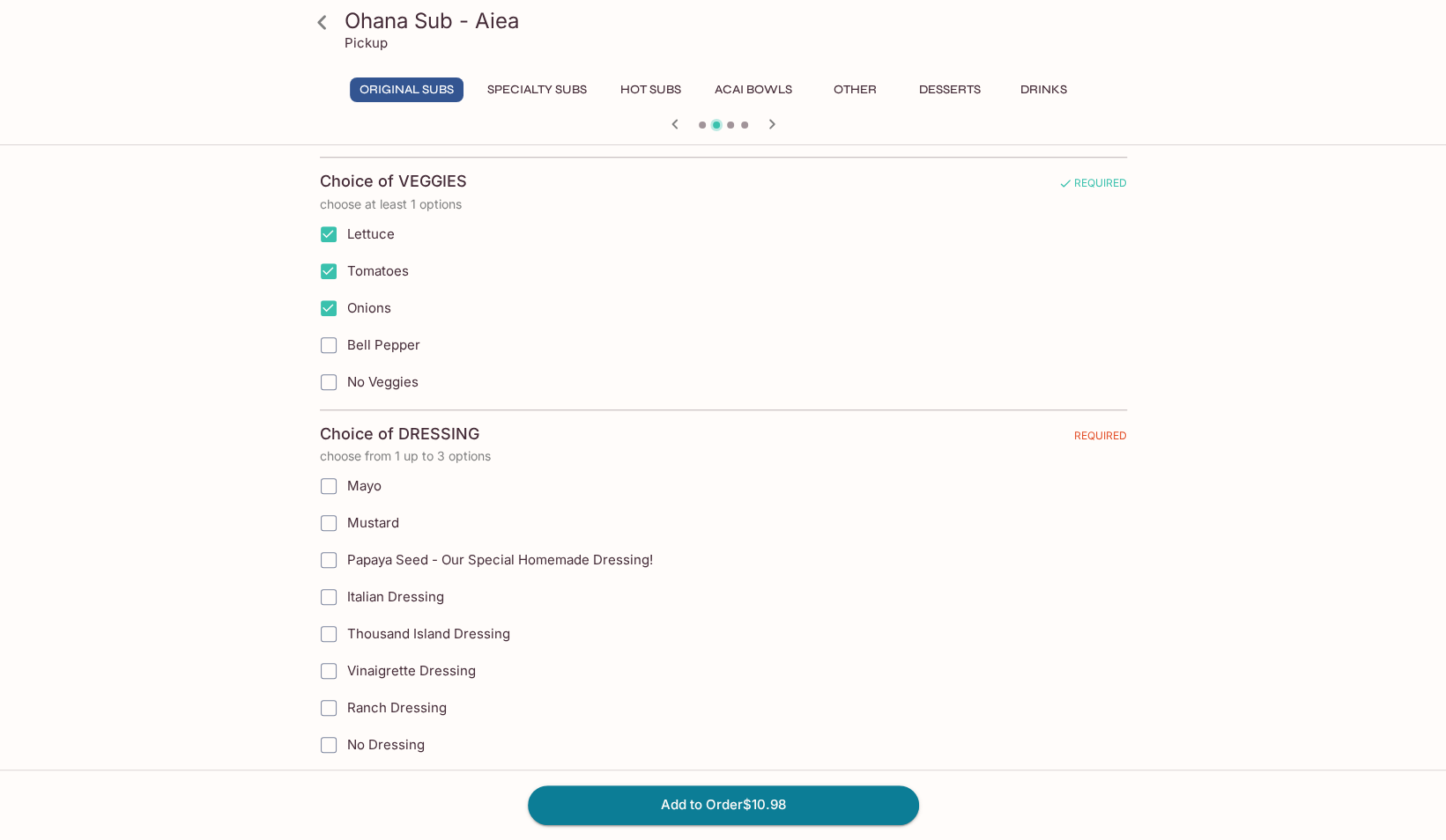
click at [372, 478] on span "Mayo" at bounding box center [364, 486] width 34 height 17
click at [347, 478] on input "Mayo" at bounding box center [328, 486] width 35 height 35
checkbox input "true"
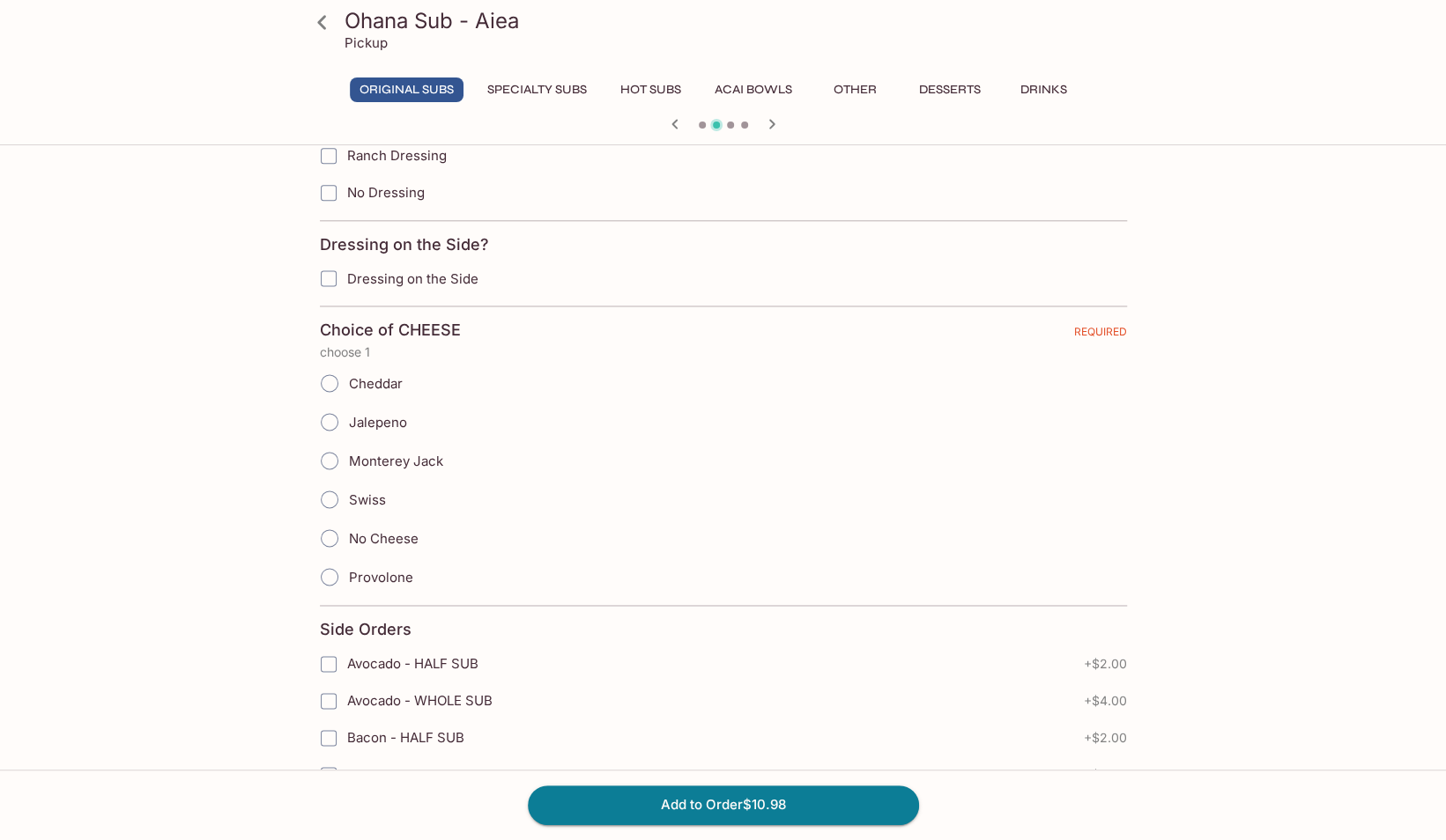
scroll to position [1368, 0]
click at [405, 568] on span "Provolone" at bounding box center [381, 576] width 64 height 17
click at [348, 558] on input "Provolone" at bounding box center [329, 576] width 37 height 37
radio input "true"
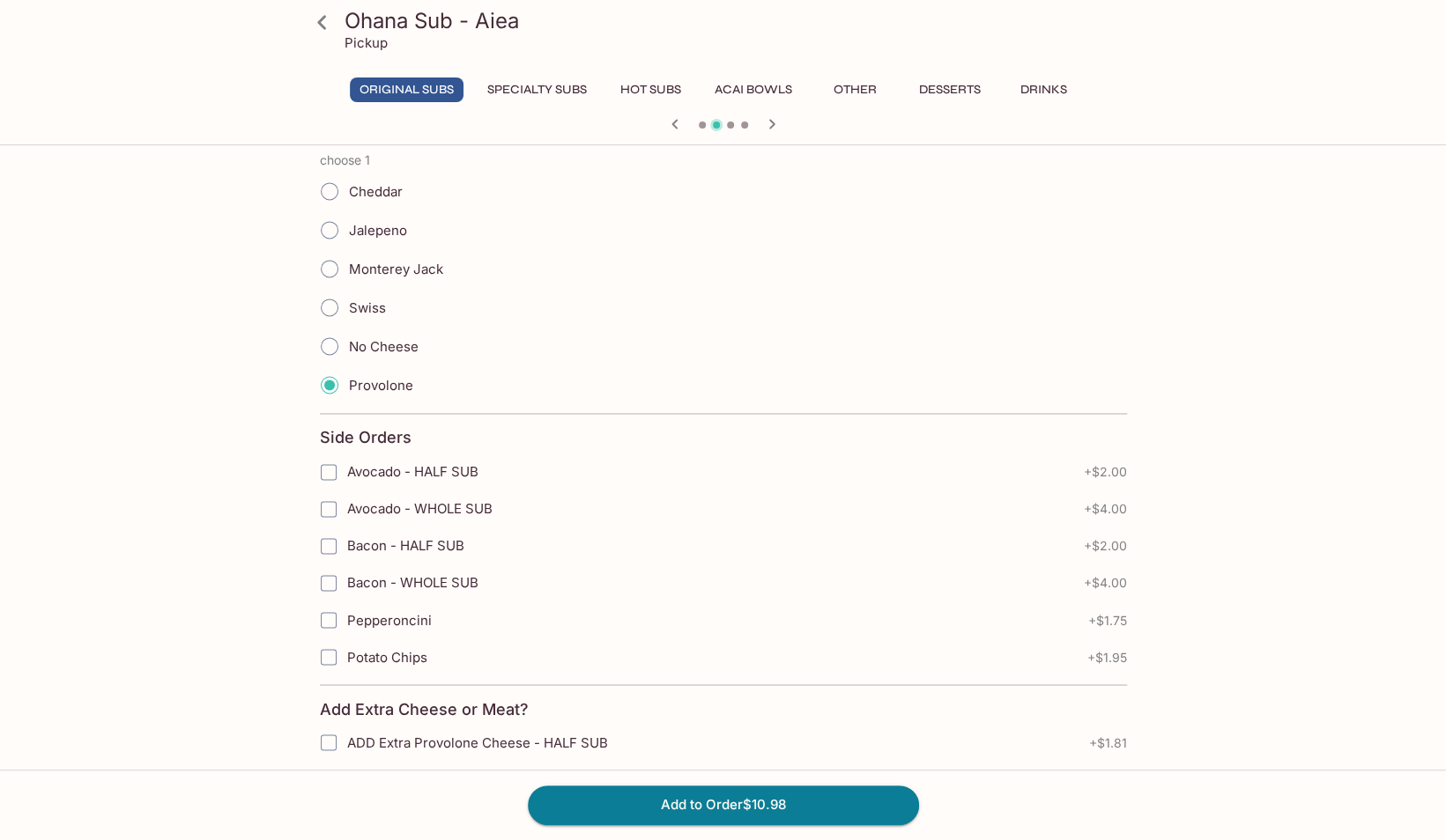
scroll to position [1626, 0]
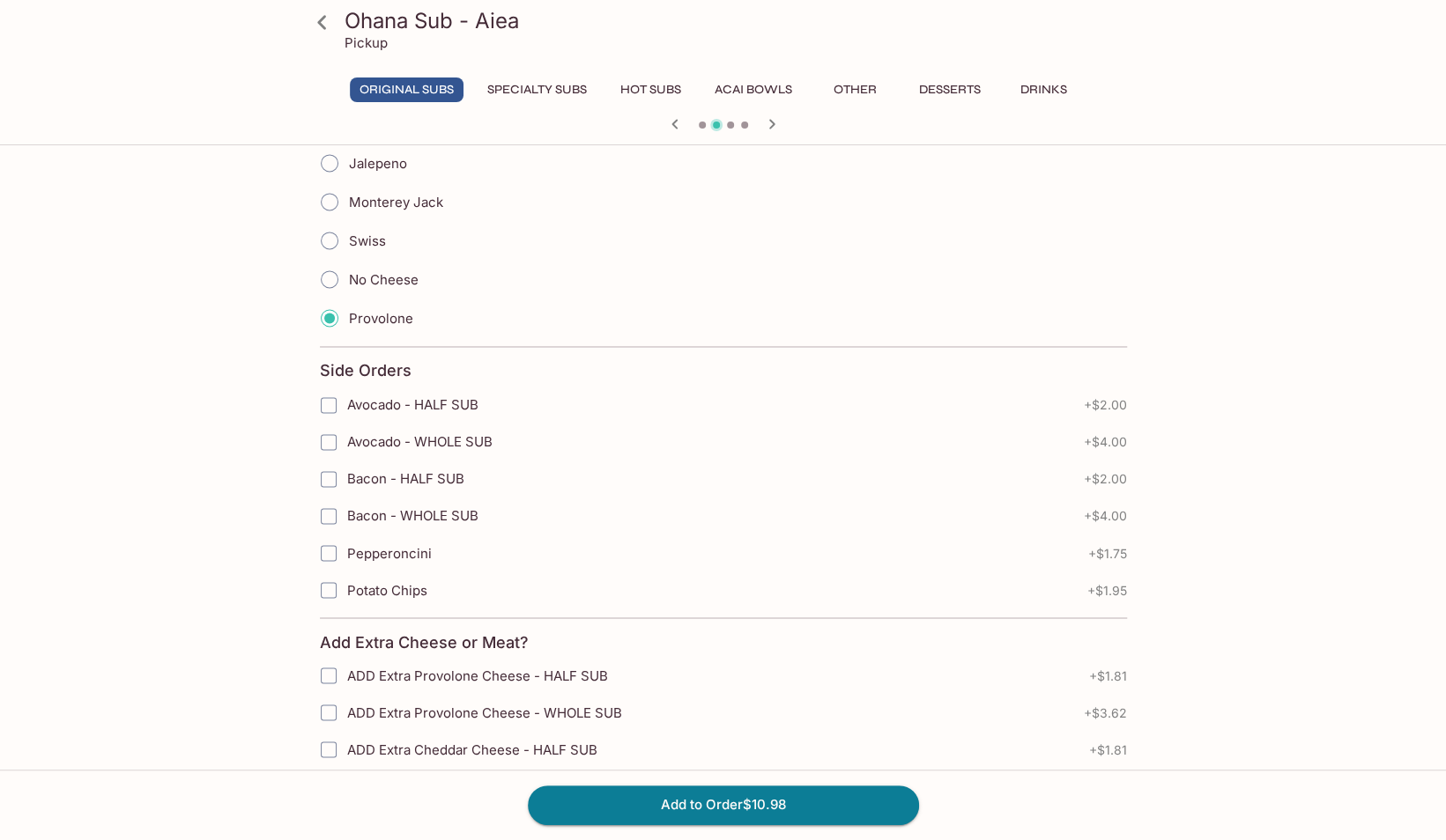
click at [450, 396] on span "Avocado - HALF SUB" at bounding box center [413, 404] width 131 height 17
click at [347, 391] on input "Avocado - HALF SUB" at bounding box center [328, 404] width 35 height 35
checkbox input "true"
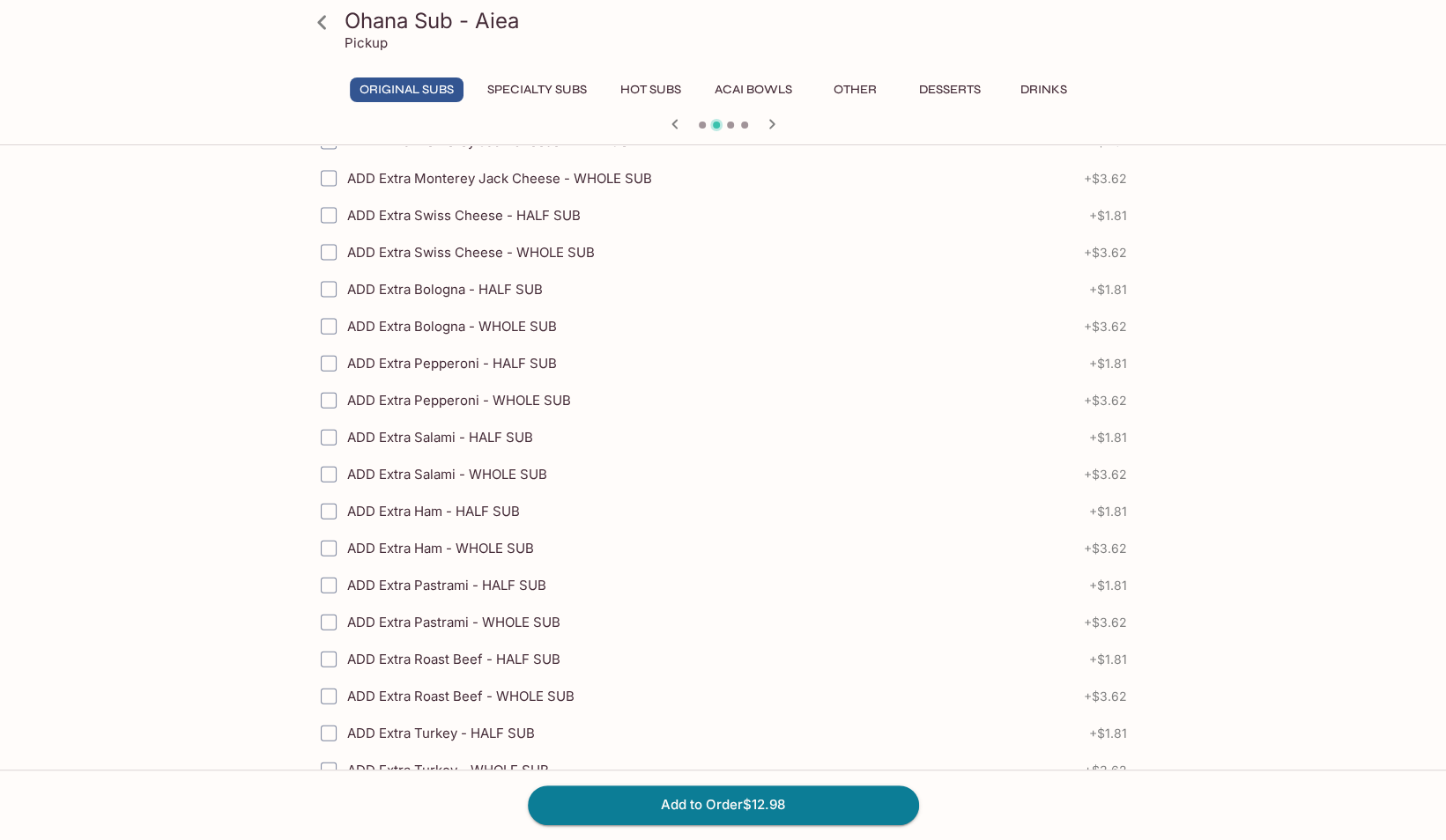
scroll to position [2611, 0]
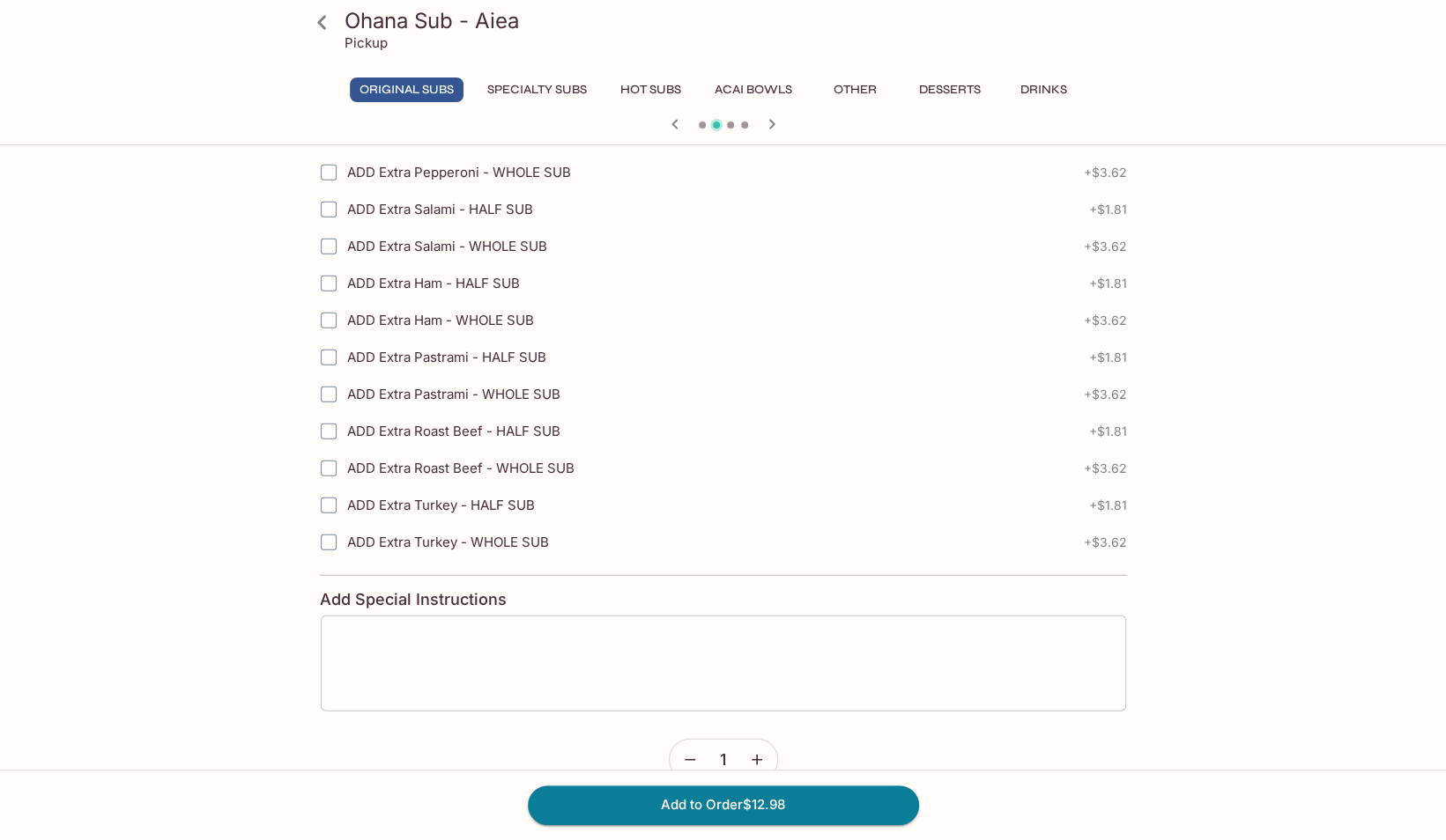
click at [496, 630] on textarea at bounding box center [723, 663] width 781 height 67
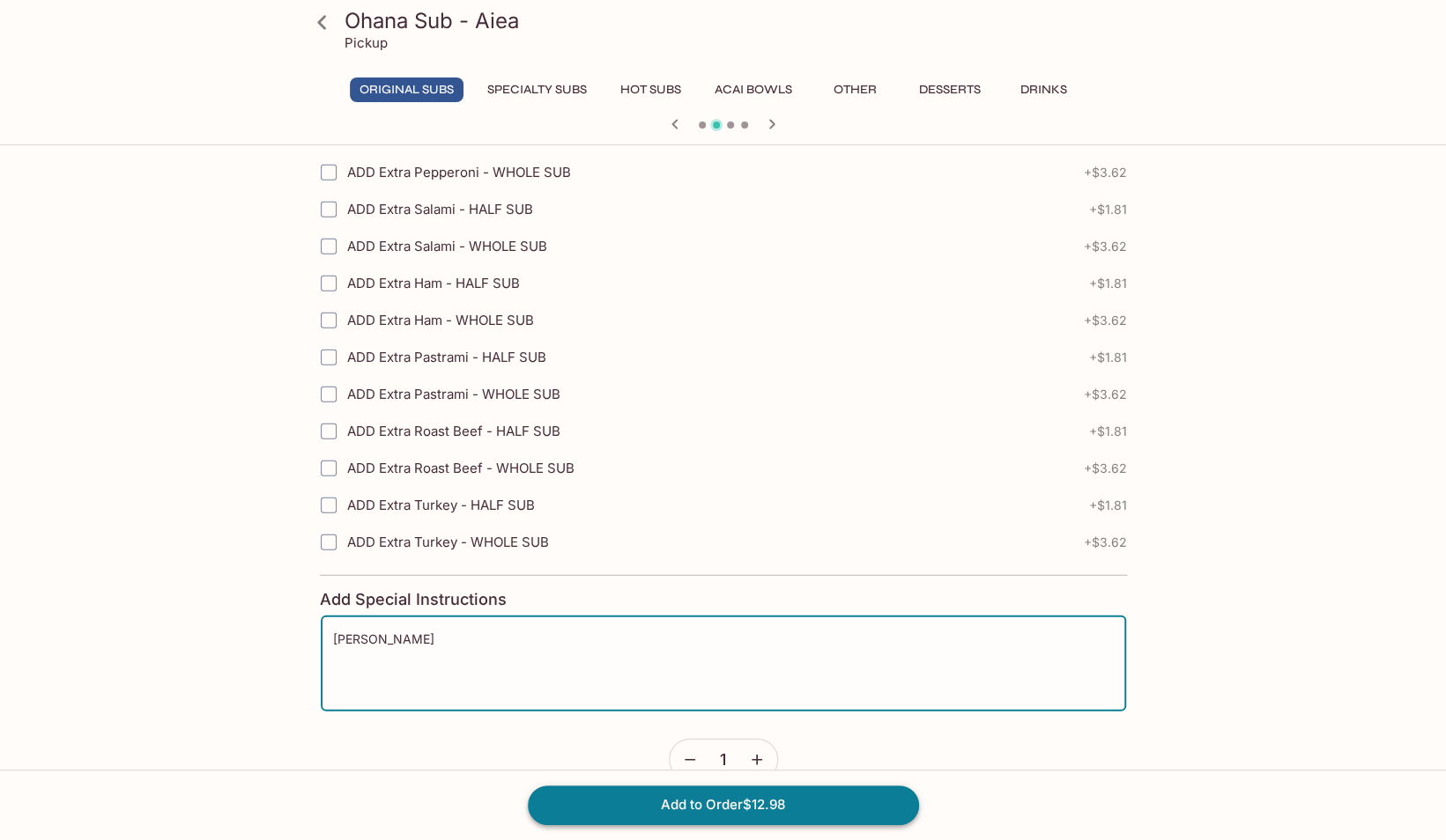
type textarea "[PERSON_NAME]"
click at [652, 802] on button "Add to Order $12.98" at bounding box center [723, 804] width 391 height 38
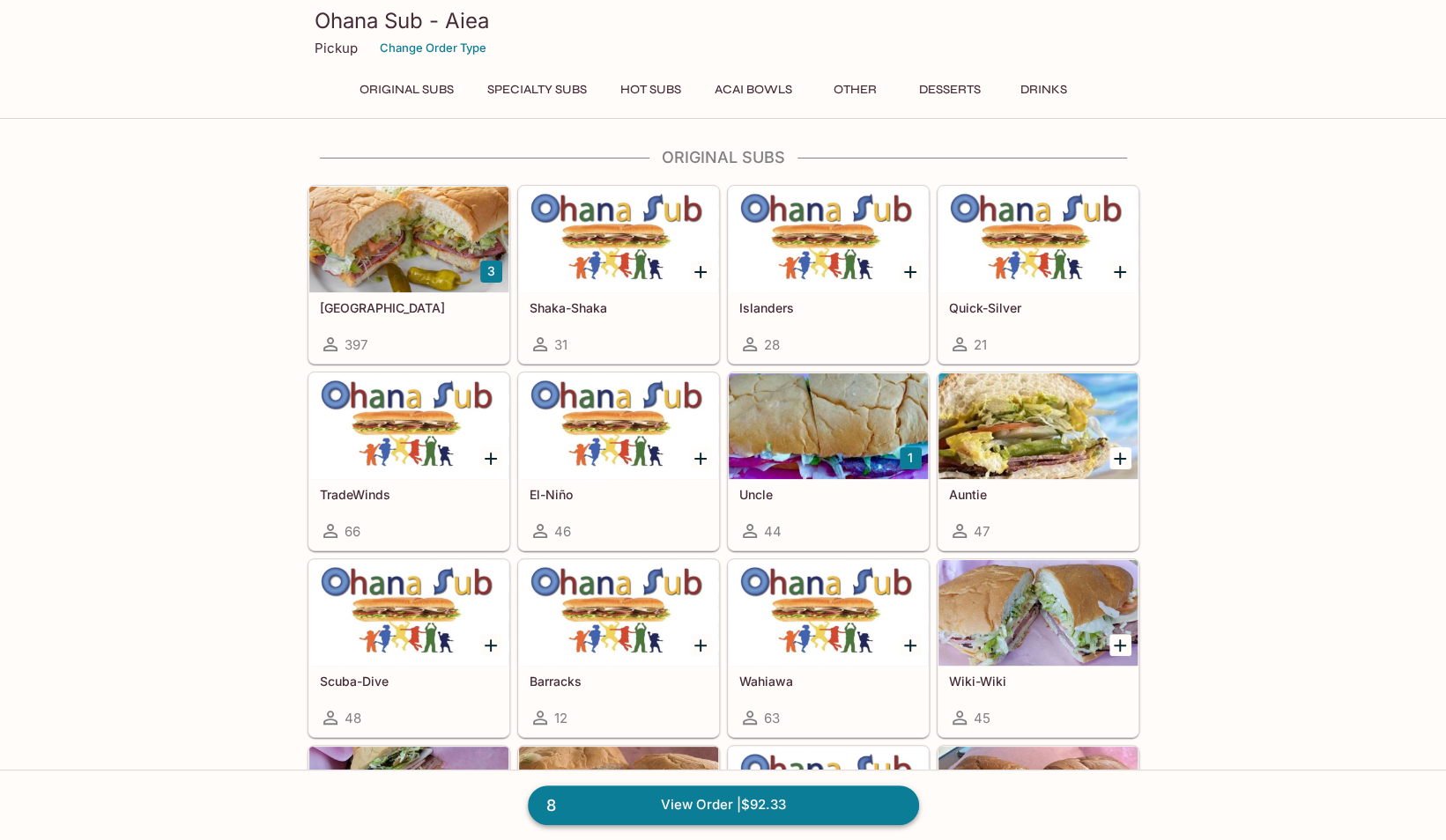
click at [708, 804] on link "8 View Order | $92.33" at bounding box center [723, 804] width 391 height 38
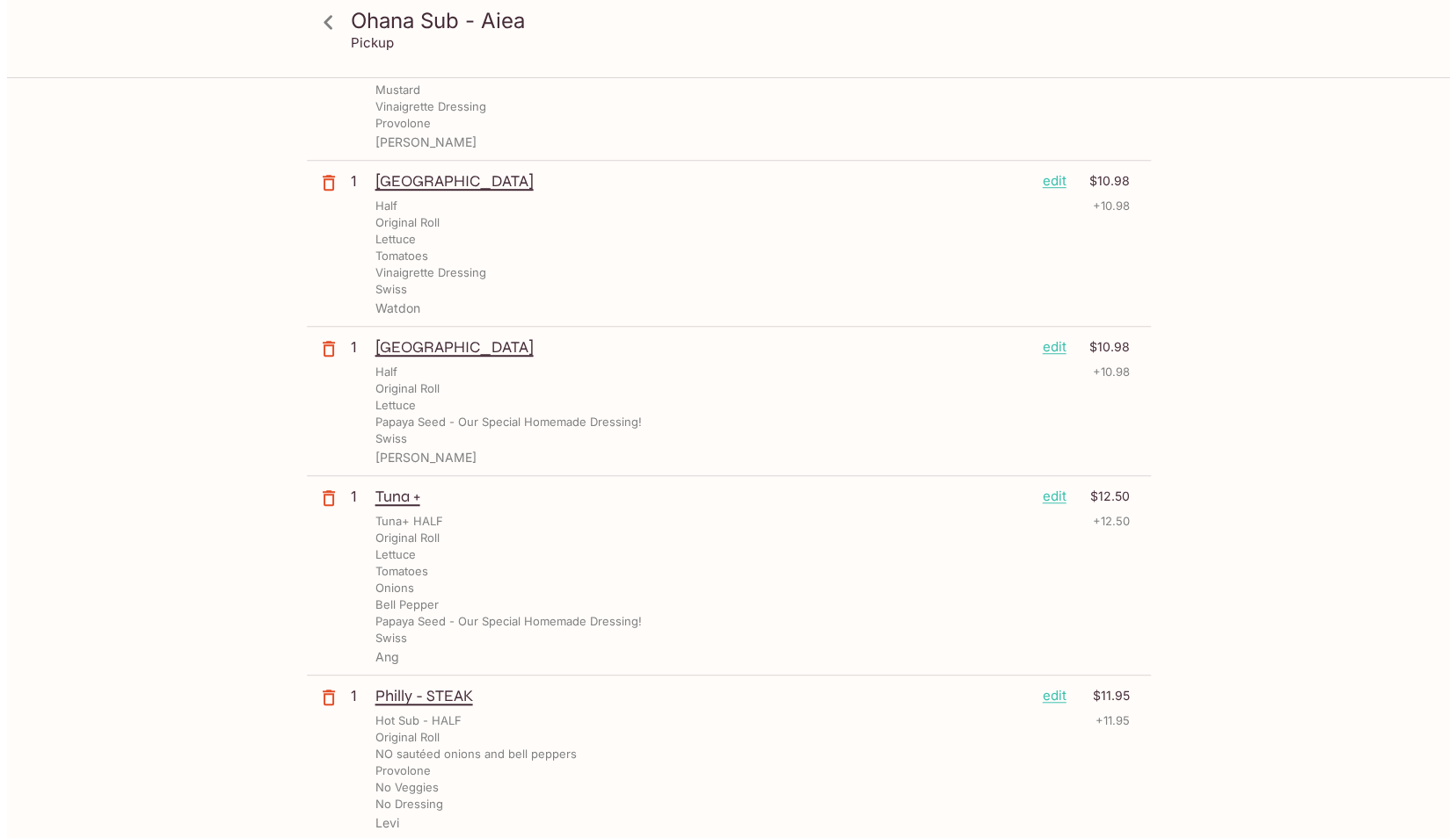
scroll to position [617, 0]
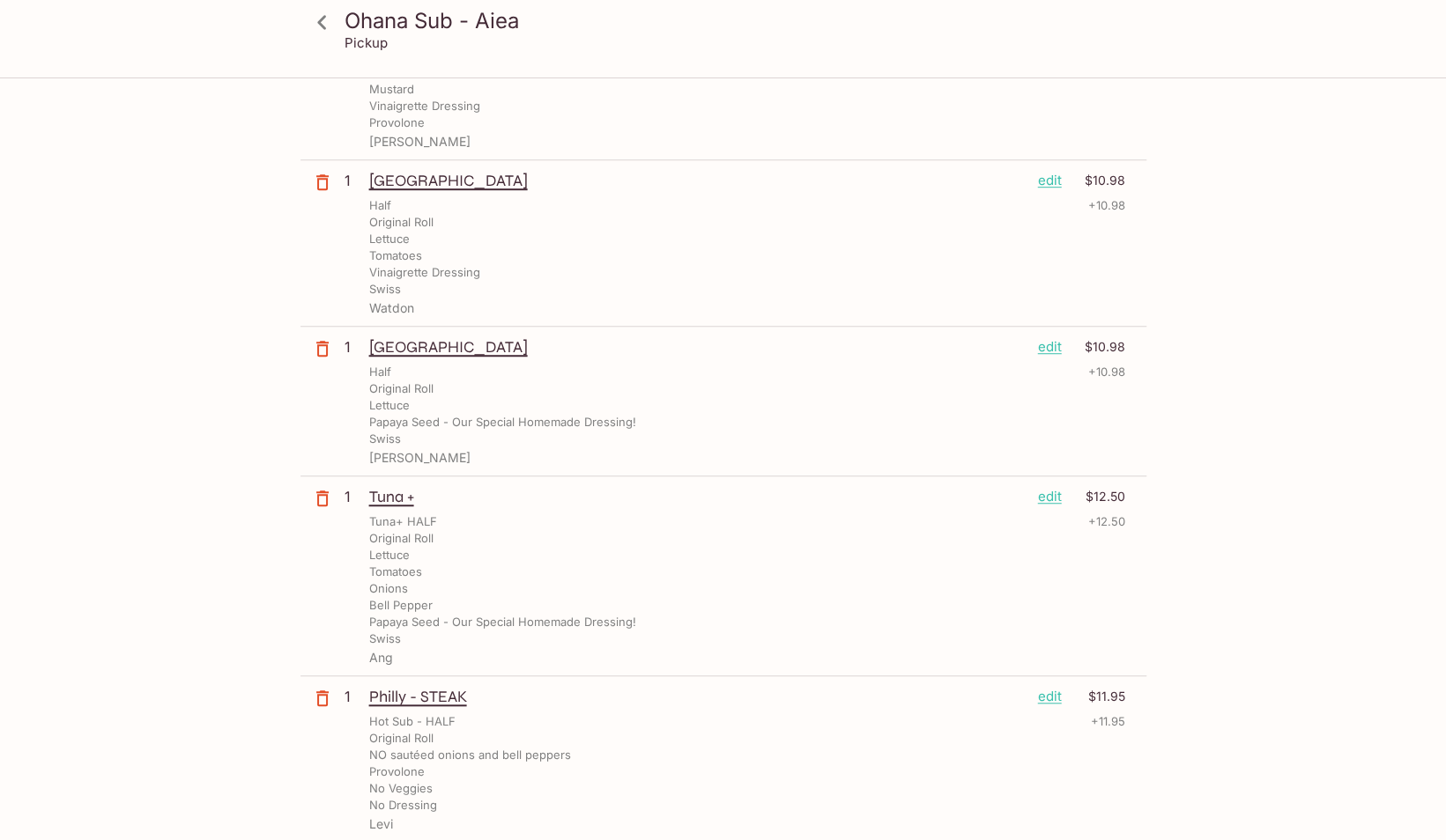
click at [1054, 499] on p "edit" at bounding box center [1049, 497] width 24 height 20
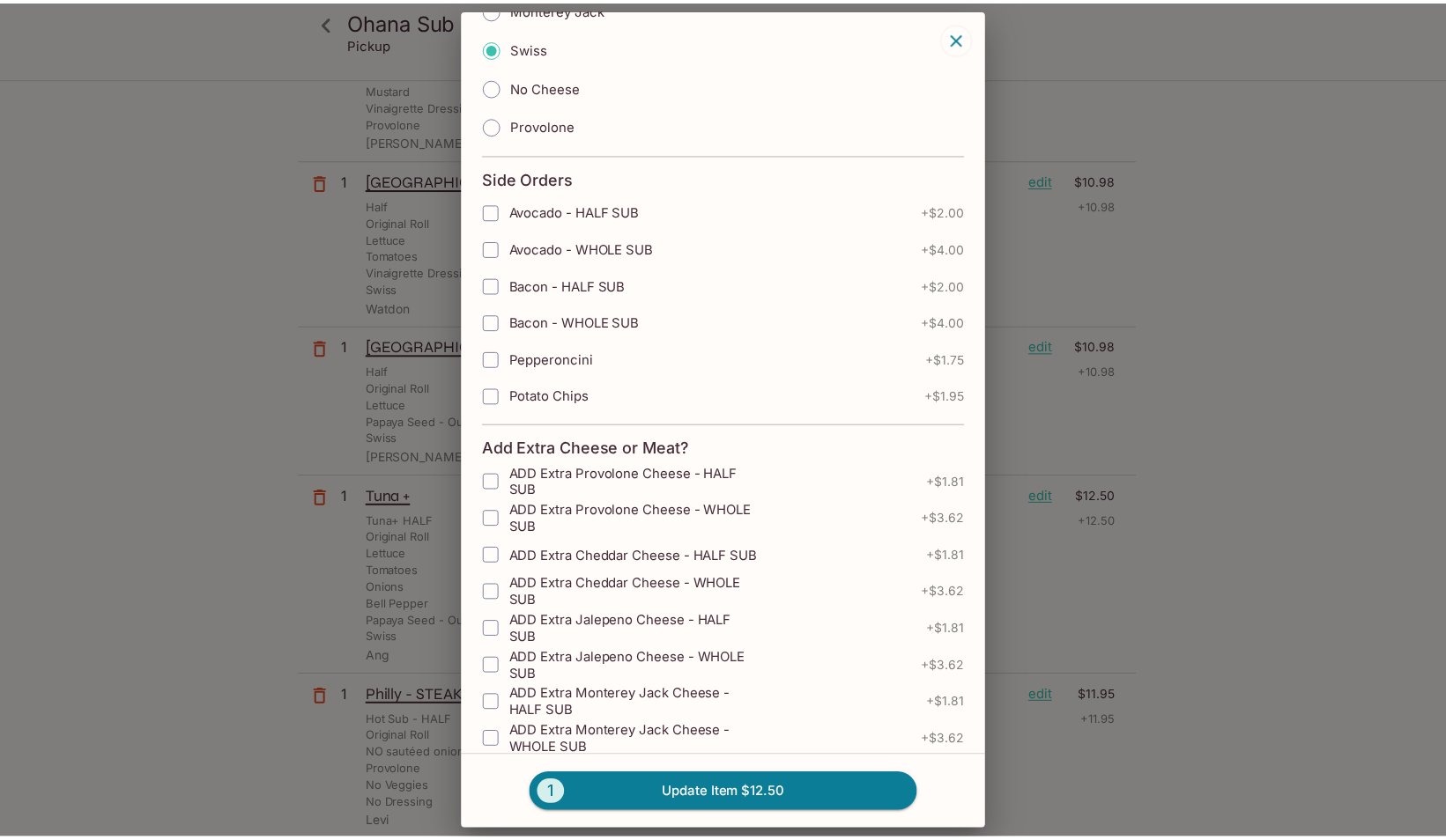
scroll to position [1425, 0]
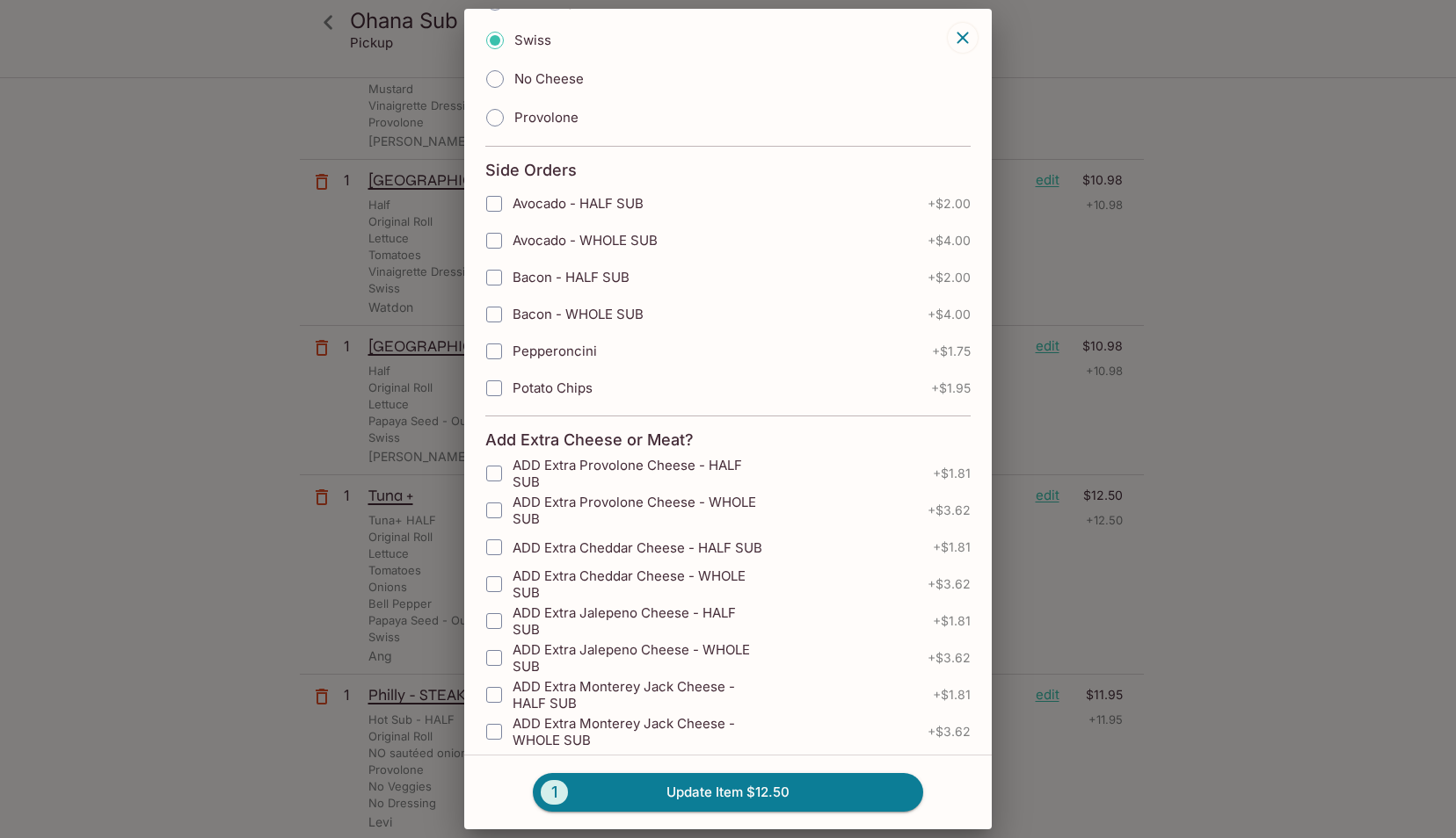
click at [540, 185] on label "Avocado - HALF SUB" at bounding box center [618, 203] width 283 height 37
click at [511, 186] on input "Avocado - HALF SUB" at bounding box center [494, 203] width 35 height 35
checkbox input "true"
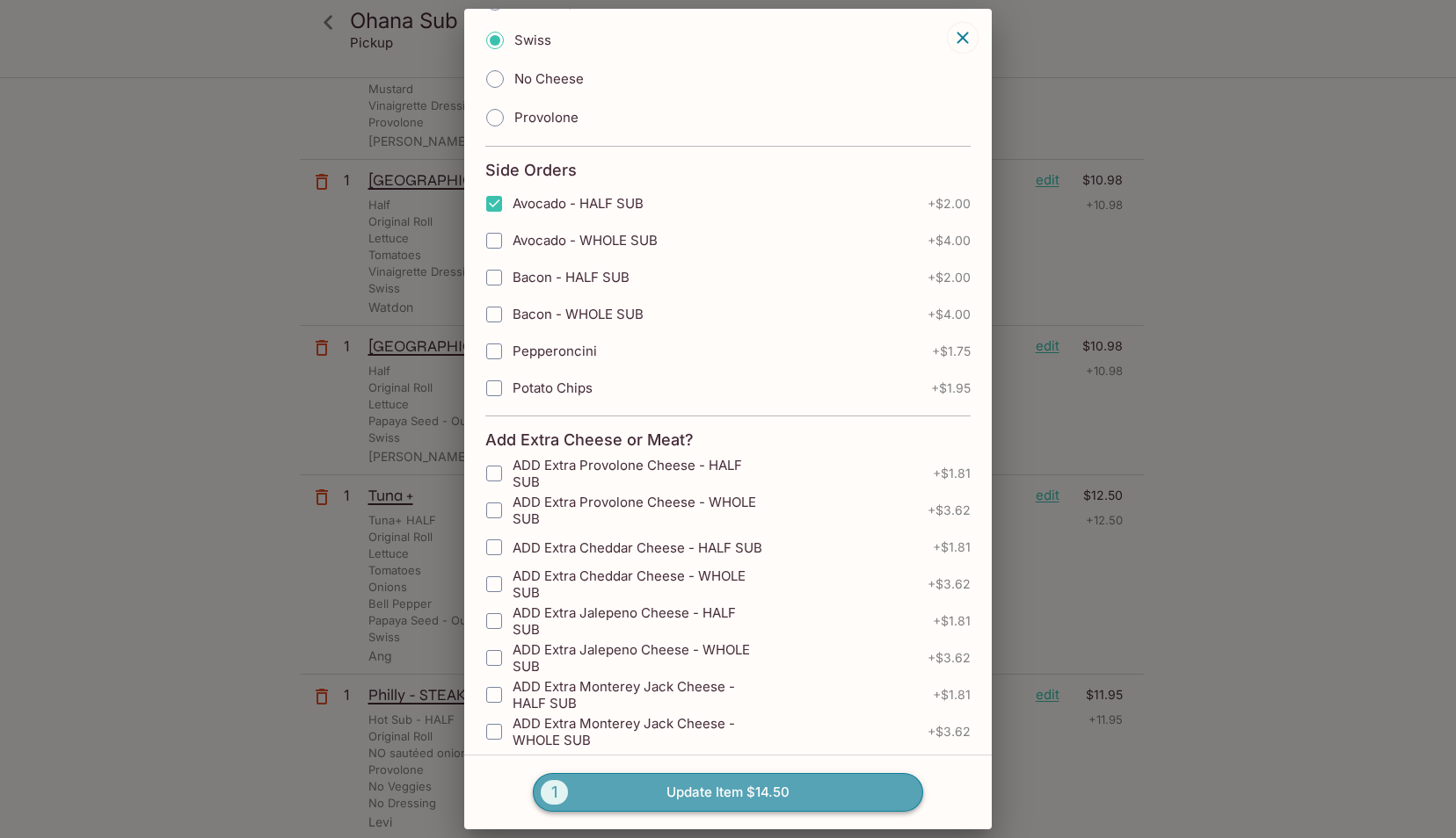
click at [672, 784] on button "1 Update Item $14.50" at bounding box center [728, 792] width 390 height 38
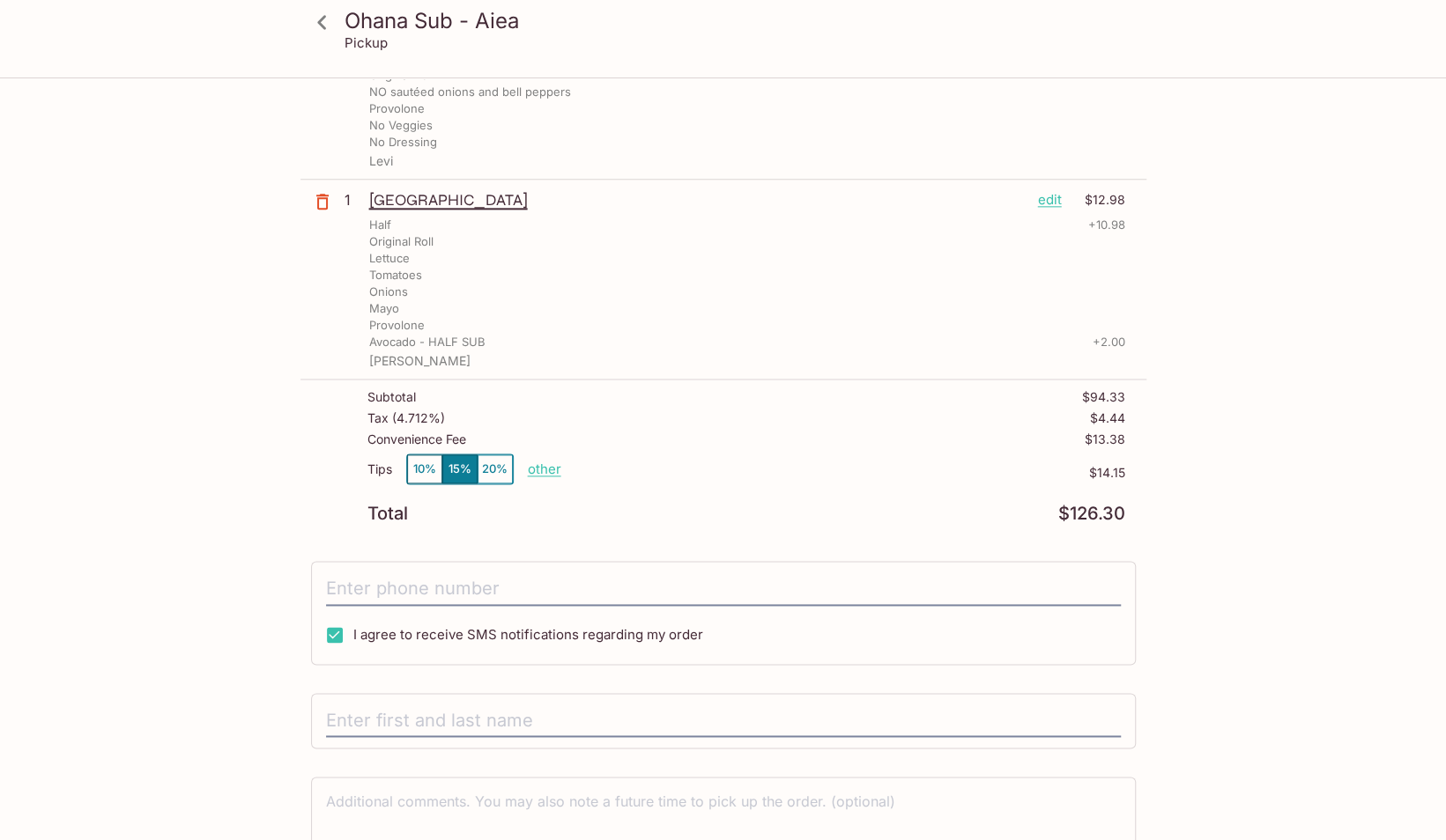
scroll to position [1299, 0]
click at [537, 579] on input "tel" at bounding box center [723, 587] width 795 height 33
type input "[PHONE_NUMBER]"
click at [547, 463] on p "other" at bounding box center [544, 468] width 33 height 17
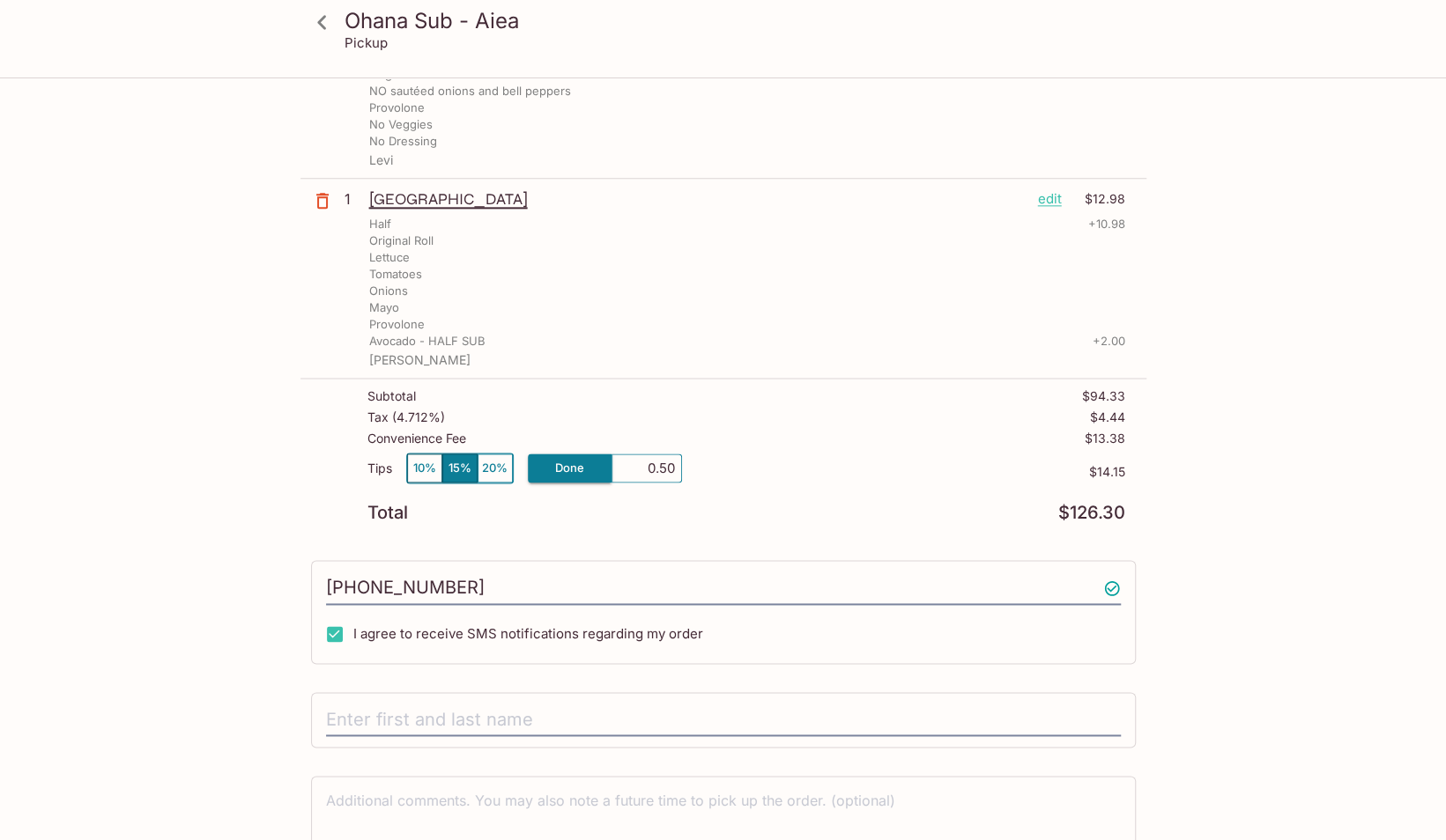
type input "5.00"
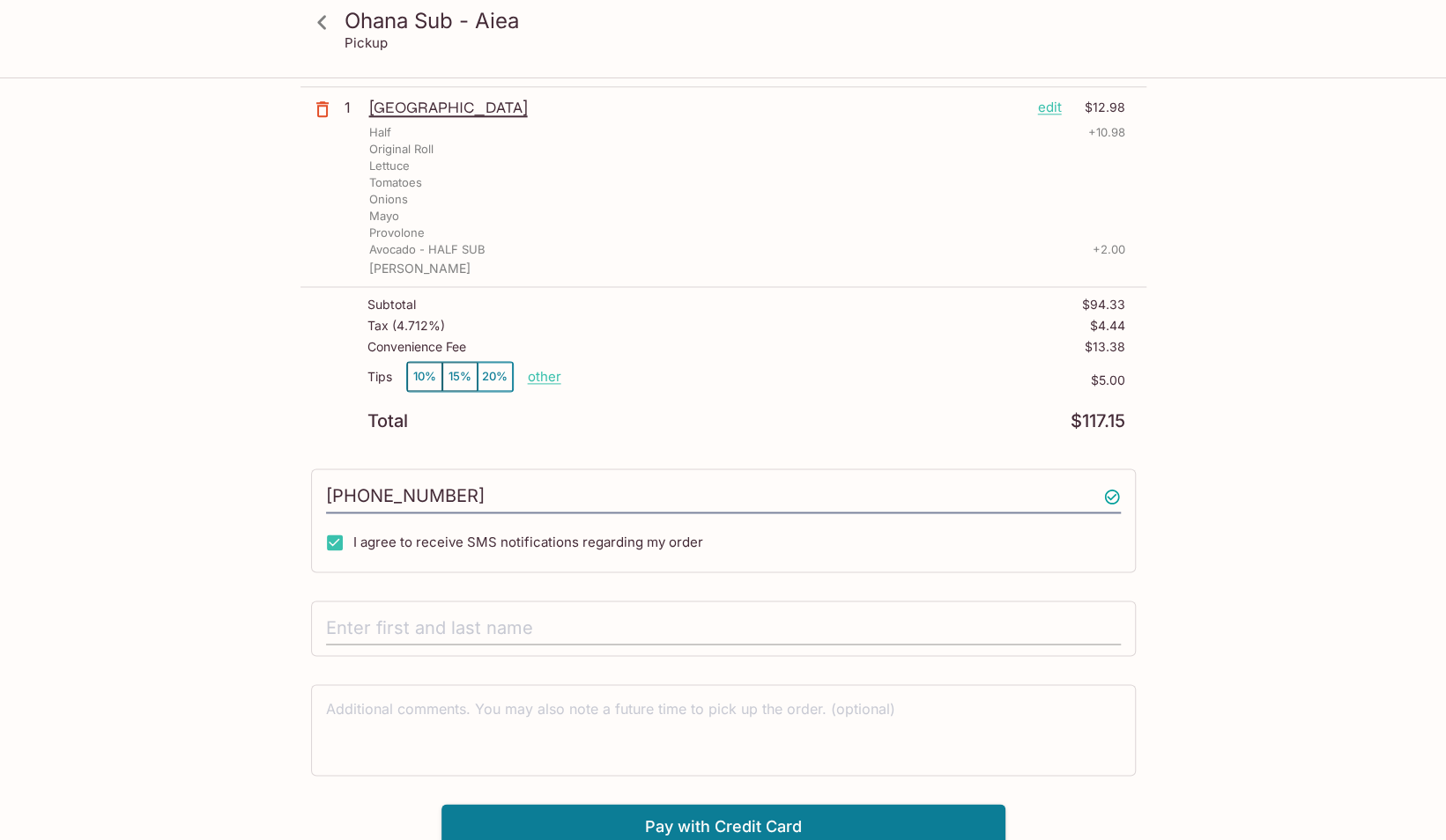
click at [788, 612] on input "text" at bounding box center [723, 628] width 795 height 33
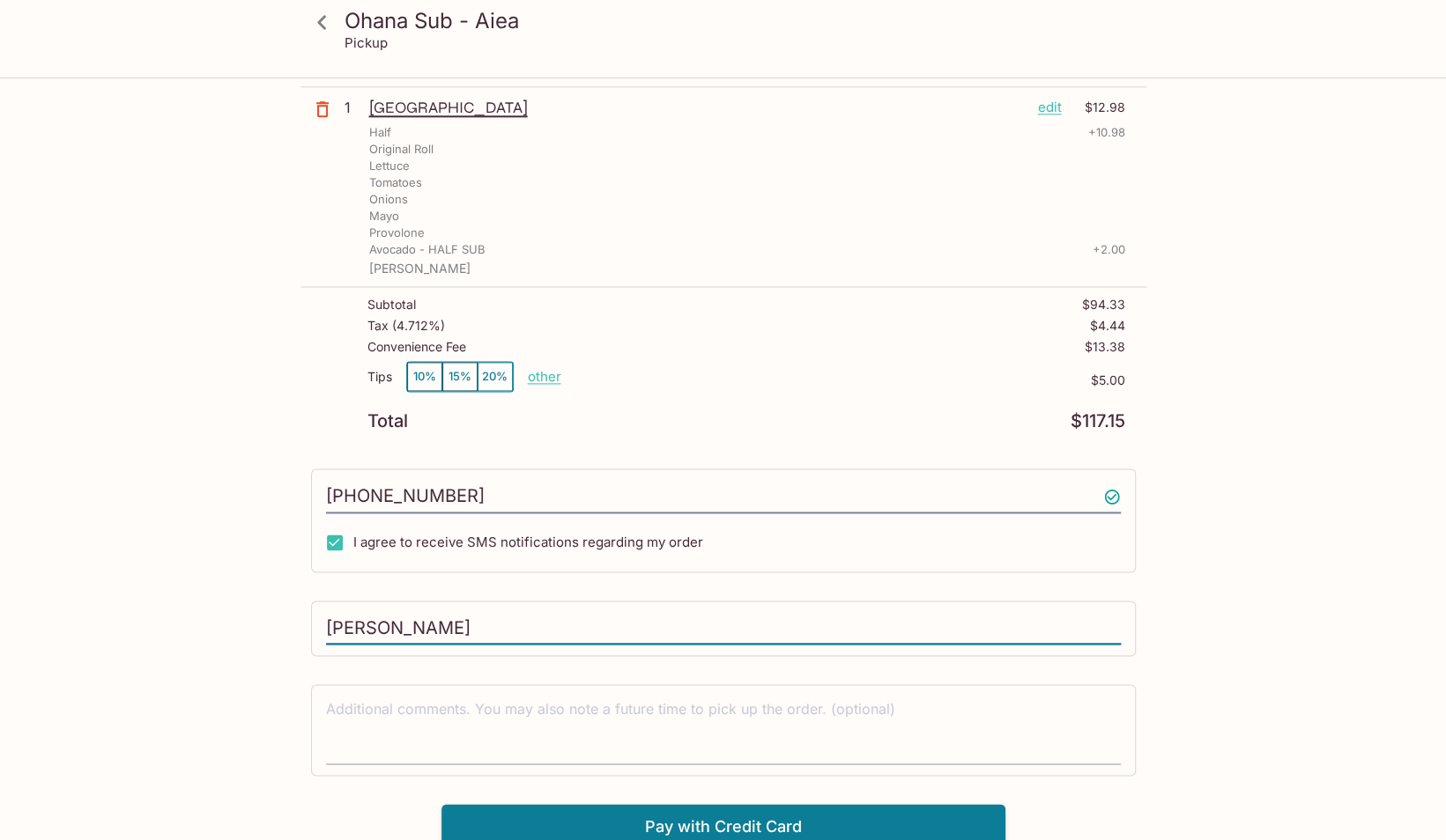
type input "[PERSON_NAME]"
click at [768, 726] on textarea at bounding box center [723, 729] width 795 height 61
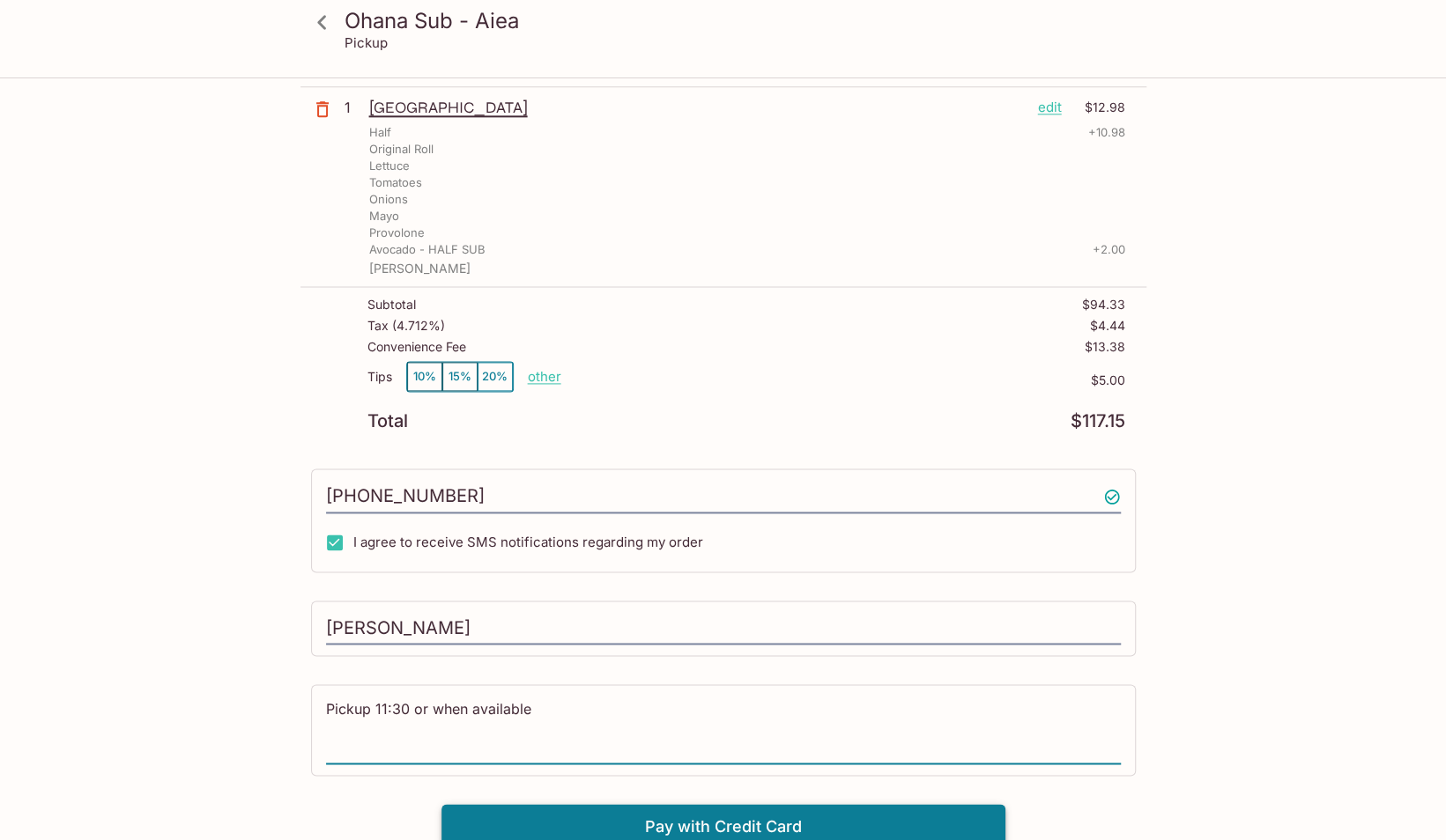
type textarea "Pickup 11:30 or when available"
click at [797, 811] on button "Pay with Credit Card" at bounding box center [723, 826] width 564 height 44
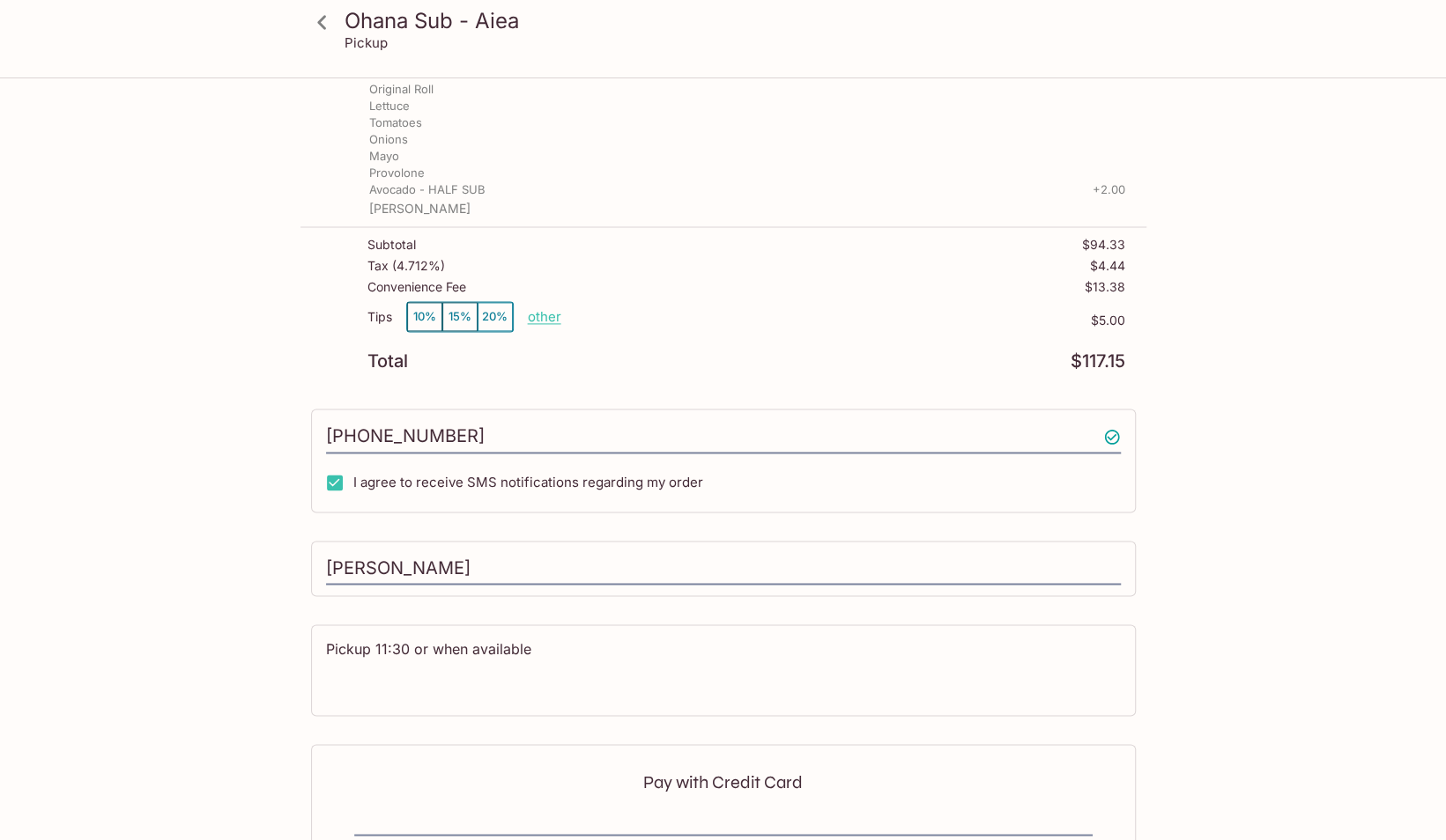
scroll to position [1655, 0]
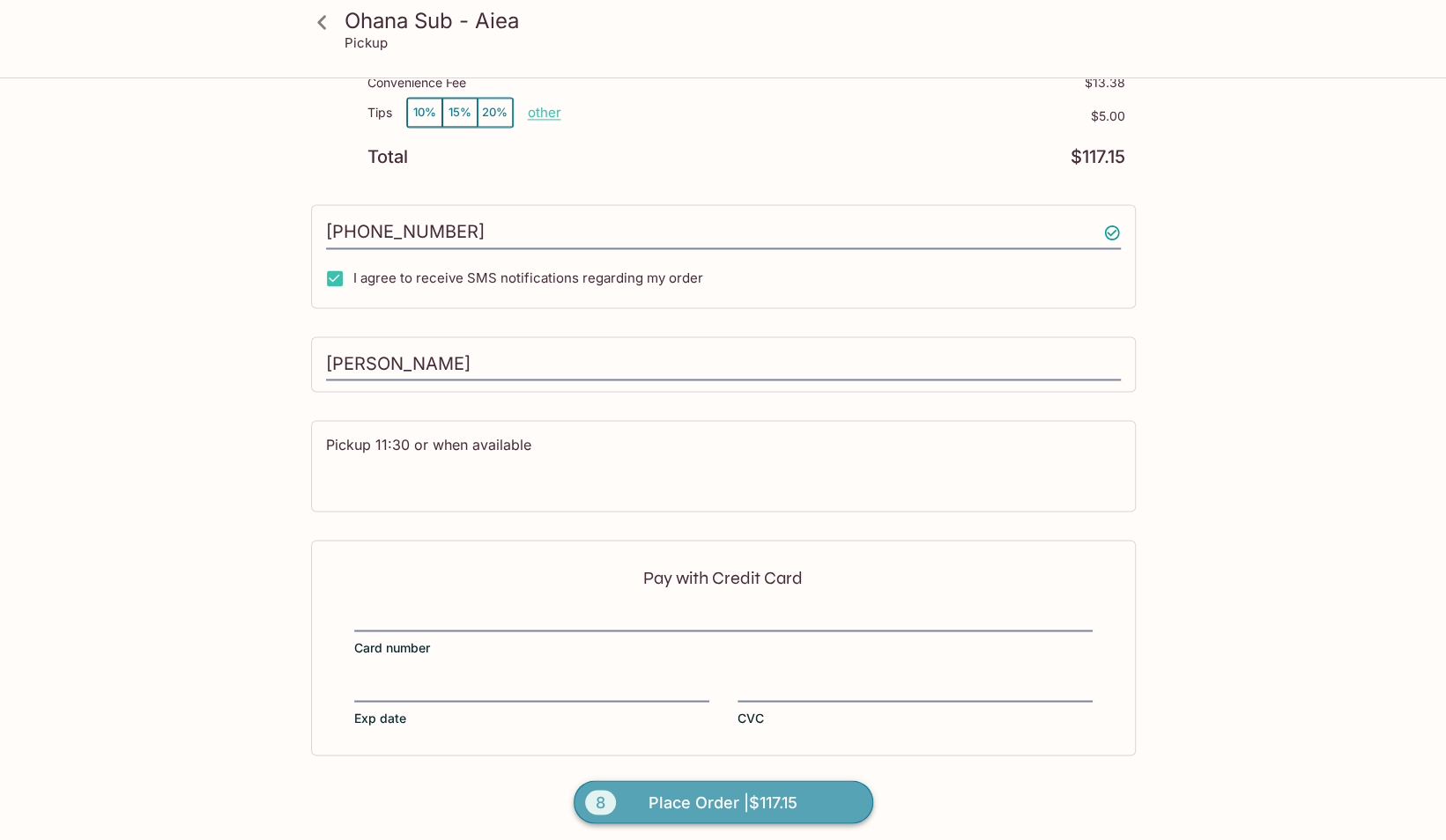
click at [780, 798] on span "Place Order | $117.15" at bounding box center [723, 803] width 149 height 29
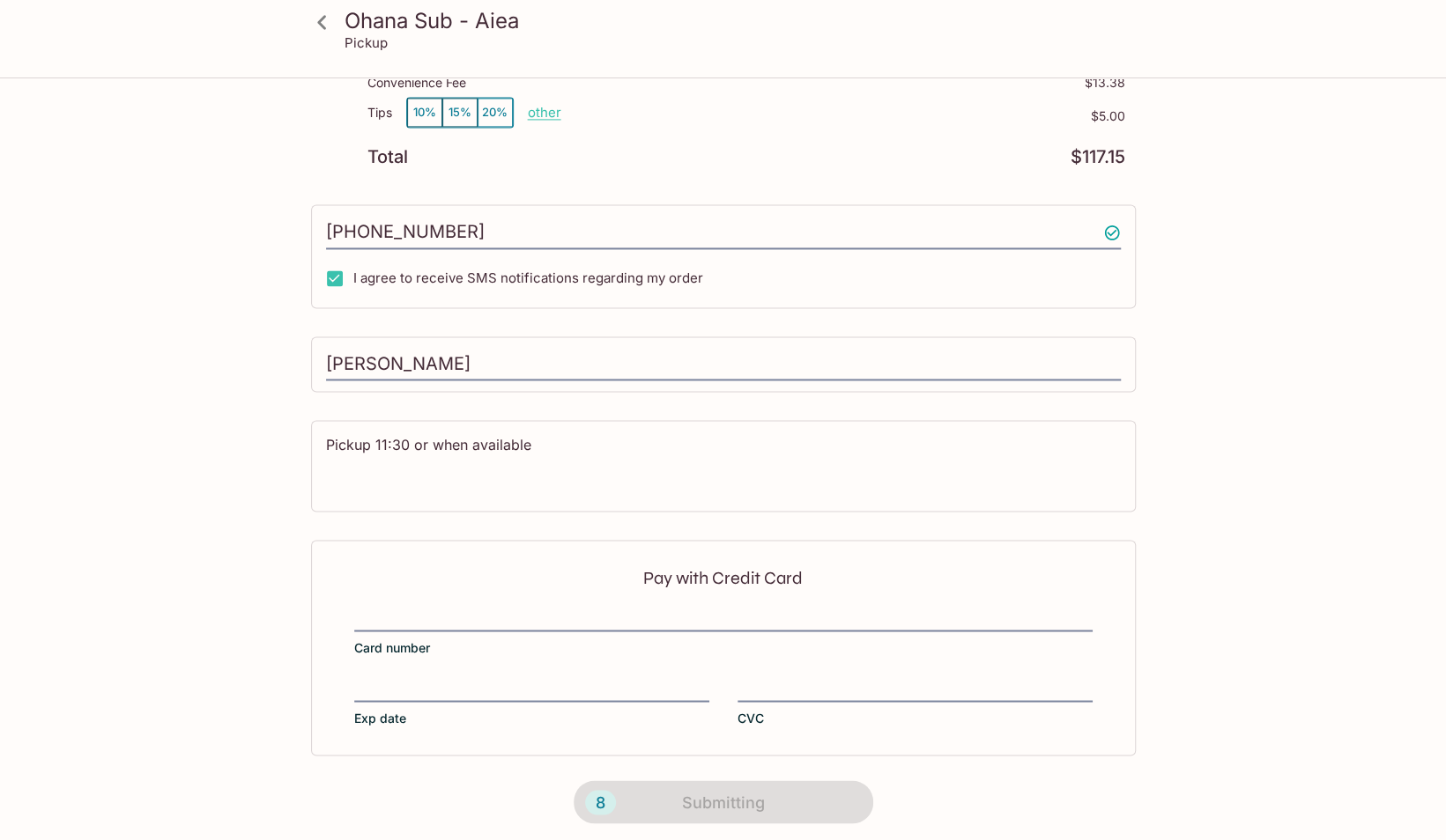
scroll to position [178, 0]
